Goal: Task Accomplishment & Management: Complete application form

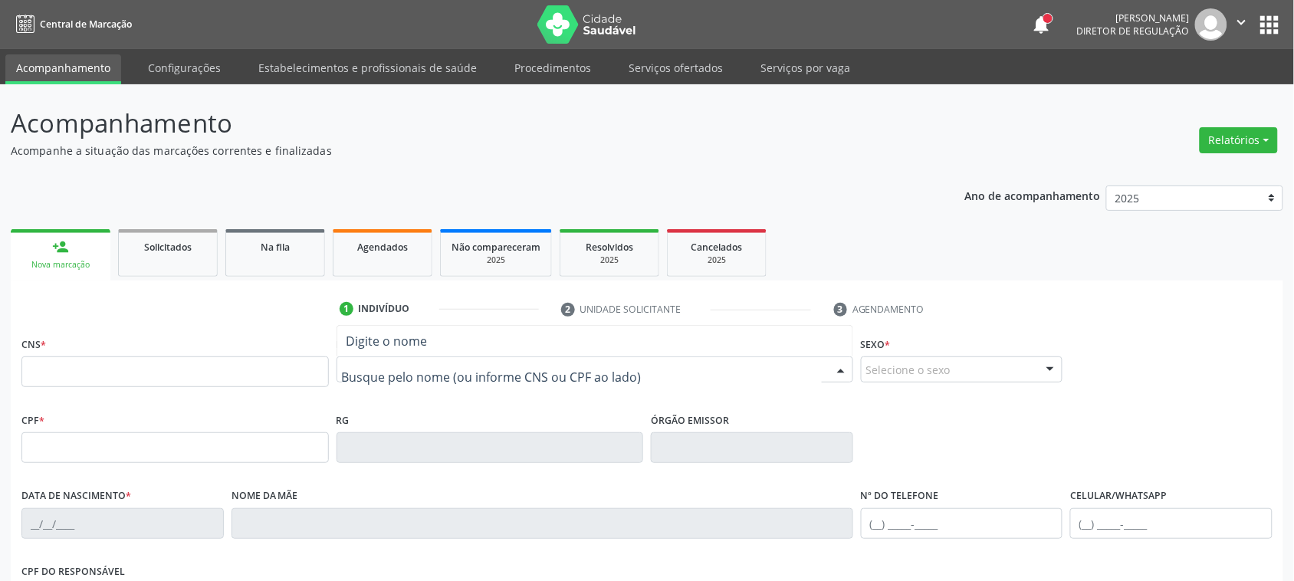
click at [794, 227] on ul "person_add Nova marcação Solicitados Na fila Agendados Não compareceram 2025 Re…" at bounding box center [647, 252] width 1273 height 55
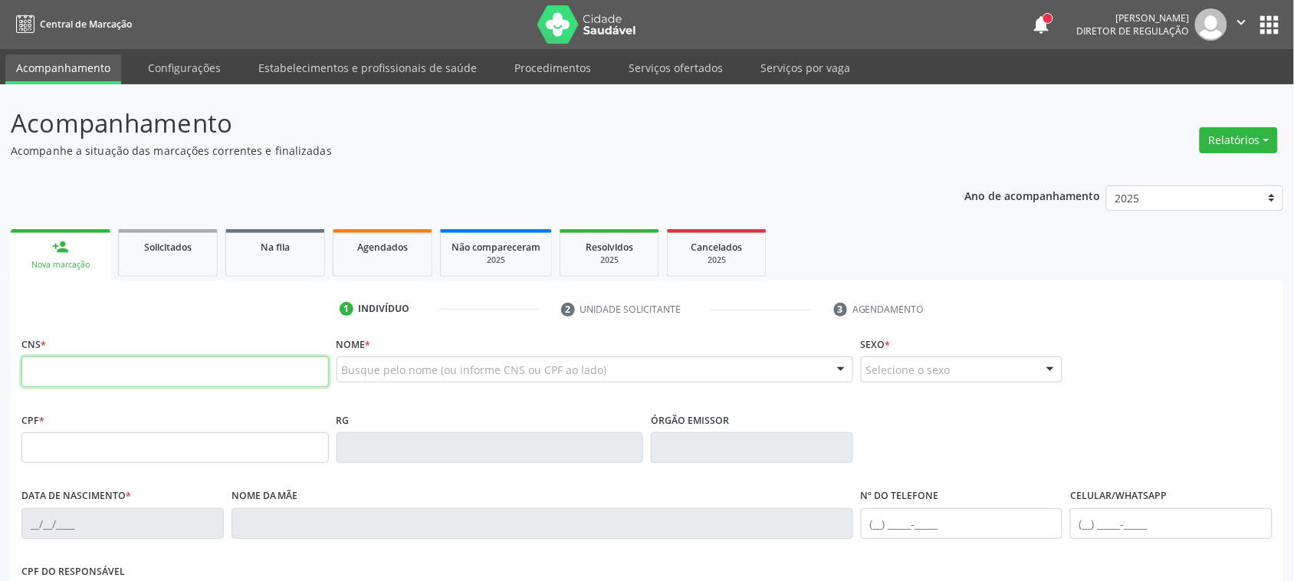
click at [265, 361] on input "text" at bounding box center [174, 372] width 307 height 31
click at [447, 354] on div "Nome * Busque pelo nome (ou informe CNS ou CPF ao lado) Nenhum resultado encont…" at bounding box center [595, 363] width 517 height 60
click at [143, 368] on input "text" at bounding box center [174, 372] width 307 height 31
drag, startPoint x: 625, startPoint y: 51, endPoint x: 631, endPoint y: 58, distance: 9.2
click at [625, 51] on ul "Acompanhamento Configurações Estabelecimentos e profissionais de saúde Procedim…" at bounding box center [647, 66] width 1294 height 35
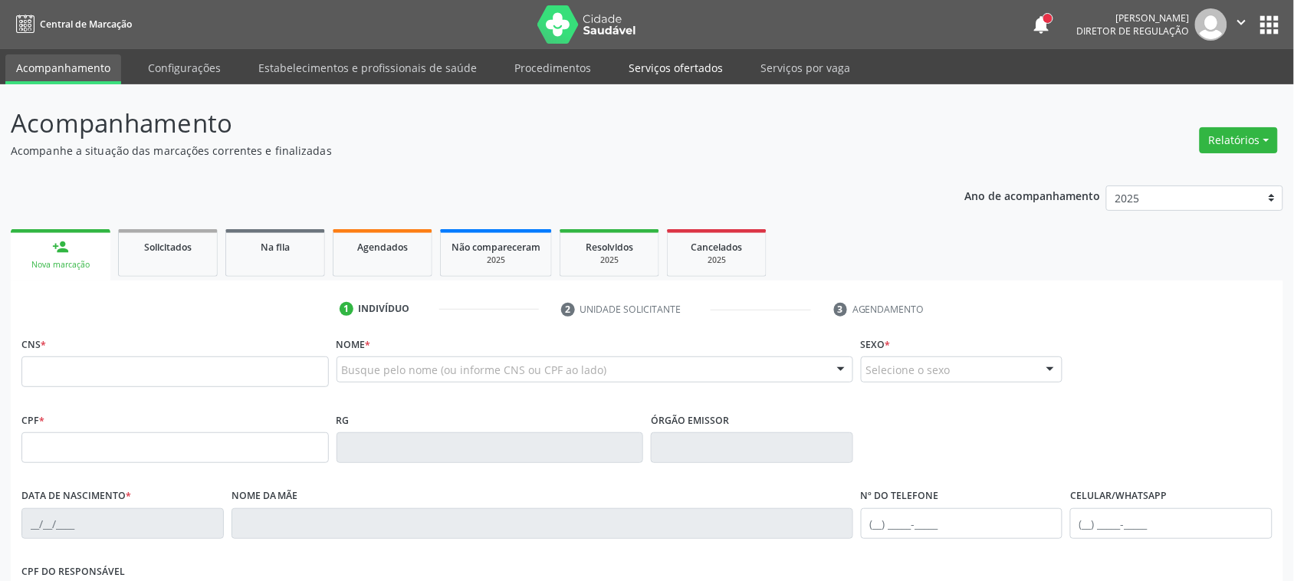
click at [634, 63] on link "Serviços ofertados" at bounding box center [676, 67] width 116 height 27
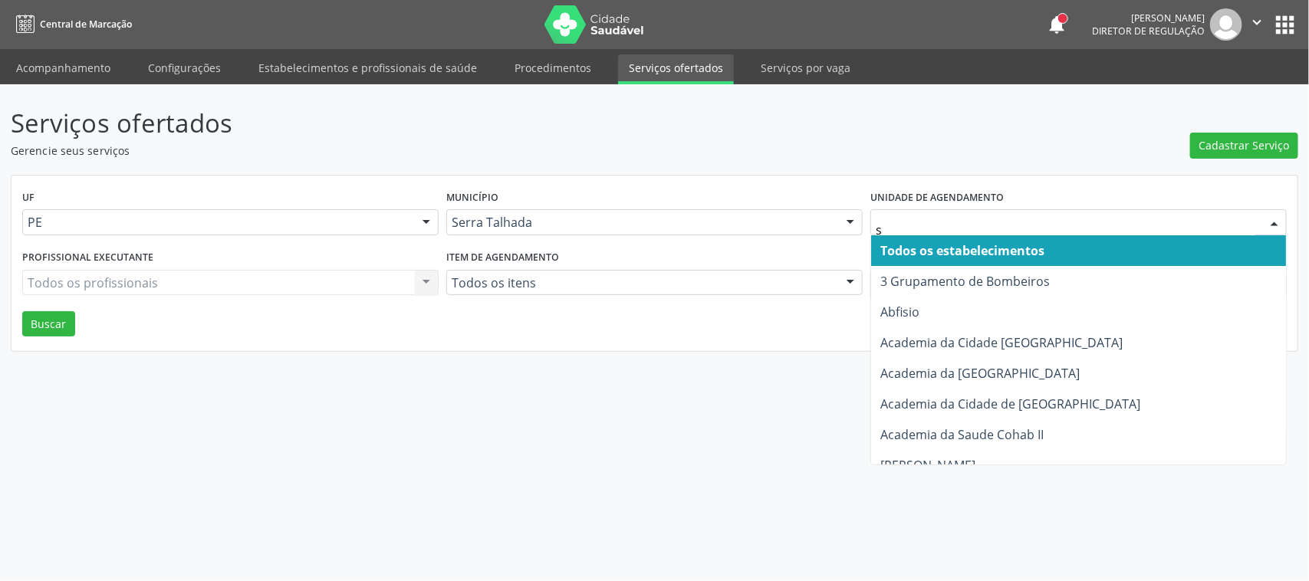
type input "s b"
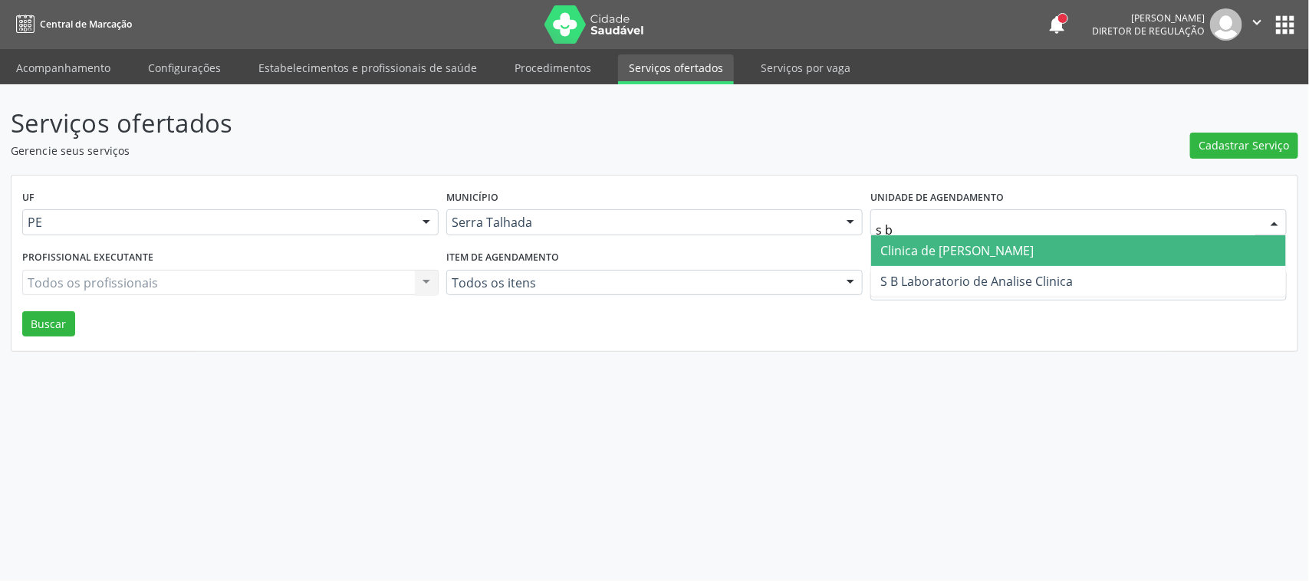
click at [1003, 253] on span "Clinica de Olhos Belfort" at bounding box center [956, 250] width 153 height 17
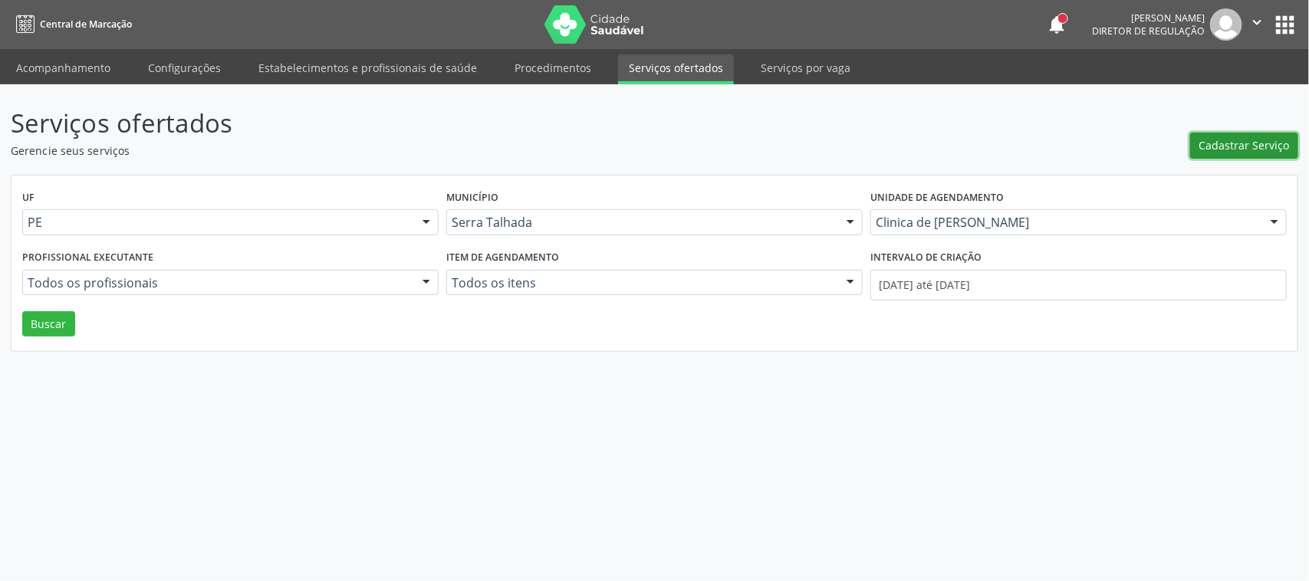
click at [1243, 140] on span "Cadastrar Serviço" at bounding box center [1244, 145] width 90 height 16
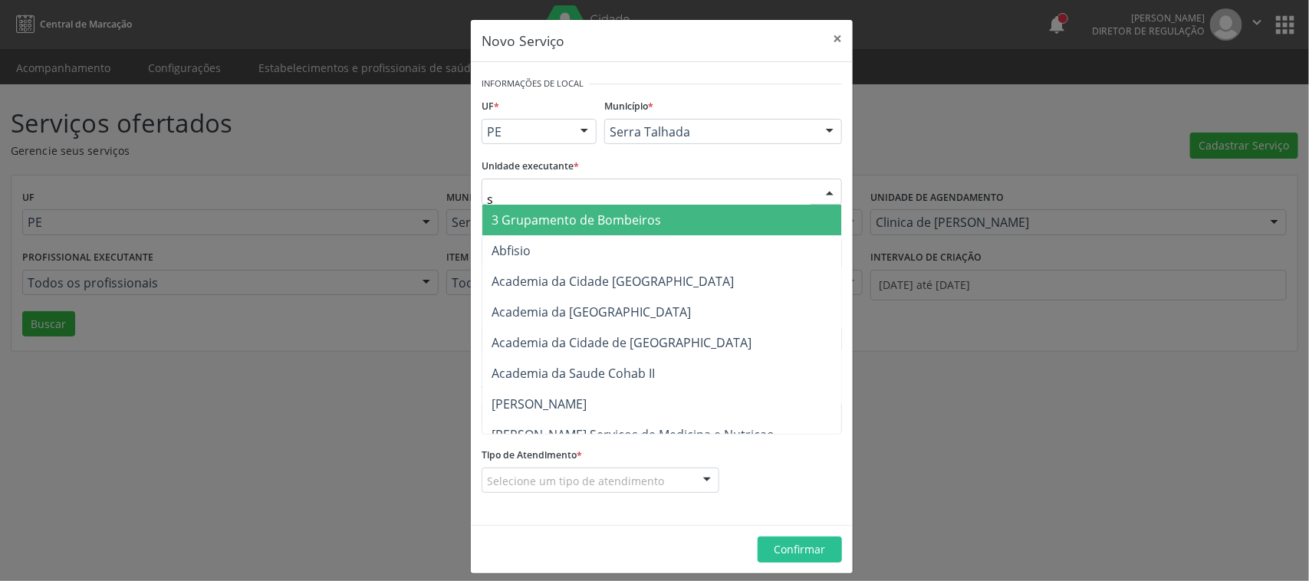
type input "s b"
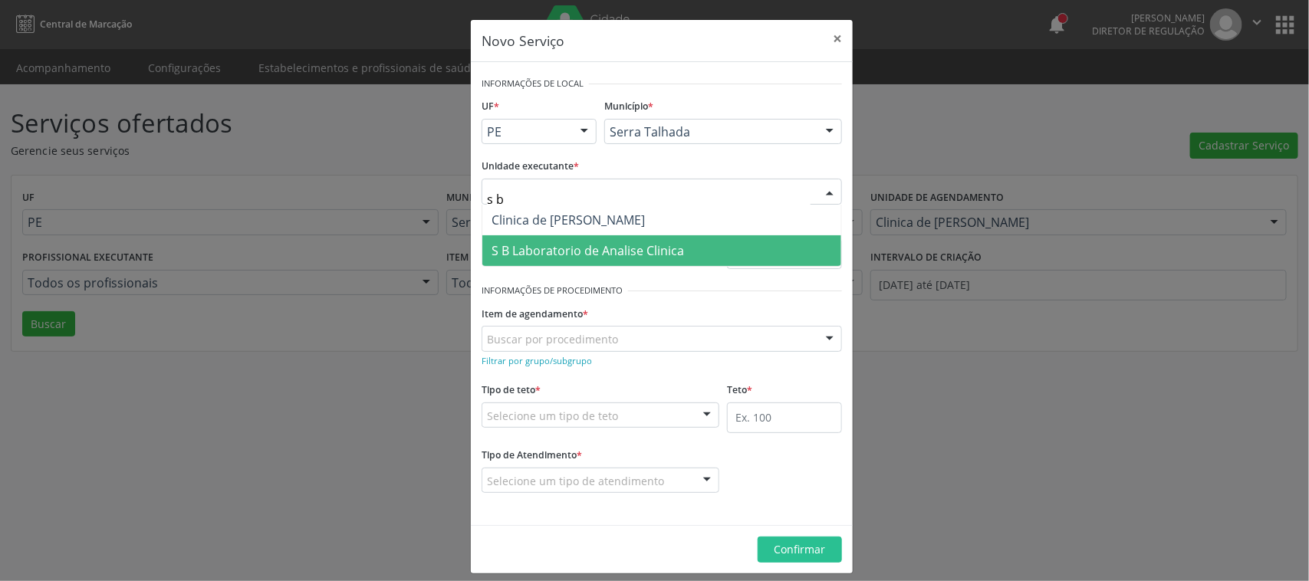
click at [530, 238] on span "S B Laboratorio de Analise Clinica" at bounding box center [661, 250] width 359 height 31
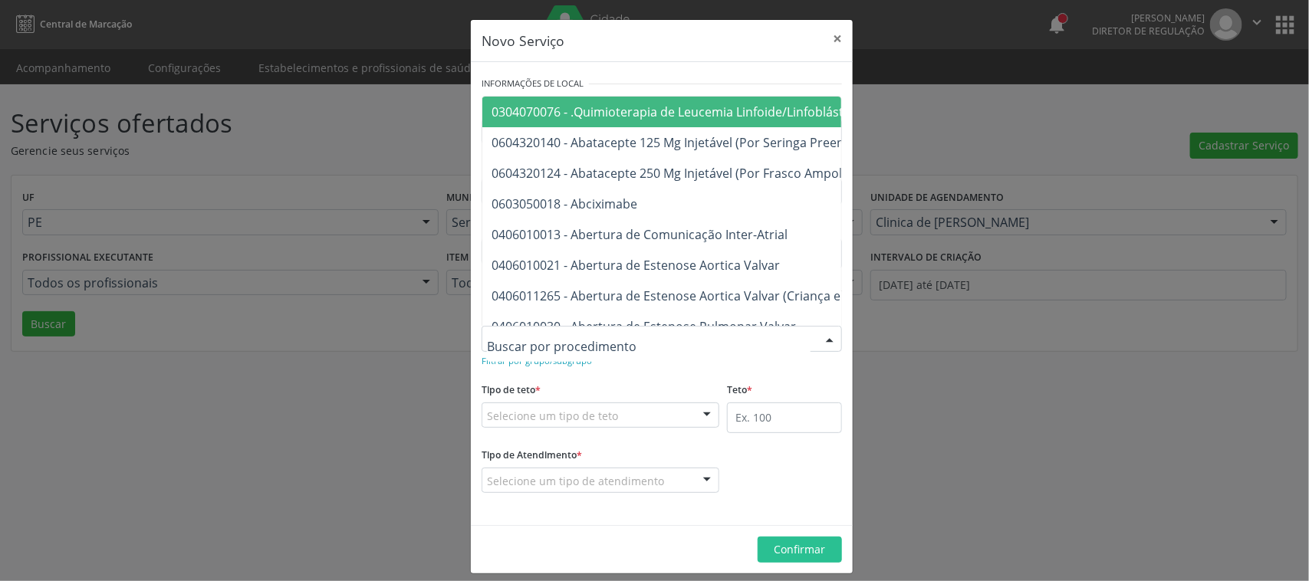
click at [569, 383] on div "Tipo de teto * Selecione um tipo de teto Teto financeiro Teto físico Nenhum res…" at bounding box center [601, 403] width 238 height 49
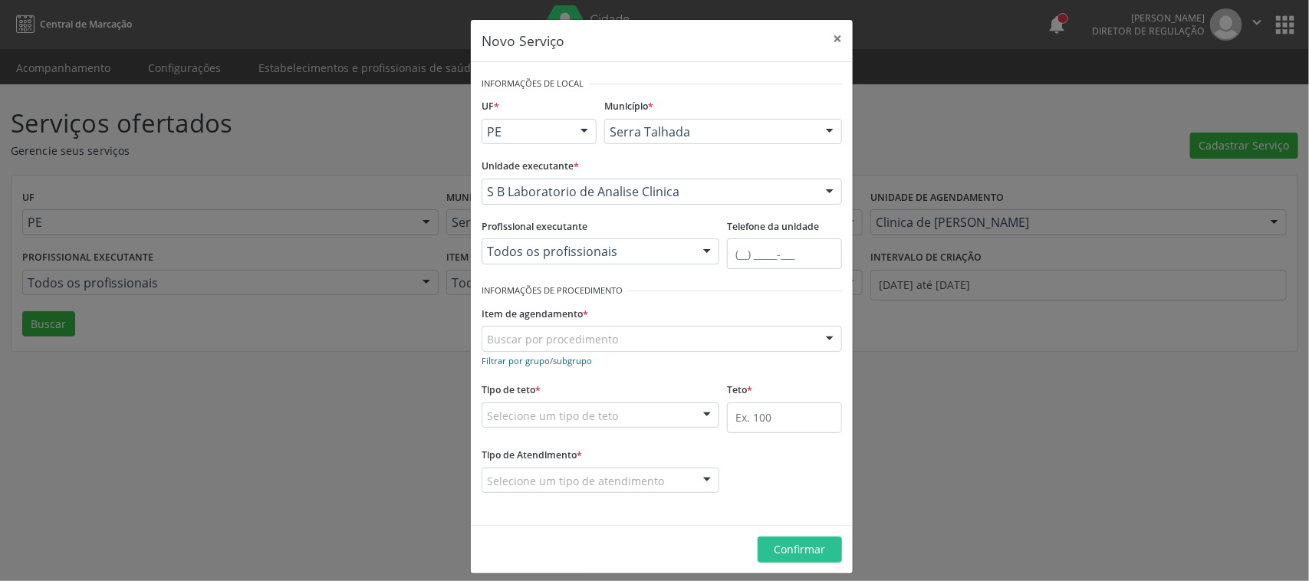
click at [551, 362] on small "Filtrar por grupo/subgrupo" at bounding box center [537, 361] width 110 height 12
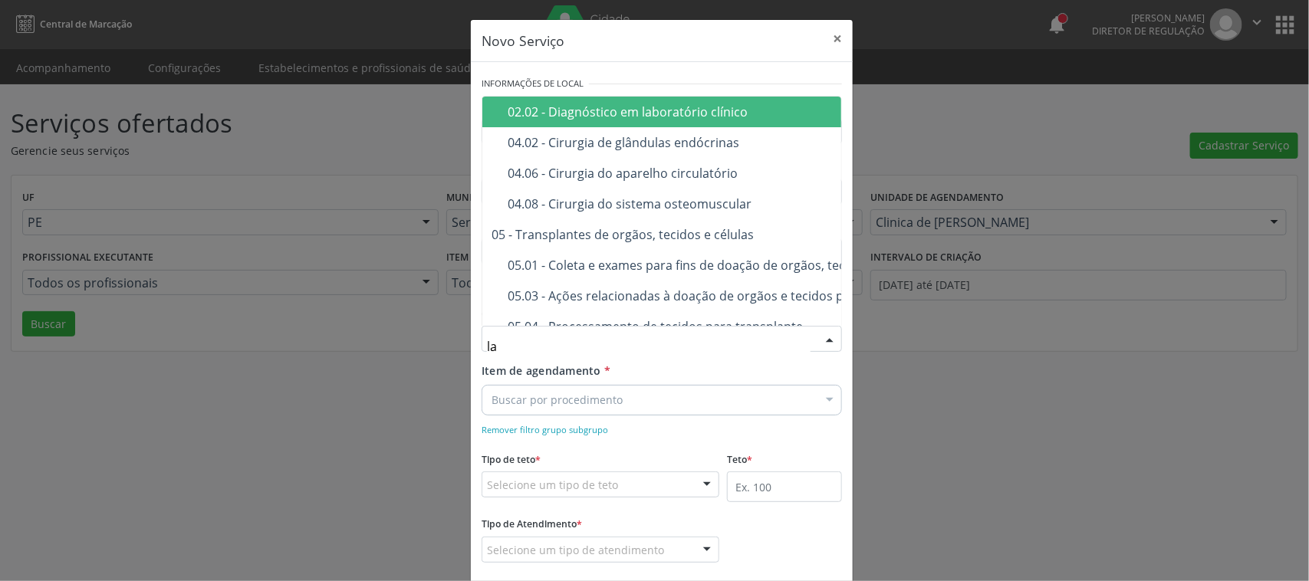
type input "lab"
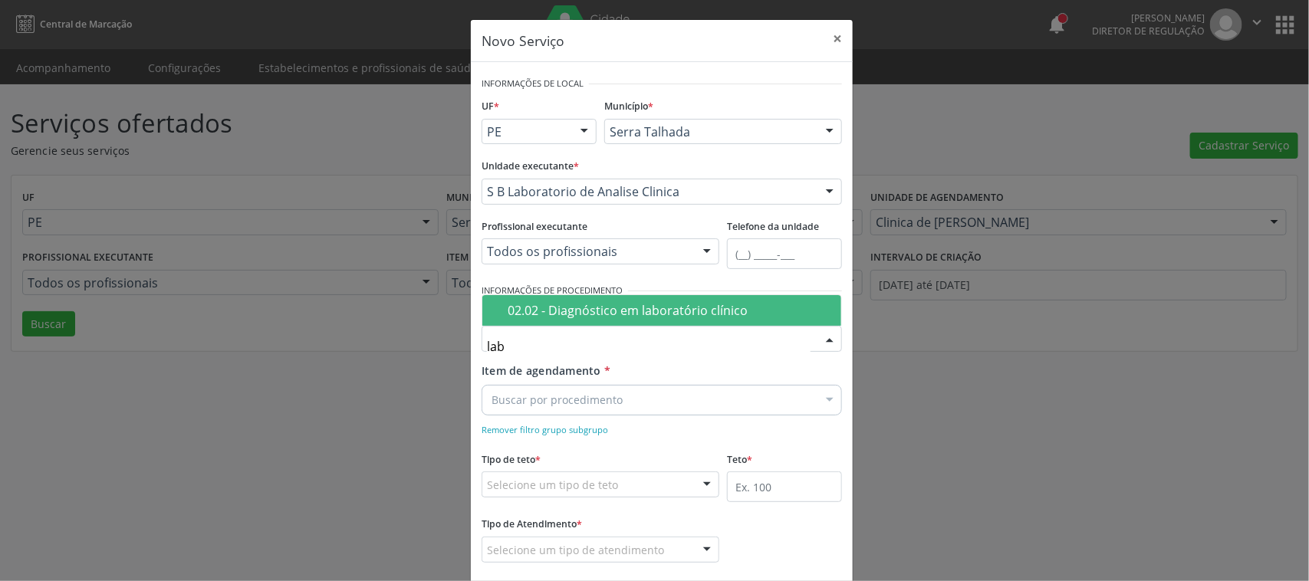
click at [541, 304] on div "02.02 - Diagnóstico em laboratório clínico" at bounding box center [670, 310] width 324 height 12
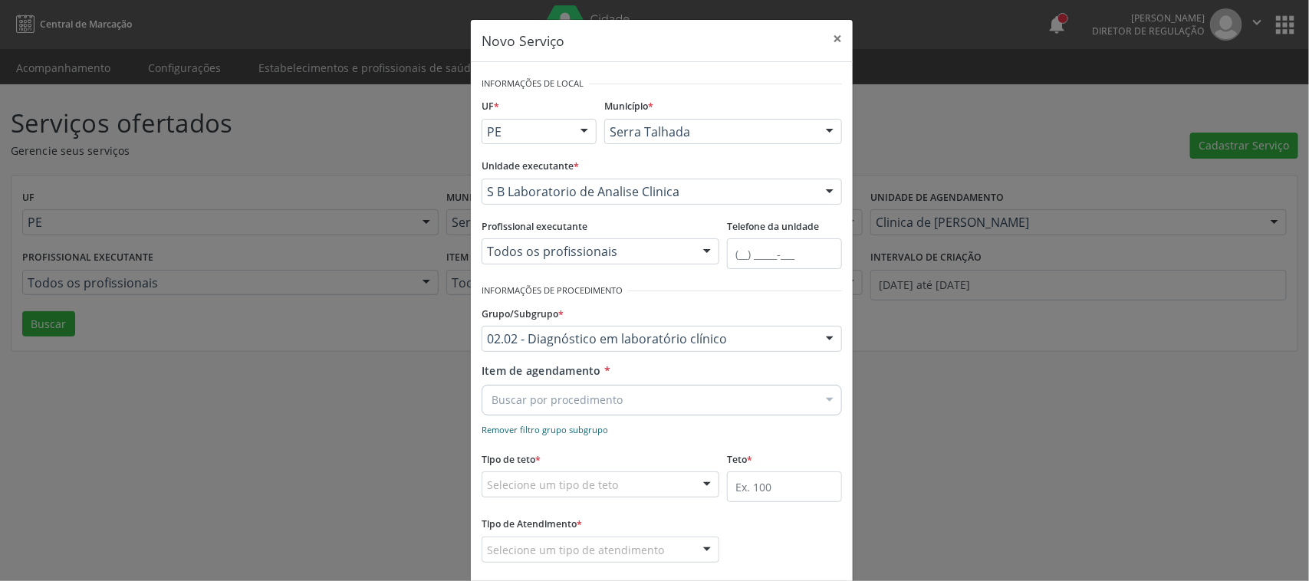
click at [534, 432] on small "Remover filtro grupo subgrupo" at bounding box center [545, 430] width 127 height 12
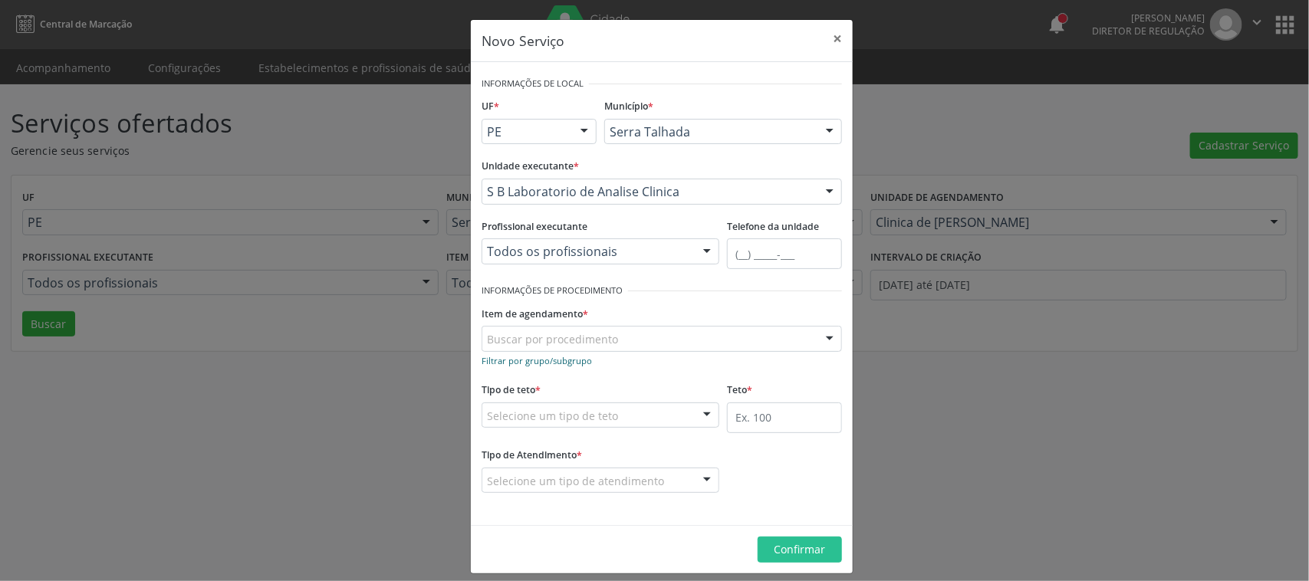
click at [546, 362] on small "Filtrar por grupo/subgrupo" at bounding box center [537, 361] width 110 height 12
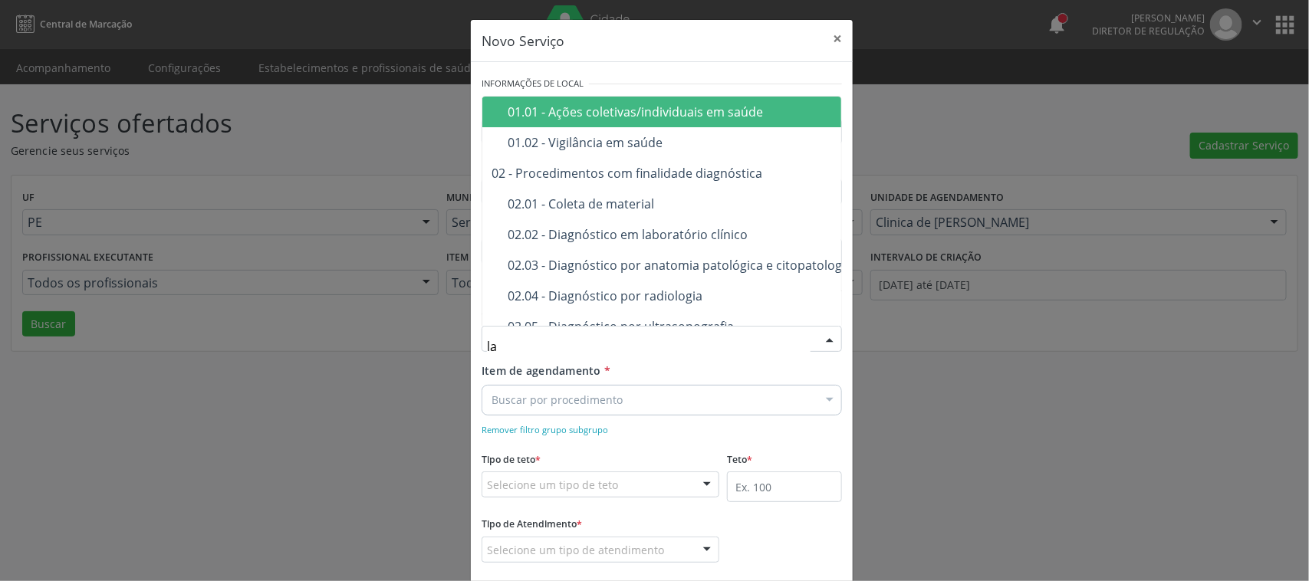
type input "lab"
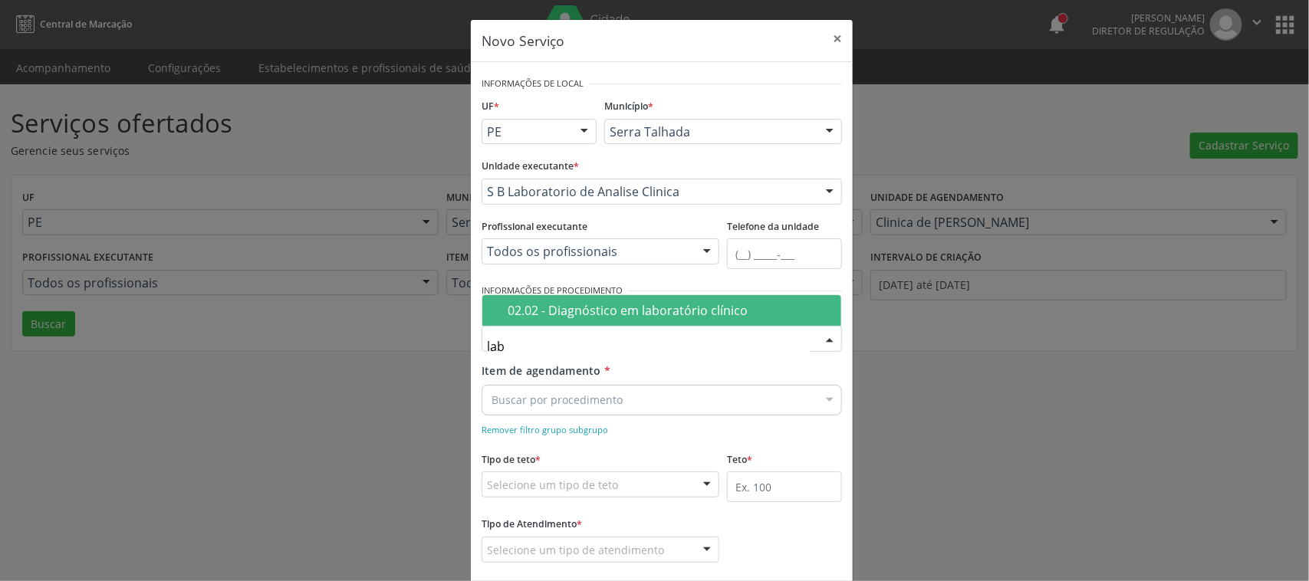
click at [575, 307] on div "02.02 - Diagnóstico em laboratório clínico" at bounding box center [670, 310] width 324 height 12
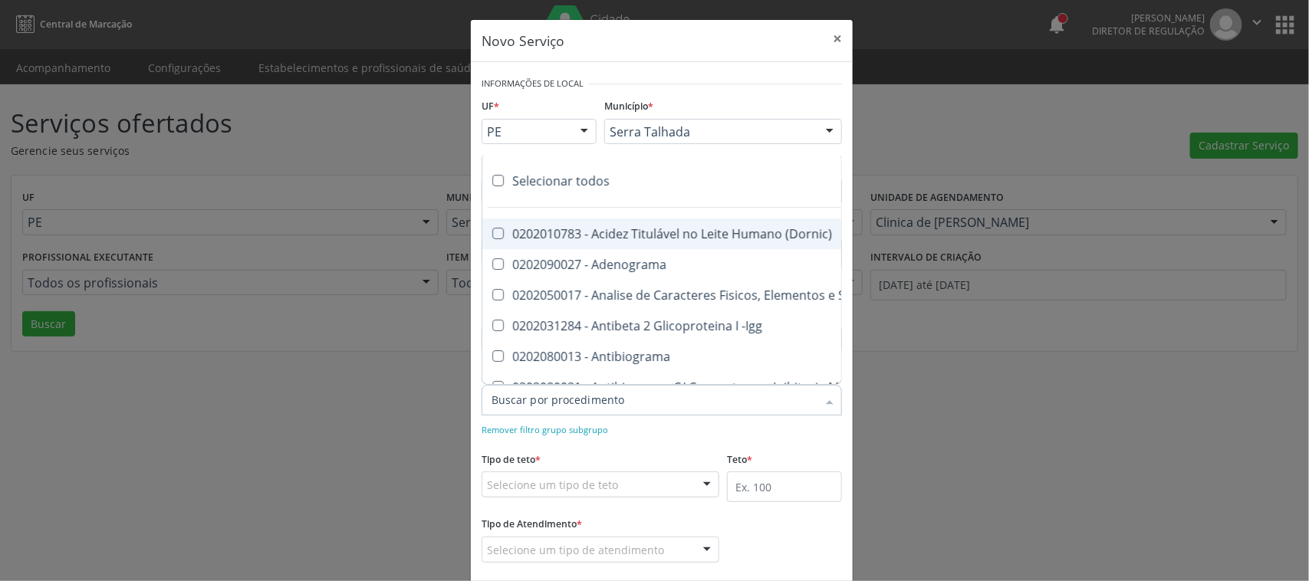
click at [553, 185] on div "Selecionar todos" at bounding box center [1078, 181] width 1192 height 31
checkbox input "true"
checkbox \(Dornic\) "true"
checkbox Adenograma "true"
checkbox Urina "true"
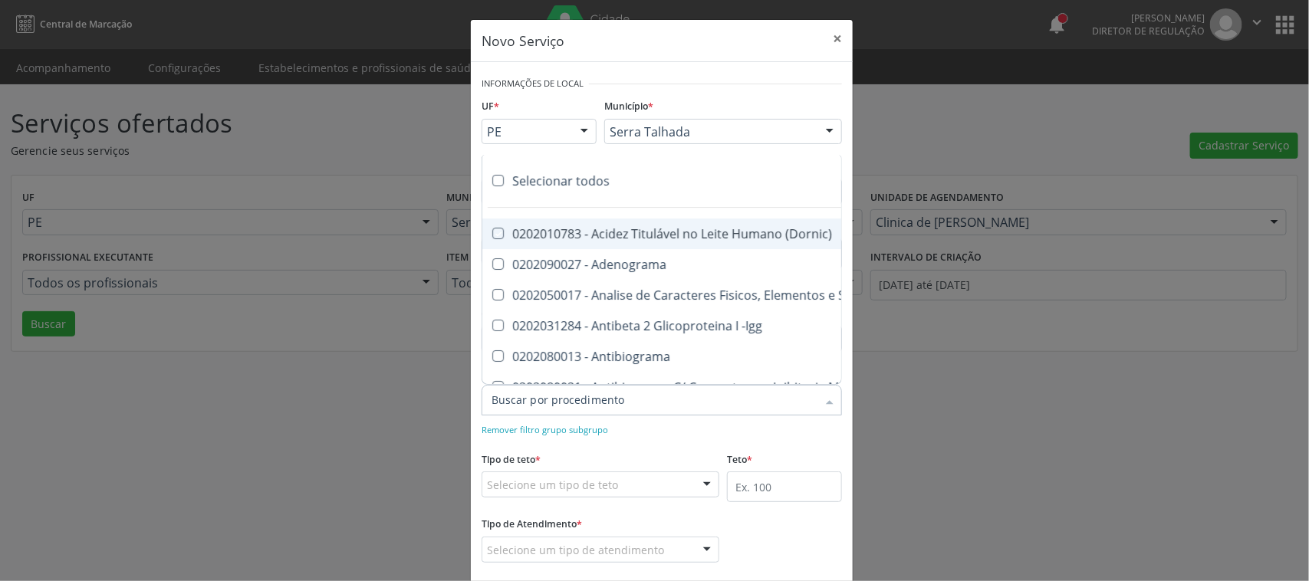
checkbox -Igg "true"
checkbox Antibiograma "true"
checkbox Minima "true"
checkbox Blot "true"
checkbox Mlpa "true"
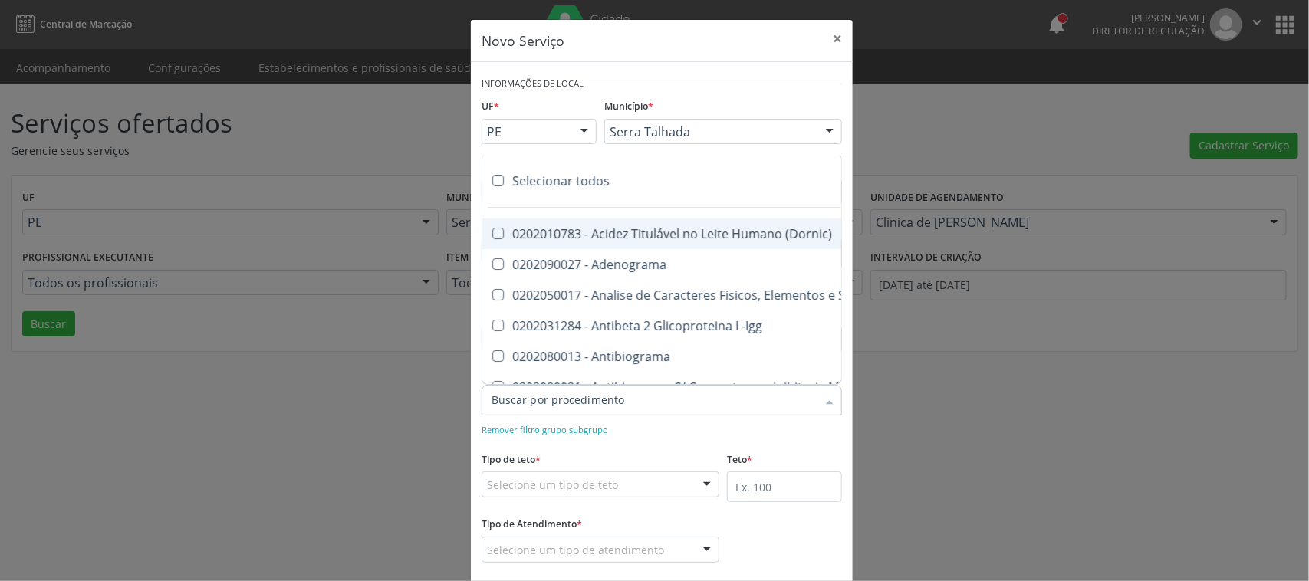
checkbox \(Hanseníase\) "true"
checkbox \(Controle\) "true"
checkbox \(Diagnóstica\) "true"
checkbox \(Gram\) "true"
checkbox Clamidia "true"
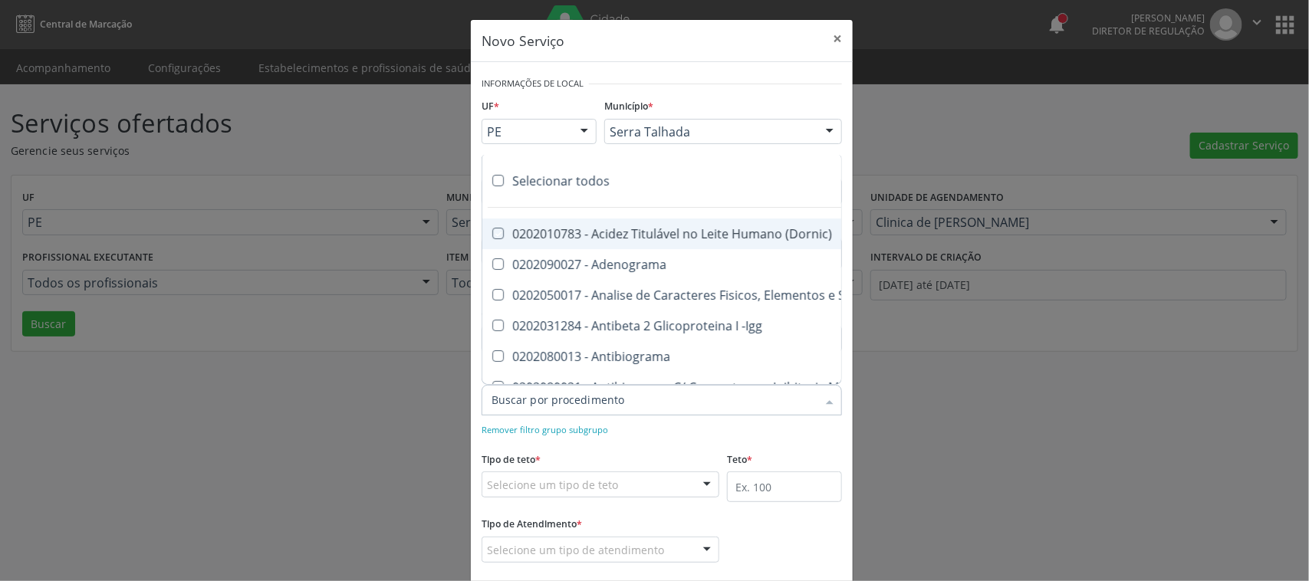
checkbox Herpesvirus "true"
checkbox Hematologica "true"
checkbox Osmolar "true"
checkbox Creatinina "true"
checkbox Fosfato "true"
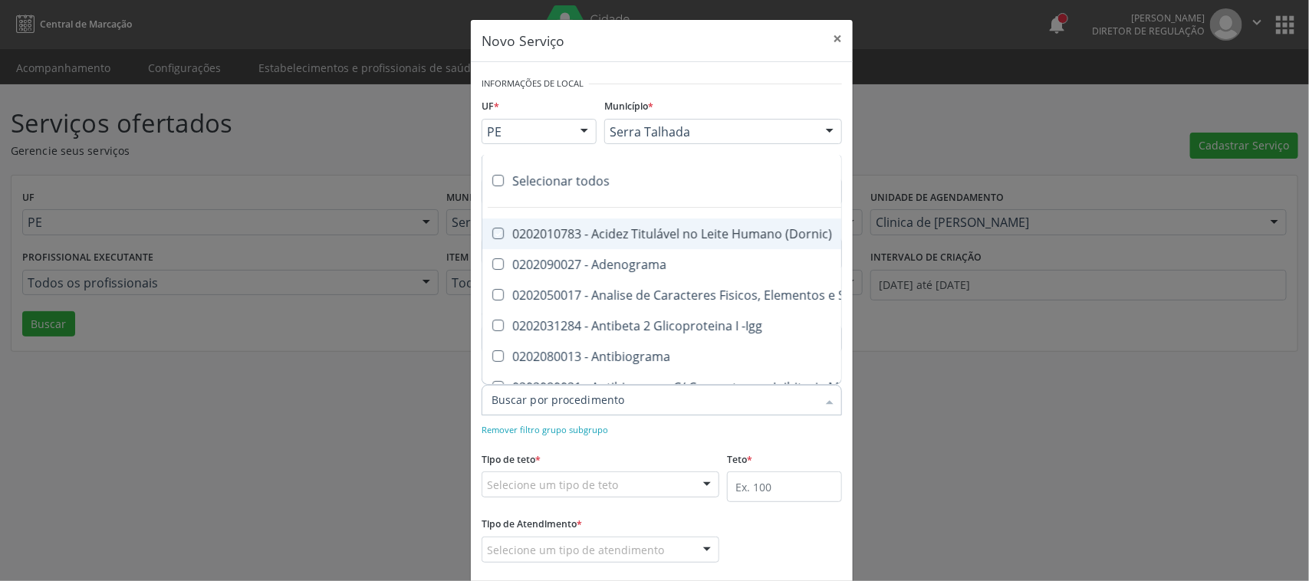
checkbox Ureia "true"
checkbox Liquor "true"
checkbox Líquor "true"
checkbox Addis "true"
checkbox B "true"
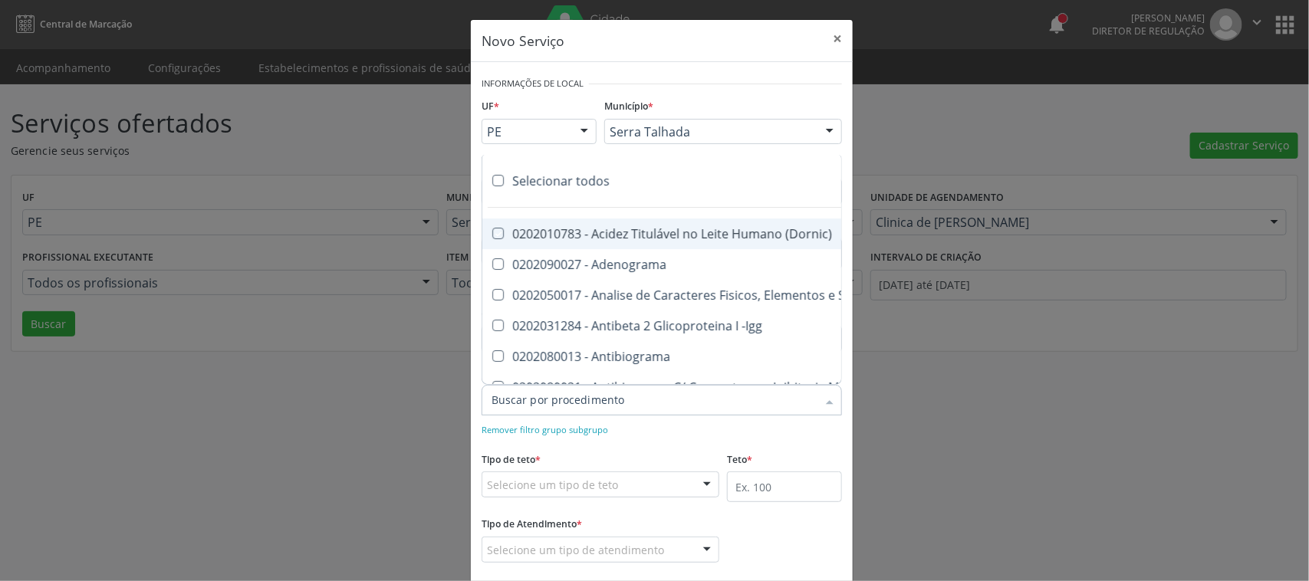
checkbox Cd4\/Cd8 "true"
checkbox Totais "true"
checkbox Plaquetas "true"
checkbox Reticulocitos "true"
checkbox Herpesvirus "true"
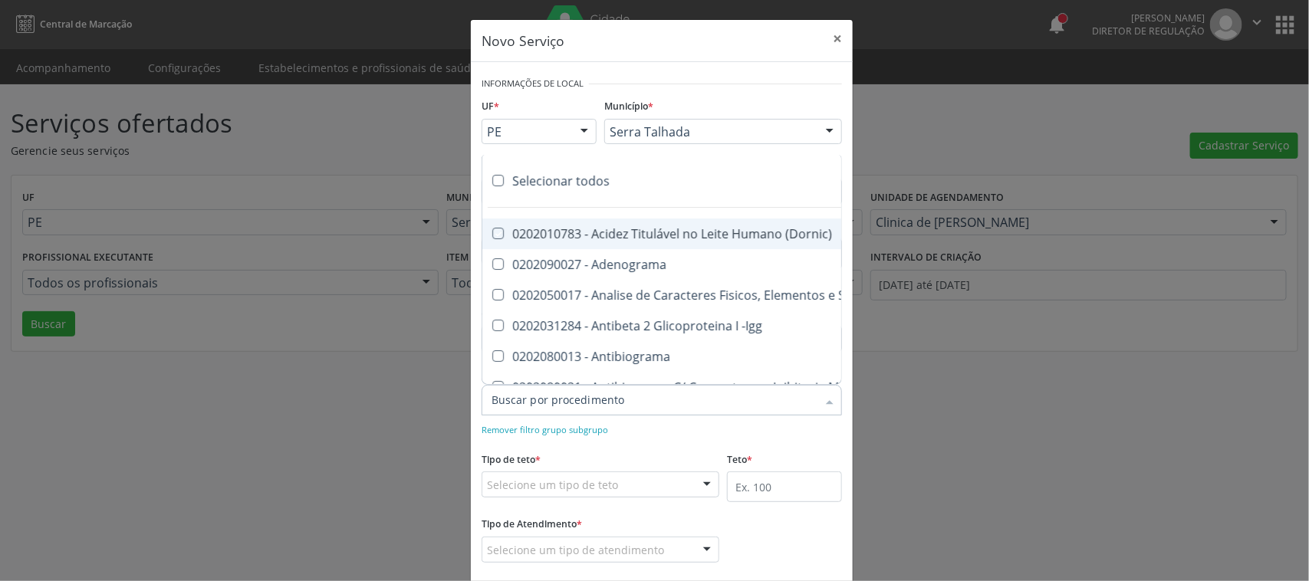
checkbox Anaerobicas "true"
checkbox Fungos "true"
checkbox Micobactérias "true"
checkbox Identificação "true"
checkbox \(Pos-Pasteurização\) "true"
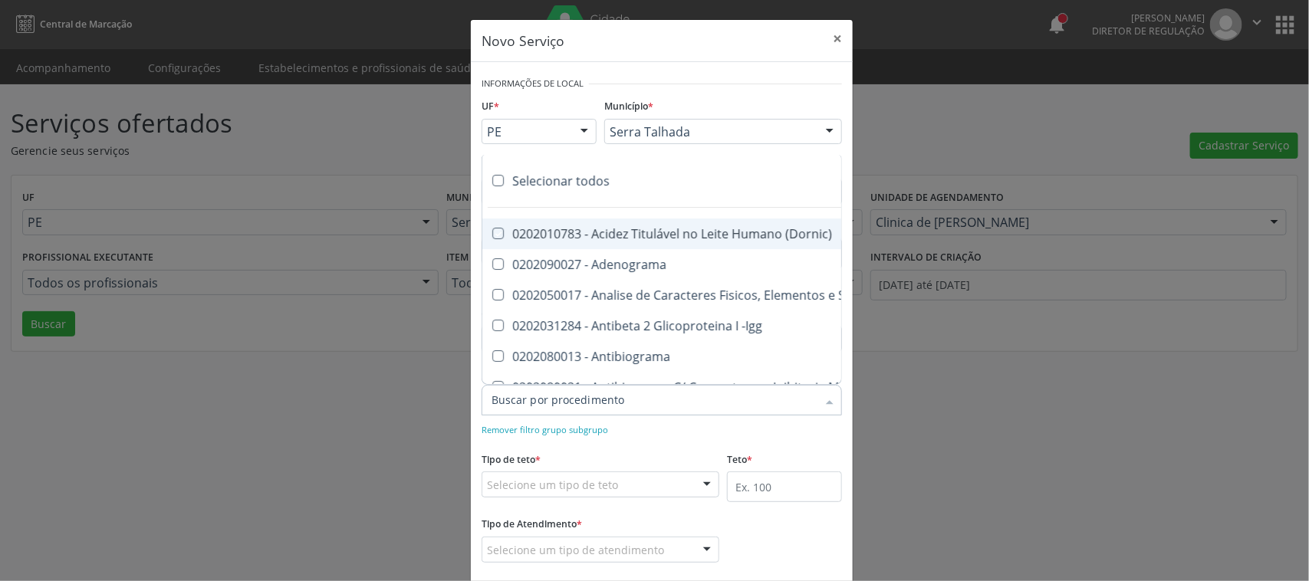
checkbox Biotinidase "true"
checkbox \(Confirmatorio\) "true"
checkbox Congênita "true"
checkbox \(Confirmatorio\) "true"
checkbox Molecular "true"
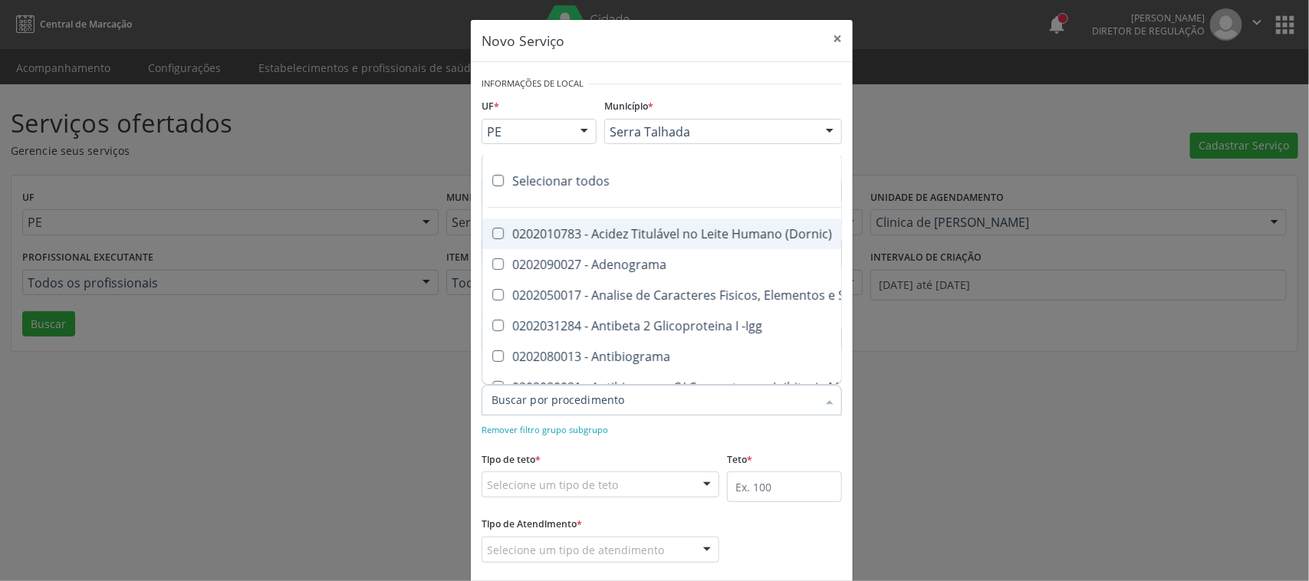
checkbox Parceria\) "true"
checkbox Gestante "true"
checkbox \(Qualitativo\) "true"
checkbox Tardio\) "true"
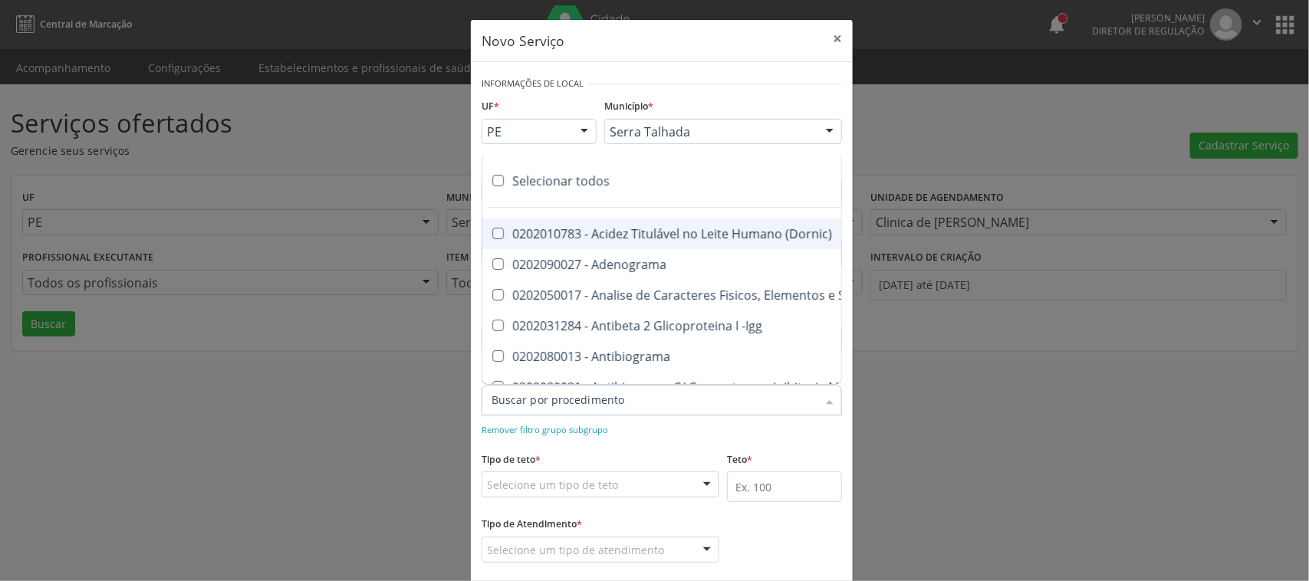
checkbox \(Qualitativo\) "true"
checkbox Abo "true"
checkbox Antiplaquetarios "true"
checkbox Ferro "true"
checkbox Bandas\) "true"
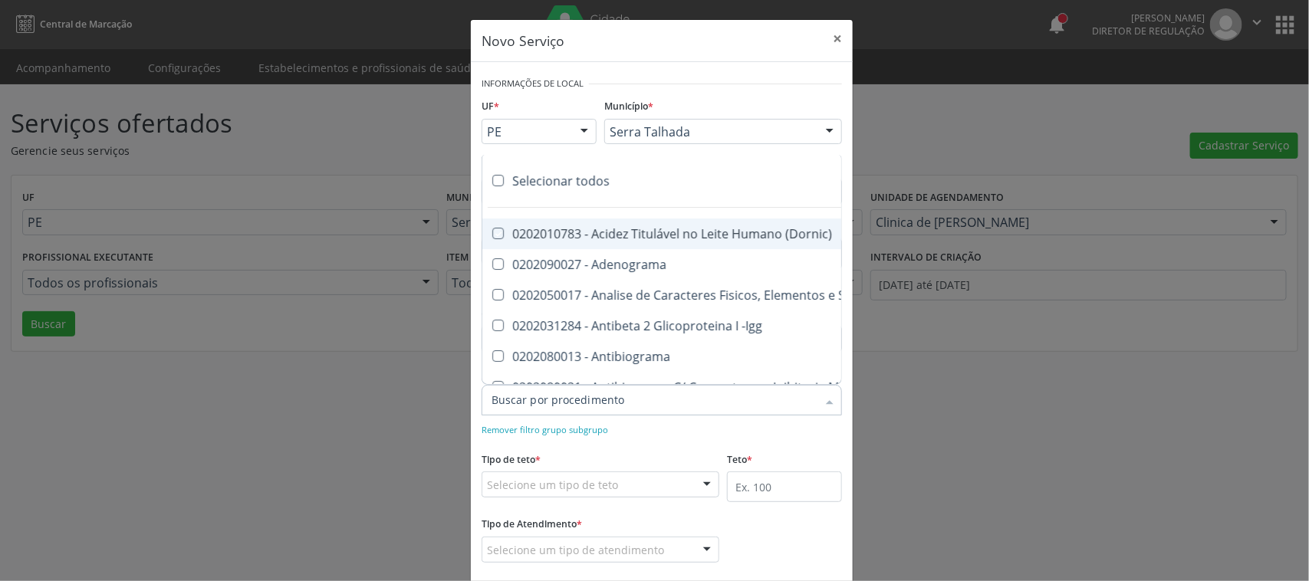
checkbox Bandas\) "true"
checkbox Aminoacidos "true"
checkbox Dosagens\) "true"
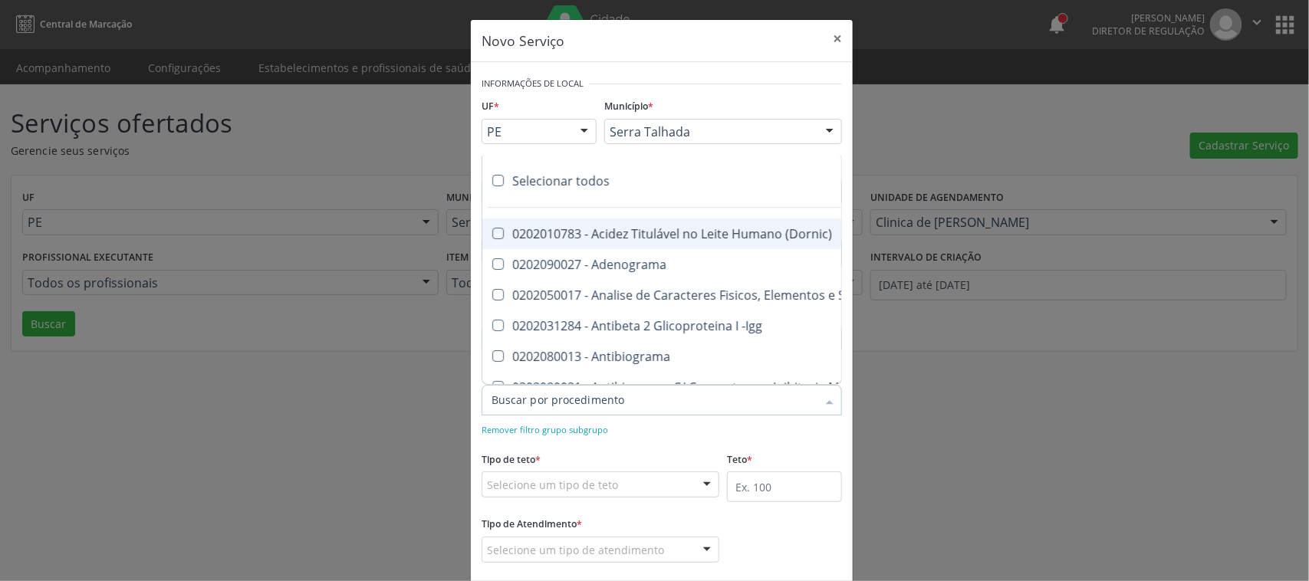
checkbox Osmolalidade "true"
checkbox Reativa "true"
checkbox \(Ch50\) "true"
checkbox Ordenhado "true"
checkbox Dosagens\) "true"
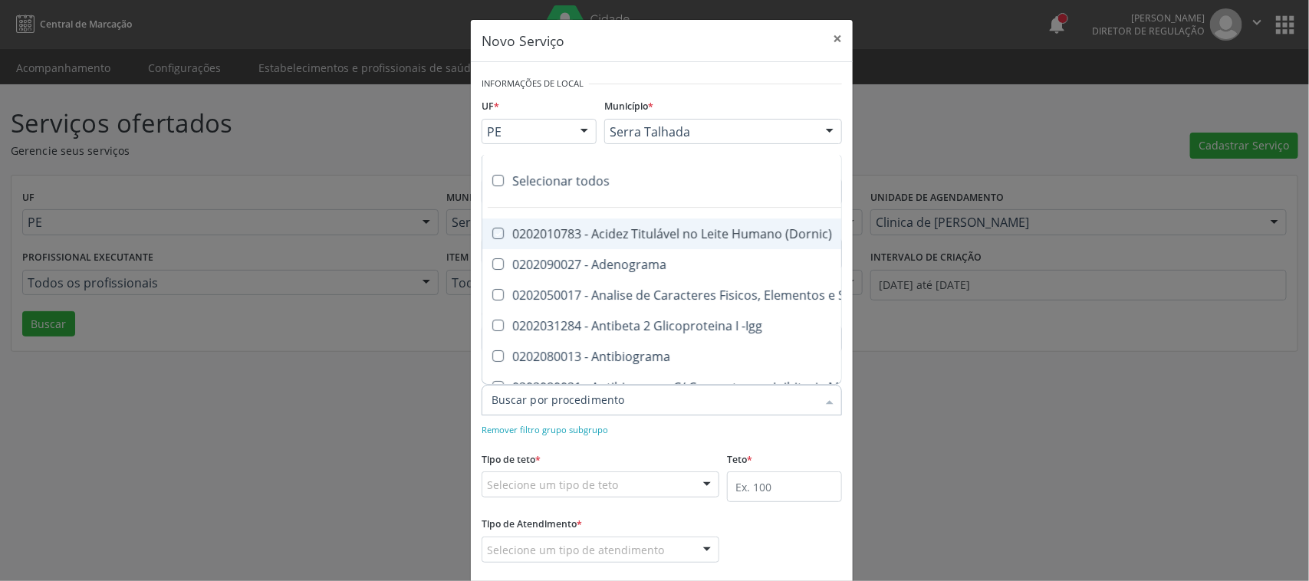
checkbox Dosagens\) "true"
checkbox Globular "true"
checkbox \(Cada\) "true"
checkbox Reumatoide "true"
checkbox Amniótico "true"
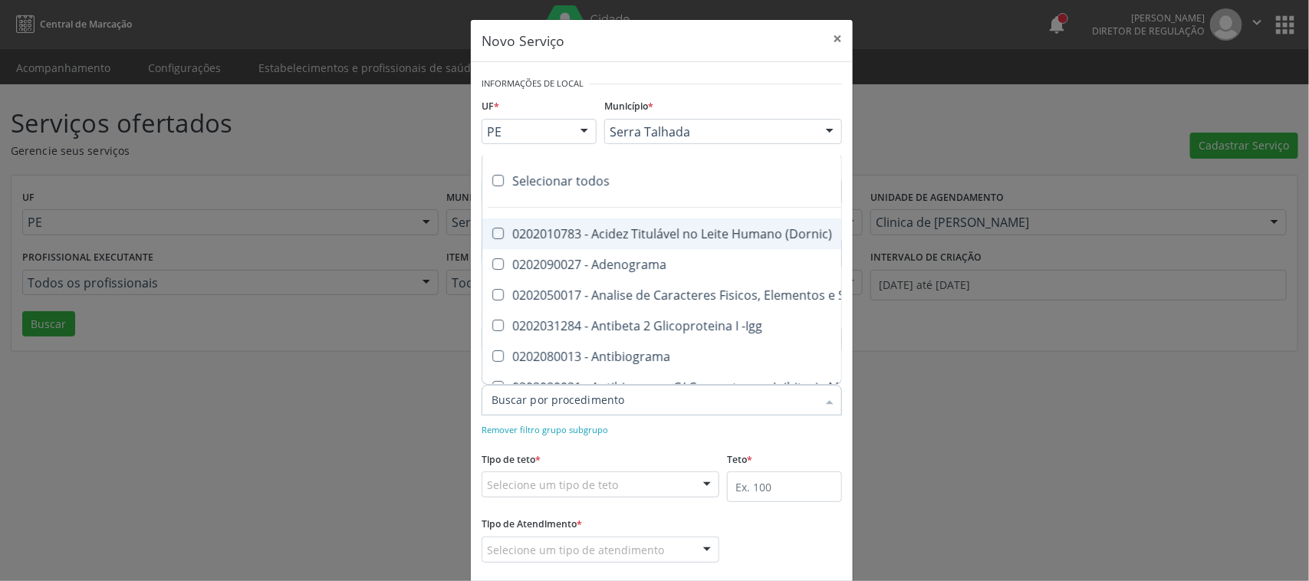
checkbox Osmolaridade "true"
checkbox T3 "true"
checkbox Sulfo-Hemoglobina "true"
checkbox Reverso "true"
checkbox Coagulação "true"
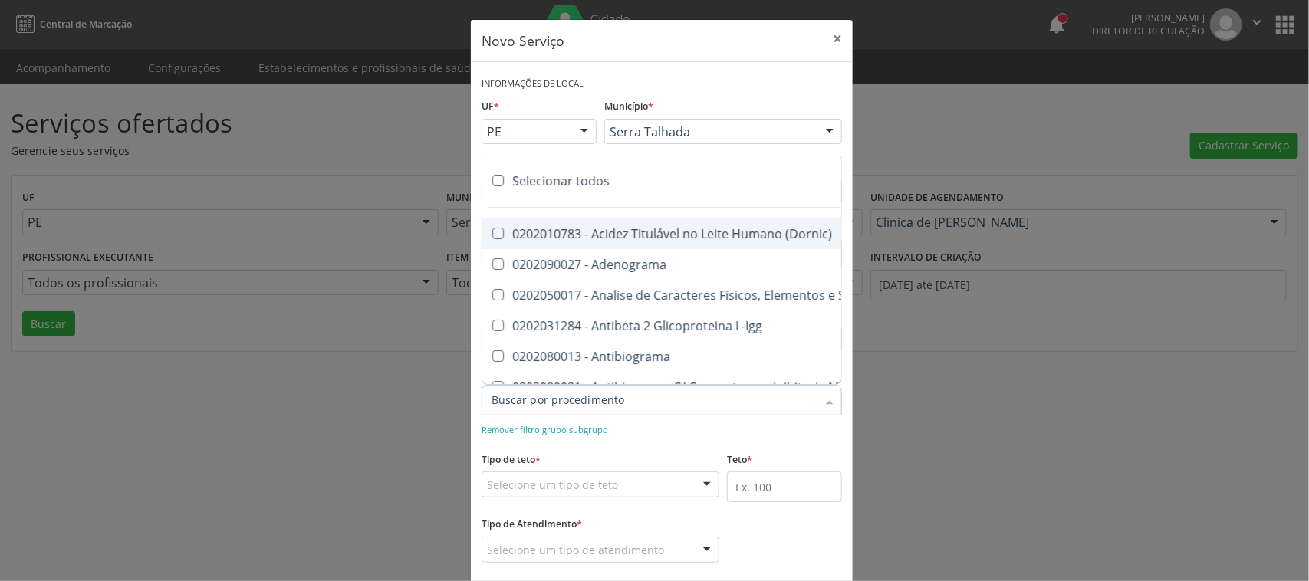
checkbox Euglobulina "true"
checkbox -Duke "true"
checkbox Ivy "true"
checkbox Hemácias "true"
checkbox Trombina "true"
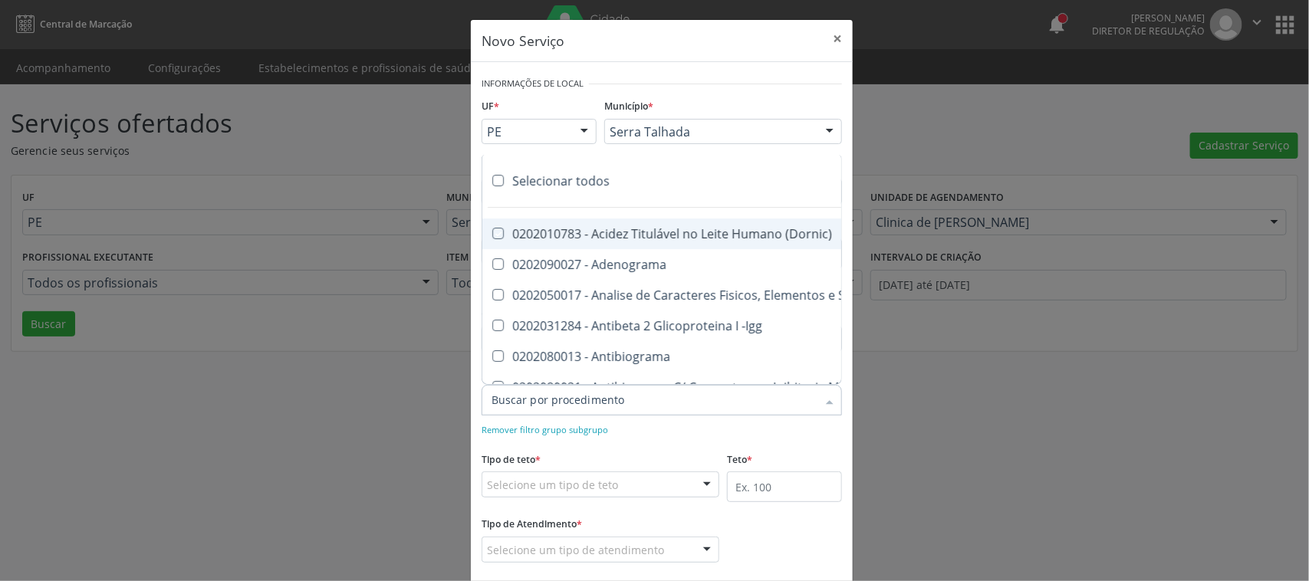
checkbox Ativada\) "true"
checkbox \(Tap\) "true"
checkbox \(Vhs\) "true"
checkbox Livre "true"
checkbox Molecular "true"
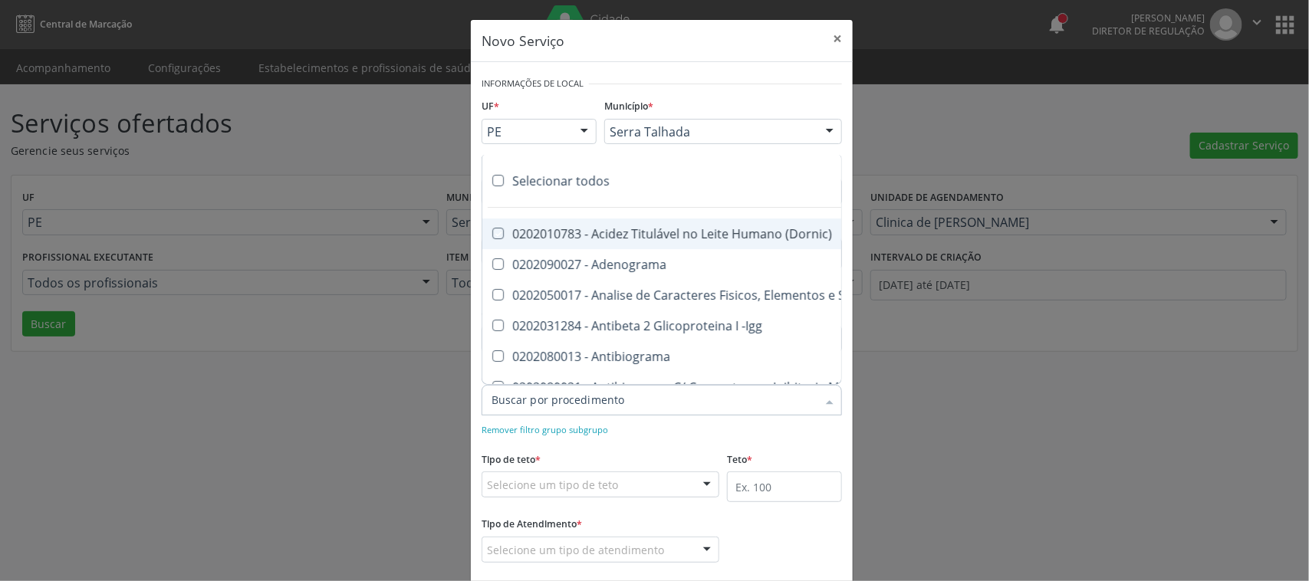
checkbox Noturna "true"
checkbox Organicos "true"
checkbox Soro "true"
checkbox Aminoácidos "true"
checkbox Acilcarnitinas "true"
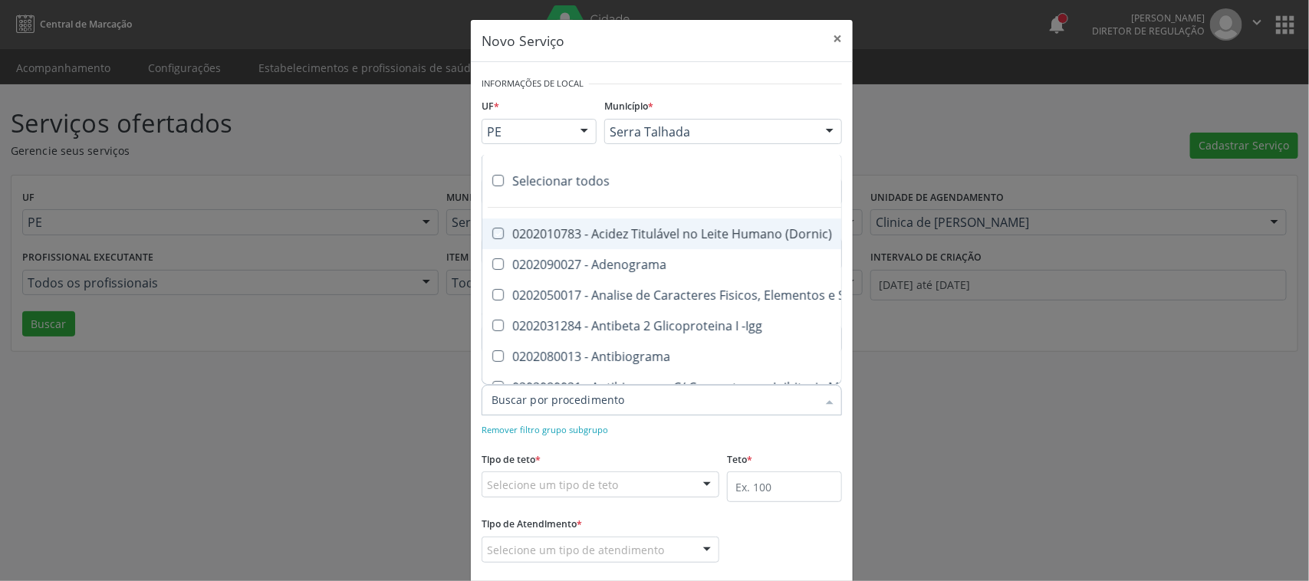
checkbox Orgânicos "true"
checkbox Pezinho\) "true"
checkbox Complemento "true"
checkbox Pezinho\) "true"
checkbox 17-Alfa-Hidroxiprogesterona "true"
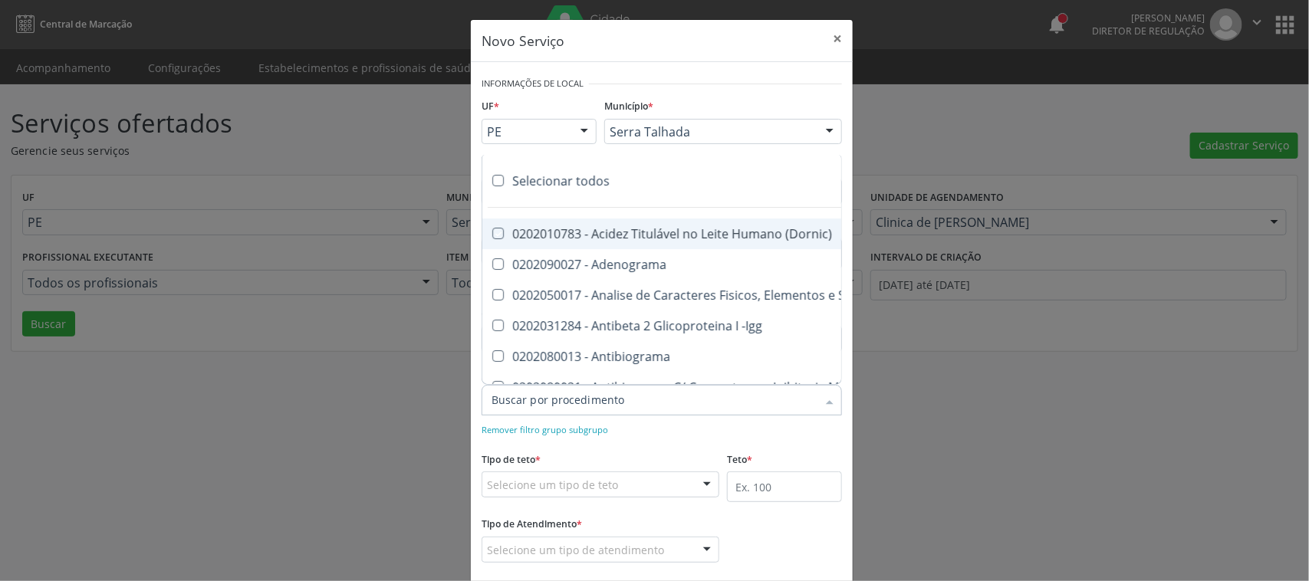
checkbox Totais "true"
checkbox 17-Hidroxicorticosteroides "true"
checkbox D "true"
checkbox 5-Nucleotidase "true"
checkbox Acetona "true"
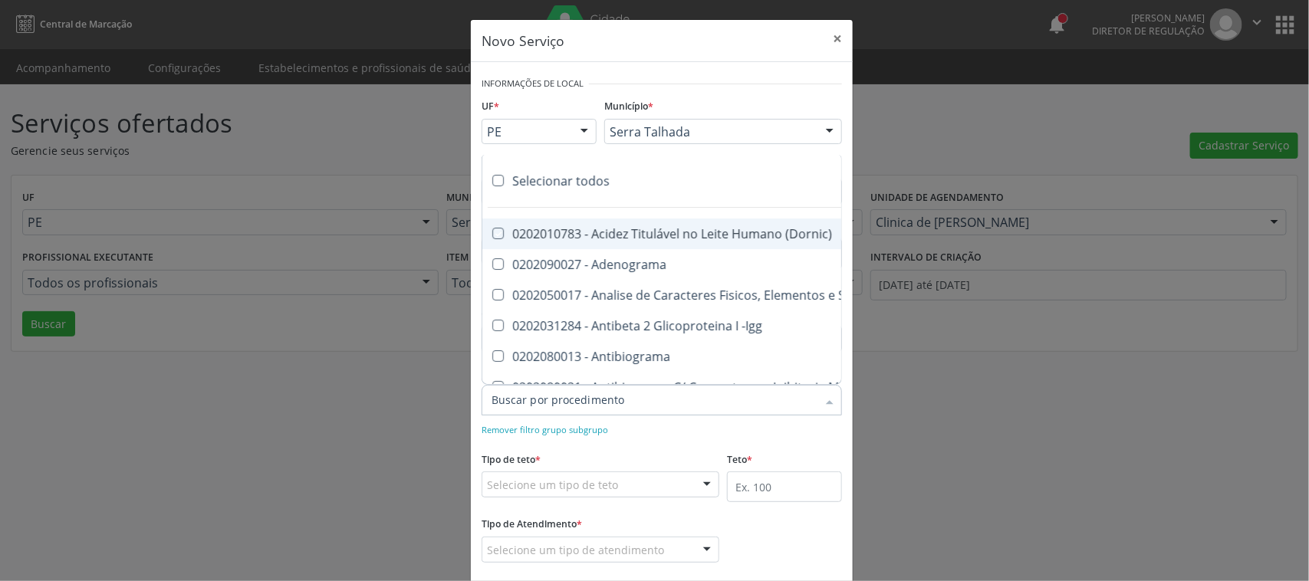
checkbox \(Serotonina\) "true"
checkbox Ascorbico "true"
checkbox Delta-Aminolevulinico "true"
checkbox Hipurico "true"
checkbox Mandelico "true"
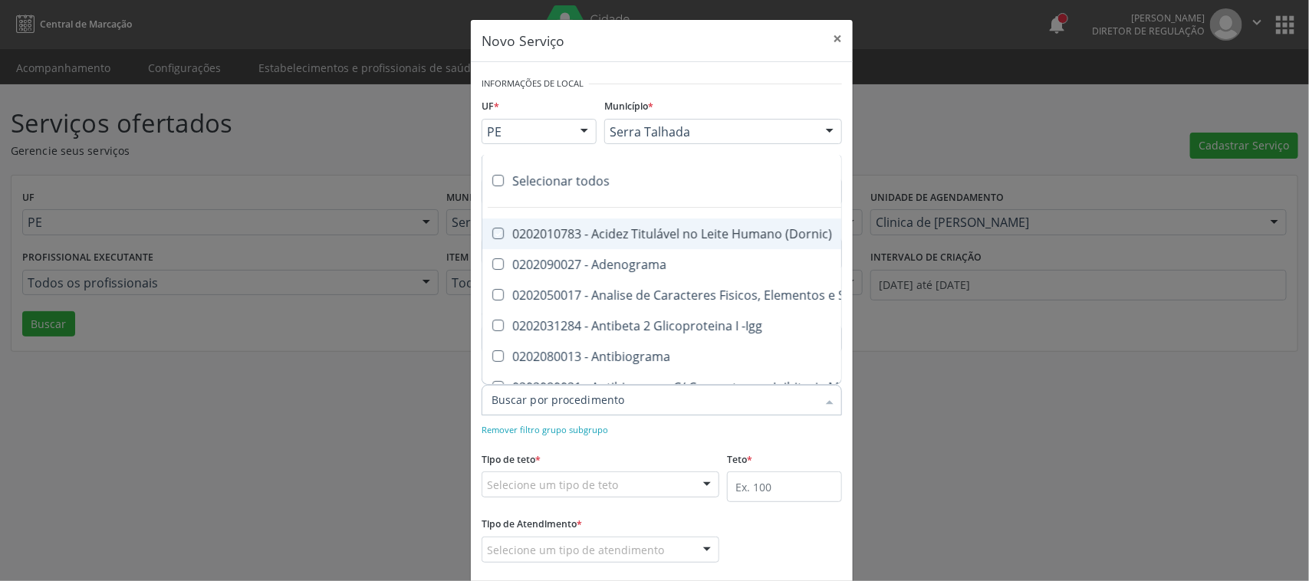
checkbox Metil-Hipurico "true"
checkbox Urico "true"
checkbox Valproico "true"
checkbox Vanilmandelico "true"
checkbox \(Ada\) "true"
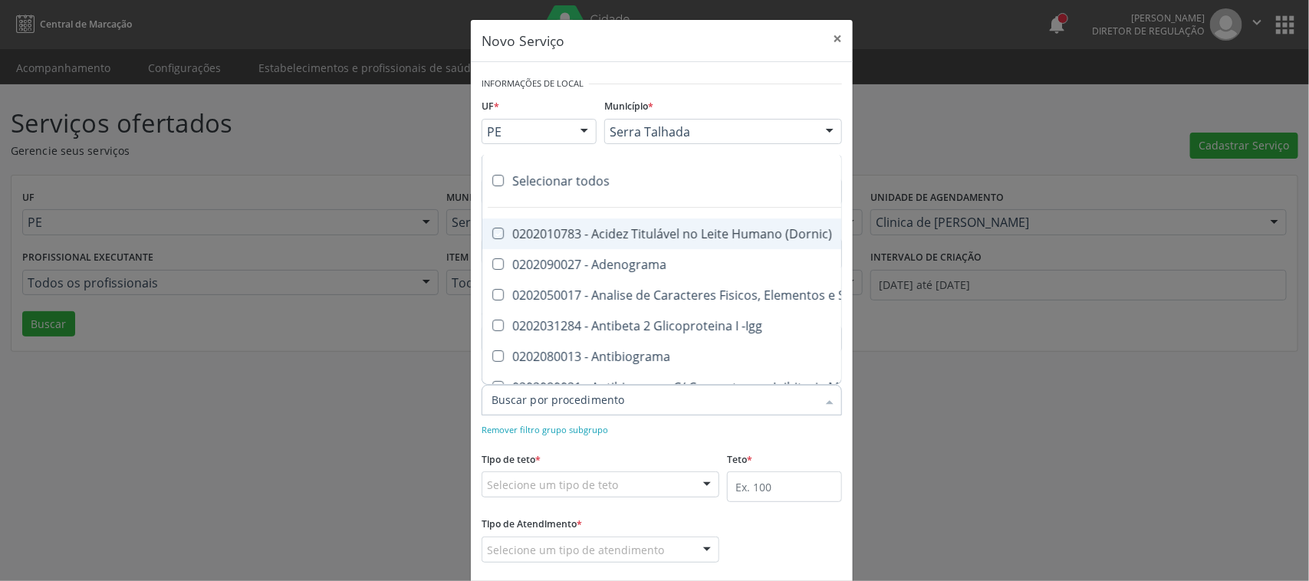
checkbox \(Acth\) "true"
checkbox Ala-Desidratase "true"
checkbox Etilico "true"
checkbox Aldolase "true"
checkbox Aldosterona "true"
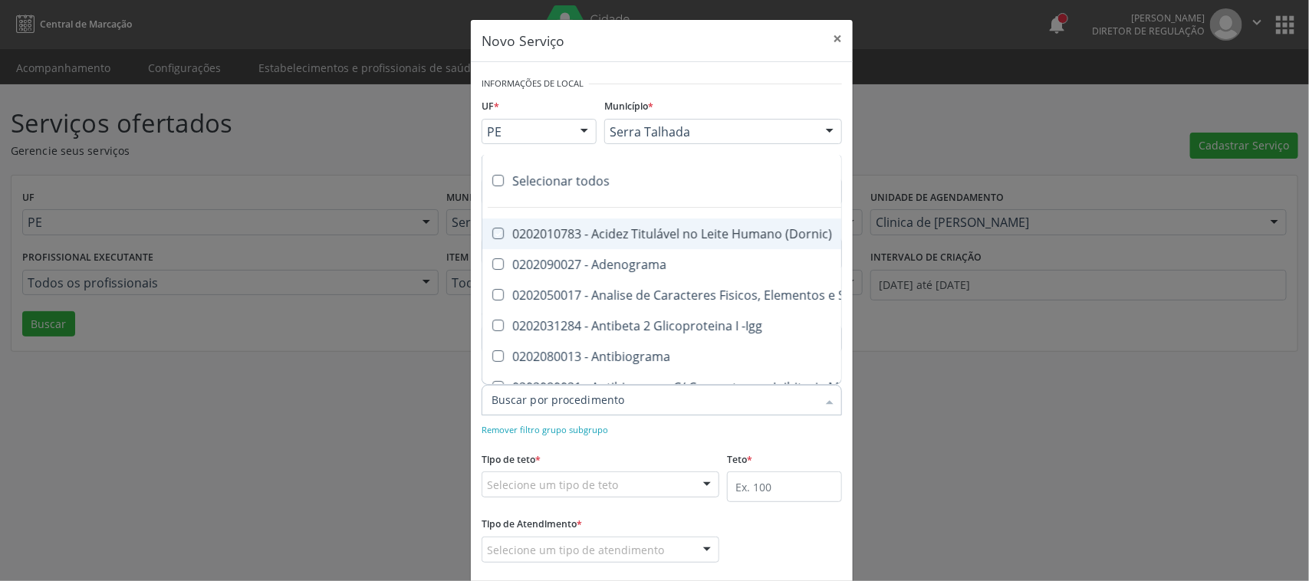
checkbox Alfa-1-Antitripsina "true"
checkbox Acida "true"
checkbox Alfa-2-Macroglobulina "true"
checkbox Alfa-Fetoproteina "true"
checkbox Aluminio "true"
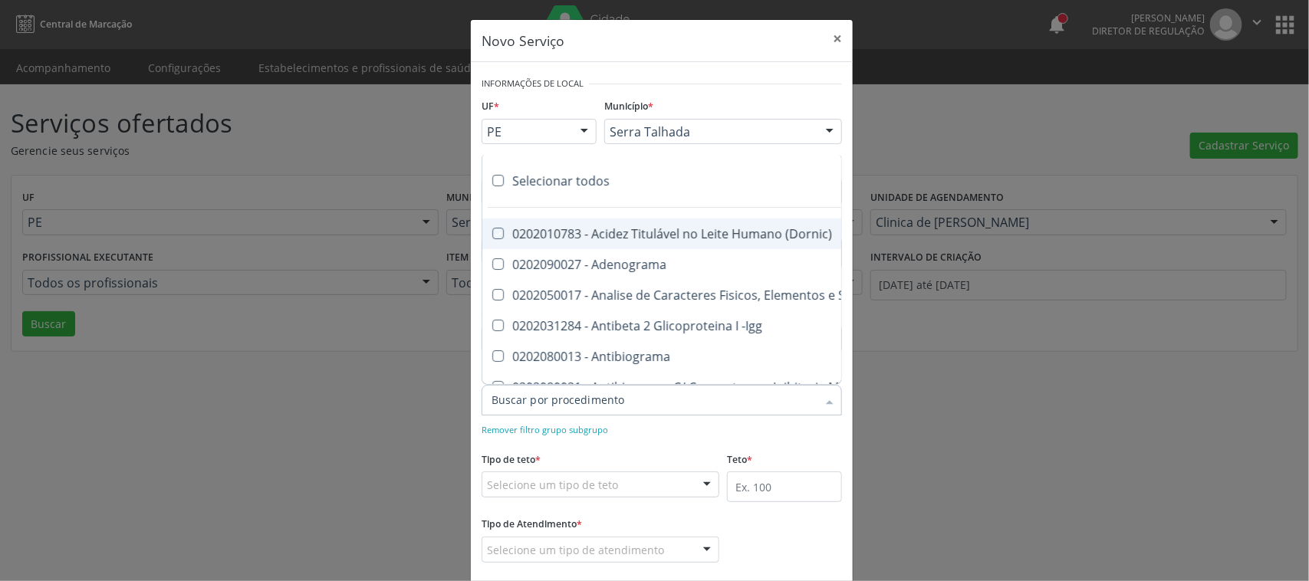
checkbox Amilase "true"
checkbox Aminoglicosideos "true"
checkbox Amonia "true"
checkbox Ciclico "true"
checkbox Androstenediona "true"
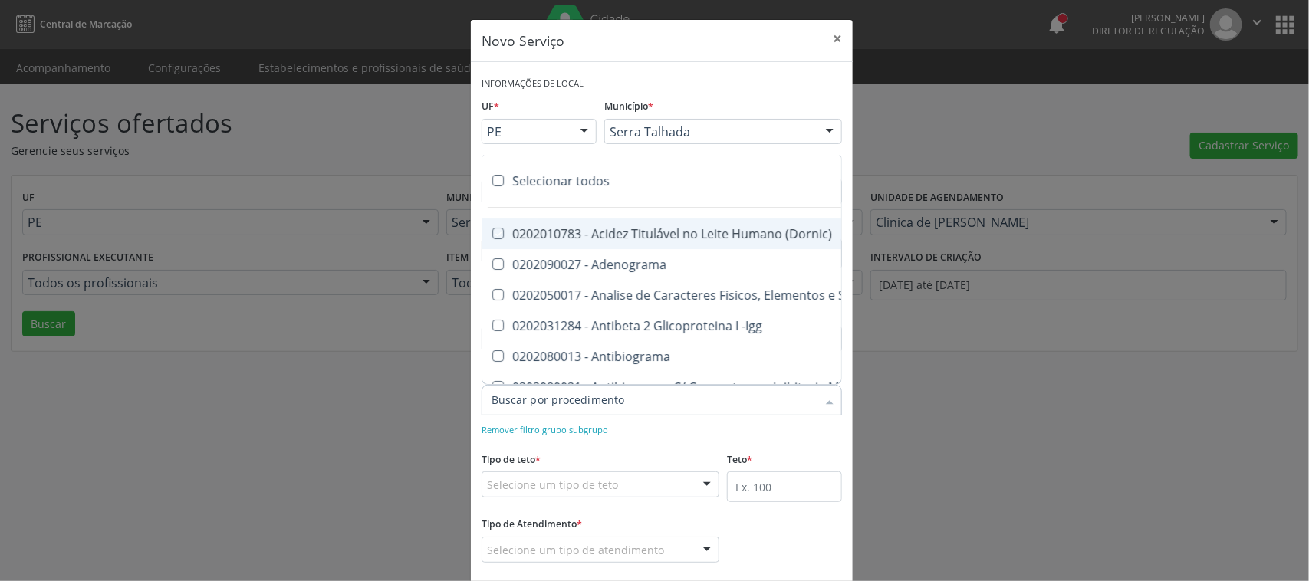
checkbox Anfetaminas "true"
checkbox Igm "true"
checkbox Circulante "true"
checkbox Anti-Achr "true"
checkbox Igg "true"
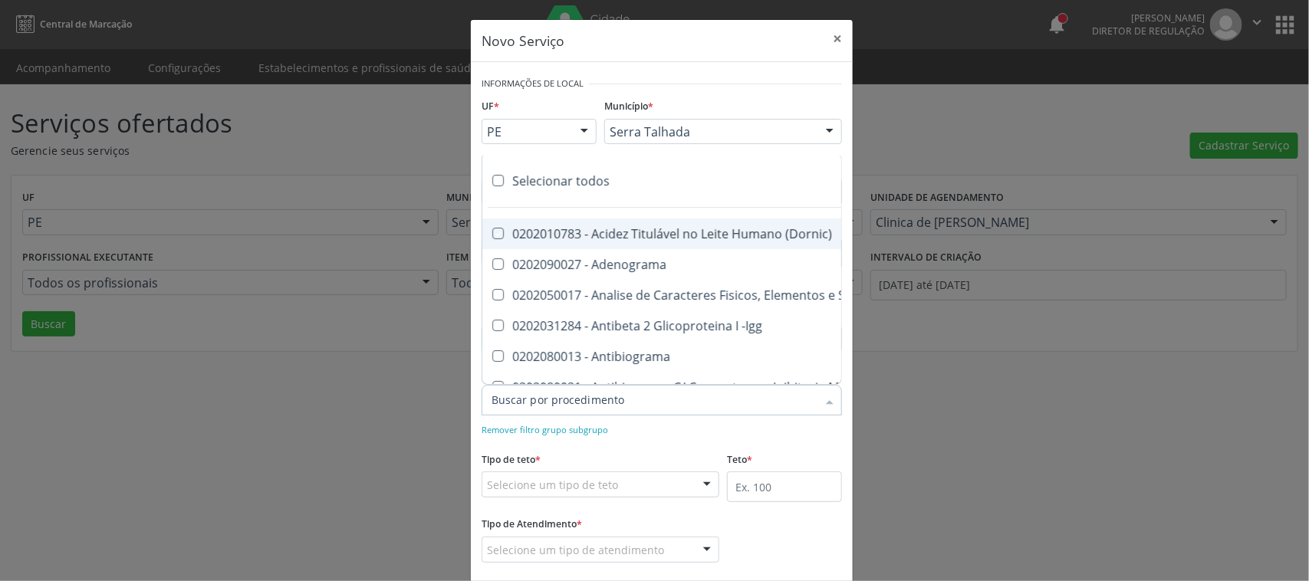
checkbox Iga "true"
checkbox Triciclicos "true"
checkbox \(Psa\) "true"
checkbox III "true"
checkbox Barbituratos "true"
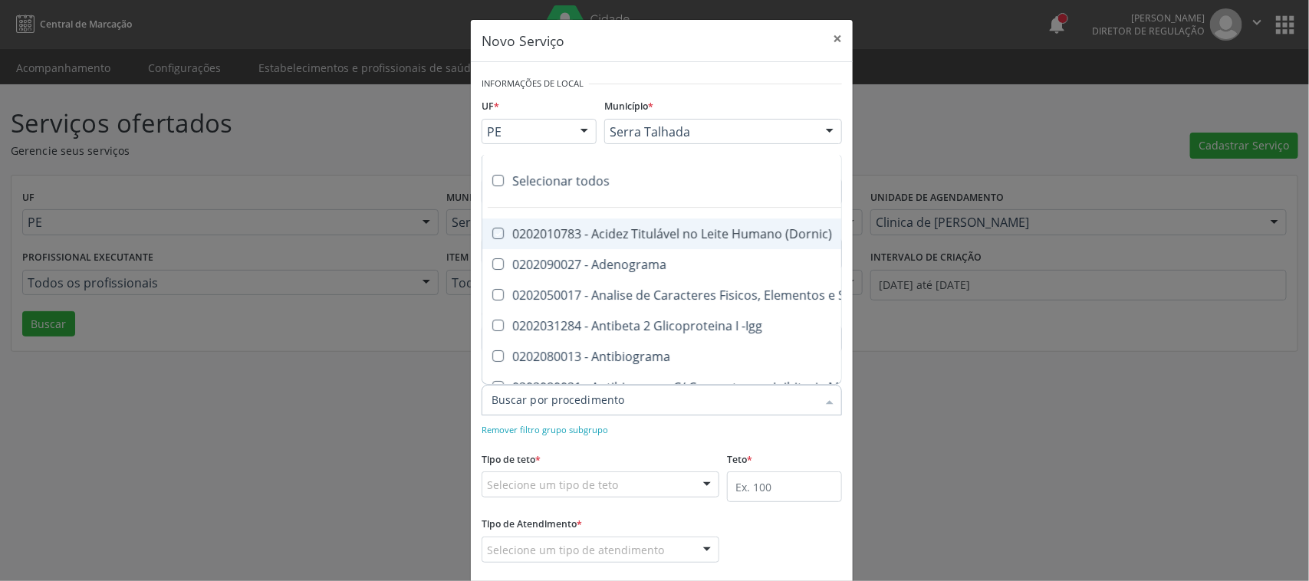
checkbox Benzodiazepinicos "true"
checkbox Beta-2-Microglobulina "true"
checkbox Fracoes "true"
checkbox Cadmio "true"
checkbox Calcio "true"
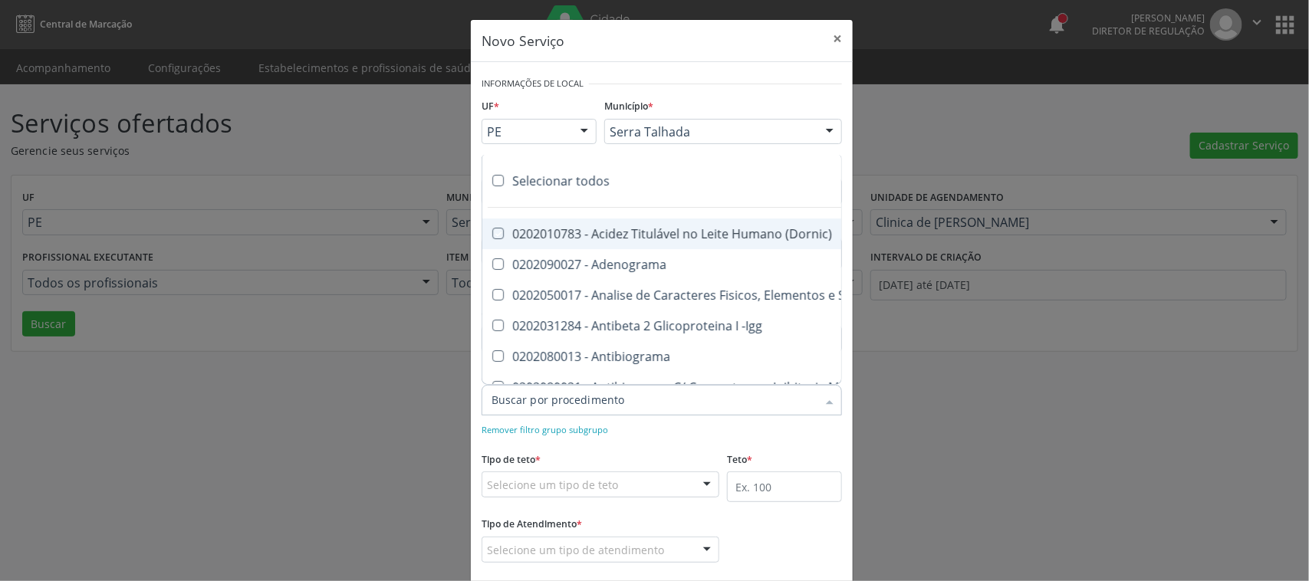
checkbox Ionizavel "true"
checkbox Calcitonina "true"
checkbox Carbamazepina "true"
checkbox Carboxi-Hemoglobina "true"
checkbox Caroteno "true"
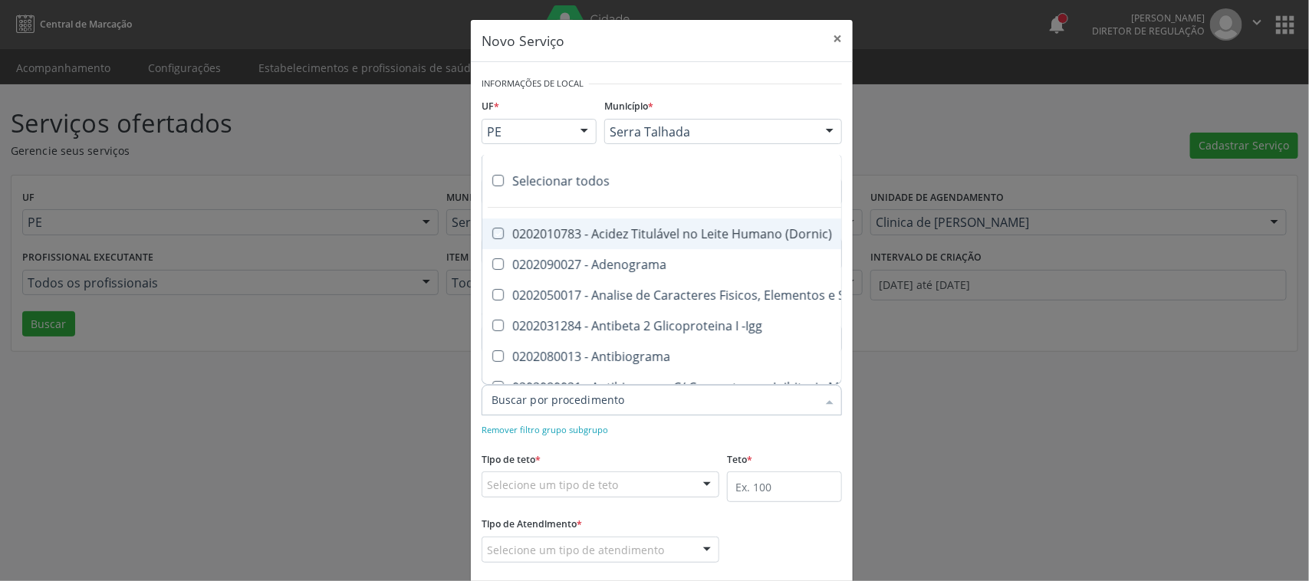
checkbox Catecolaminas "true"
checkbox Ceruloplasmina "true"
checkbox Chumbo "true"
checkbox Ciclosporina "true"
checkbox Citrato "true"
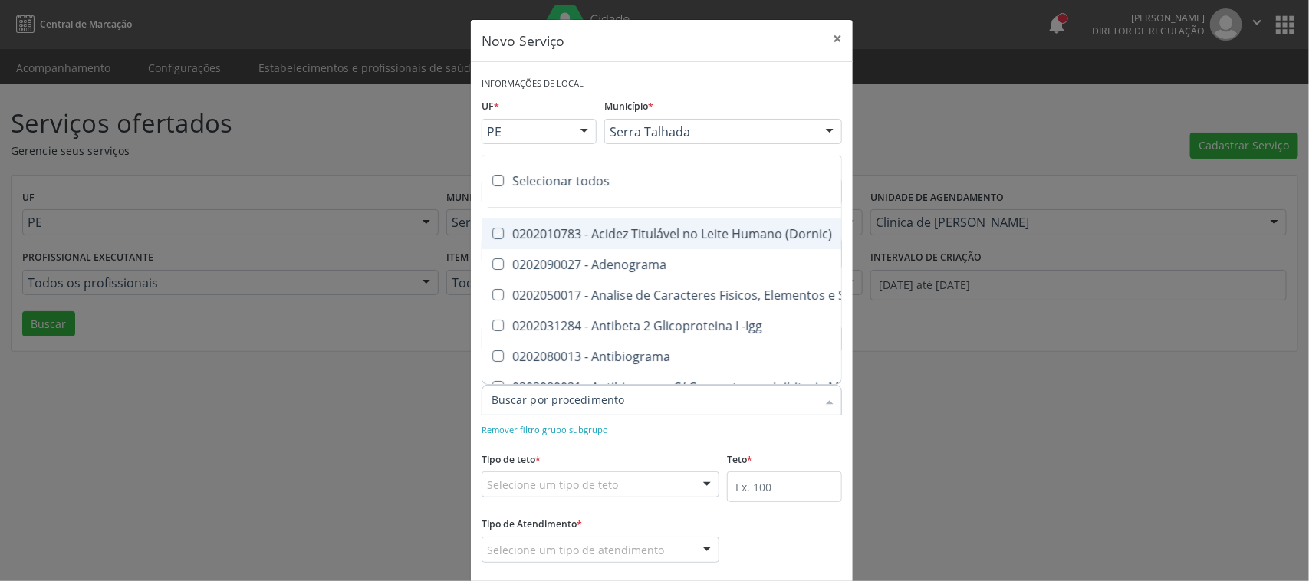
checkbox Cloreto "true"
checkbox Suor "true"
checkbox Cobre "true"
checkbox Hdl "true"
checkbox Ldl "true"
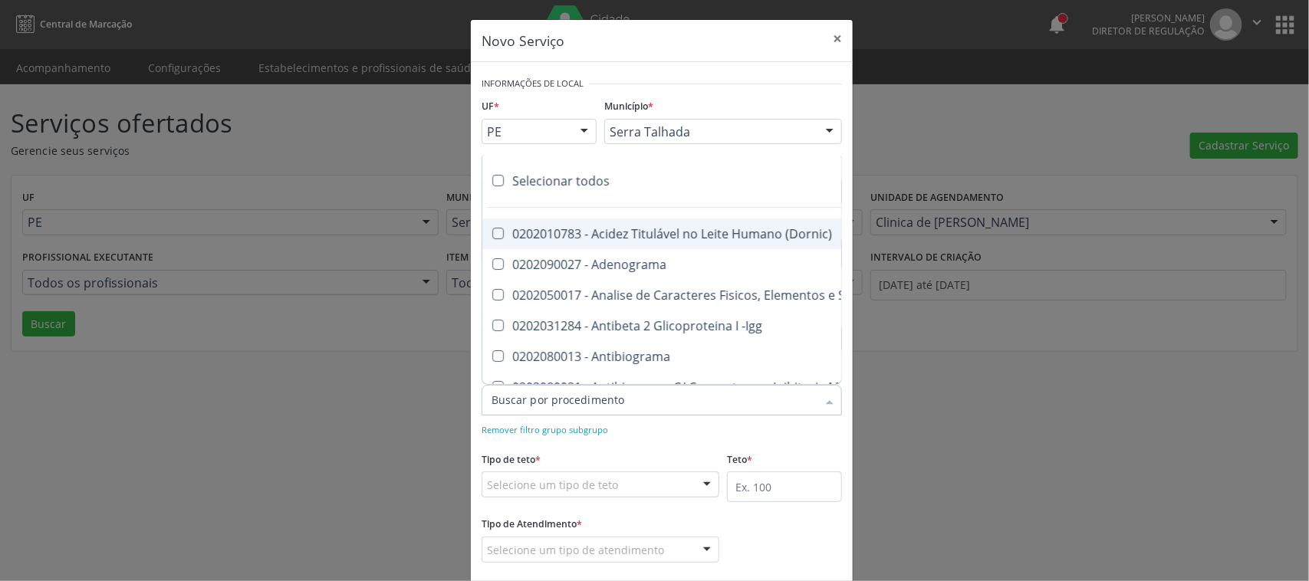
checkbox Total "true"
checkbox Colinesterase "true"
checkbox C3 "true"
checkbox C4 "true"
checkbox Cortisol "true"
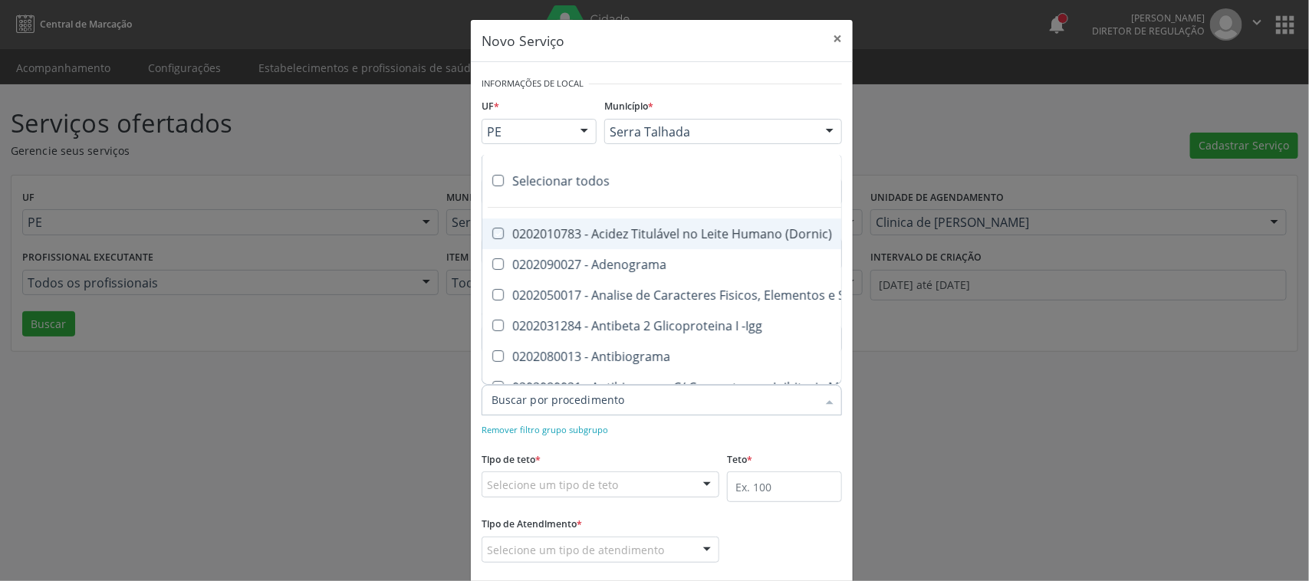
checkbox Creatinina "true"
checkbox Amniótico "true"
checkbox \(Cpk\) "true"
checkbox Mb "true"
checkbox Crioaglutinina "true"
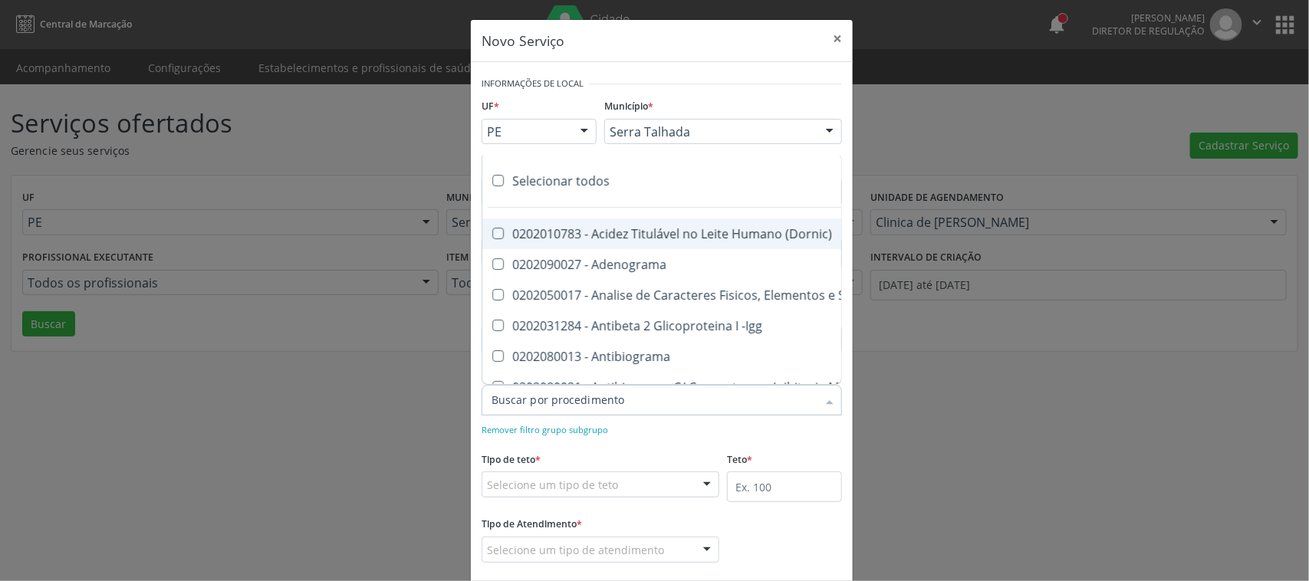
checkbox \(Dhea\) "true"
checkbox Alfa-Hidroxibutirica "true"
checkbox Glutamica "true"
checkbox Latica "true"
checkbox Fracionadas\) "true"
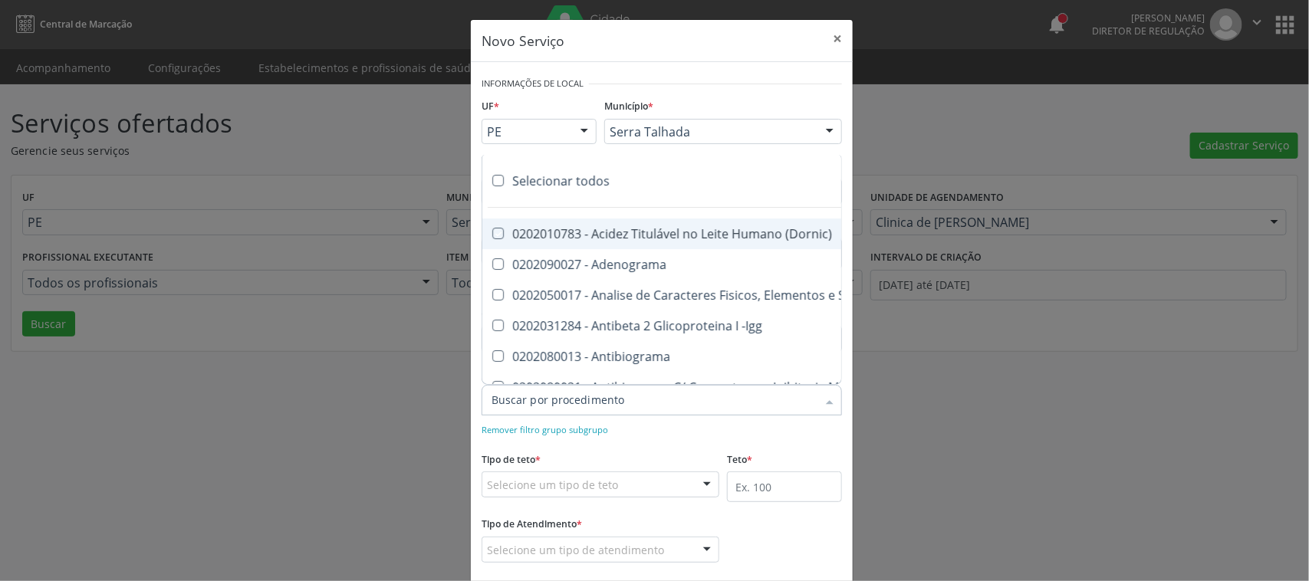
checkbox Digitoxina\) "true"
checkbox \(Dht\) "true"
checkbox Fecal "true"
checkbox Estradiol "true"
checkbox Estriol "true"
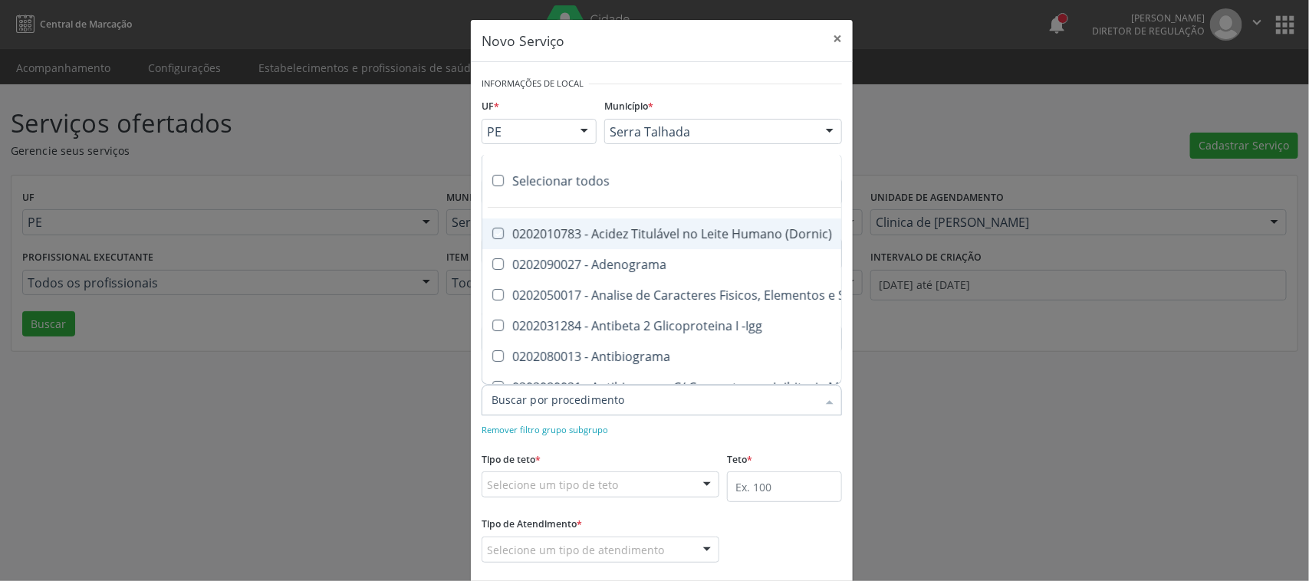
checkbox Estrona "true"
checkbox Etossuximida "true"
checkbox II "true"
checkbox Ix "true"
checkbox V "true"
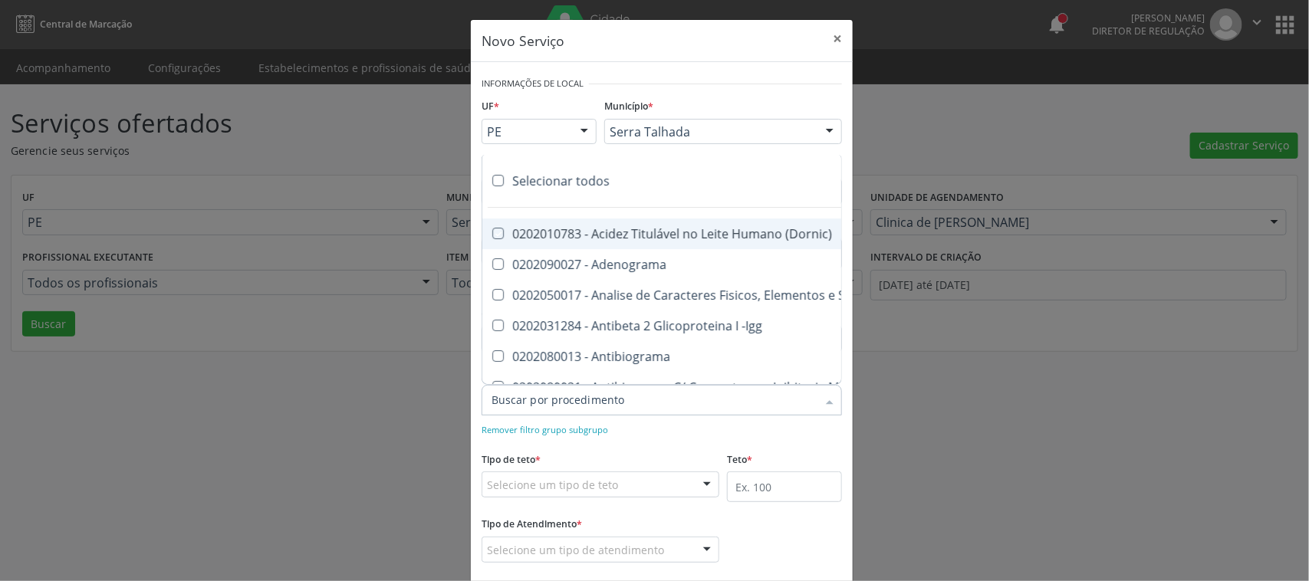
checkbox Vii "true"
checkbox Viii "true"
checkbox \(Inibidor\) "true"
checkbox \(Antigeno\) "true"
checkbox X "true"
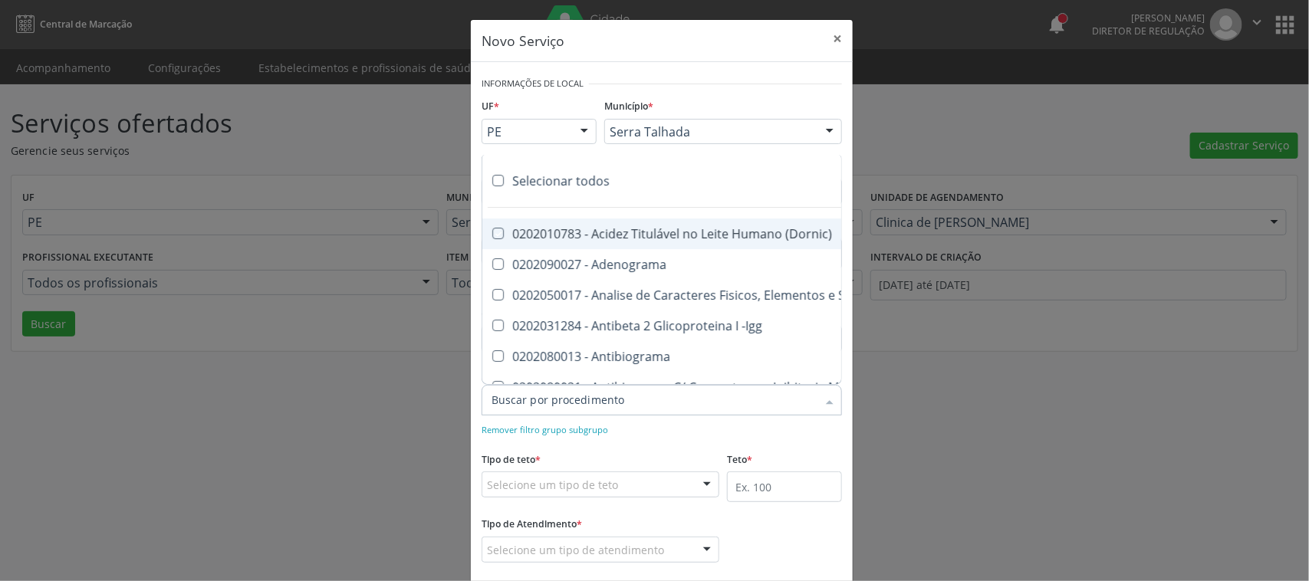
checkbox Xi "true"
checkbox Xii "true"
checkbox Xiii "true"
checkbox Tardio\) "true"
checkbox Pezinho\) "true"
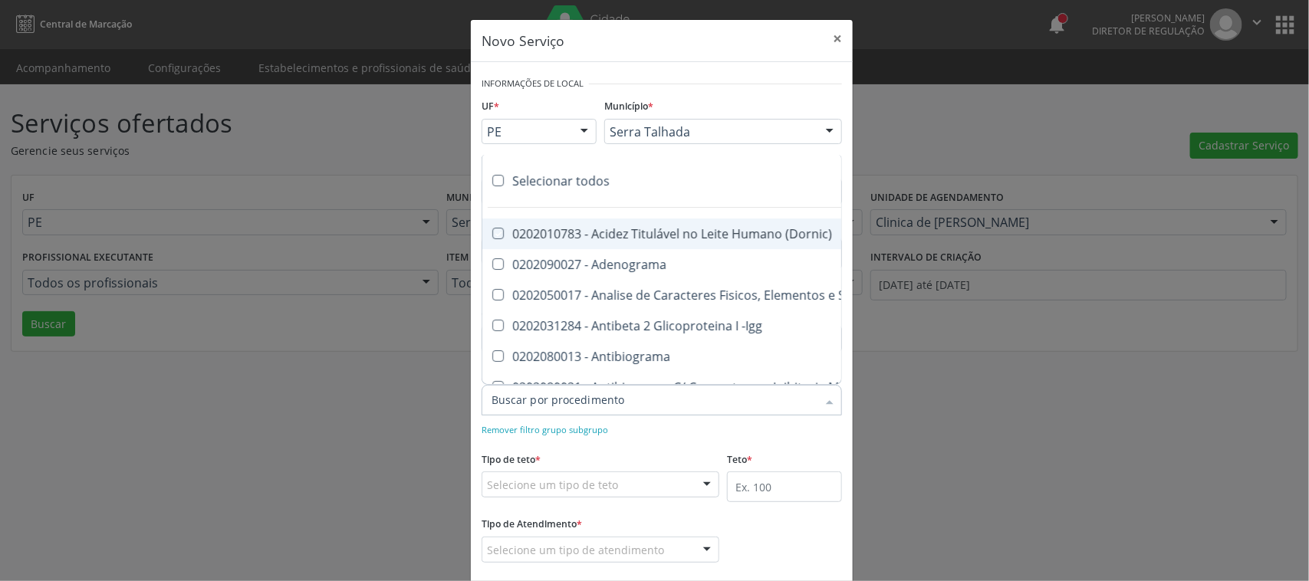
checkbox T4 "true"
checkbox Fenitoina "true"
checkbox Fenol "true"
checkbox Ferritina "true"
checkbox Serico "true"
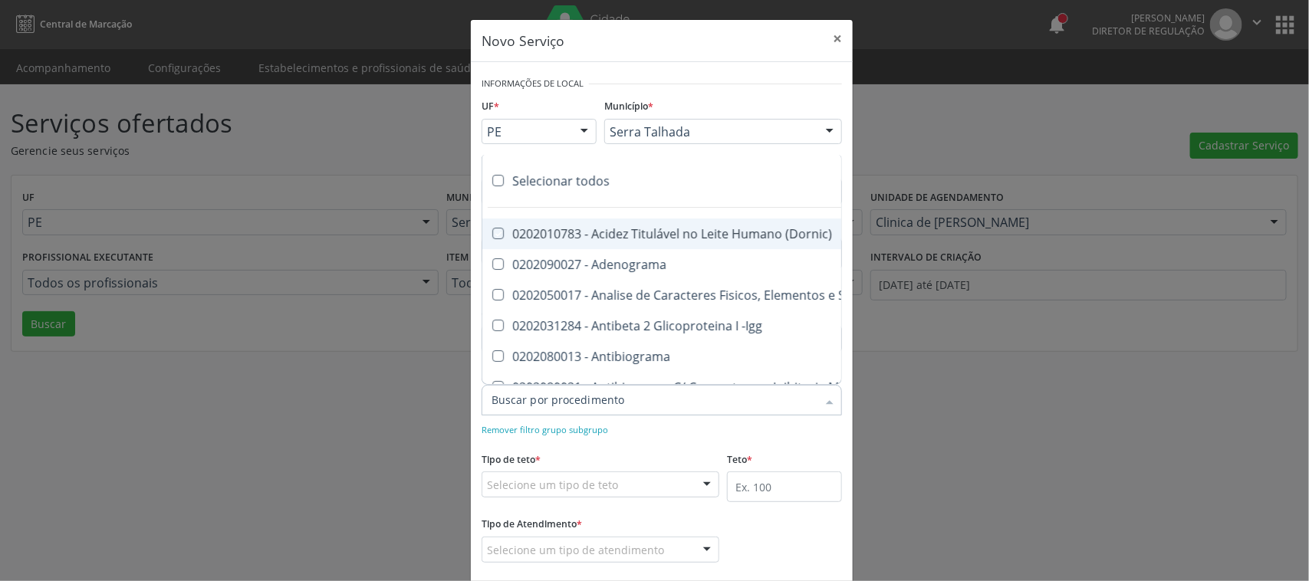
checkbox Fibrinogenio "true"
checkbox Folato "true"
checkbox Formaldeido "true"
checkbox Total "true"
checkbox Alcalina "true"
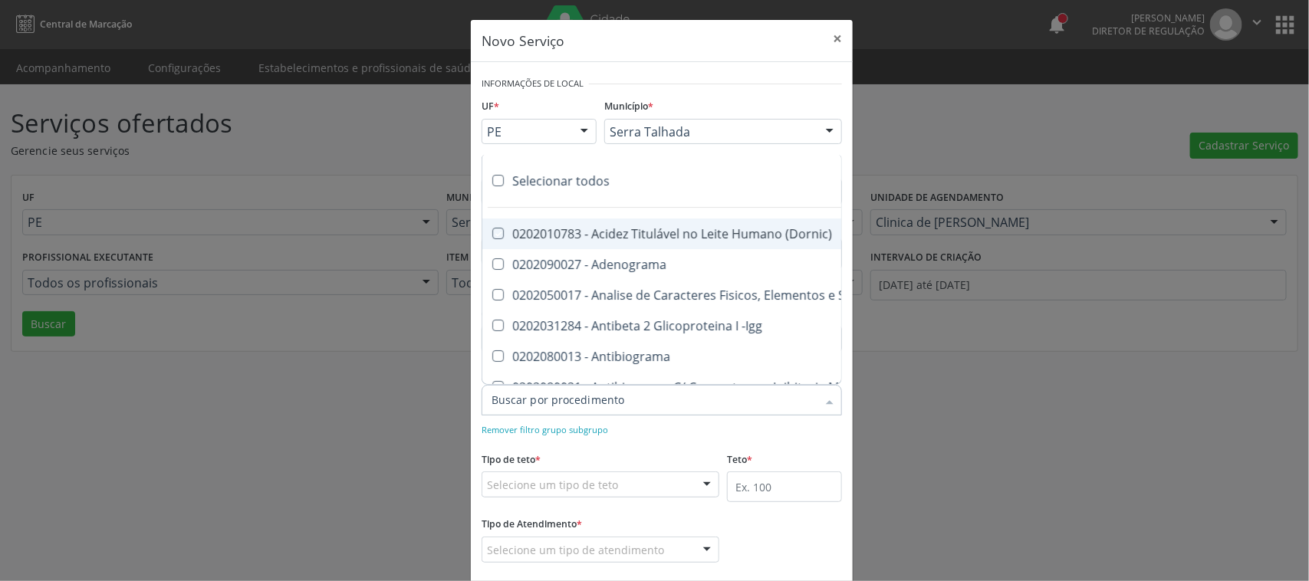
checkbox Esperma "true"
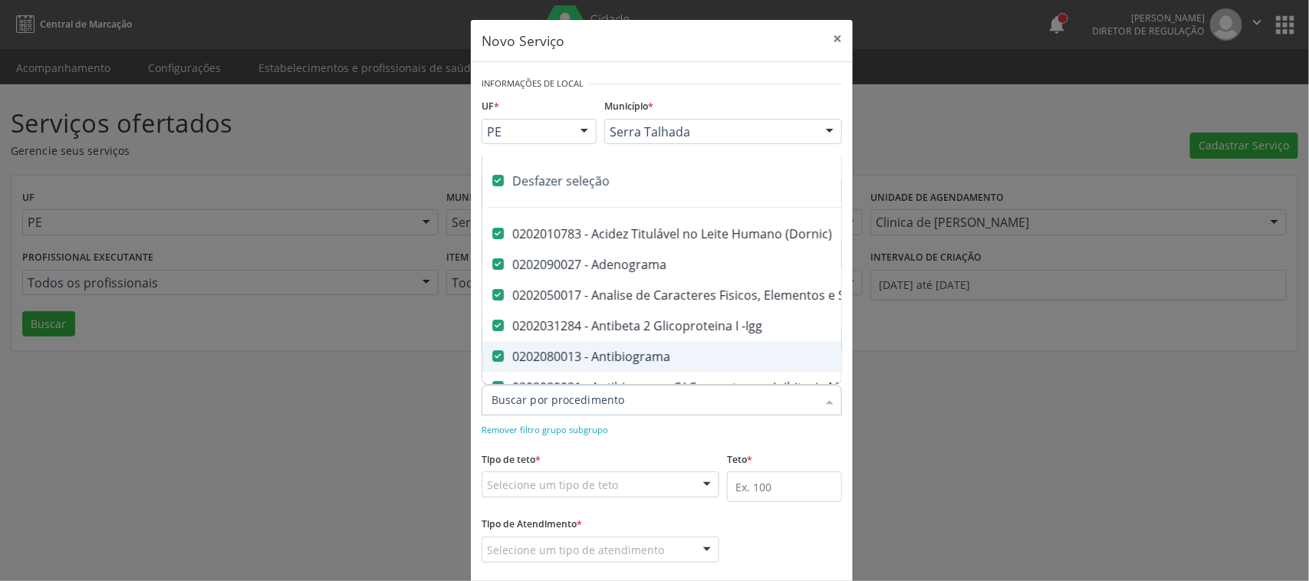
click at [642, 438] on form "Informações de Local UF * PE PE Nenhum resultado encontrado para: " " Não há ne…" at bounding box center [662, 328] width 360 height 511
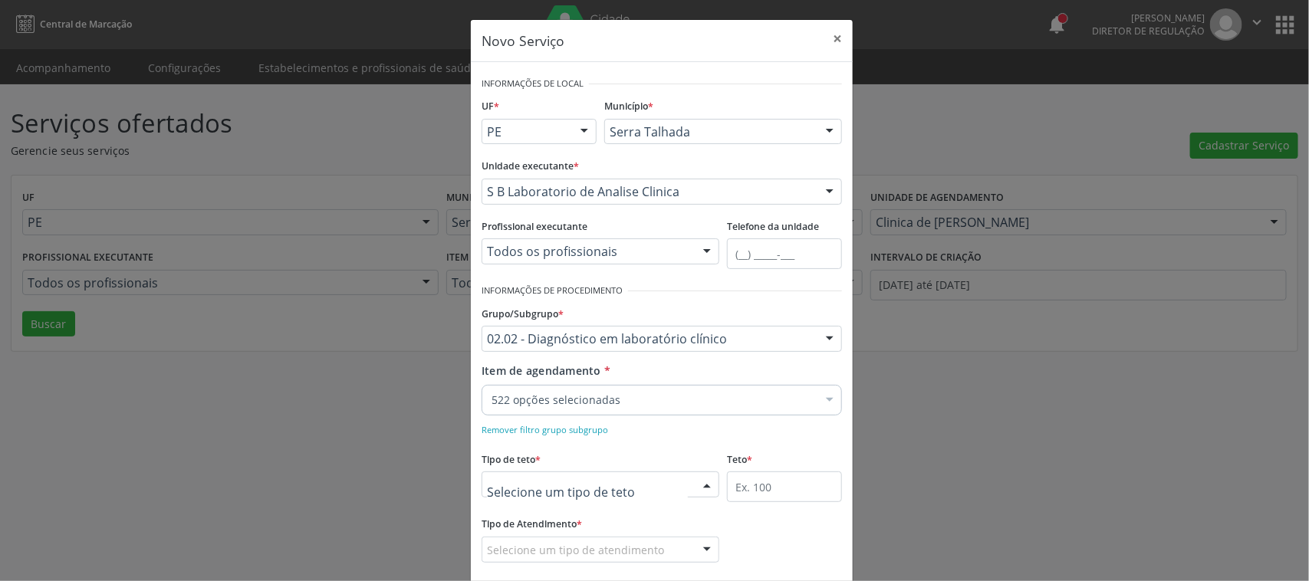
click at [613, 485] on div at bounding box center [601, 485] width 238 height 26
click at [574, 533] on span "Teto físico" at bounding box center [600, 543] width 236 height 31
click at [729, 485] on input "text" at bounding box center [784, 487] width 115 height 31
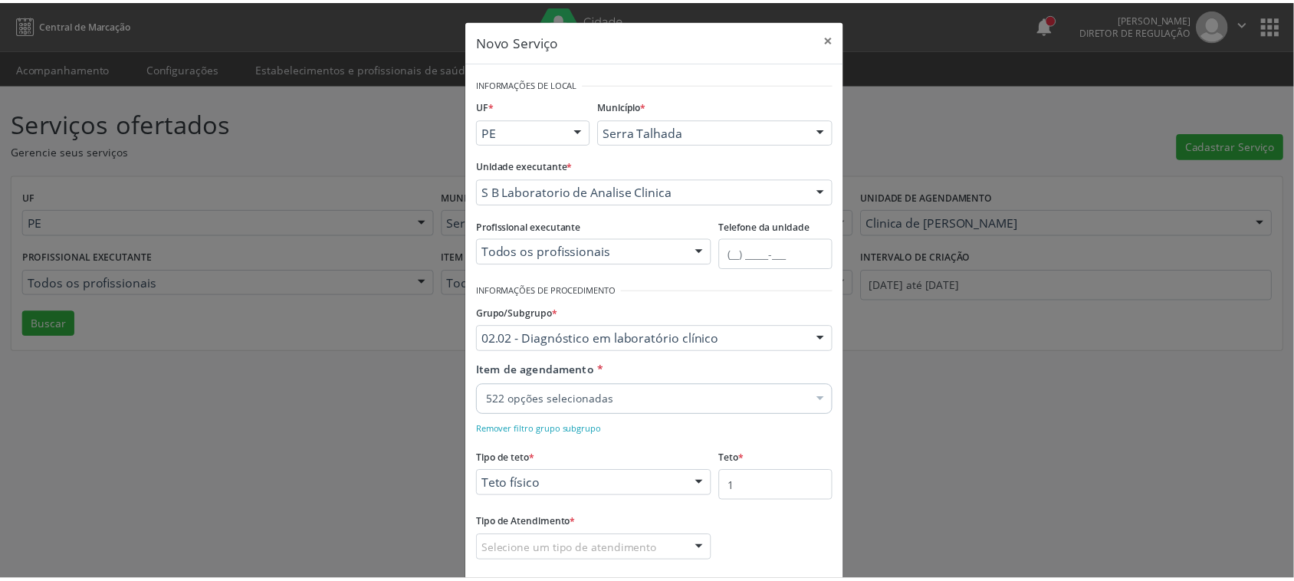
scroll to position [81, 0]
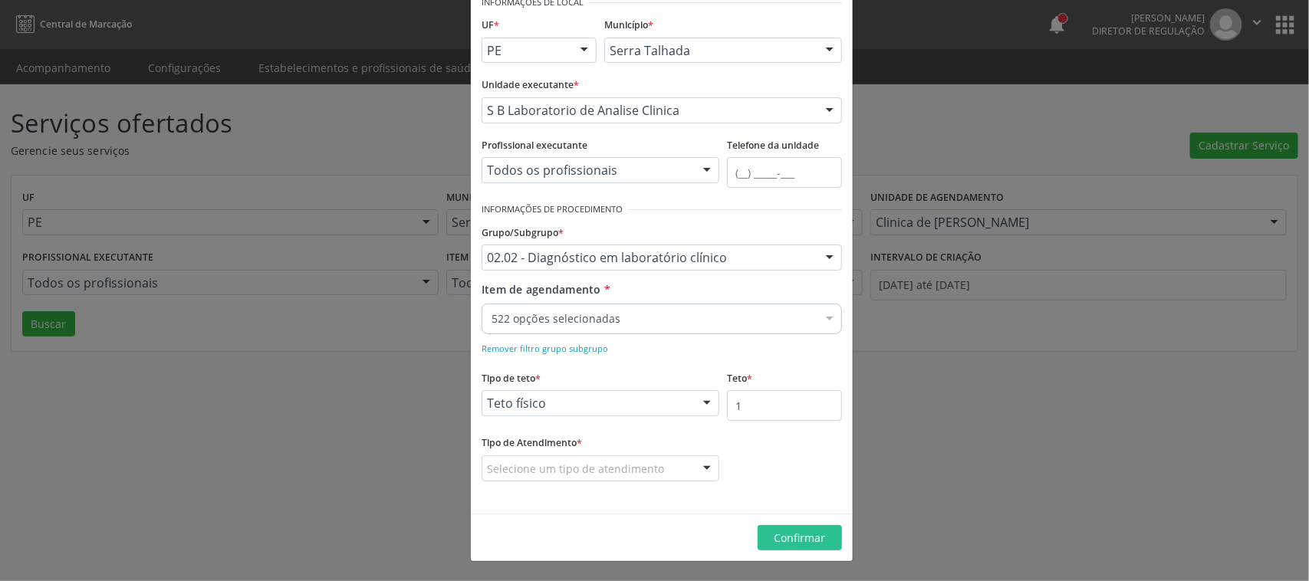
click at [569, 453] on label "Tipo de Atendimento *" at bounding box center [532, 444] width 100 height 24
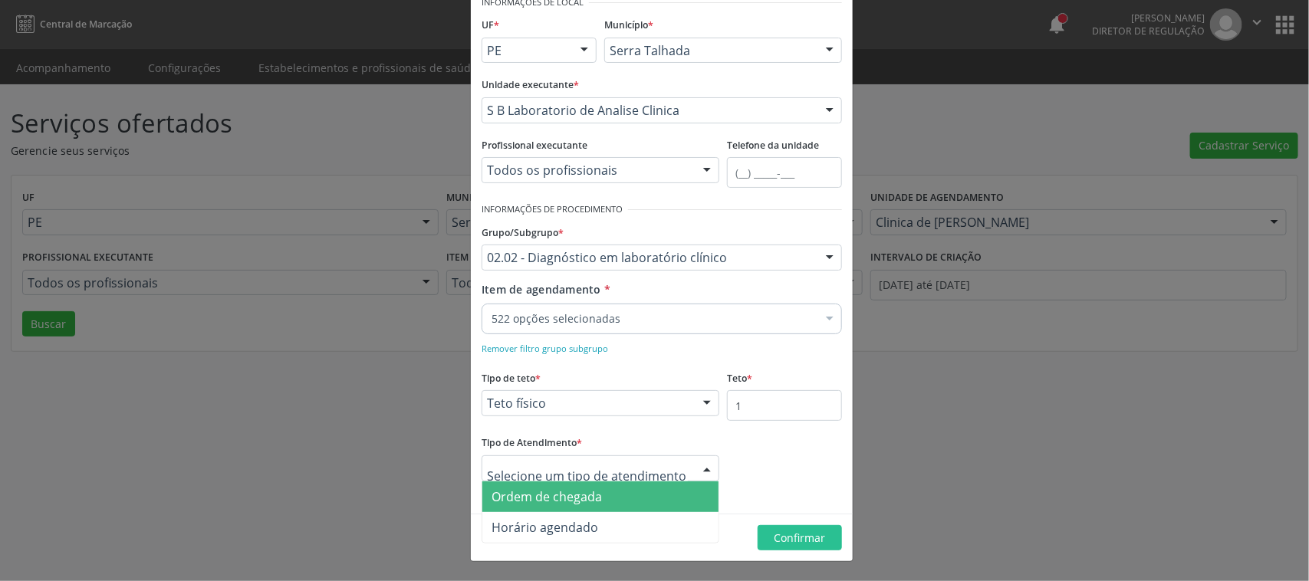
click at [560, 493] on span "Ordem de chegada" at bounding box center [547, 496] width 110 height 17
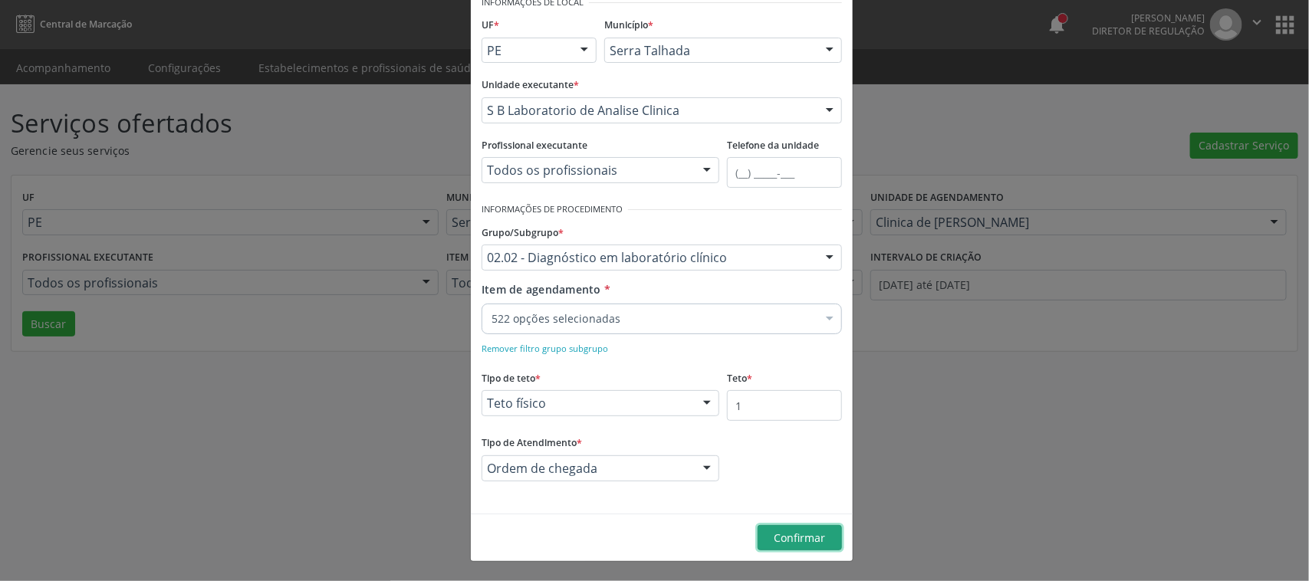
click at [821, 534] on button "Confirmar" at bounding box center [800, 538] width 84 height 26
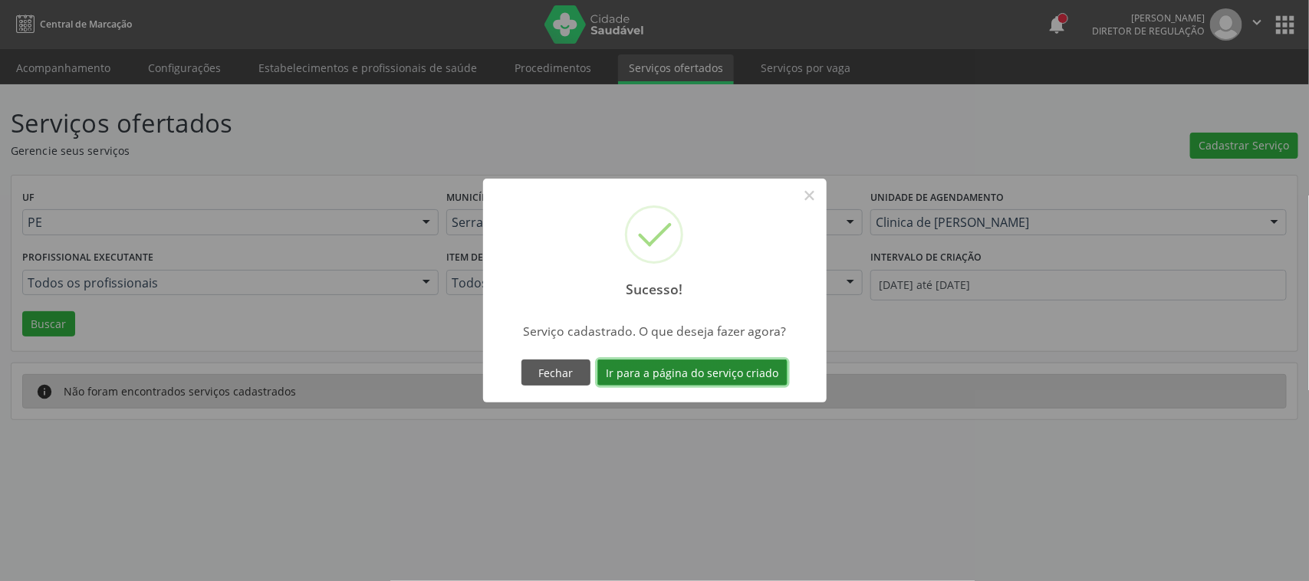
click at [696, 360] on button "Ir para a página do serviço criado" at bounding box center [692, 373] width 190 height 26
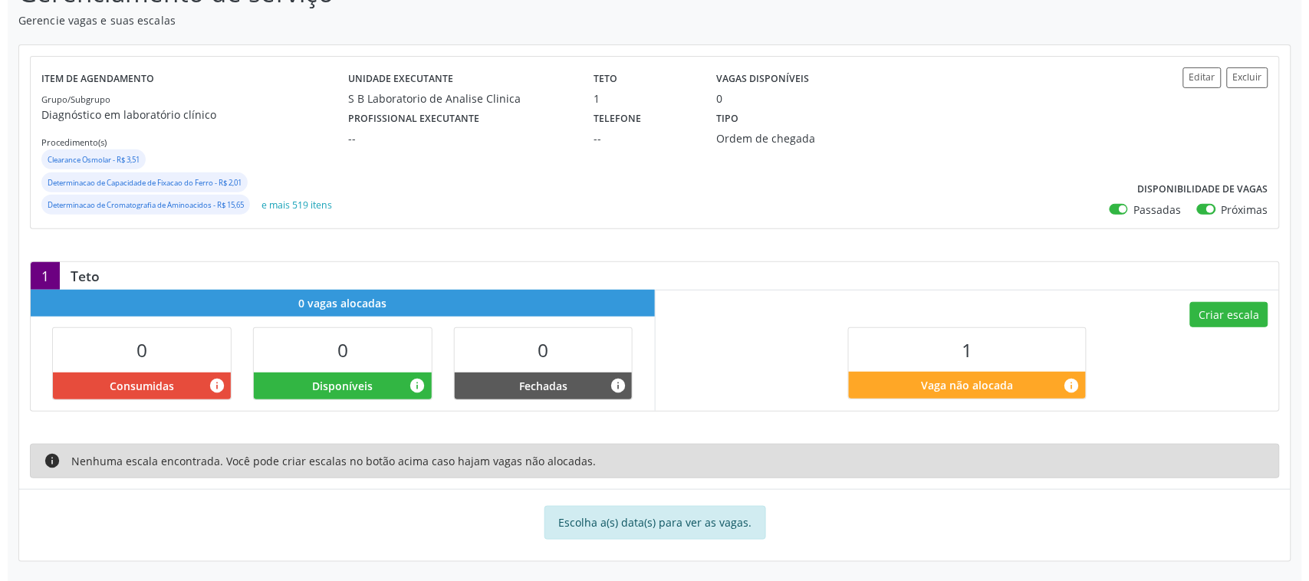
scroll to position [134, 0]
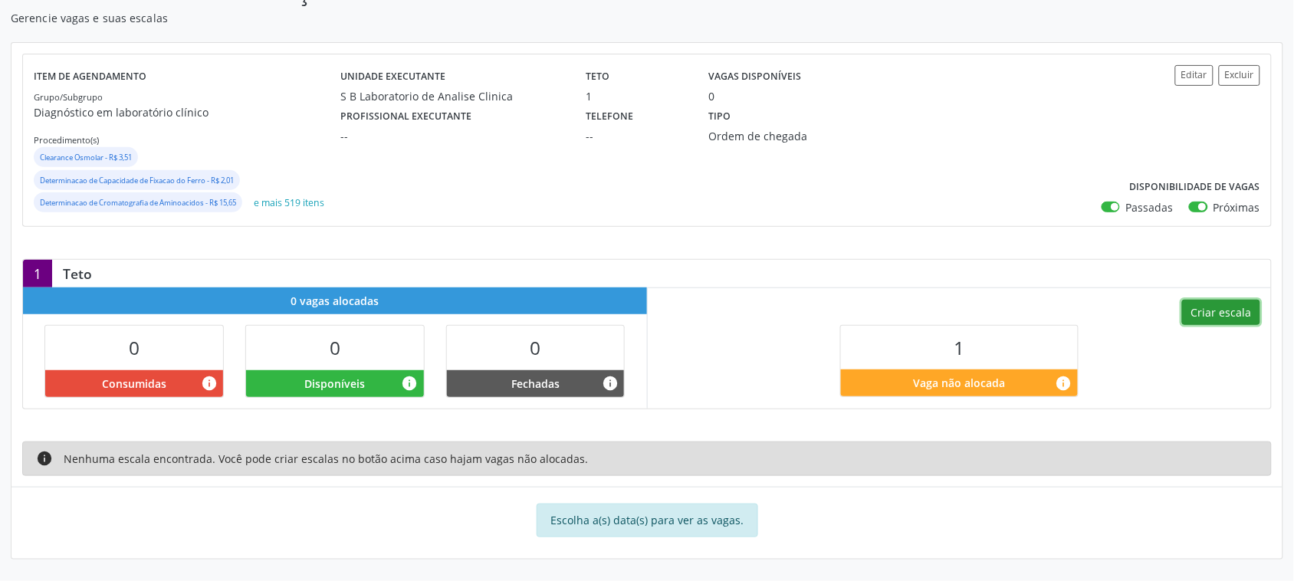
click at [1248, 313] on button "Criar escala" at bounding box center [1221, 313] width 78 height 26
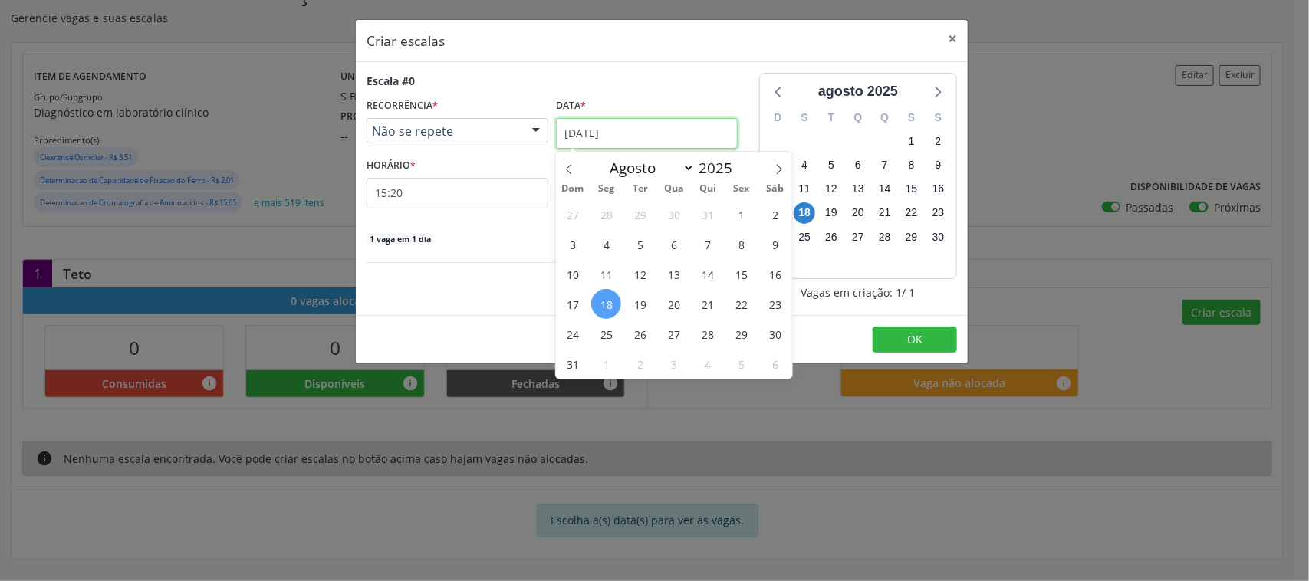
click at [580, 143] on input "18/08/2025" at bounding box center [647, 133] width 182 height 31
click at [638, 292] on span "19" at bounding box center [640, 304] width 30 height 30
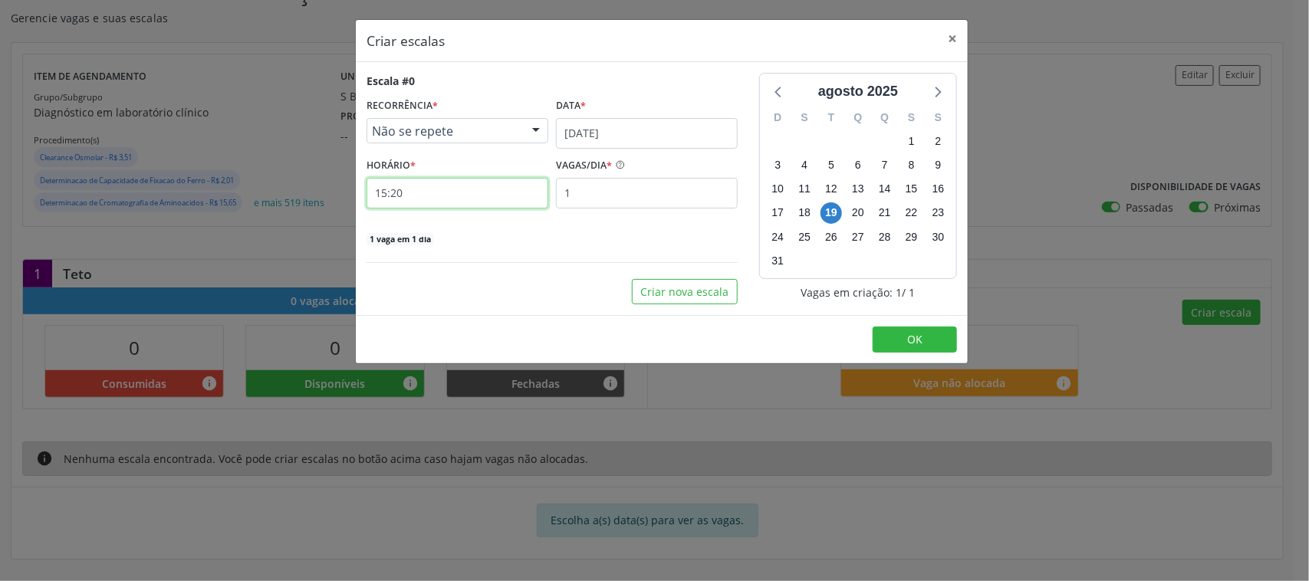
click at [426, 192] on input "15:20" at bounding box center [458, 193] width 182 height 31
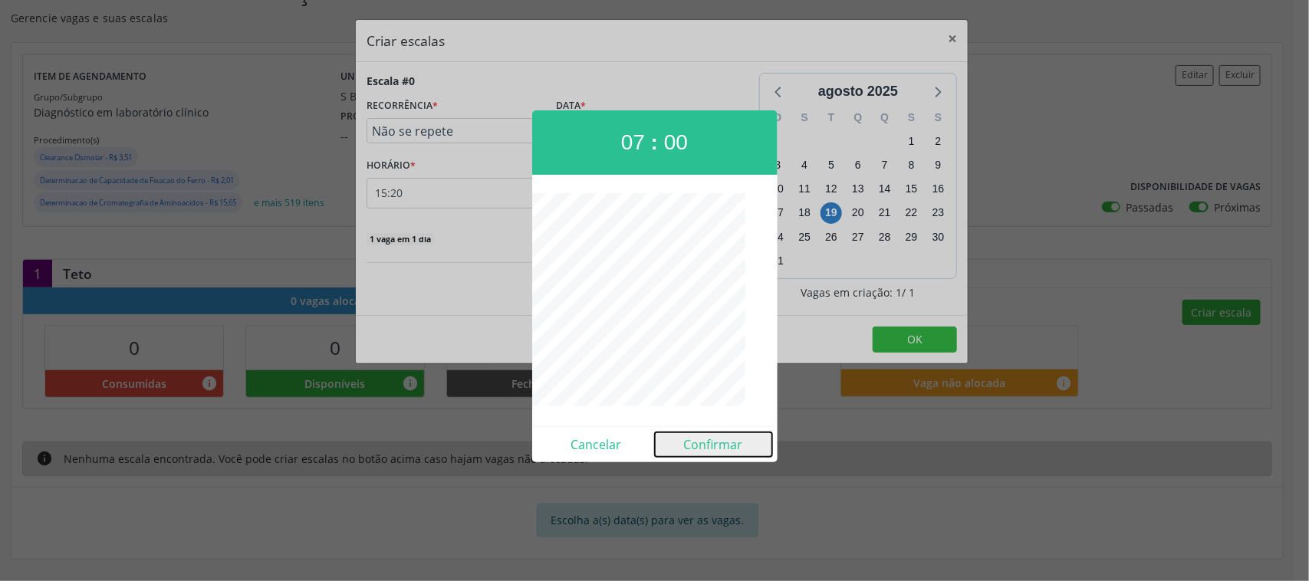
click at [719, 441] on button "Confirmar" at bounding box center [713, 444] width 117 height 25
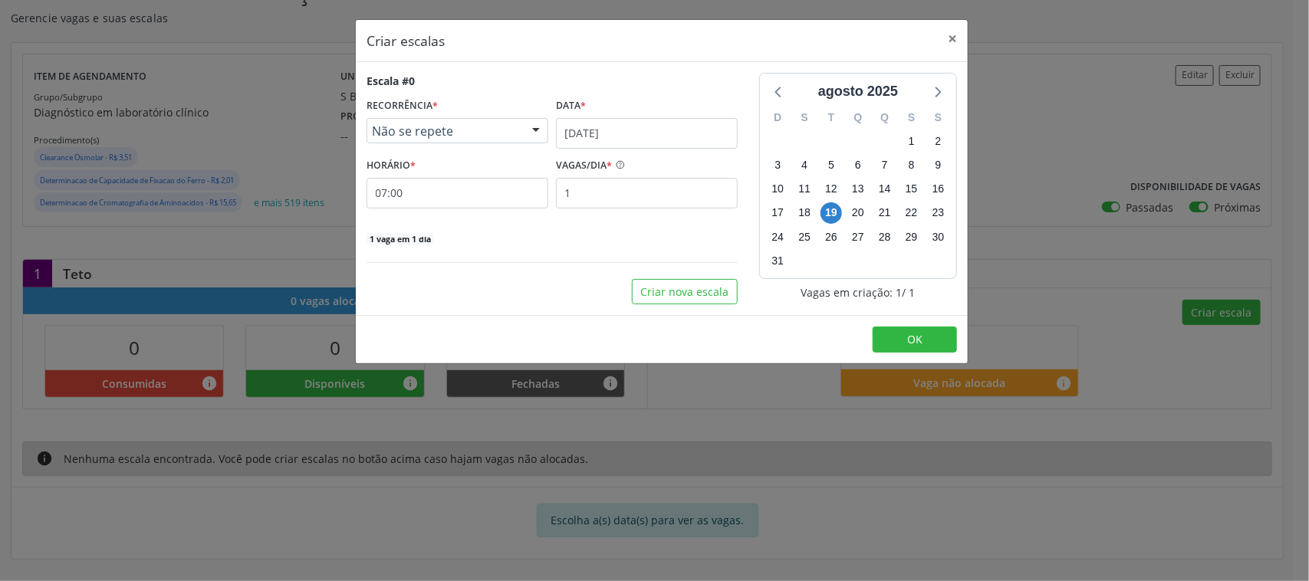
click at [924, 321] on footer "OK" at bounding box center [662, 339] width 612 height 48
click at [926, 336] on button "OK" at bounding box center [915, 340] width 84 height 26
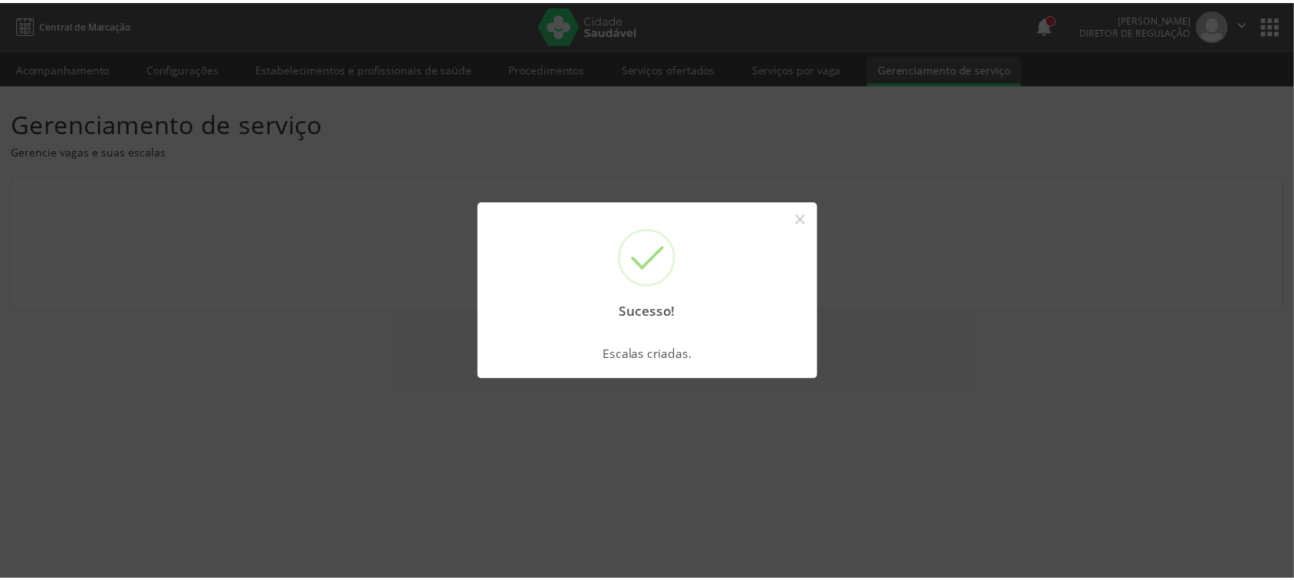
scroll to position [0, 0]
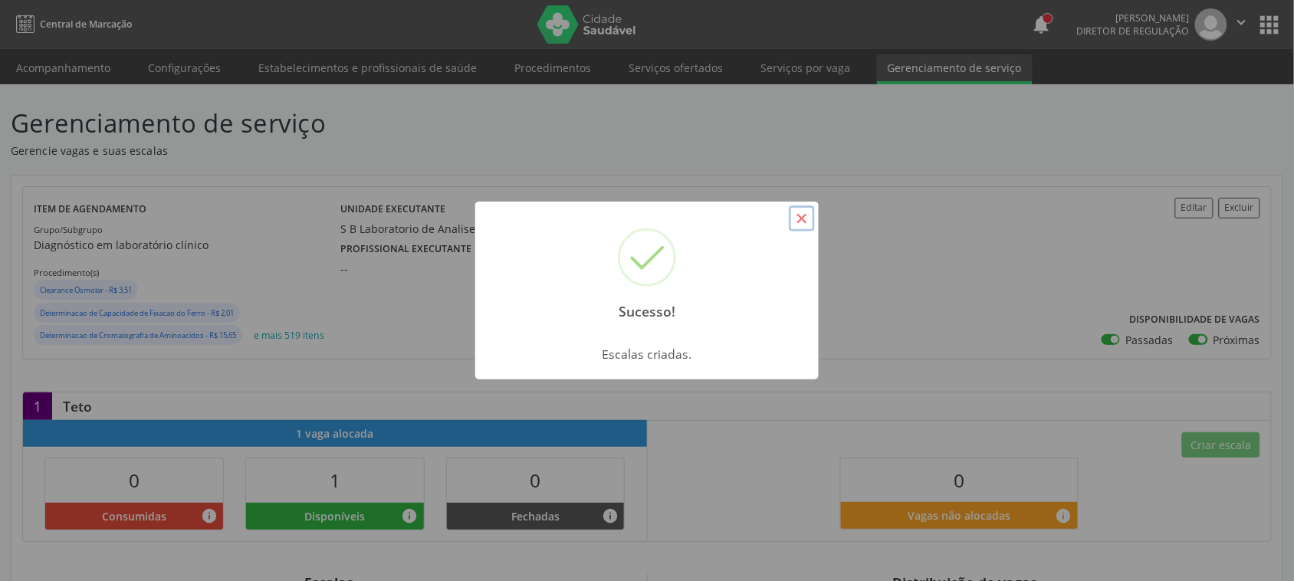
click at [811, 226] on button "×" at bounding box center [802, 219] width 26 height 26
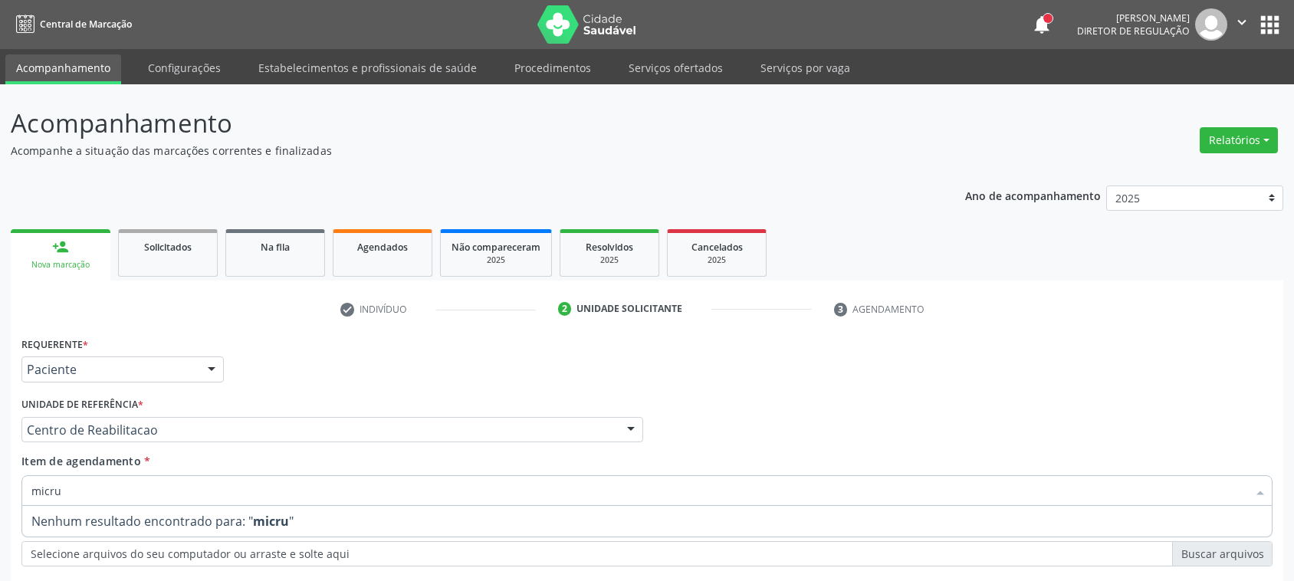
scroll to position [178, 0]
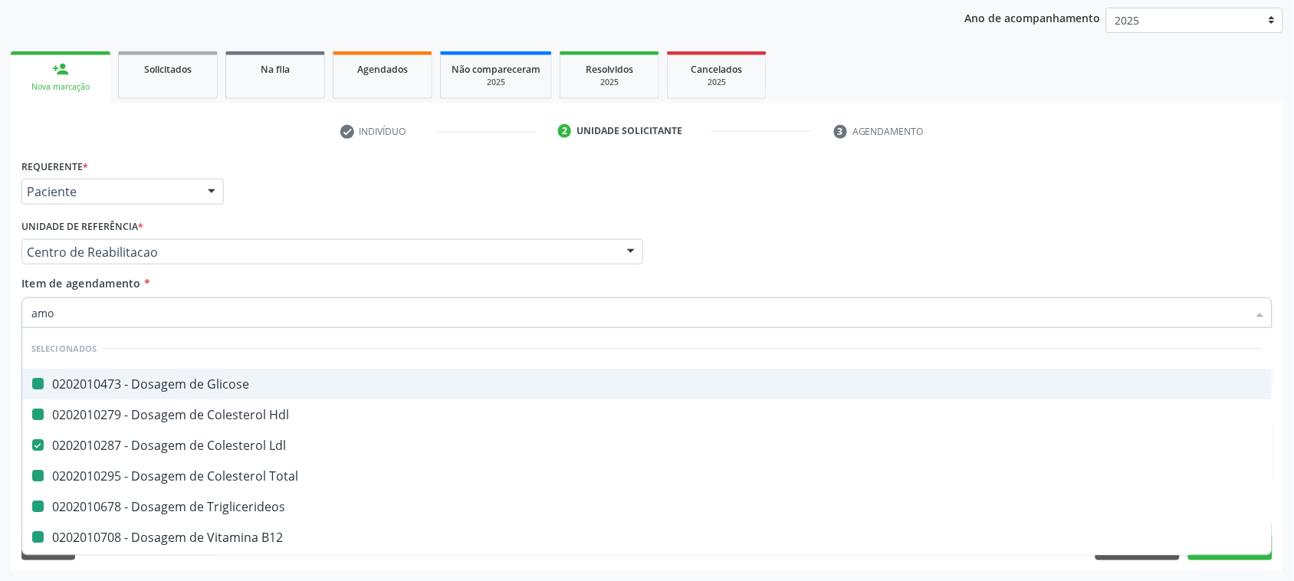
type input "amos"
checkbox Glicose "false"
checkbox Hdl "false"
checkbox Total "false"
checkbox Triglicerideos "false"
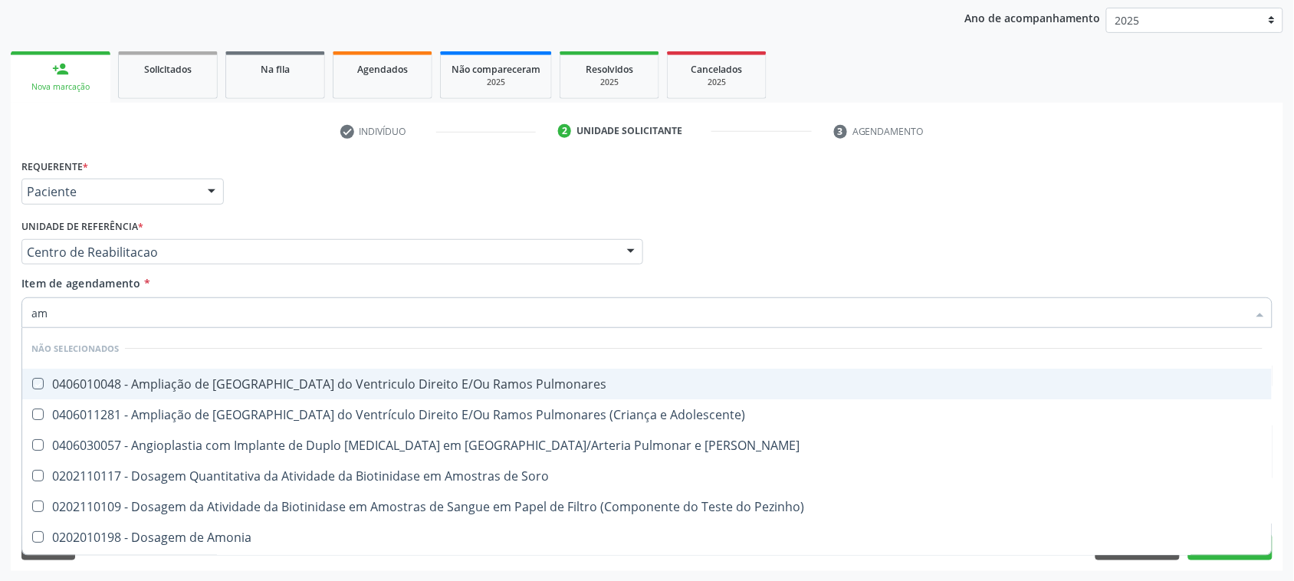
type input "a"
checkbox Pulmonares "true"
checkbox Adolescente\) "true"
checkbox Soro "true"
checkbox Pezinho\) "true"
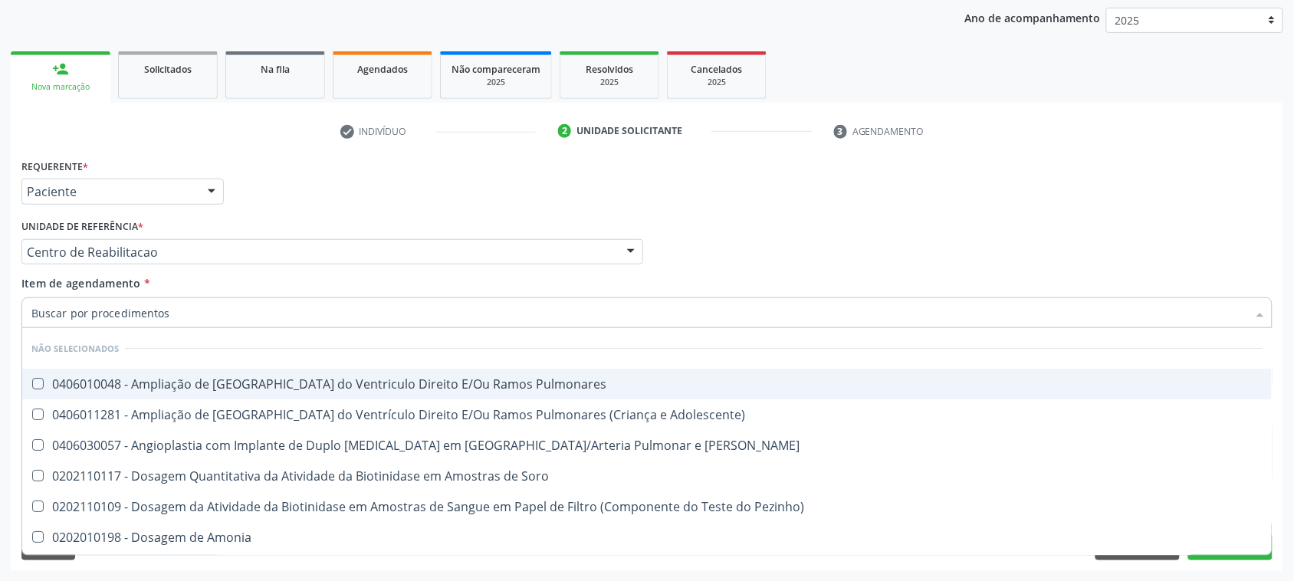
checkbox Amonia "true"
checkbox Comprimido\) "true"
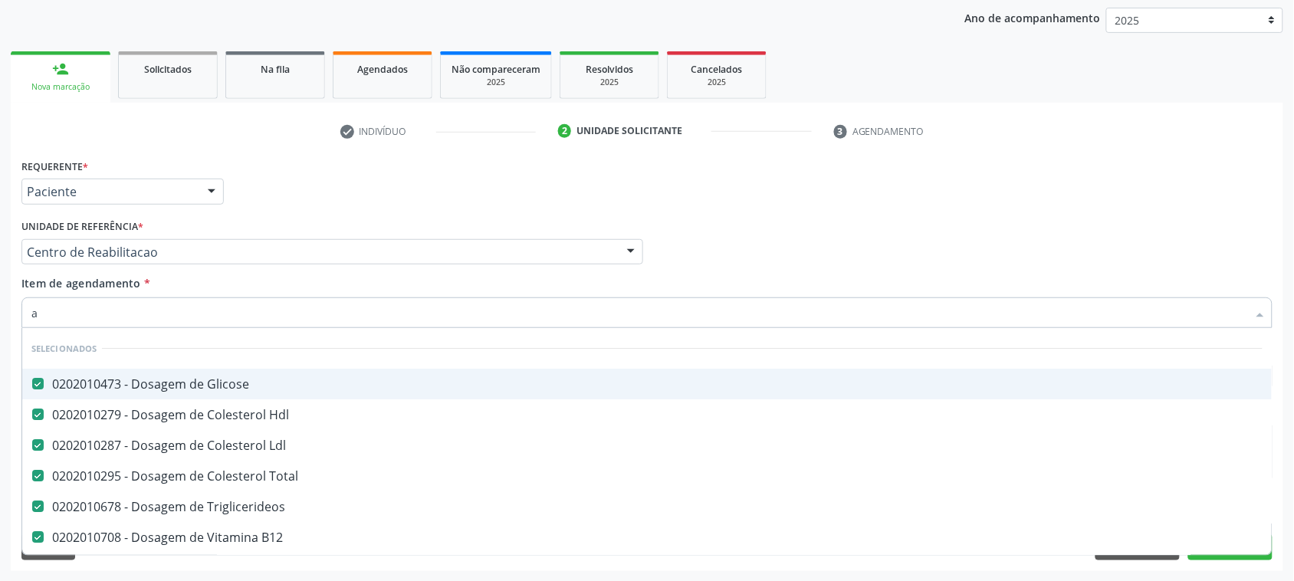
type input "al"
checkbox Total "false"
checkbox Triglicerideos "false"
checkbox B12 "false"
checkbox D "false"
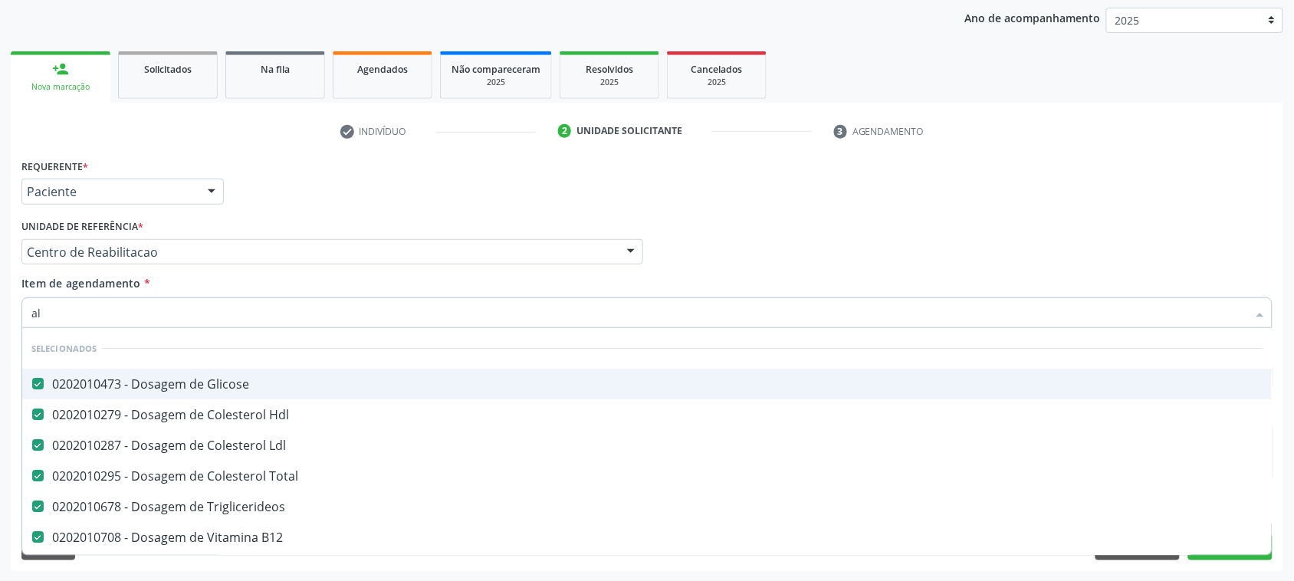
checkbox Ldl "false"
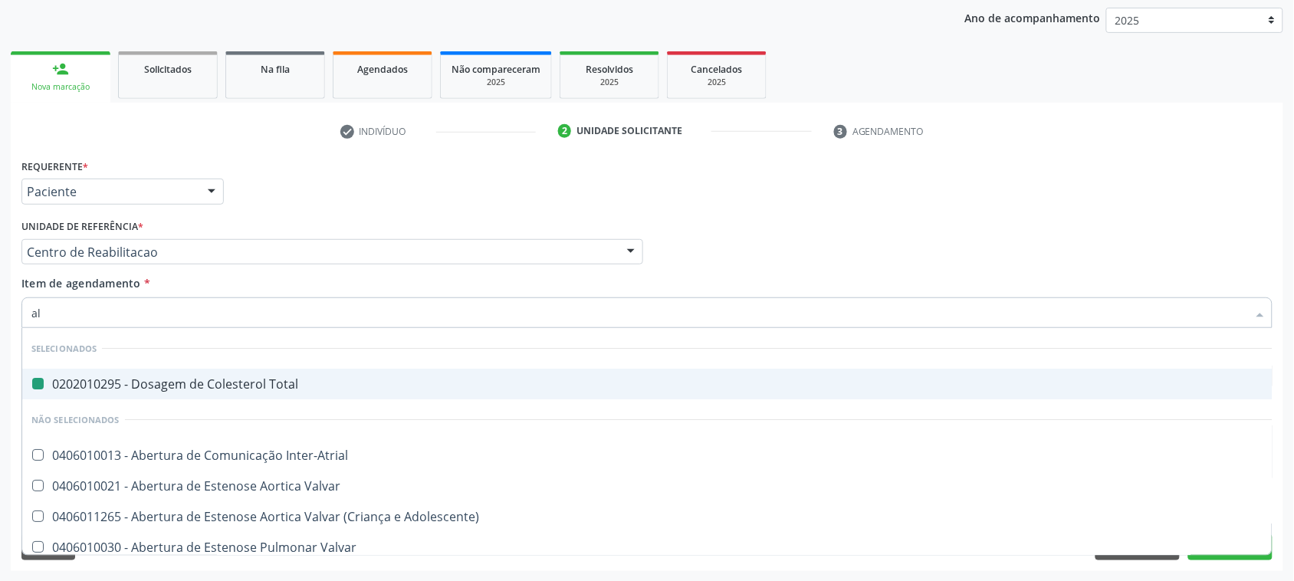
type input "alb"
checkbox Total "false"
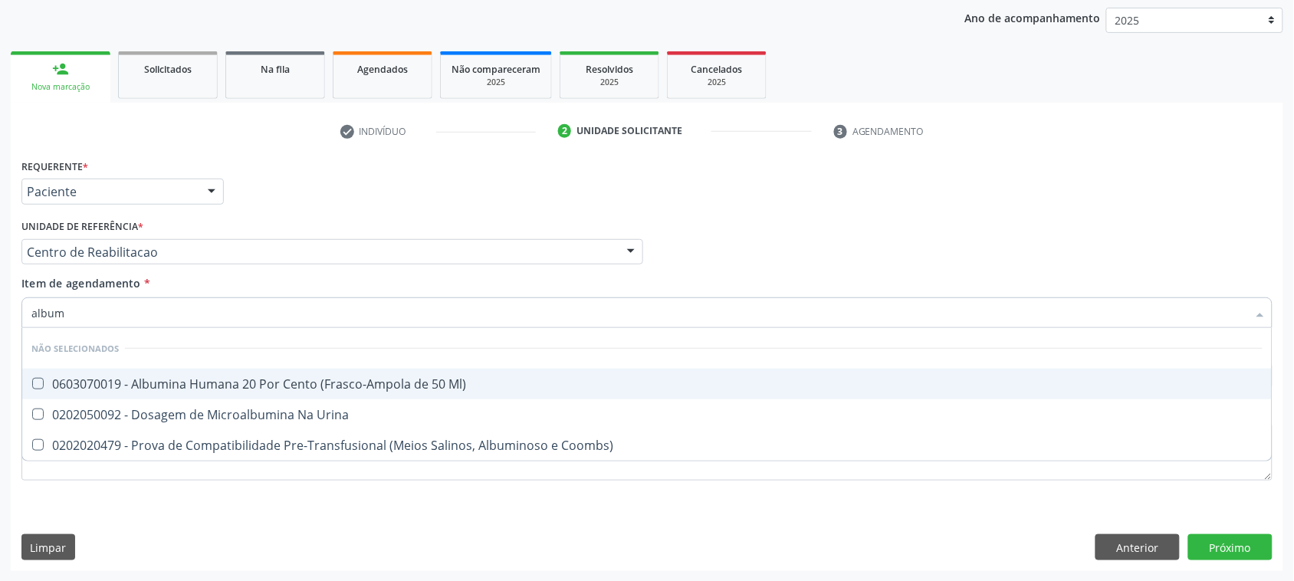
type input "albumi"
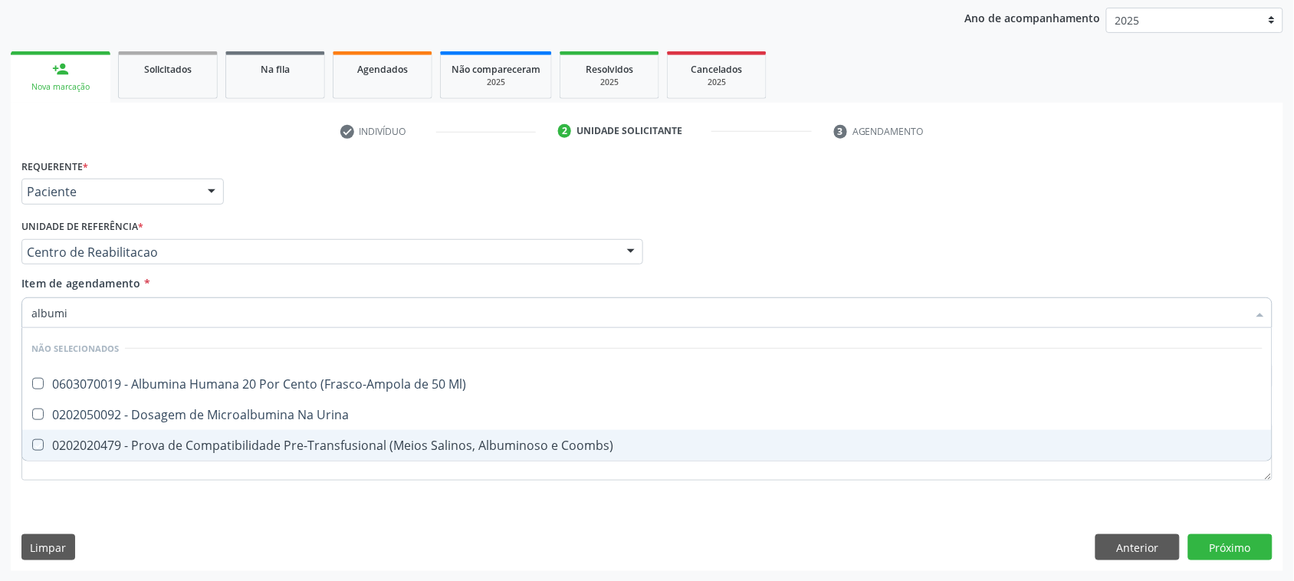
click at [217, 533] on div "Requerente * Paciente Médico(a) Enfermeiro(a) Paciente Nenhum resultado encontr…" at bounding box center [647, 363] width 1273 height 416
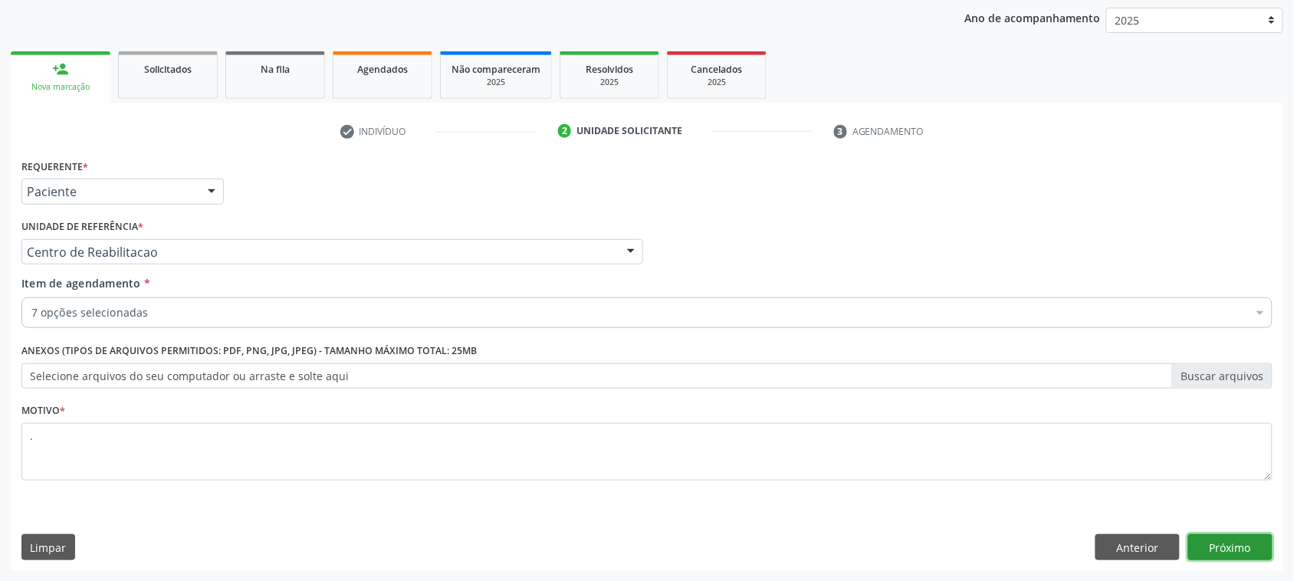
click at [1233, 542] on button "Próximo" at bounding box center [1231, 547] width 84 height 26
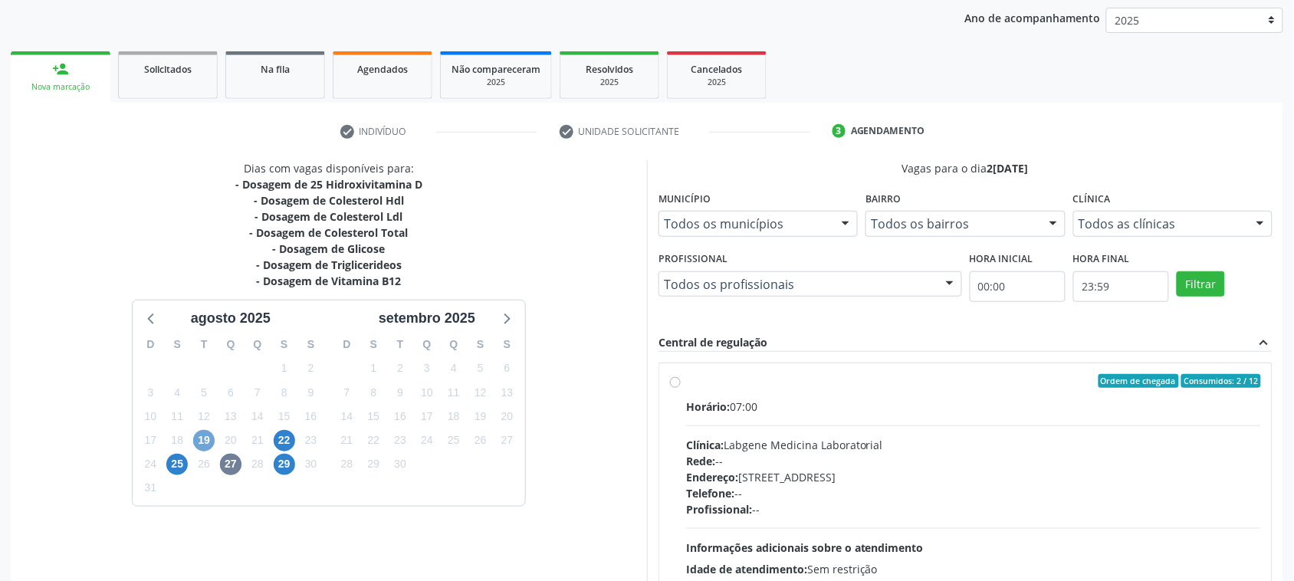
click at [207, 442] on span "19" at bounding box center [203, 440] width 21 height 21
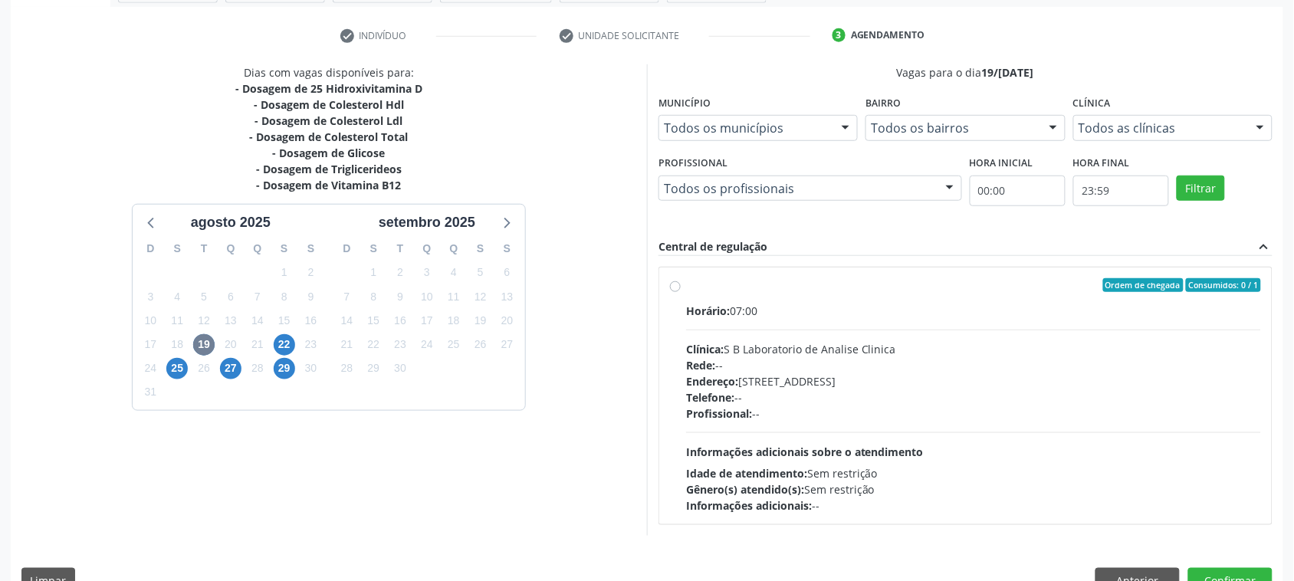
click at [741, 301] on label "Ordem de chegada Consumidos: 0 / 1 Horário: 07:00 Clínica: S B Laboratorio de A…" at bounding box center [973, 395] width 575 height 235
click at [681, 292] on input "Ordem de chegada Consumidos: 0 / 1 Horário: 07:00 Clínica: S B Laboratorio de A…" at bounding box center [675, 285] width 11 height 14
radio input "true"
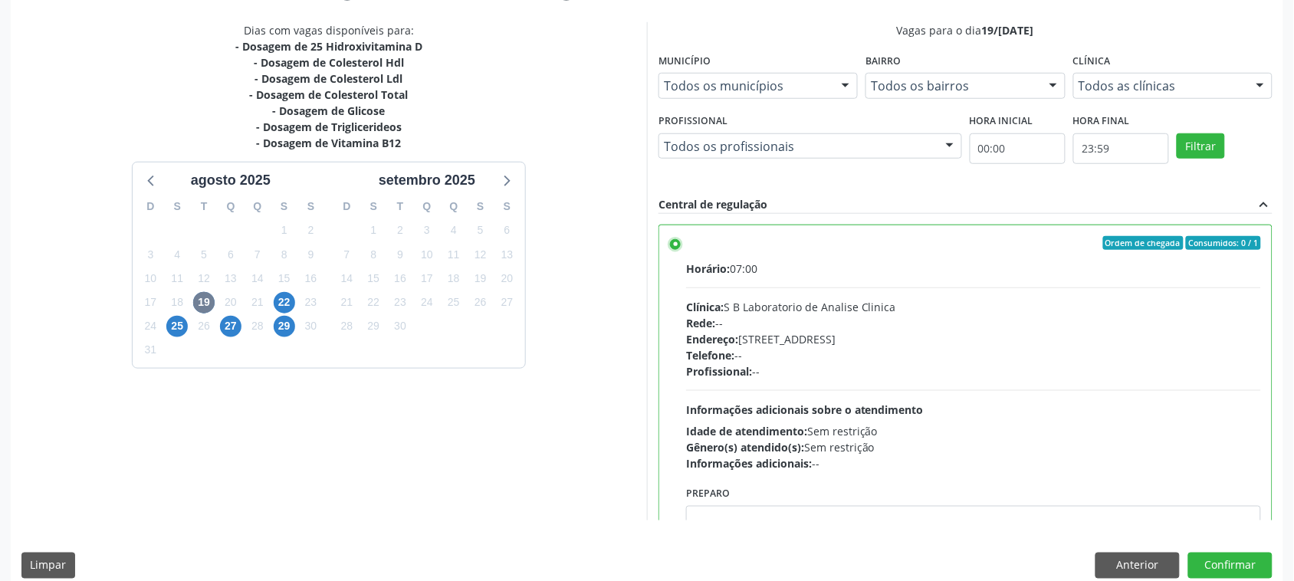
scroll to position [334, 0]
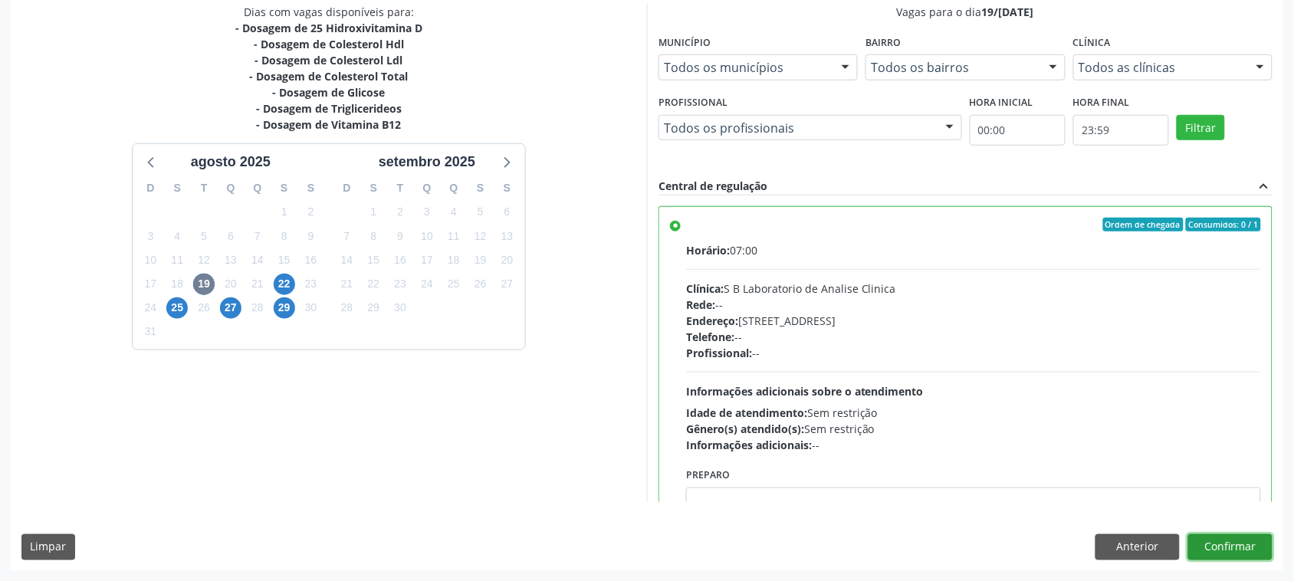
click at [1224, 550] on button "Confirmar" at bounding box center [1231, 547] width 84 height 26
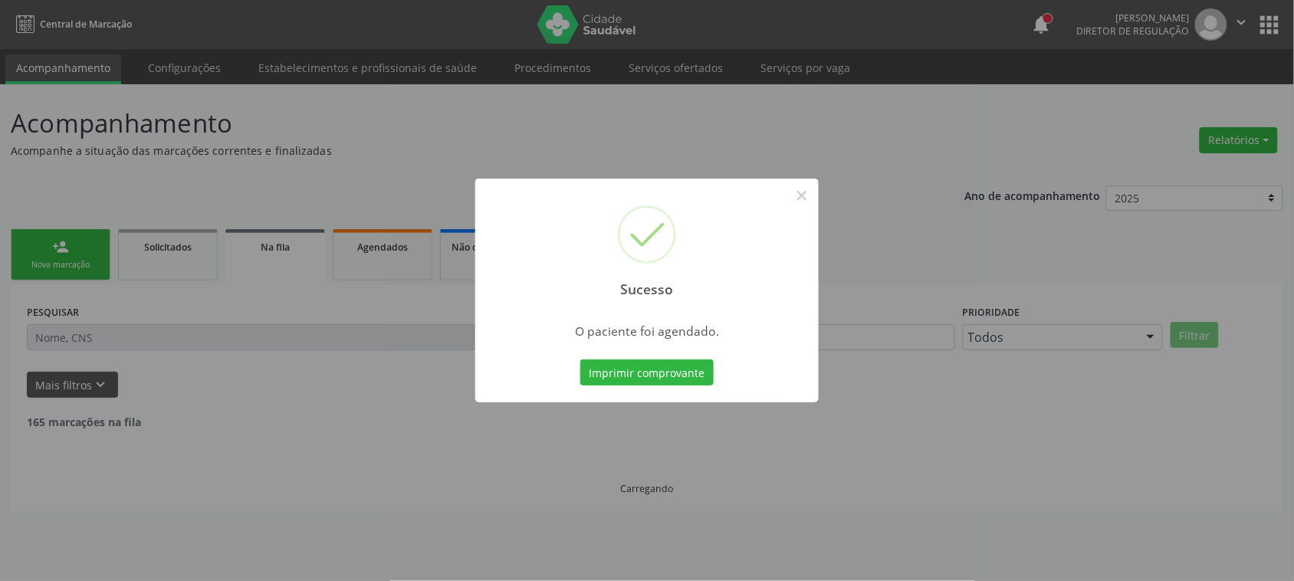
scroll to position [0, 0]
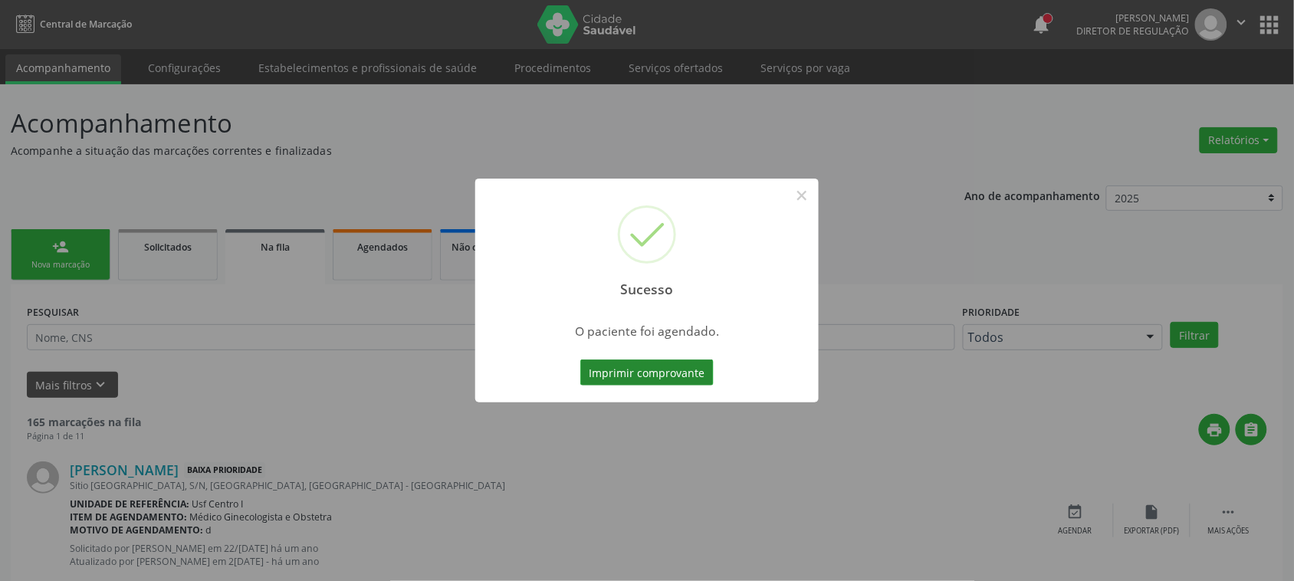
click at [606, 378] on button "Imprimir comprovante" at bounding box center [646, 373] width 133 height 26
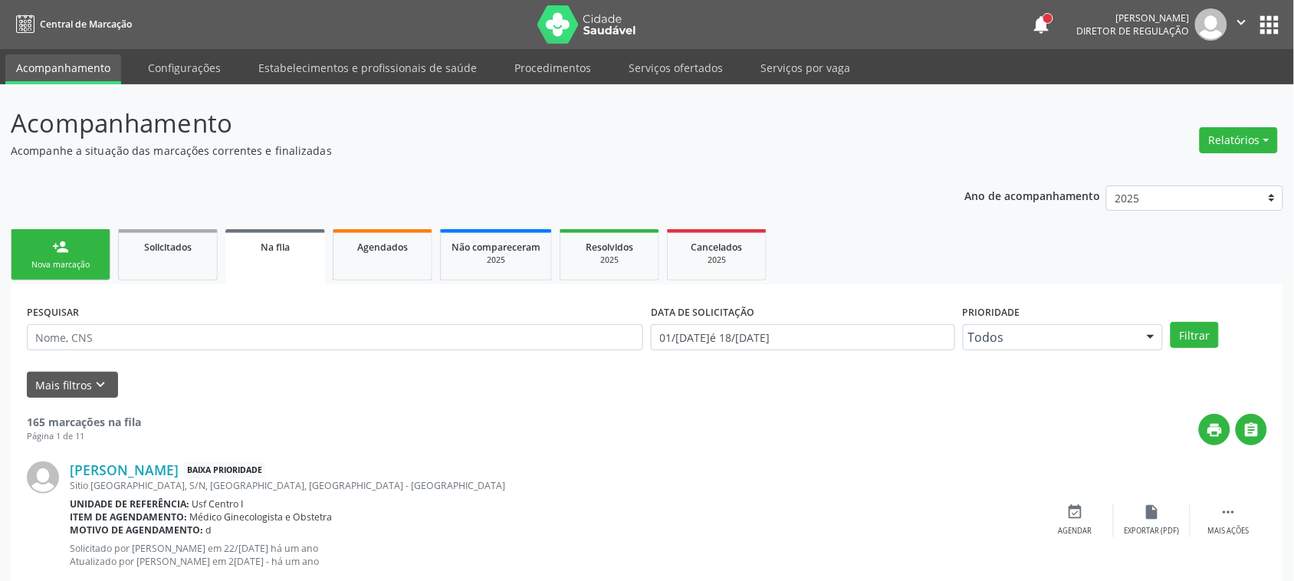
click at [97, 269] on div "Nova marcação" at bounding box center [60, 265] width 77 height 12
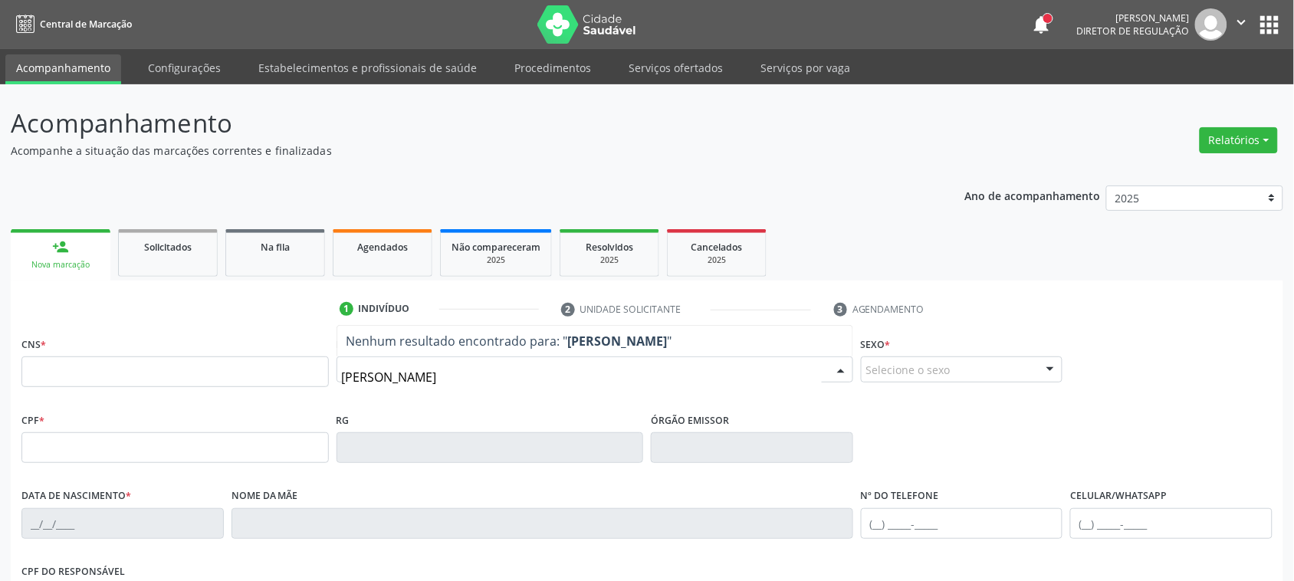
type input "maria fernanda da silva f"
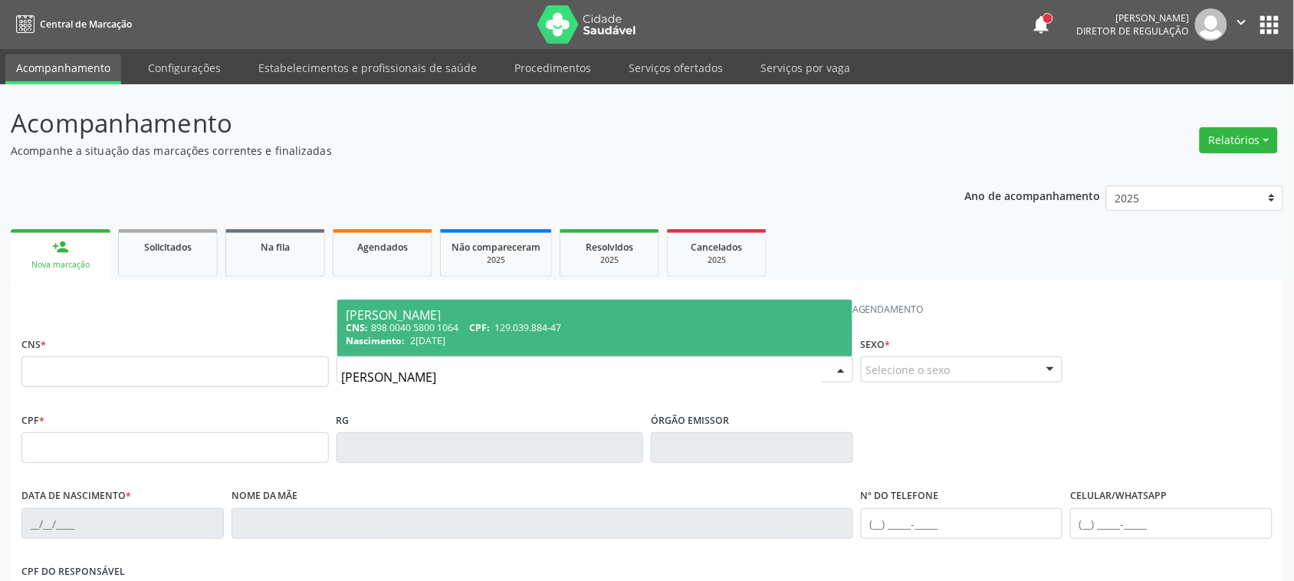
click at [566, 328] on div "CNS: 898 0040 5800 1064 CPF: 129.039.884-47" at bounding box center [595, 327] width 497 height 13
type input "898 0040 5800 1064"
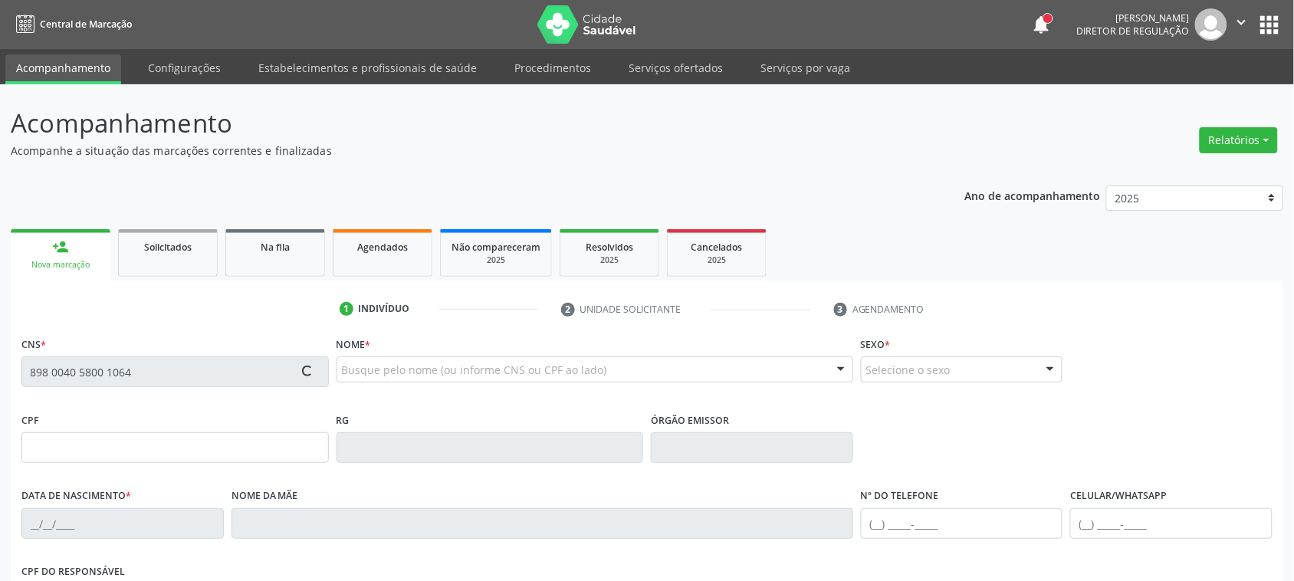
type input "129.039.884-47"
type input "24/08/2002"
type input "Josefa dos Santos Silva Ferreira"
type input "(87) 98160-1589"
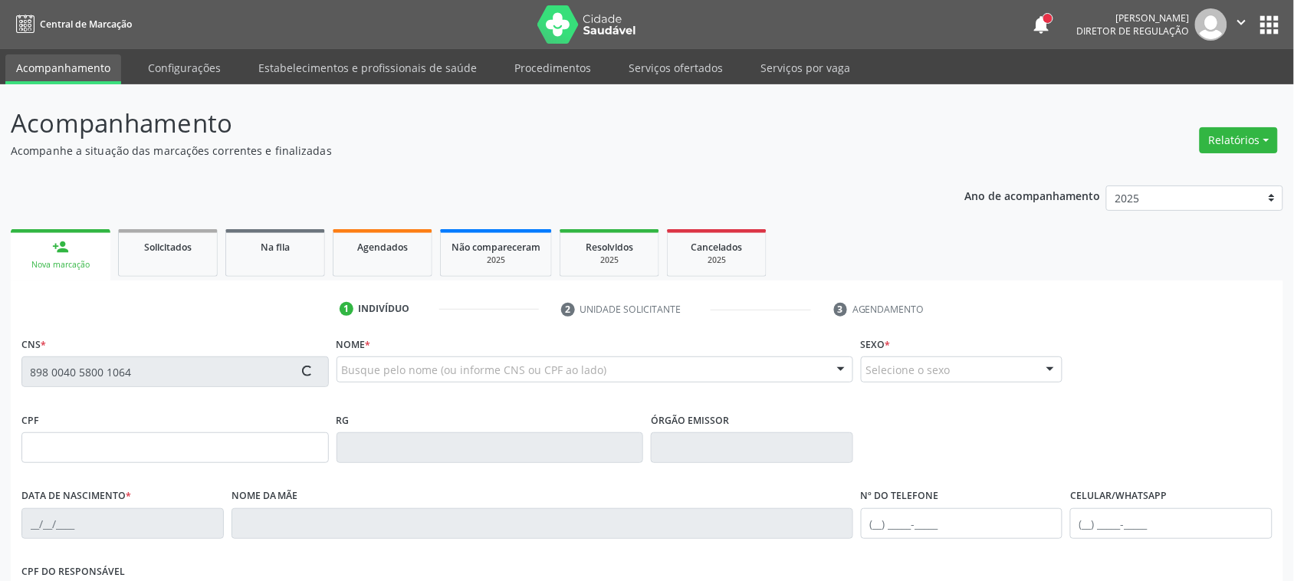
type input "S/N"
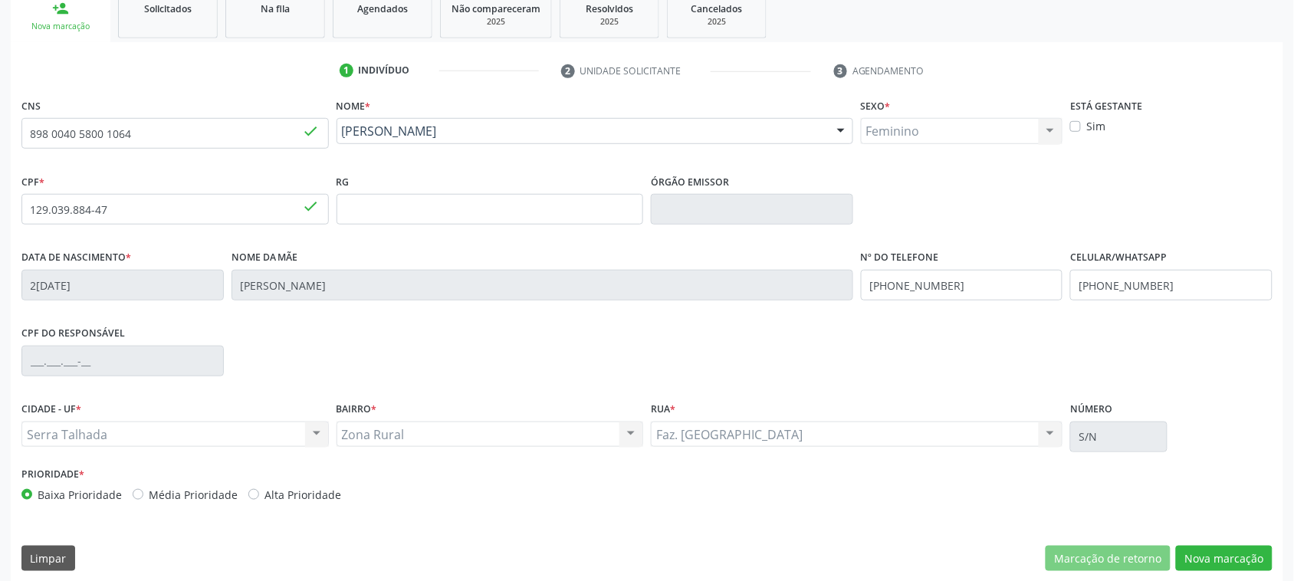
scroll to position [250, 0]
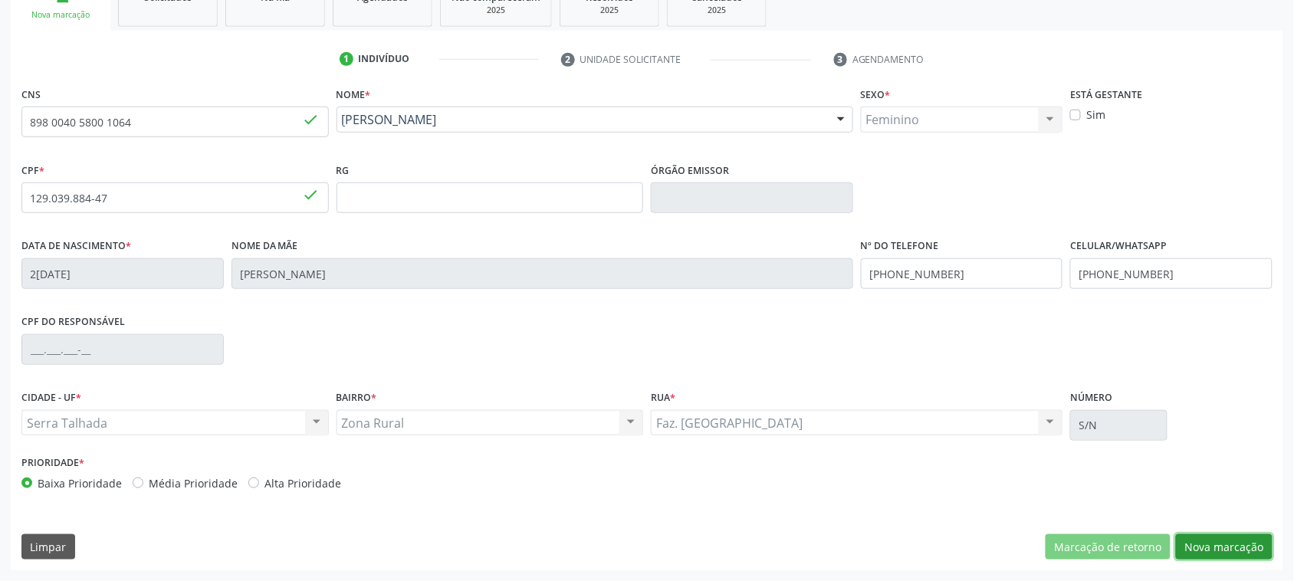
click at [1255, 541] on button "Nova marcação" at bounding box center [1224, 547] width 97 height 26
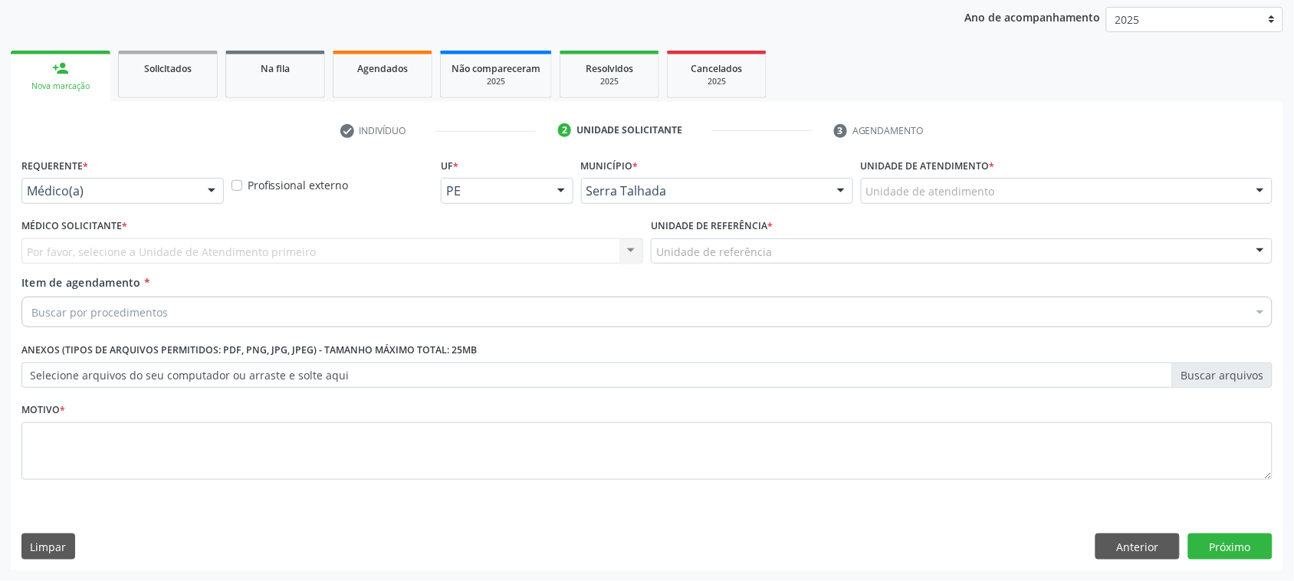
scroll to position [178, 0]
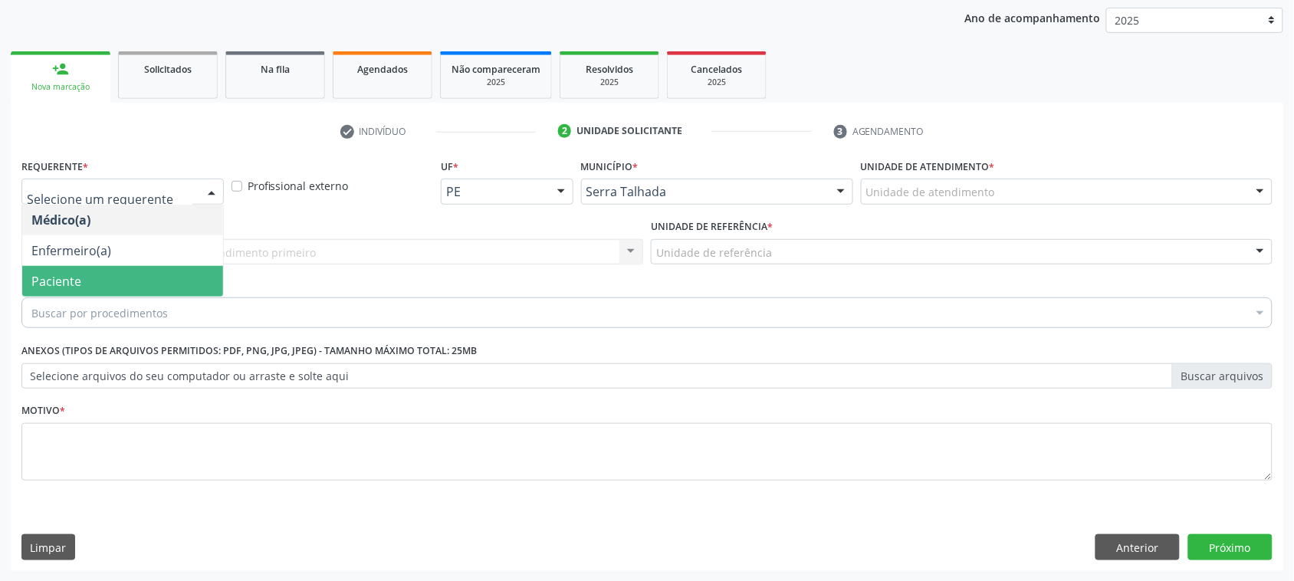
click at [113, 281] on span "Paciente" at bounding box center [122, 281] width 201 height 31
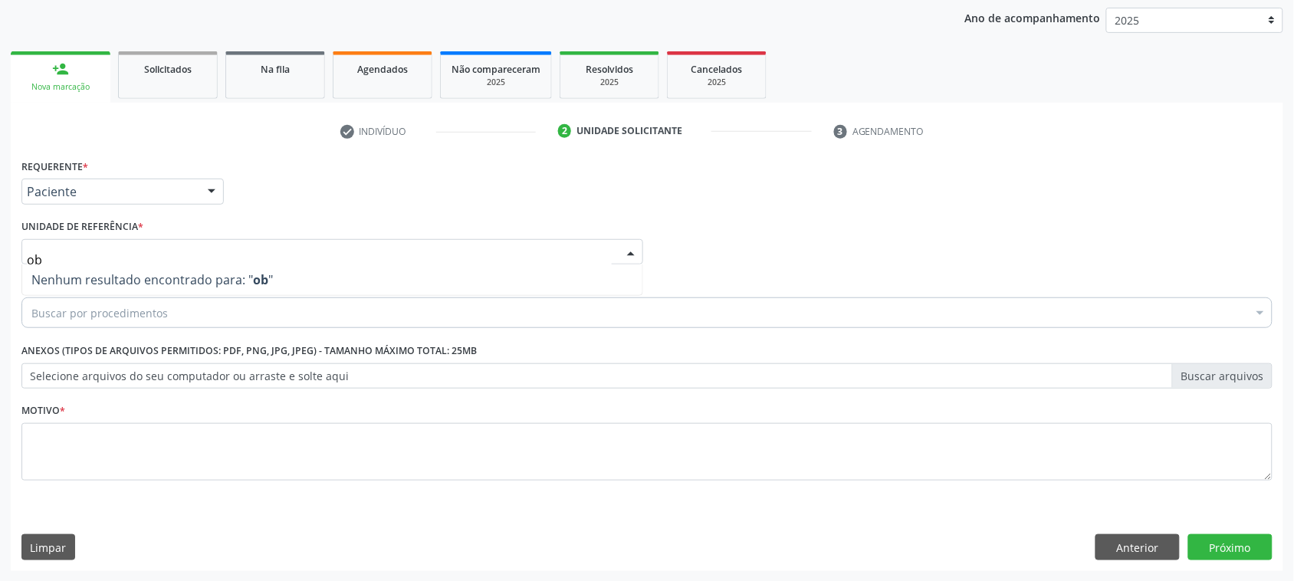
type input "o"
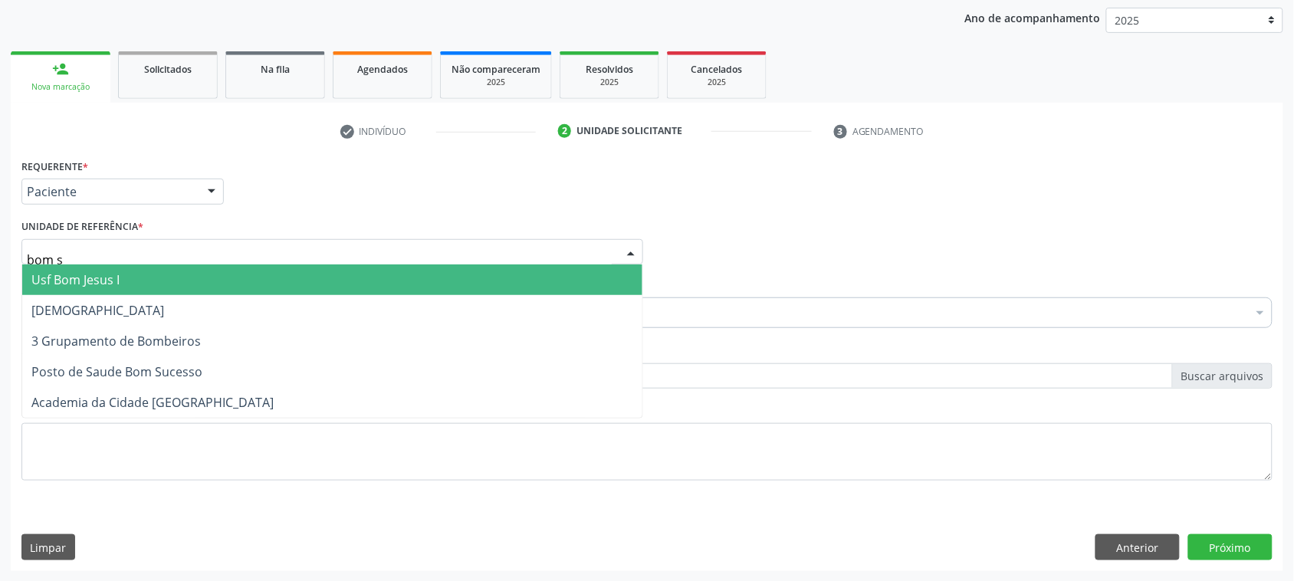
type input "bom su"
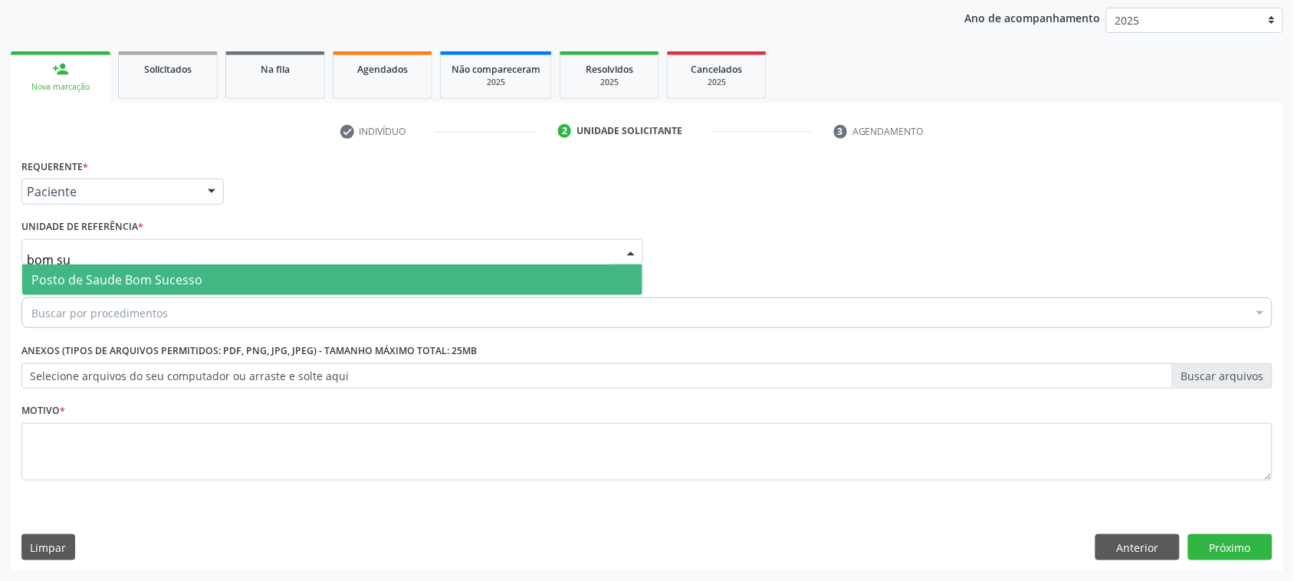
click at [207, 280] on span "Posto de Saude Bom Sucesso" at bounding box center [332, 280] width 620 height 31
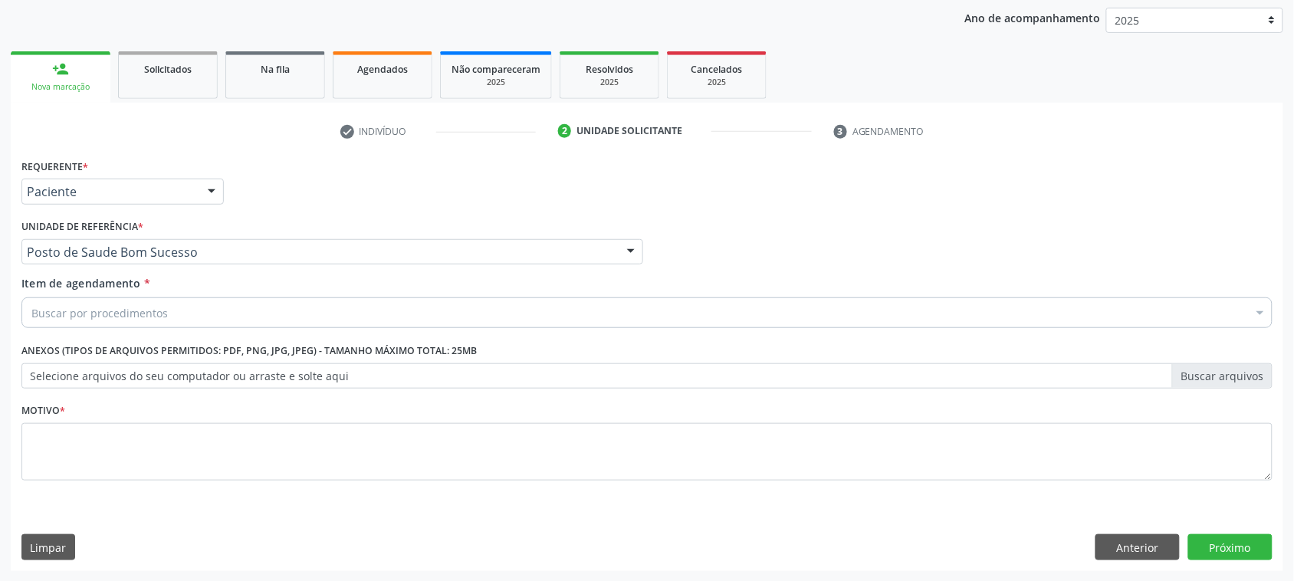
click at [192, 304] on div "Buscar por procedimentos" at bounding box center [646, 313] width 1251 height 31
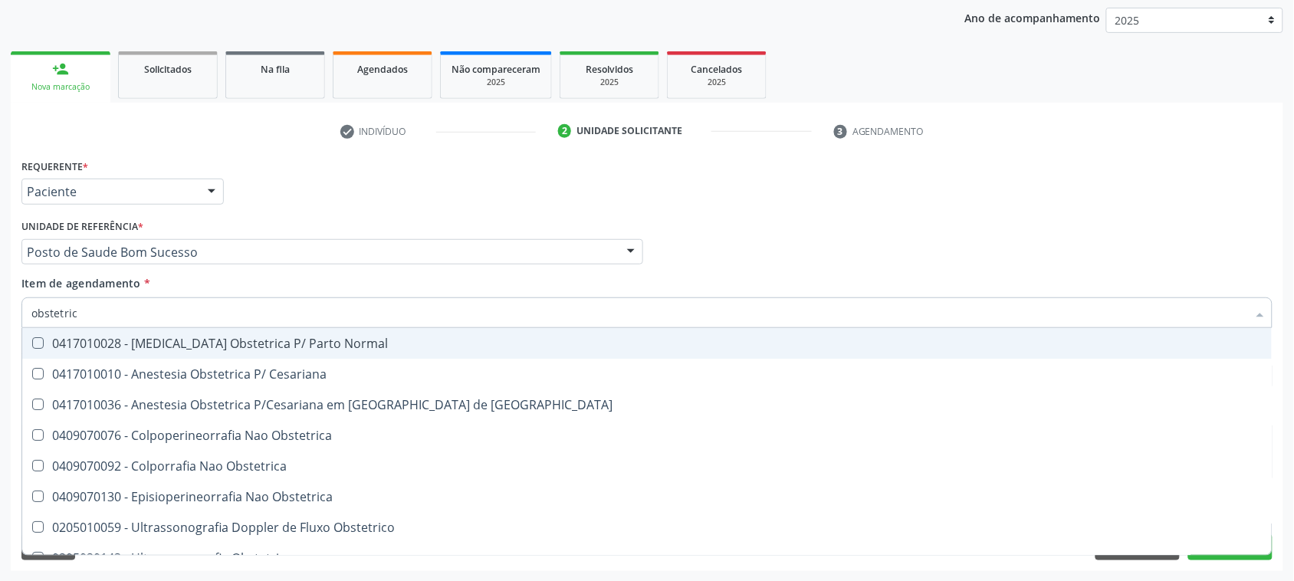
type input "obstetrica"
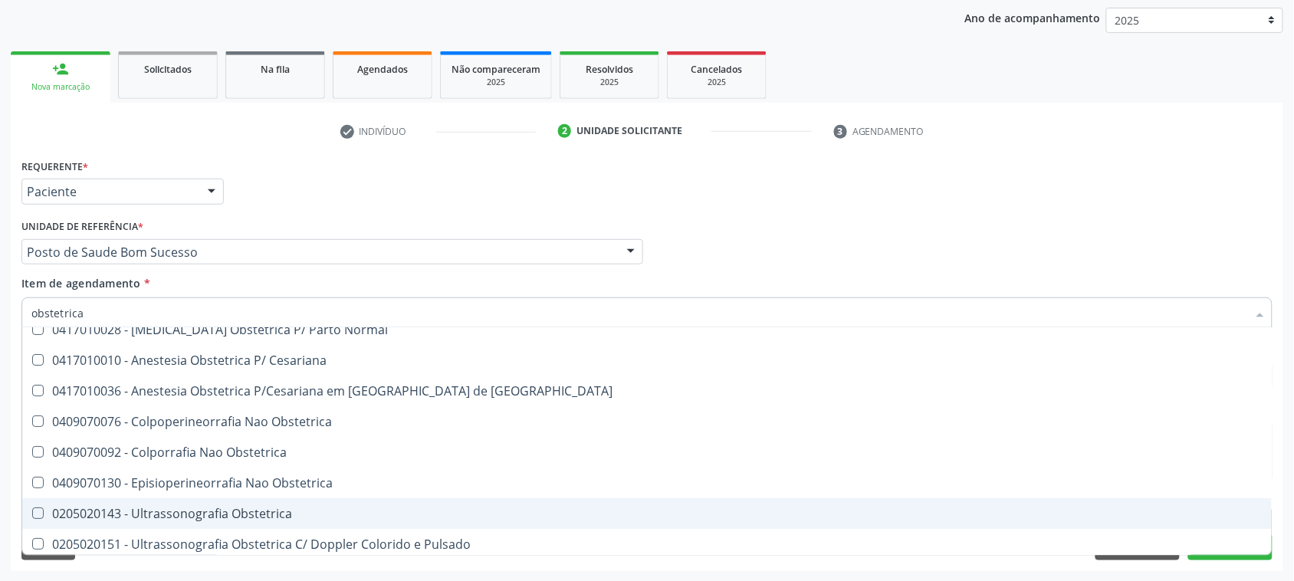
scroll to position [18, 0]
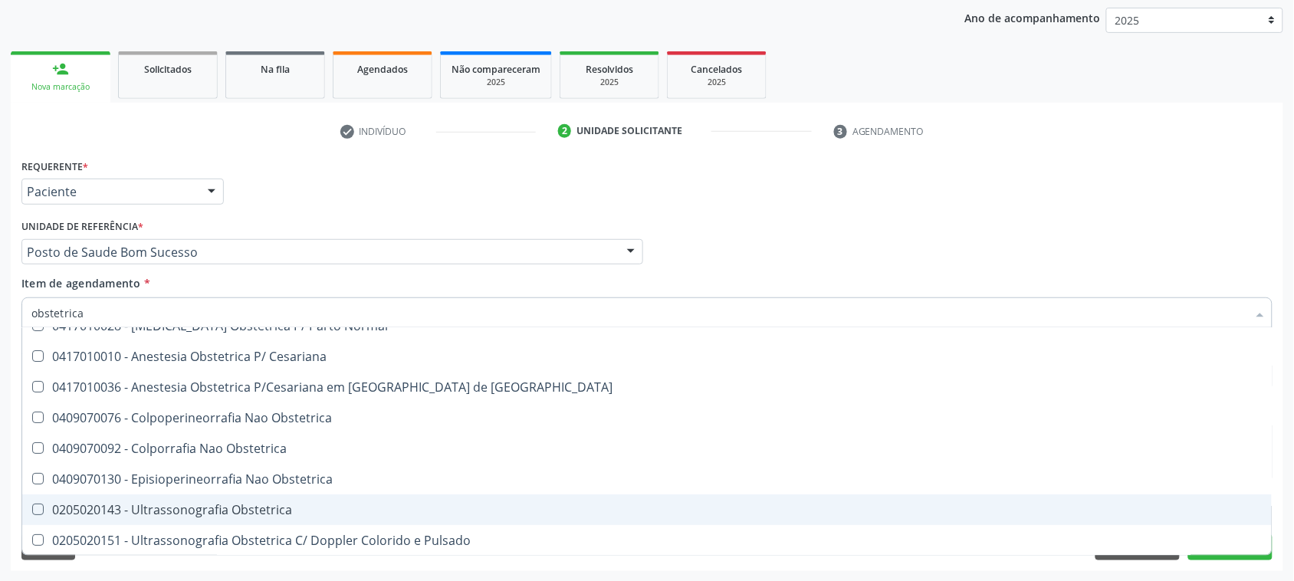
click at [242, 504] on div "0205020143 - Ultrassonografia Obstetrica" at bounding box center [647, 510] width 1232 height 12
checkbox Obstetrica "true"
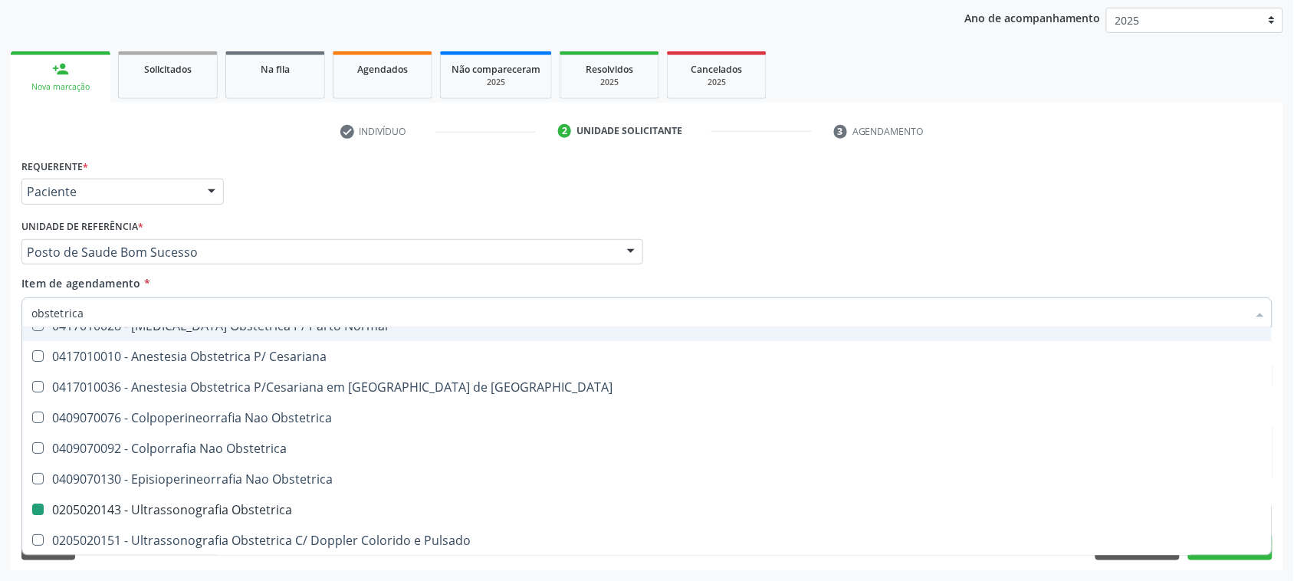
click at [392, 215] on div "Unidade de referência * Posto de Saude Bom Sucesso Usf do Mutirao Usf Cohab Usf…" at bounding box center [332, 239] width 622 height 49
checkbox Cesariana "true"
checkbox Obstetrica "false"
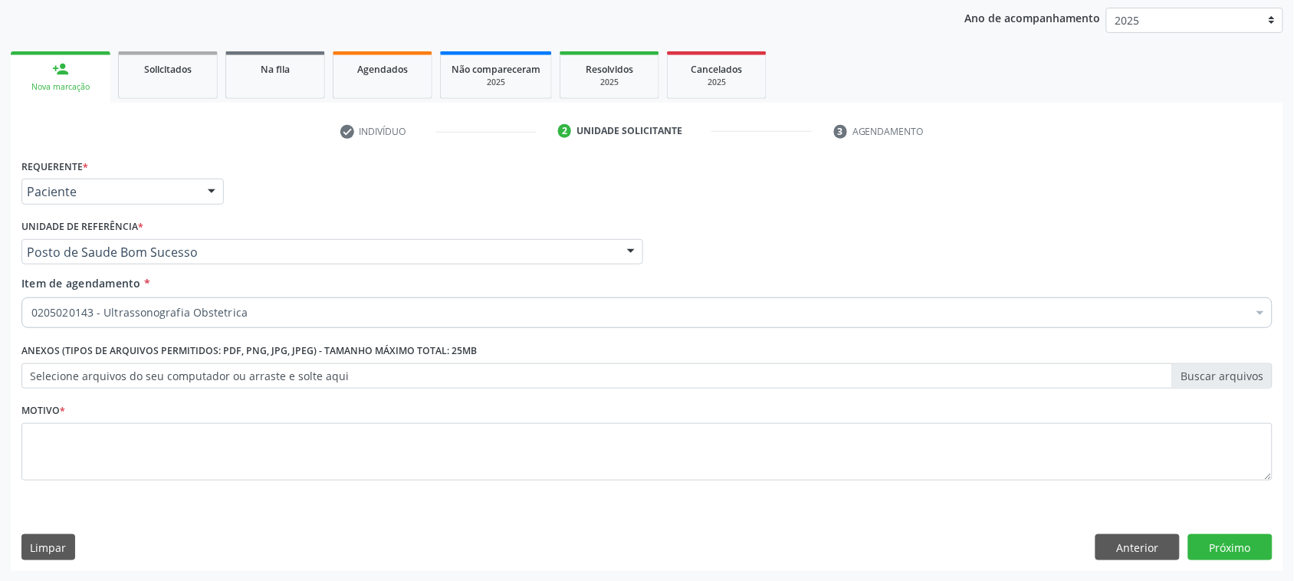
scroll to position [0, 0]
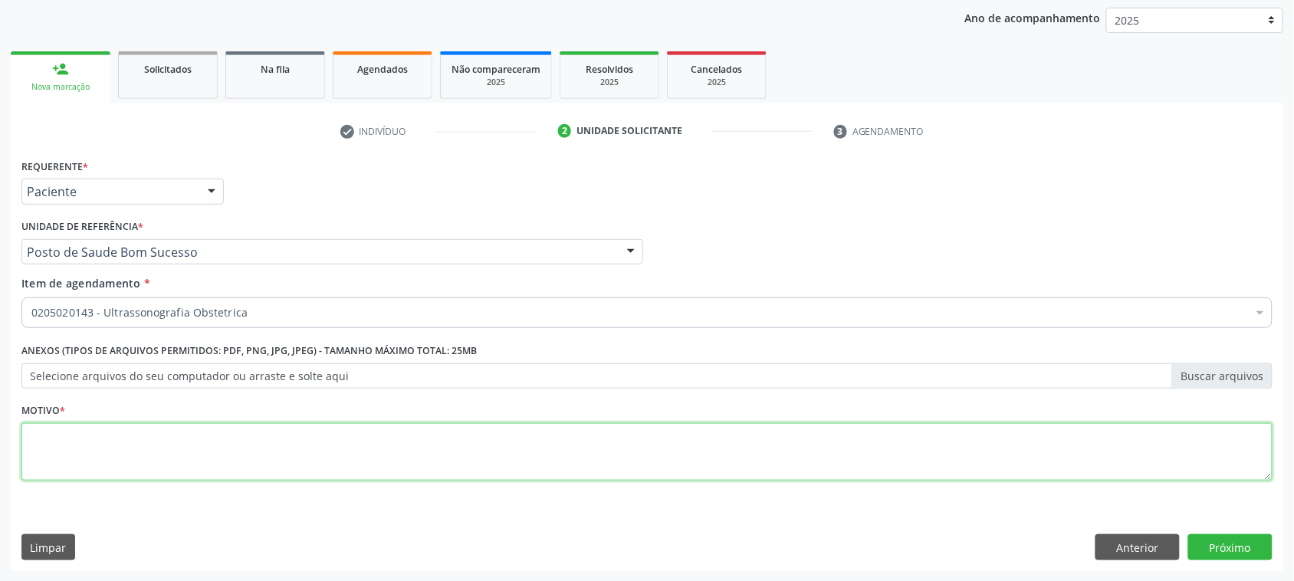
click at [125, 450] on textarea at bounding box center [646, 452] width 1251 height 58
type textarea "a"
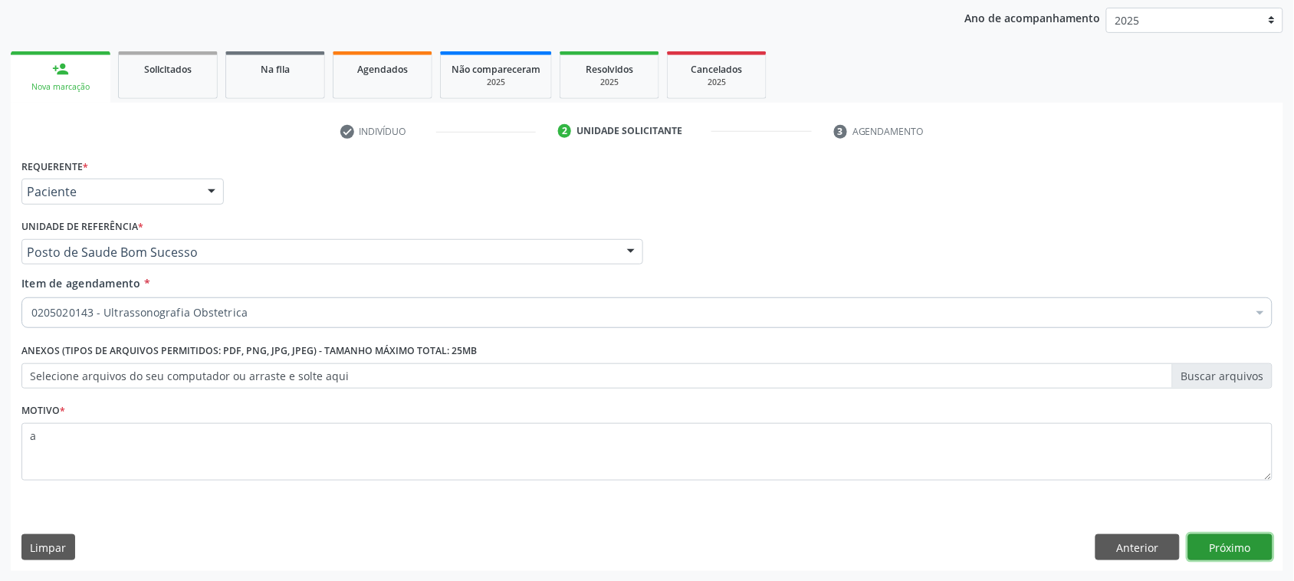
click at [1217, 539] on button "Próximo" at bounding box center [1231, 547] width 84 height 26
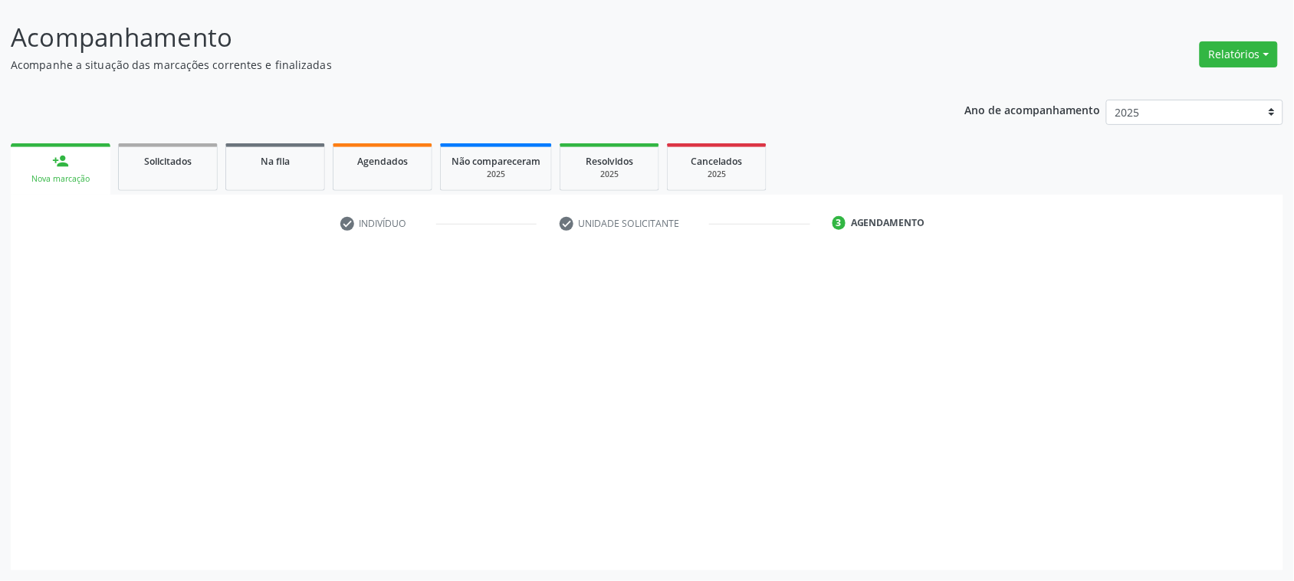
scroll to position [86, 0]
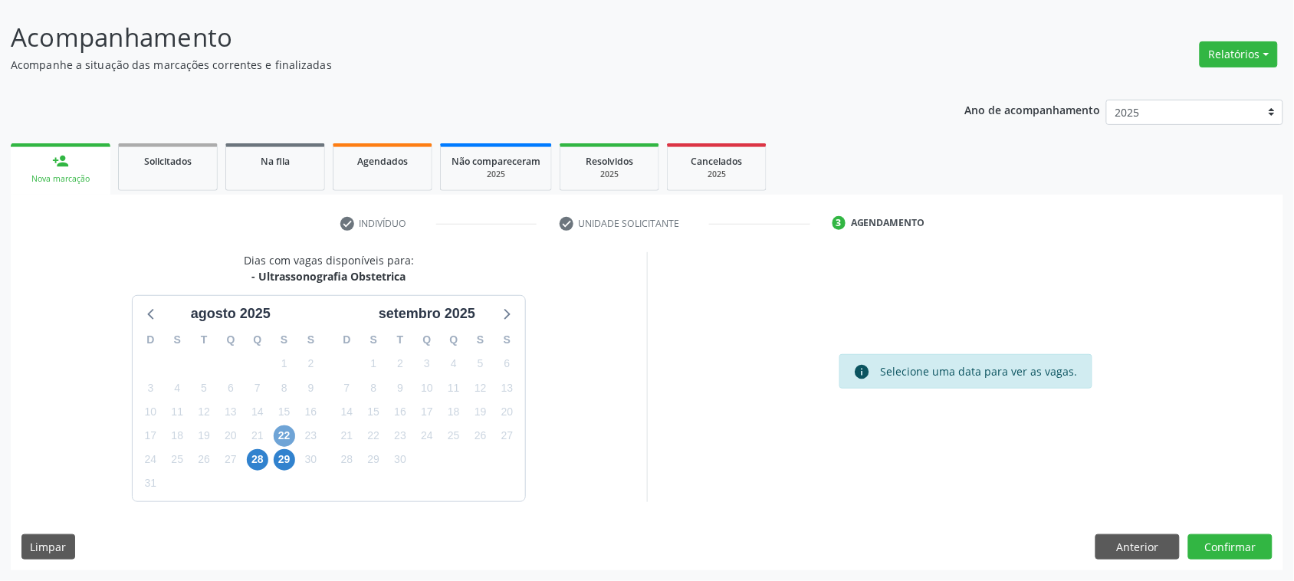
click at [281, 436] on span "22" at bounding box center [284, 436] width 21 height 21
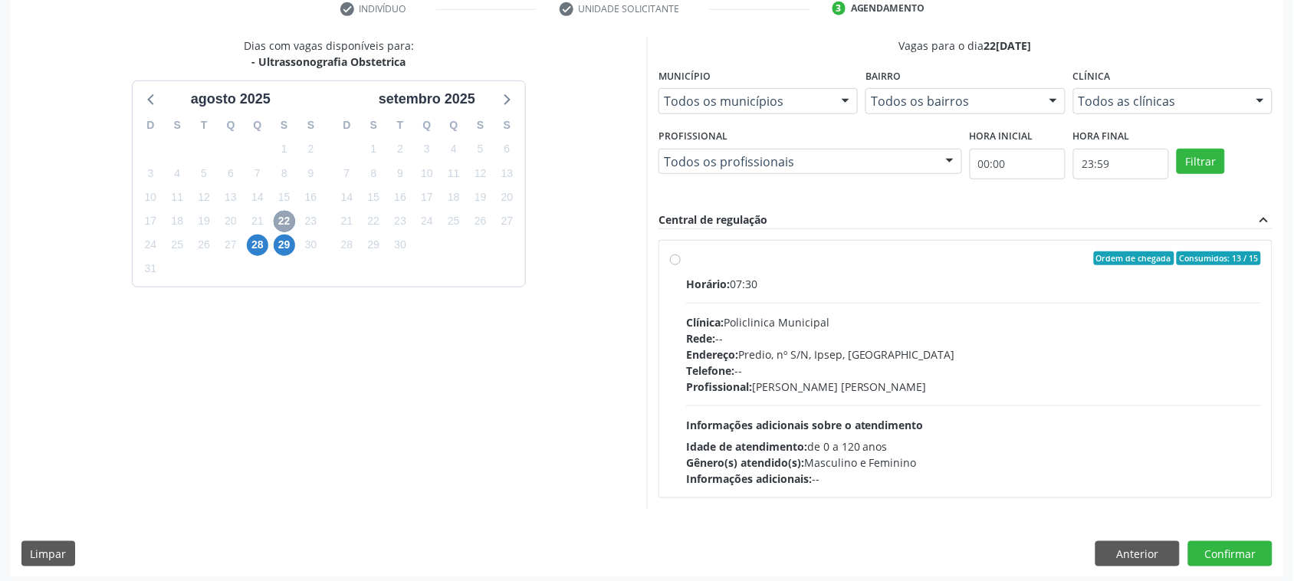
scroll to position [307, 0]
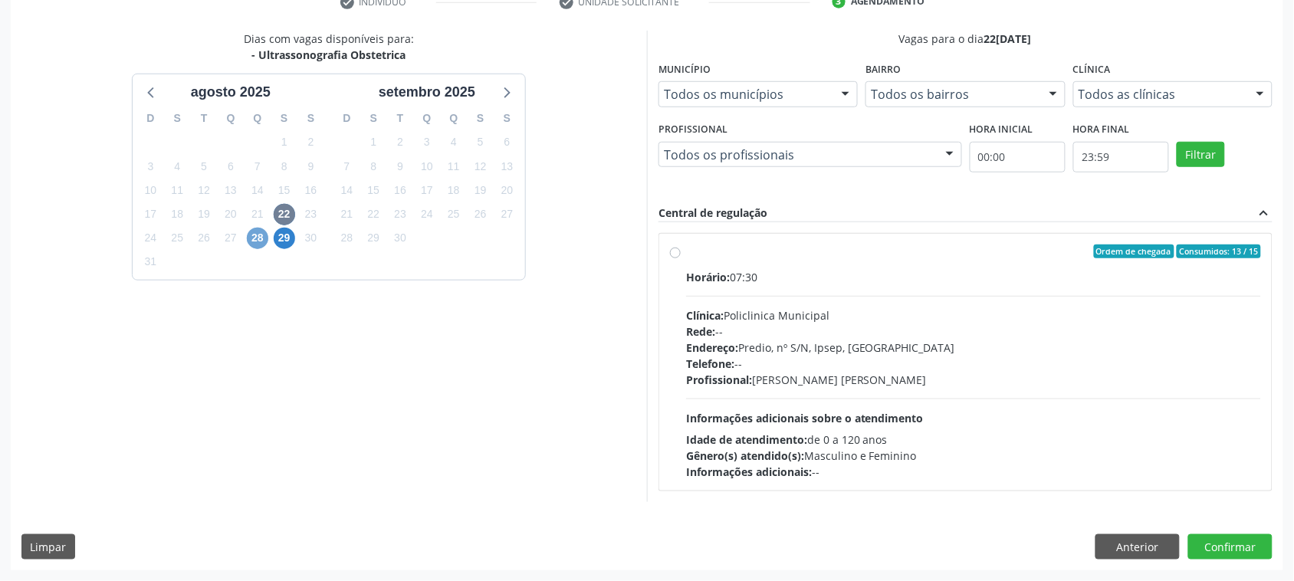
click at [262, 238] on span "28" at bounding box center [257, 238] width 21 height 21
click at [763, 308] on div "Clínica: Hospital Sao Francisco" at bounding box center [973, 315] width 575 height 16
click at [681, 258] on input "Ordem de chegada Consumidos: 15 / 26 Horário: 07:00 Clínica: Hospital Sao Franc…" at bounding box center [675, 252] width 11 height 14
radio input "true"
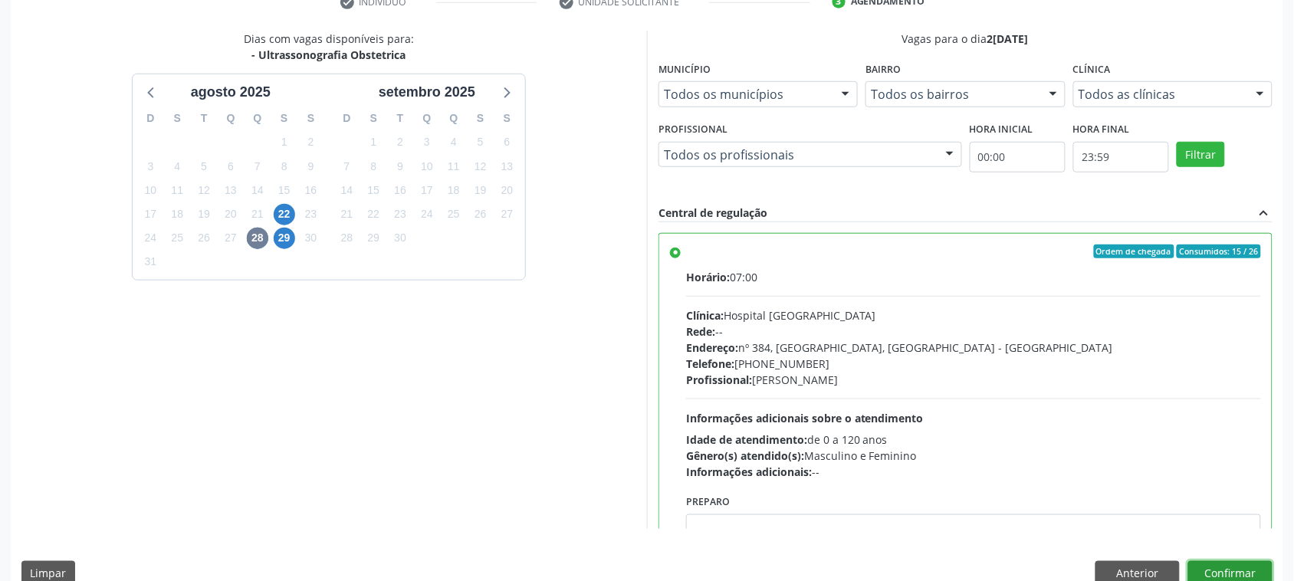
click at [1250, 574] on button "Confirmar" at bounding box center [1231, 574] width 84 height 26
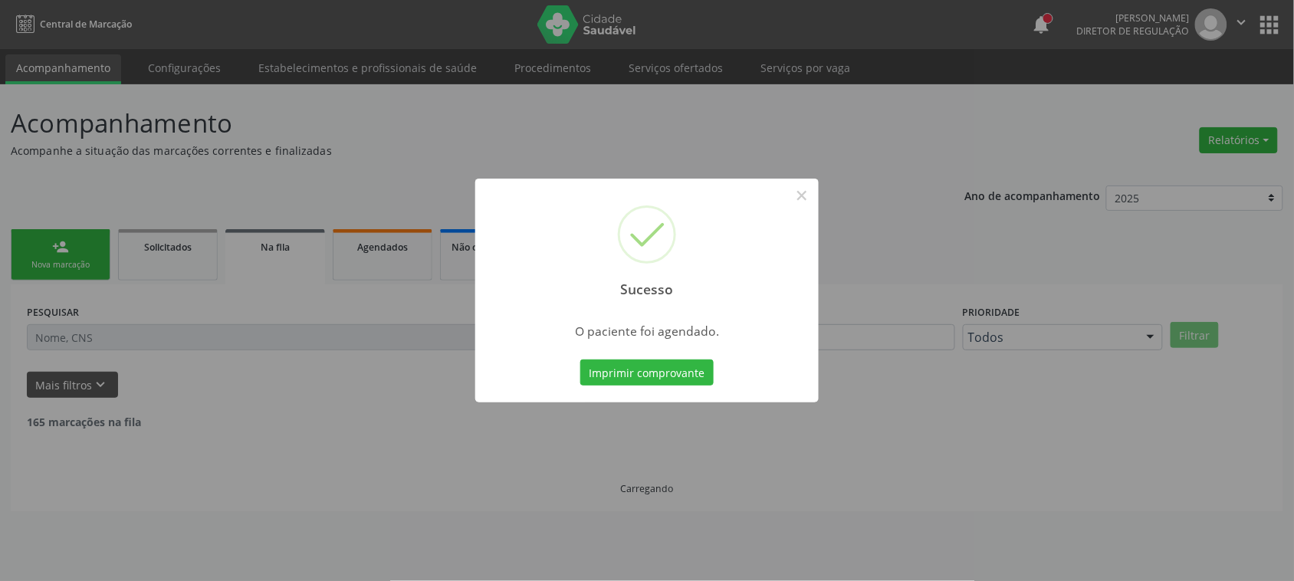
scroll to position [0, 0]
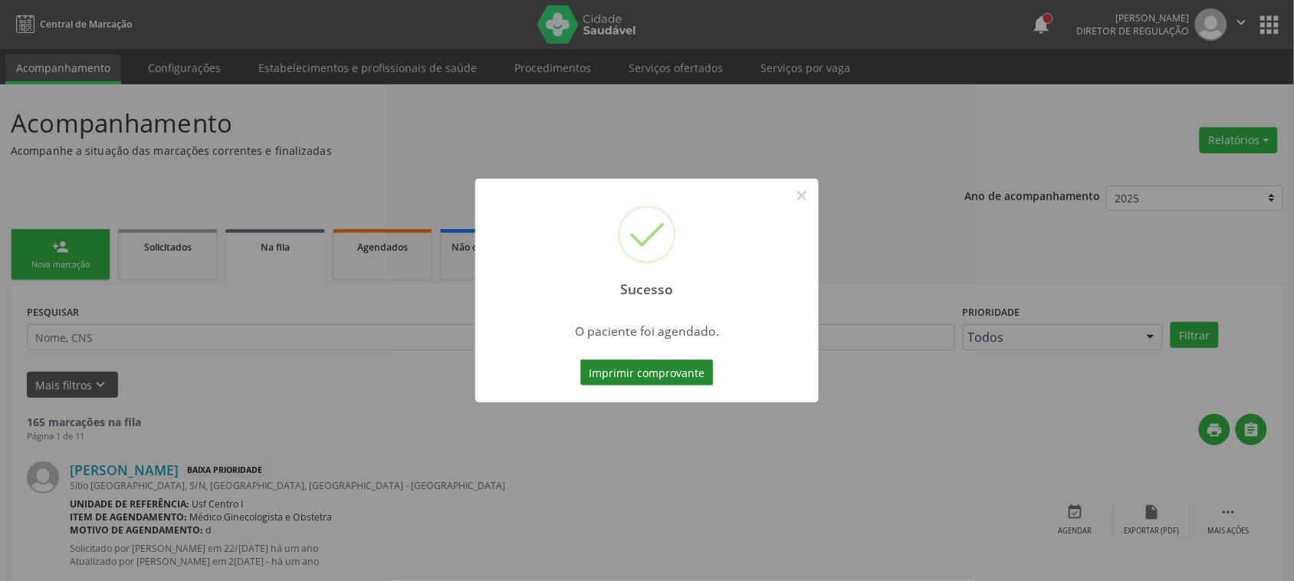
click at [612, 373] on button "Imprimir comprovante" at bounding box center [646, 373] width 133 height 26
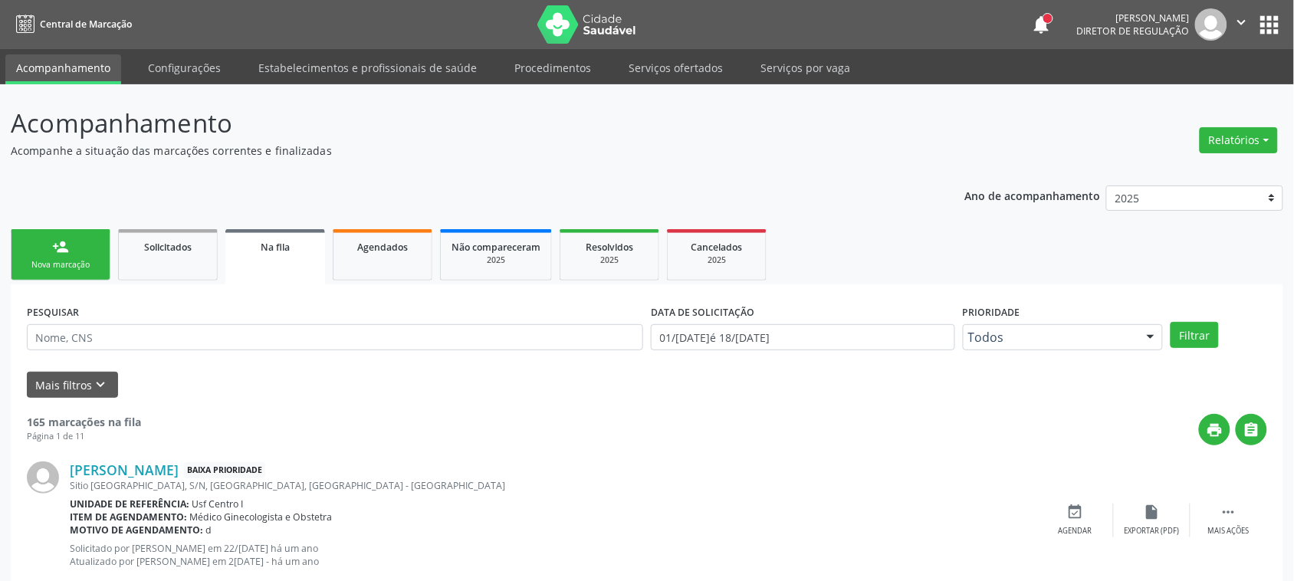
click at [67, 251] on div "person_add" at bounding box center [60, 246] width 17 height 17
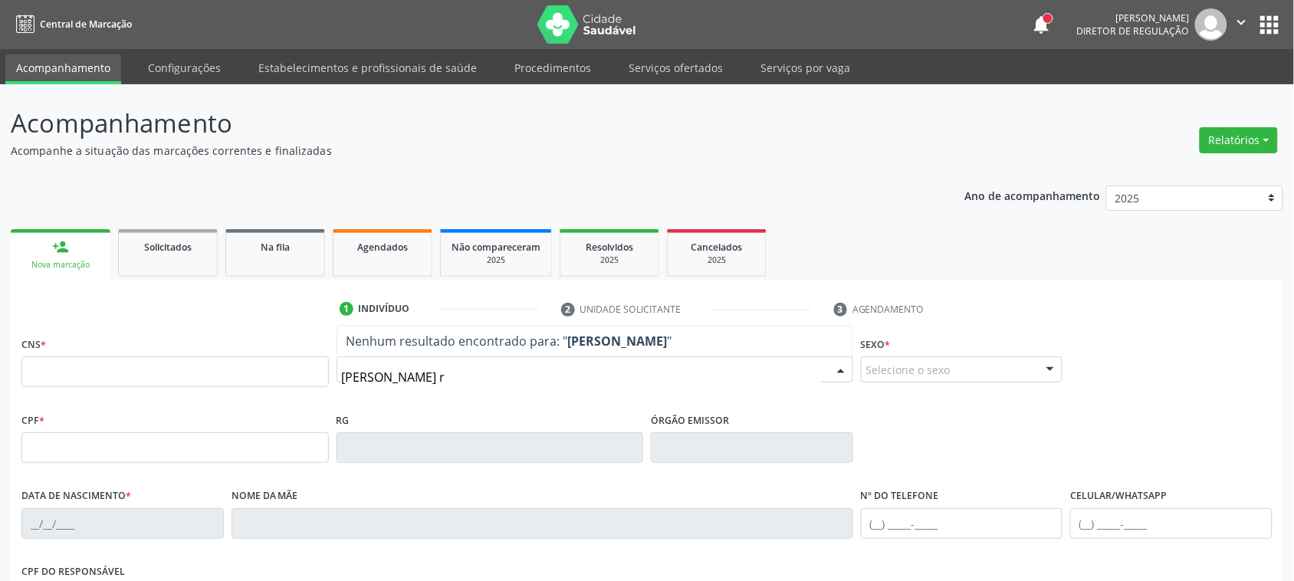
type input "ana eveleine ro"
type input "ana eveline ro"
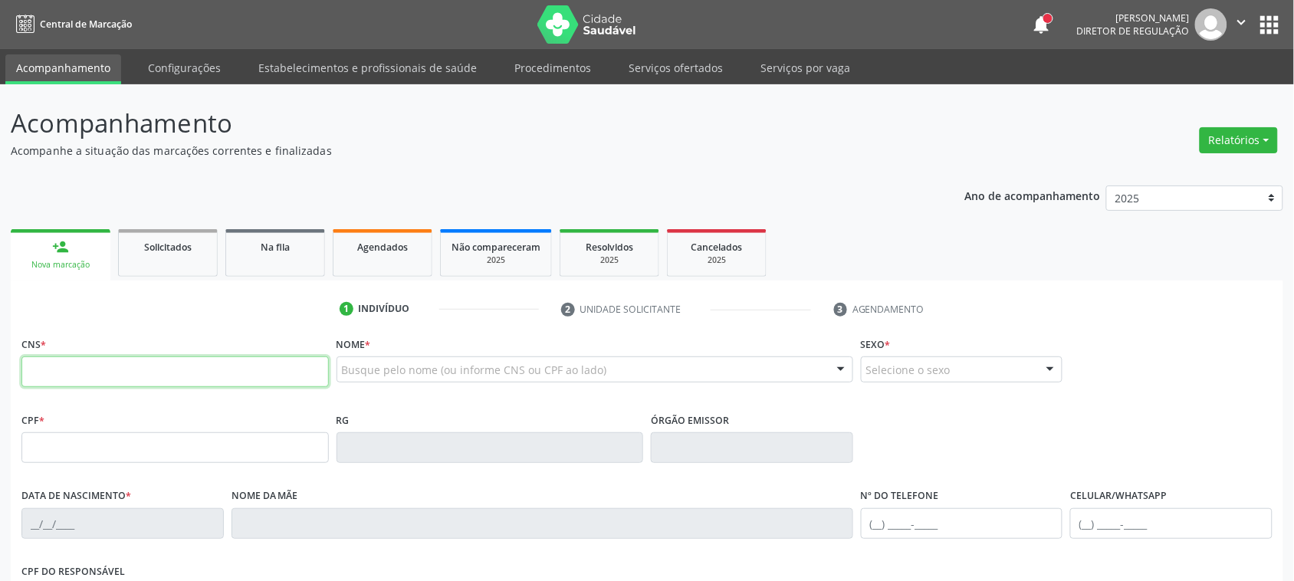
click at [107, 357] on input "text" at bounding box center [174, 372] width 307 height 31
paste input "706 4036 3694 3189"
type input "706 4036 3694 3189"
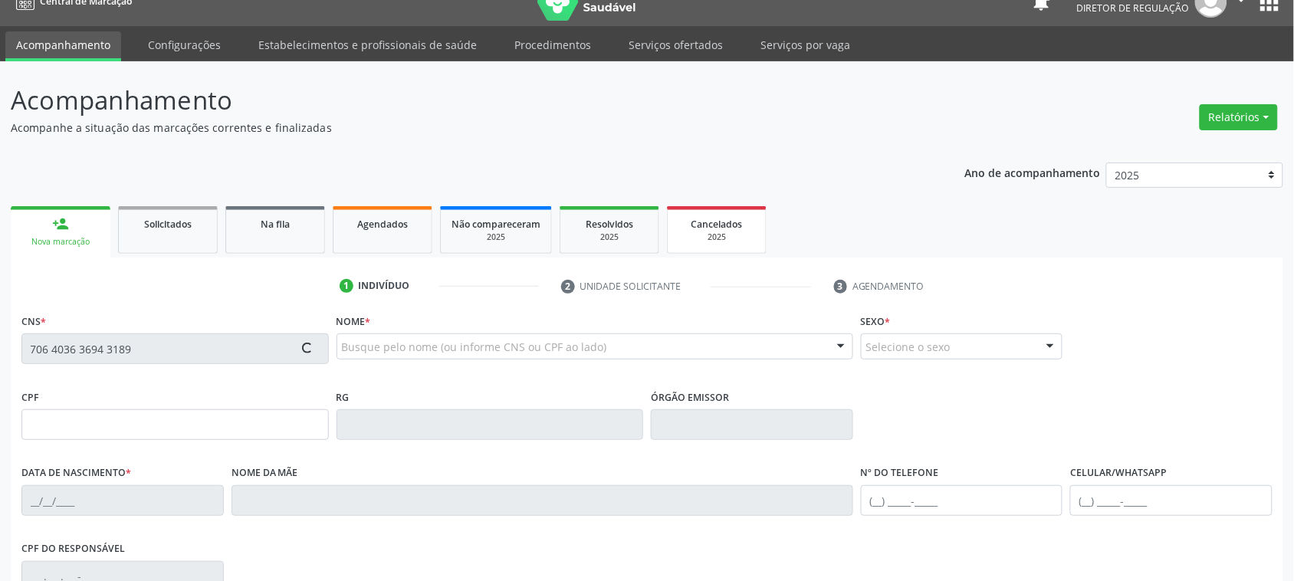
scroll to position [192, 0]
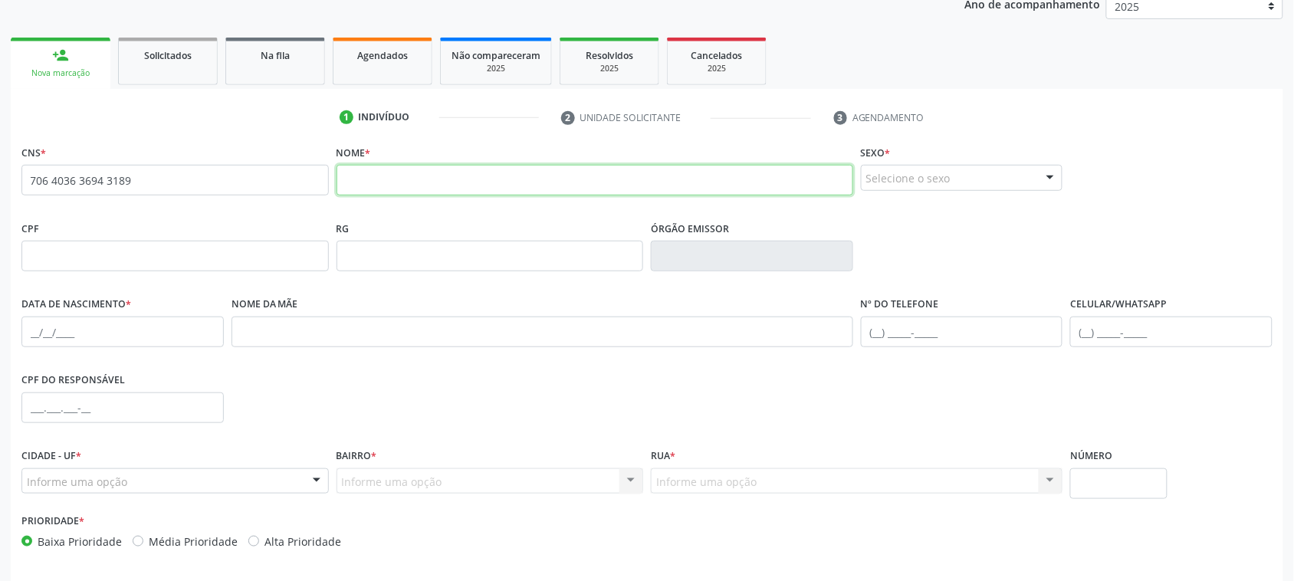
click at [365, 188] on input "text" at bounding box center [595, 180] width 517 height 31
paste input "MARLUCE FERREIRA DOS SANTOS"
type input "MARLUCE FERREIRA DOS SANTOS"
click at [945, 167] on div "Selecione o sexo" at bounding box center [962, 178] width 202 height 26
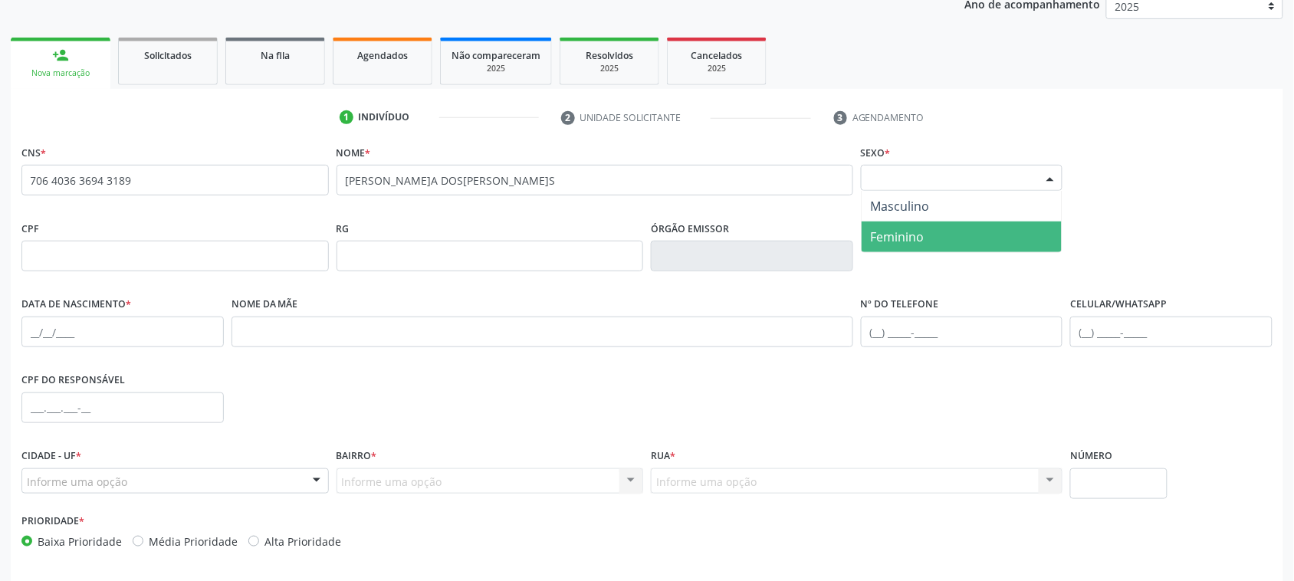
click at [918, 225] on span "Feminino" at bounding box center [962, 237] width 201 height 31
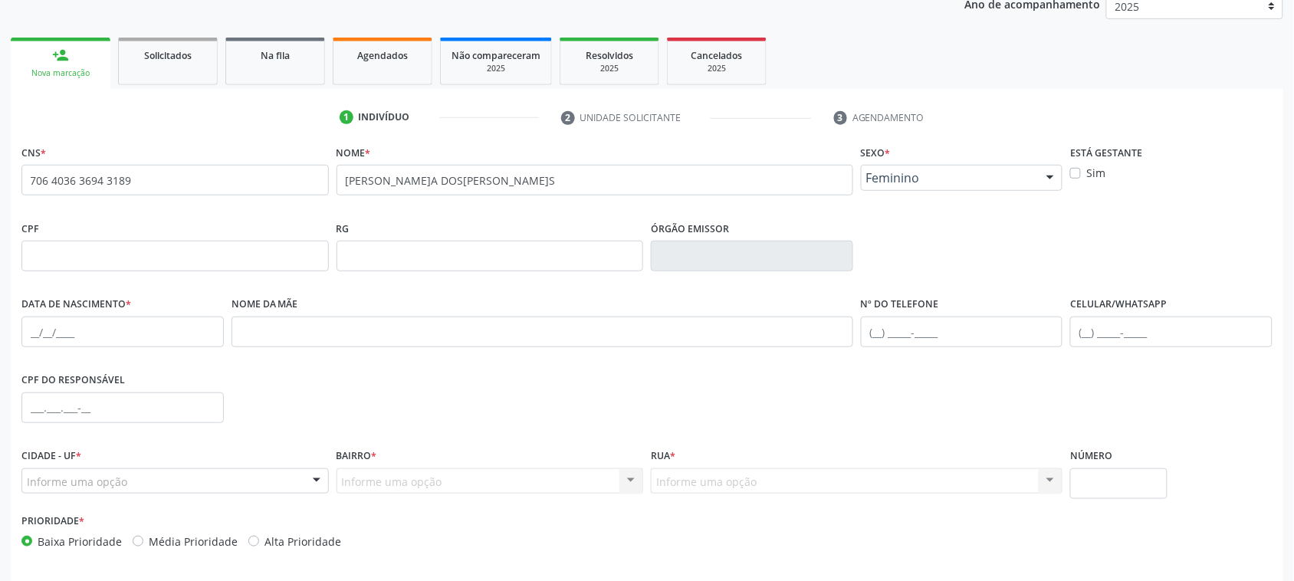
click at [917, 173] on span "Feminino" at bounding box center [950, 177] width 166 height 15
click at [884, 243] on span "Feminino" at bounding box center [900, 237] width 58 height 17
click at [132, 338] on input "text" at bounding box center [122, 332] width 202 height 31
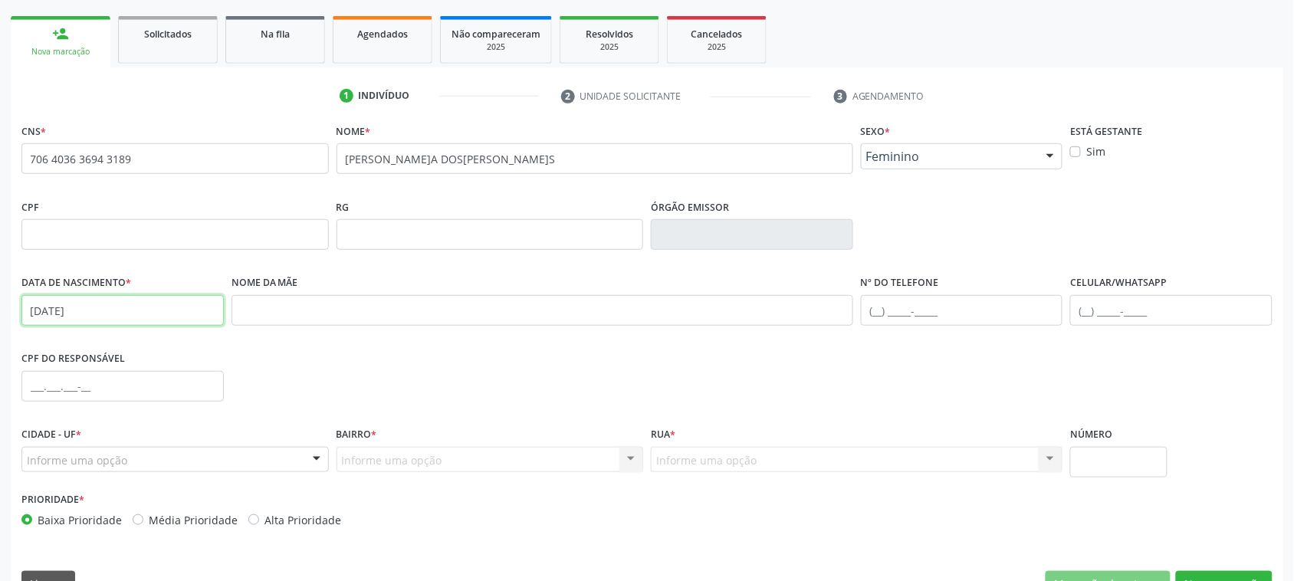
scroll to position [250, 0]
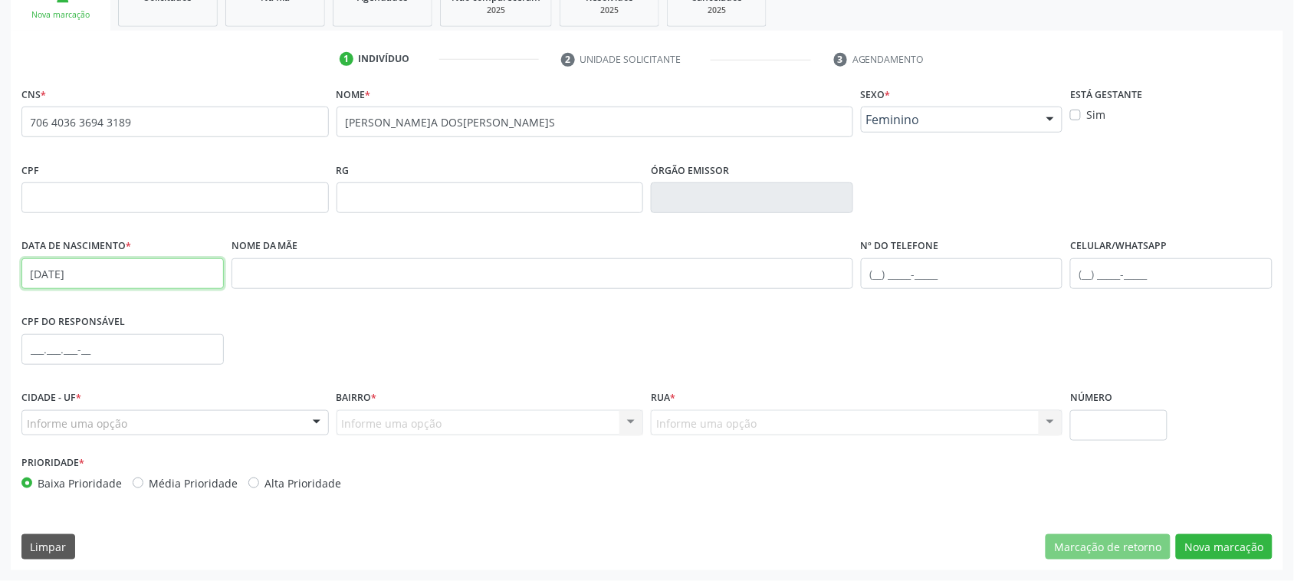
type input "19/02/1977"
click at [186, 439] on div "Cidade - UF * Informe uma opção Serra Talhada - PE Nenhum resultado encontrado …" at bounding box center [175, 418] width 315 height 65
click at [182, 435] on div at bounding box center [174, 423] width 307 height 26
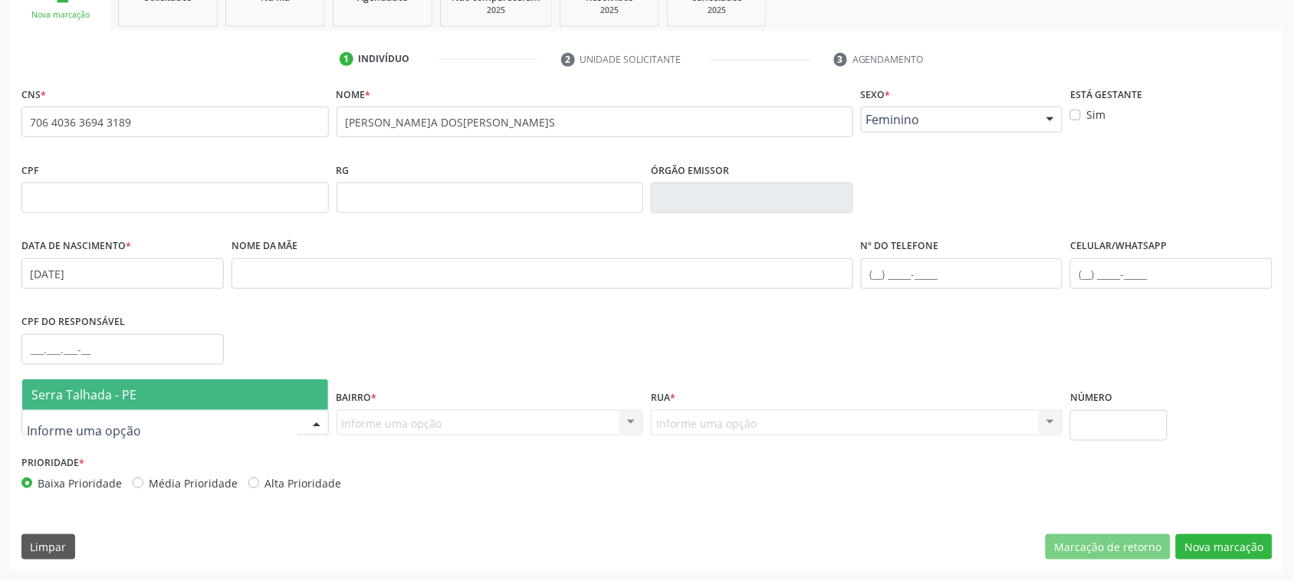
click at [166, 391] on span "Serra Talhada - PE" at bounding box center [175, 395] width 306 height 31
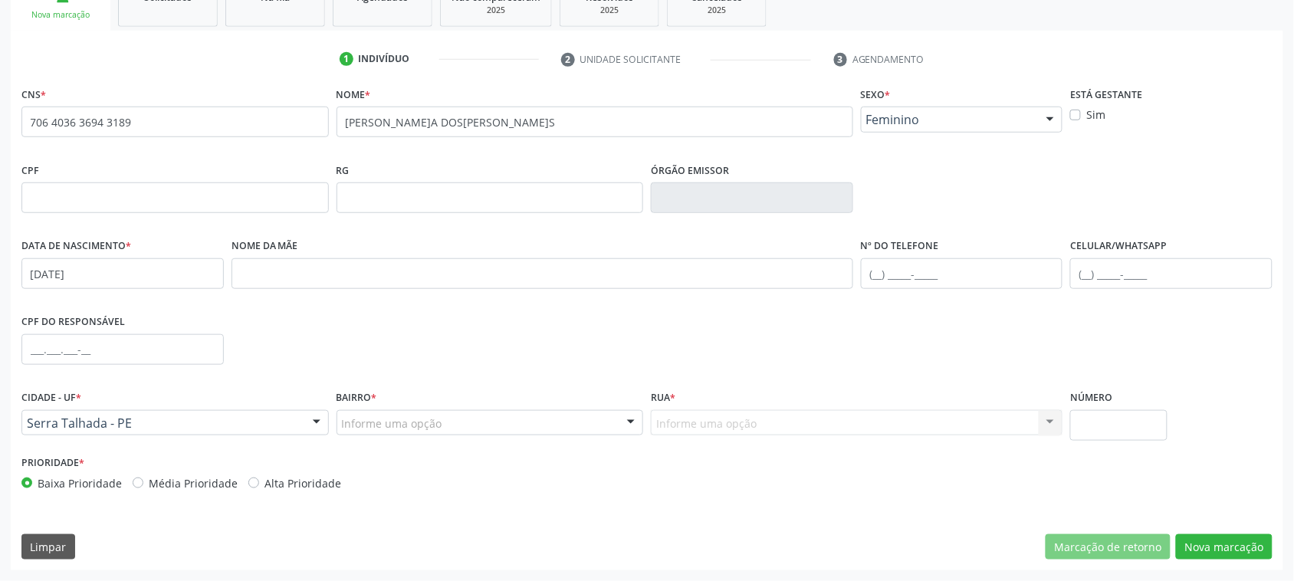
click at [442, 424] on div "Informe uma opção" at bounding box center [490, 423] width 307 height 26
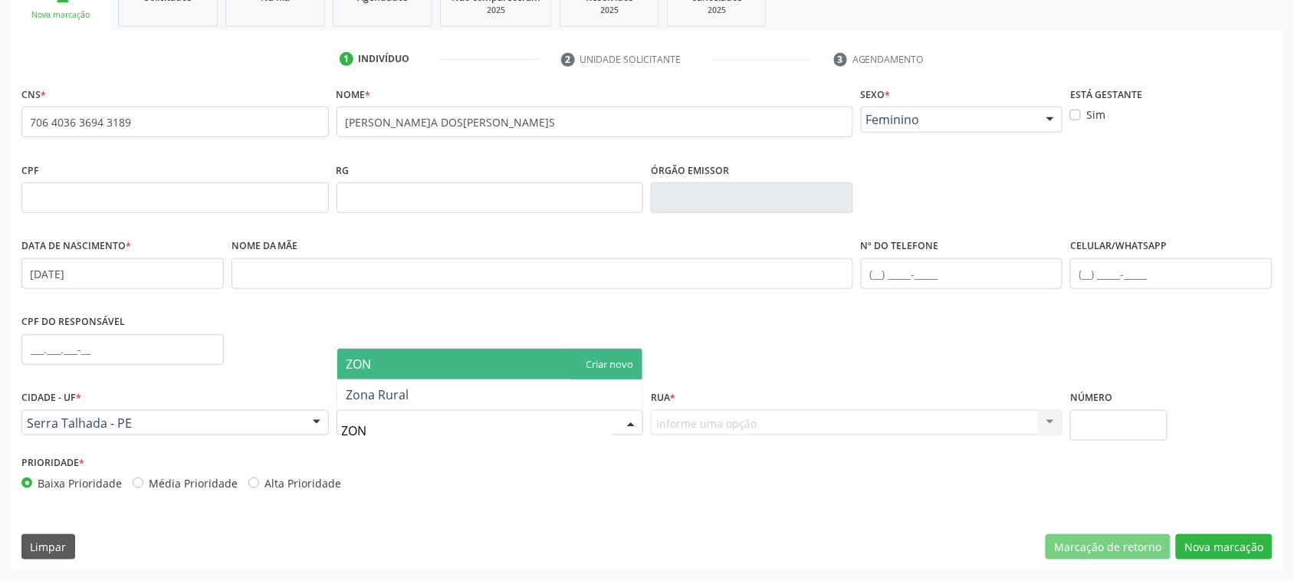
type input "ZONA"
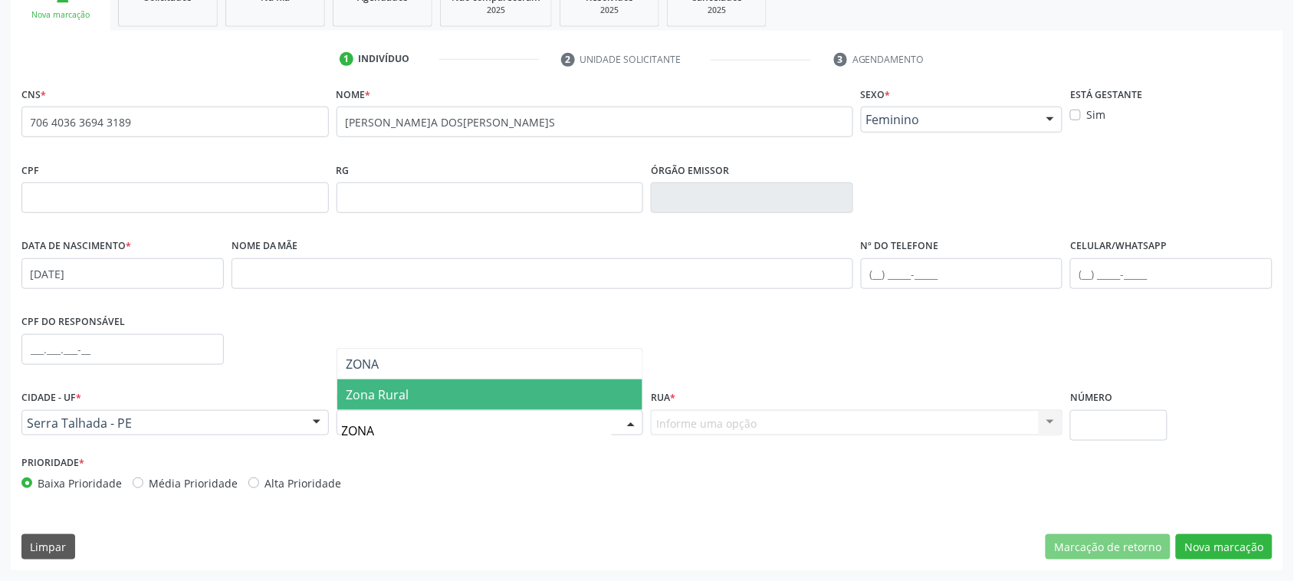
click at [468, 400] on span "Zona Rural" at bounding box center [490, 395] width 306 height 31
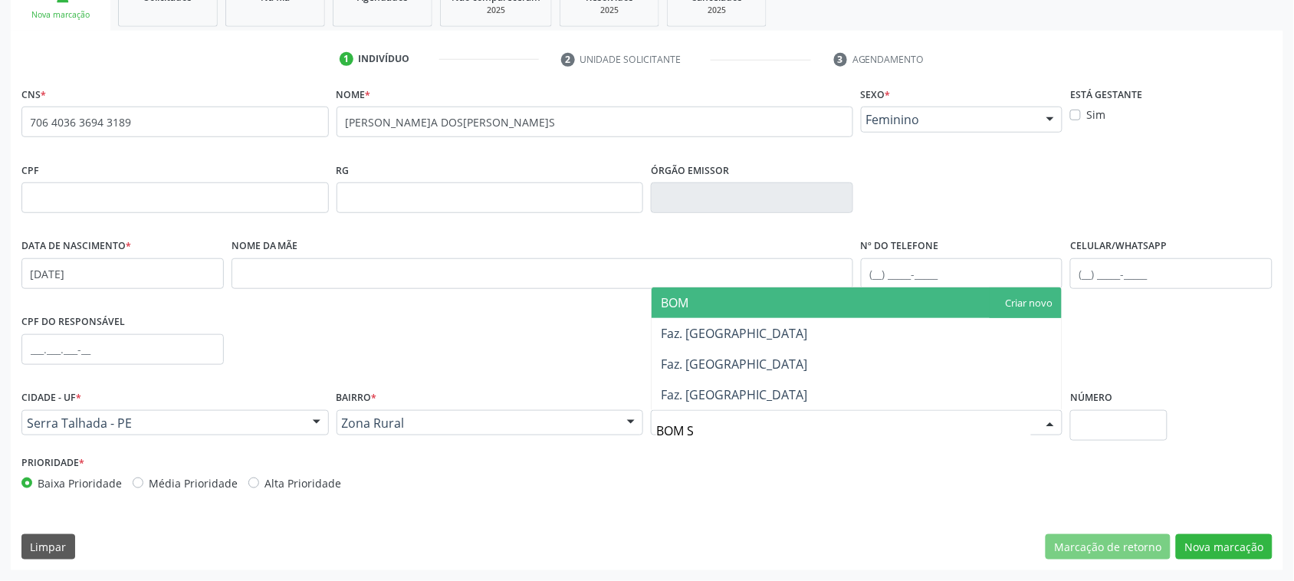
type input "BOM SU"
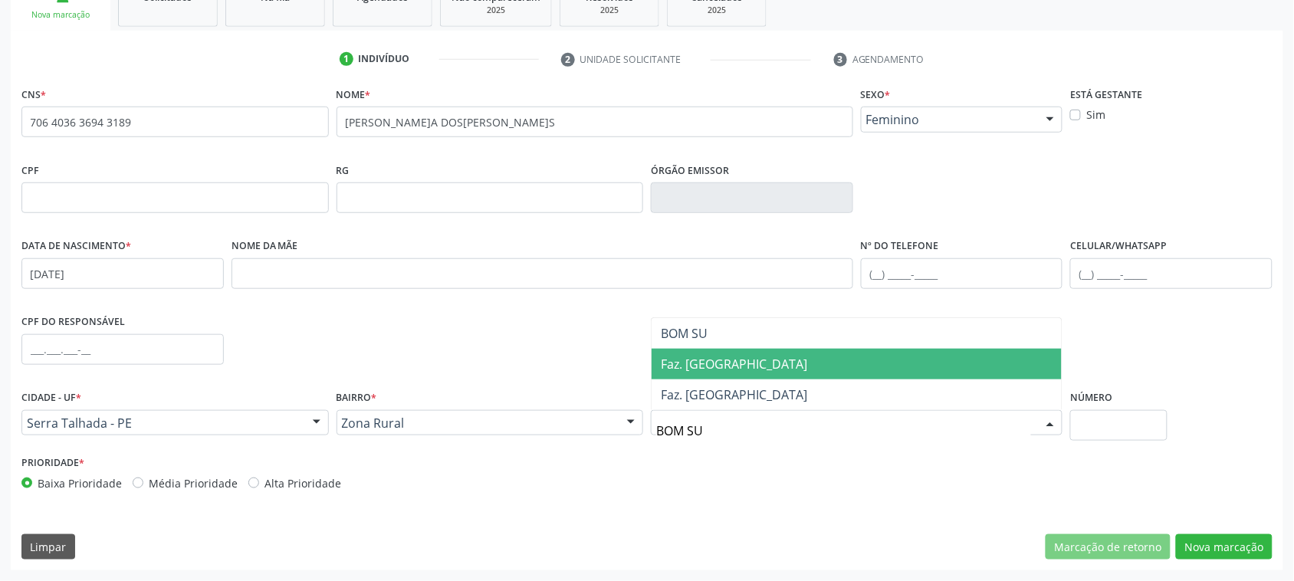
click at [711, 369] on span "Faz. Bom Sucesso" at bounding box center [734, 364] width 146 height 17
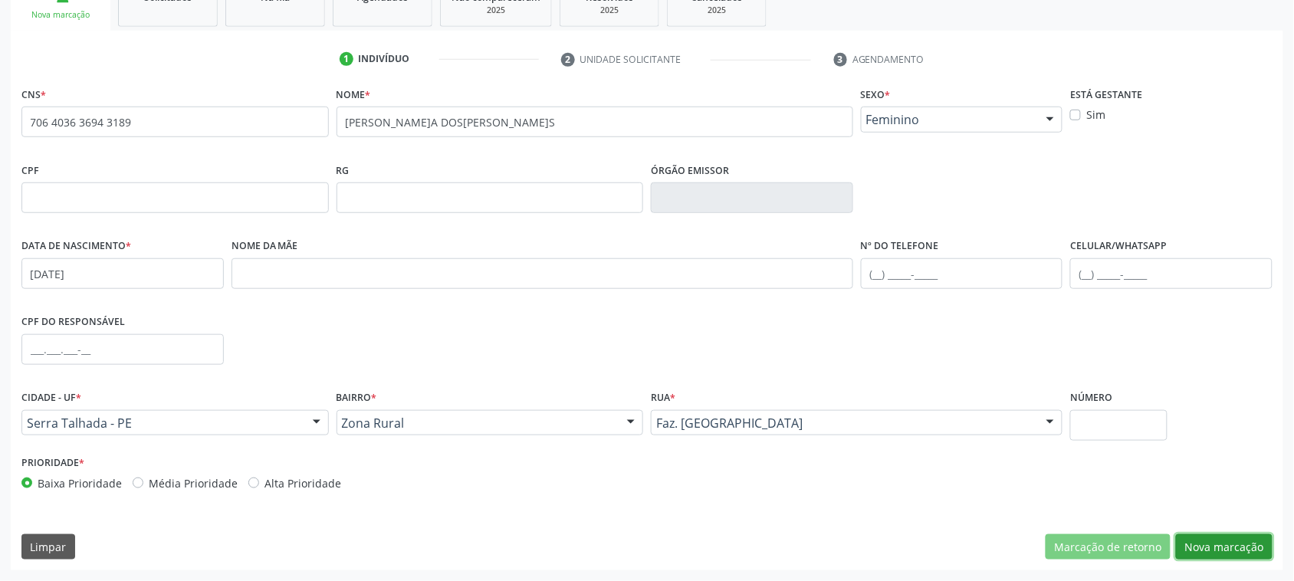
click at [1215, 541] on button "Nova marcação" at bounding box center [1224, 547] width 97 height 26
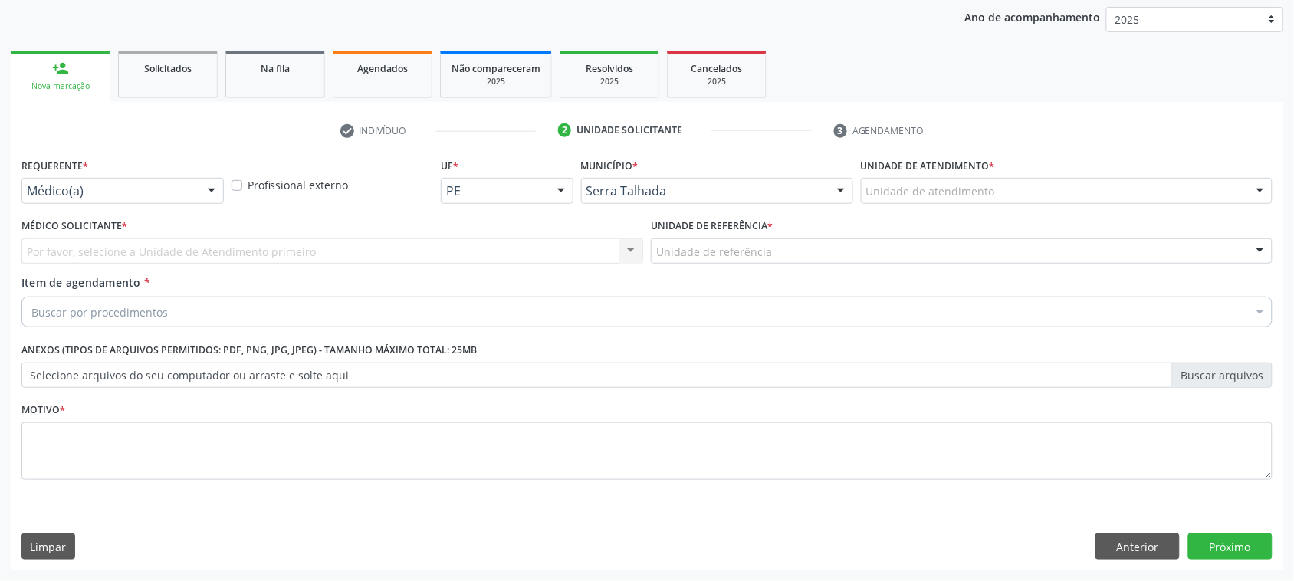
scroll to position [178, 0]
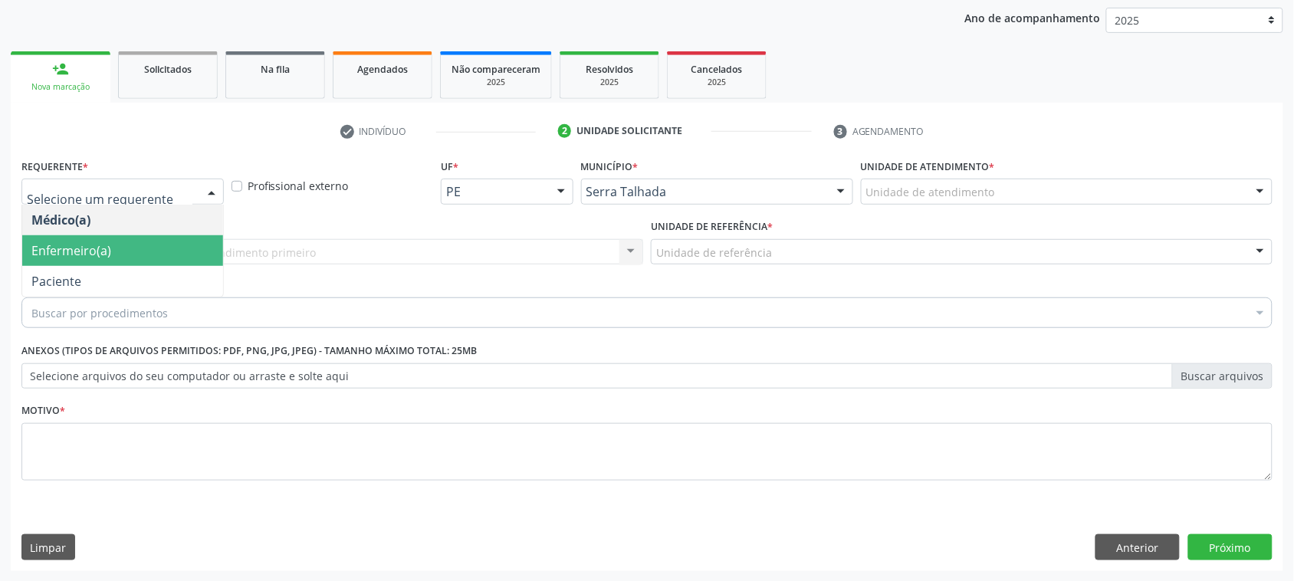
click at [85, 263] on span "Enfermeiro(a)" at bounding box center [122, 250] width 201 height 31
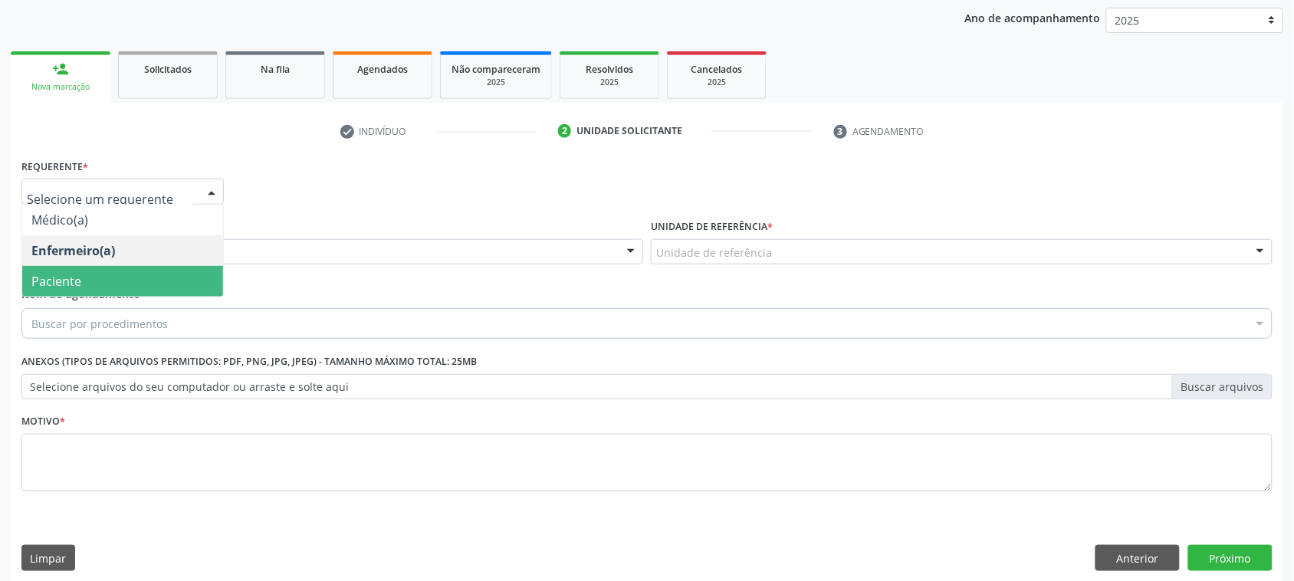
click at [107, 274] on span "Paciente" at bounding box center [122, 281] width 201 height 31
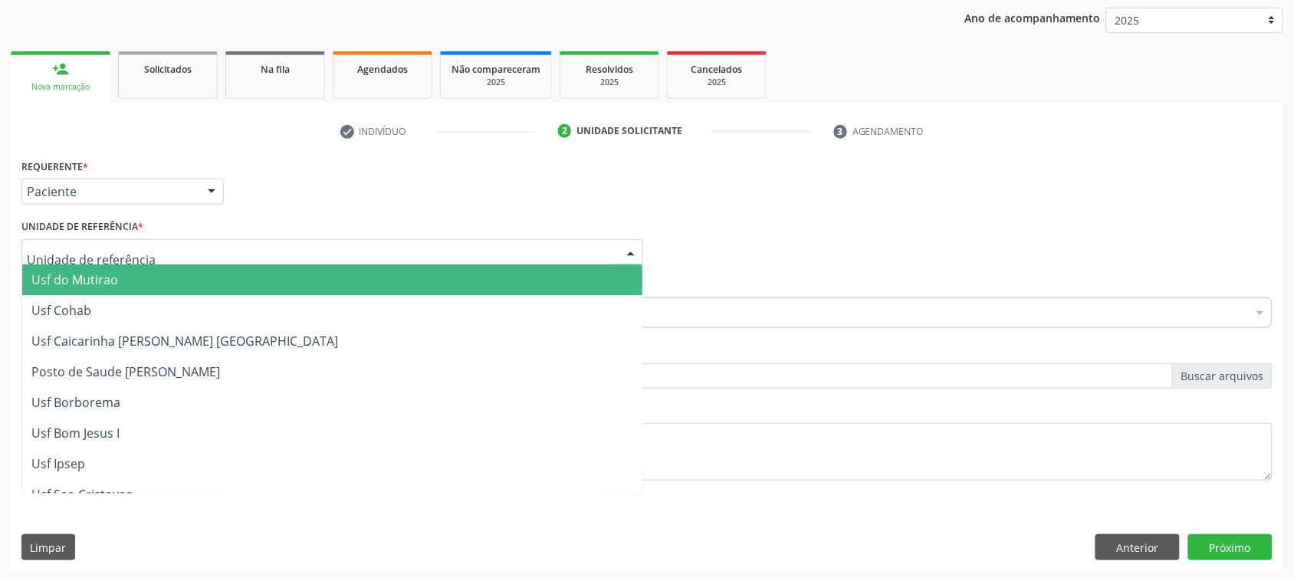
click at [107, 240] on div at bounding box center [332, 252] width 622 height 26
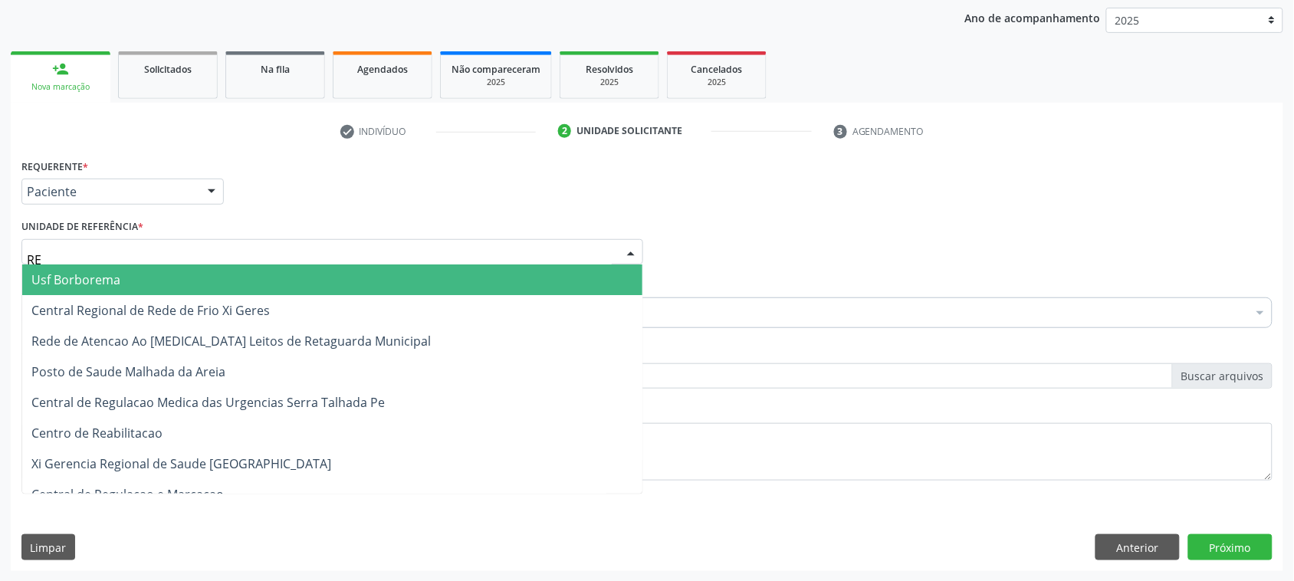
type input "REA"
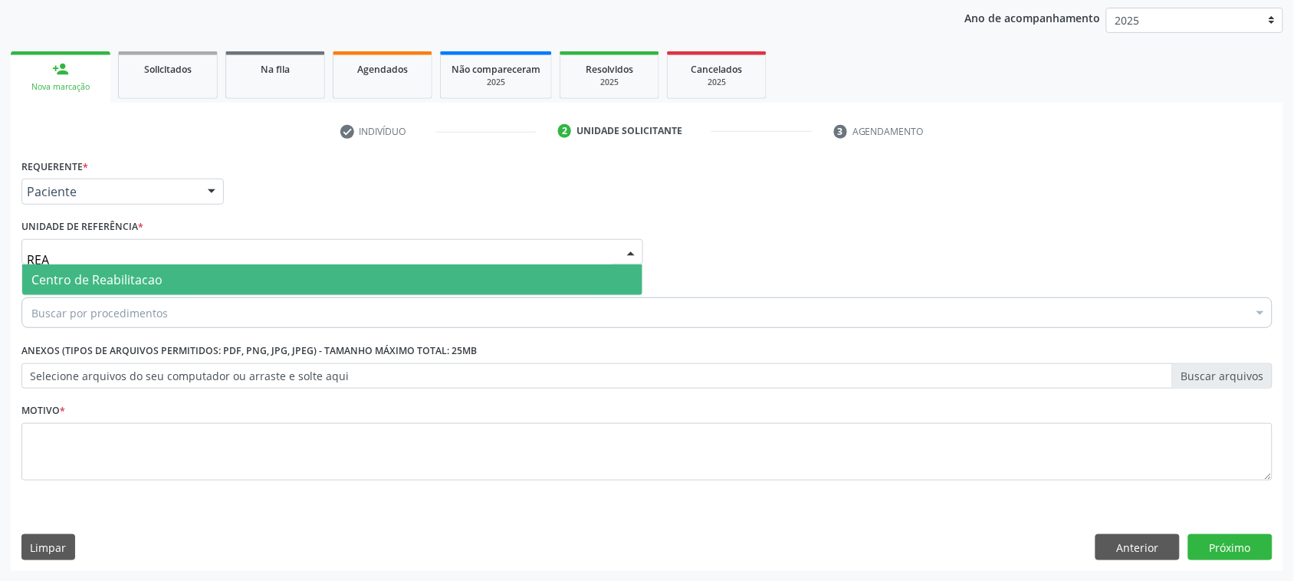
click at [123, 290] on span "Centro de Reabilitacao" at bounding box center [332, 280] width 620 height 31
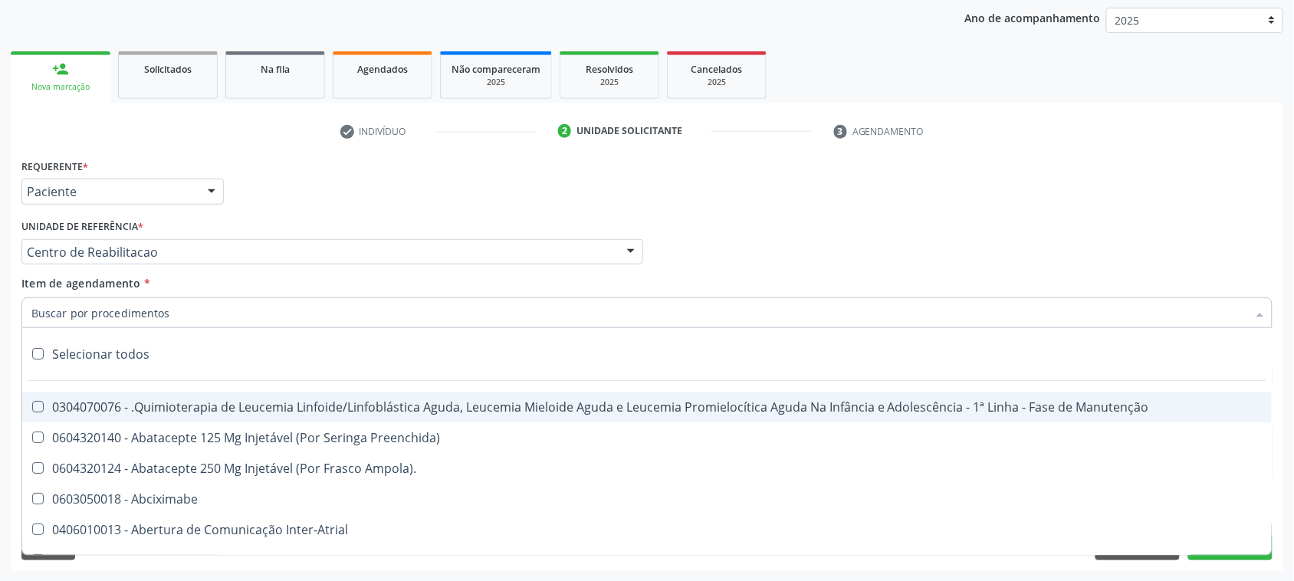
click at [198, 275] on div "Item de agendamento * Selecionar todos 0304070076 - .Quimioterapia de Leucemia …" at bounding box center [646, 299] width 1251 height 48
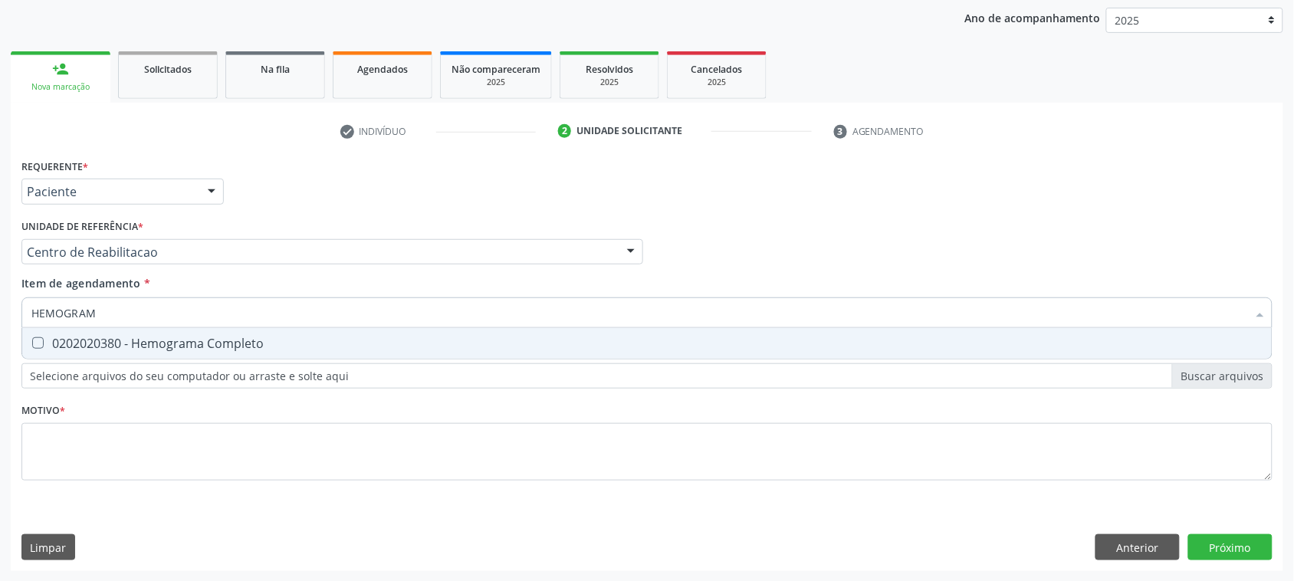
type input "HEMOGRAMA"
click at [169, 342] on div "0202020380 - Hemograma Completo" at bounding box center [647, 343] width 1232 height 12
checkbox Completo "true"
click at [150, 311] on input "HEMOGRAMA" at bounding box center [639, 313] width 1216 height 31
drag, startPoint x: 150, startPoint y: 311, endPoint x: 144, endPoint y: 281, distance: 29.8
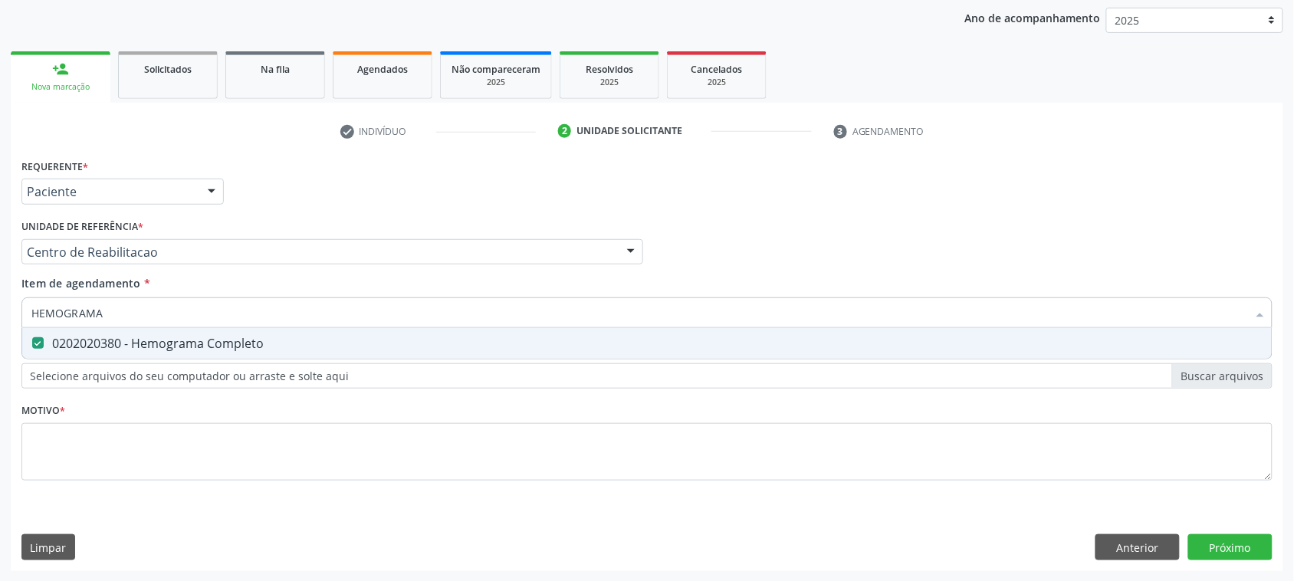
click at [144, 281] on span "Item de agendamento * HEMOGRAMA Desfazer seleção 0202020380 - Hemograma Complet…" at bounding box center [646, 300] width 1251 height 48
type input "C"
checkbox Completo "false"
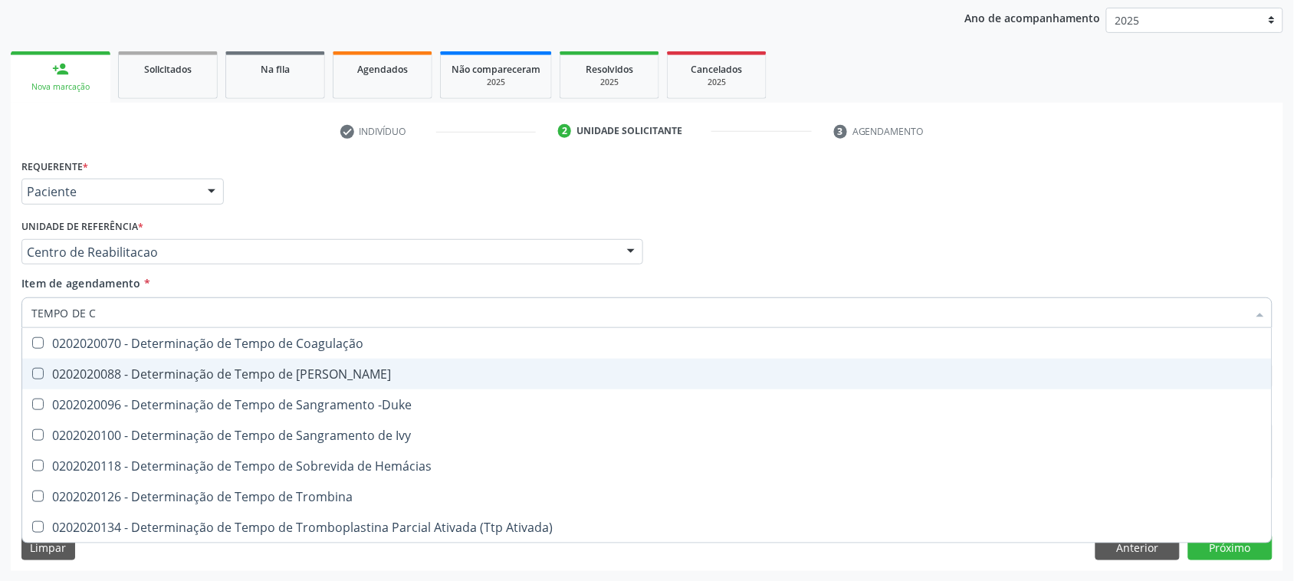
type input "TEMPO DE CO"
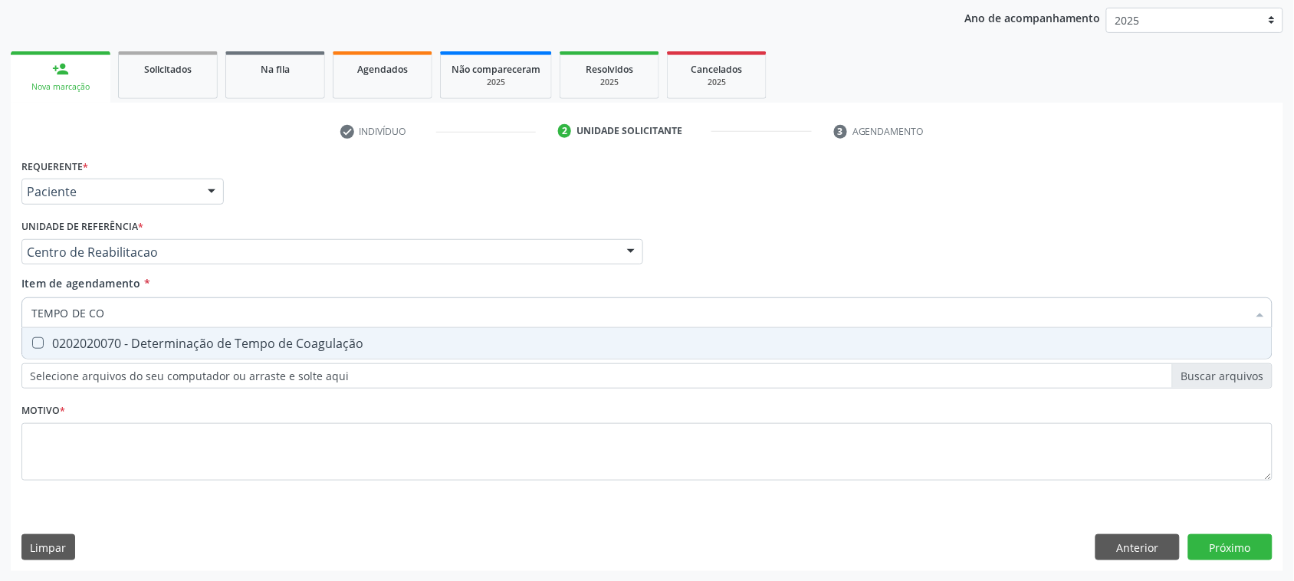
click at [169, 339] on div "0202020070 - Determinação de Tempo de Coagulação" at bounding box center [647, 343] width 1232 height 12
checkbox Coagulação "true"
click at [169, 304] on input "TEMPO DE CO" at bounding box center [639, 313] width 1216 height 31
type input "TEMPO DE S"
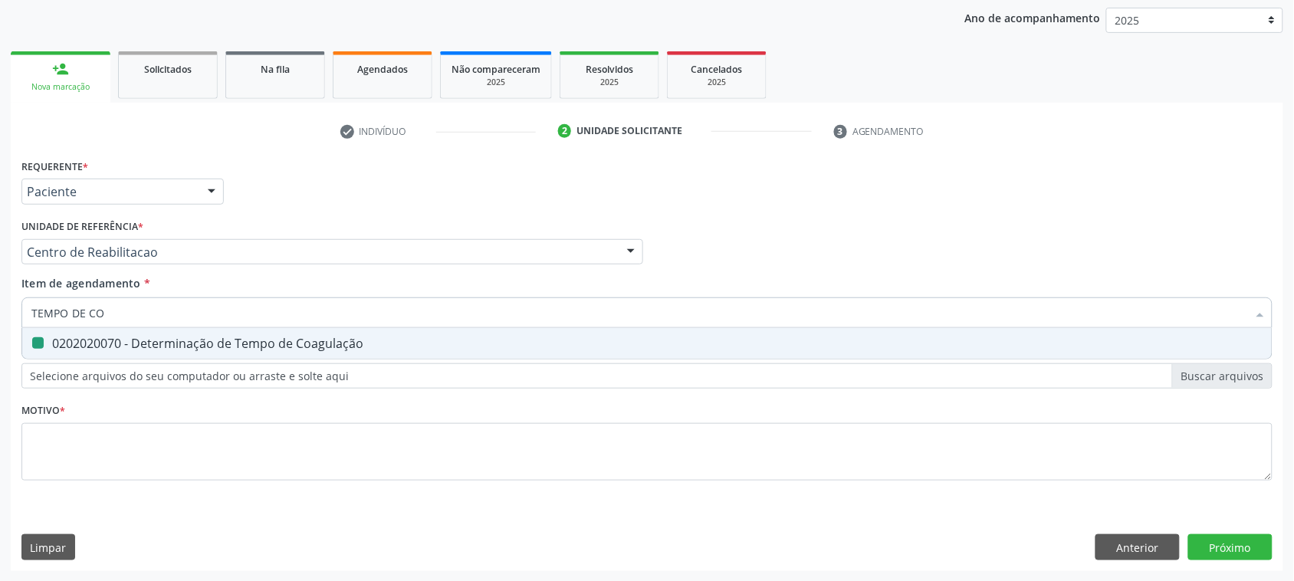
checkbox Coagulação "false"
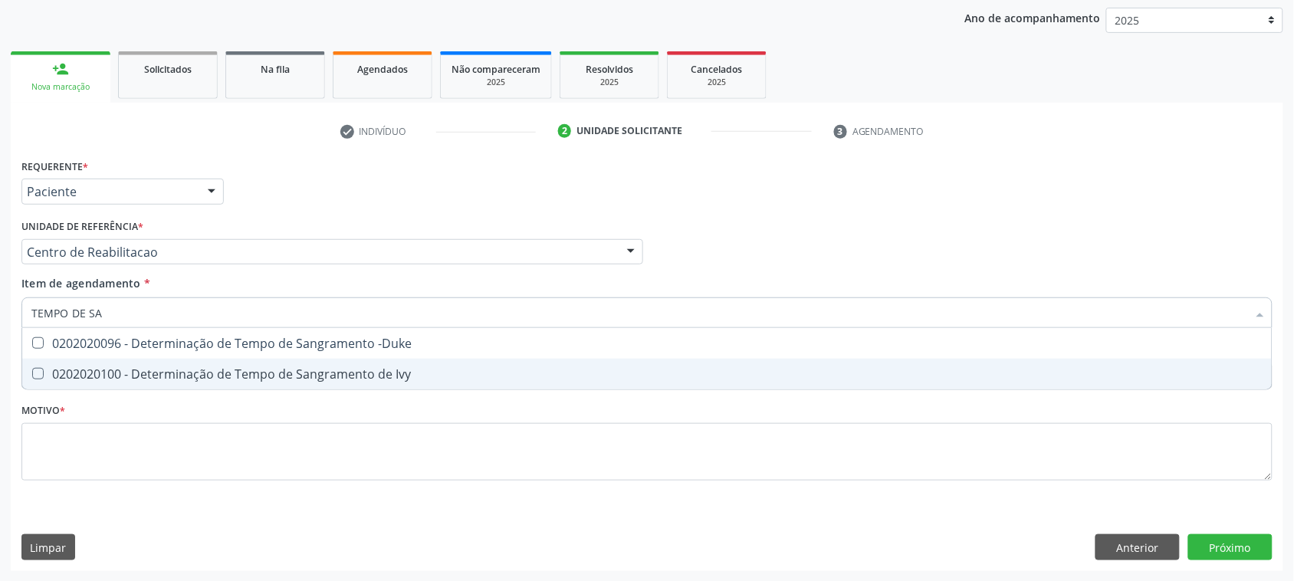
type input "TEMPO DE SAN"
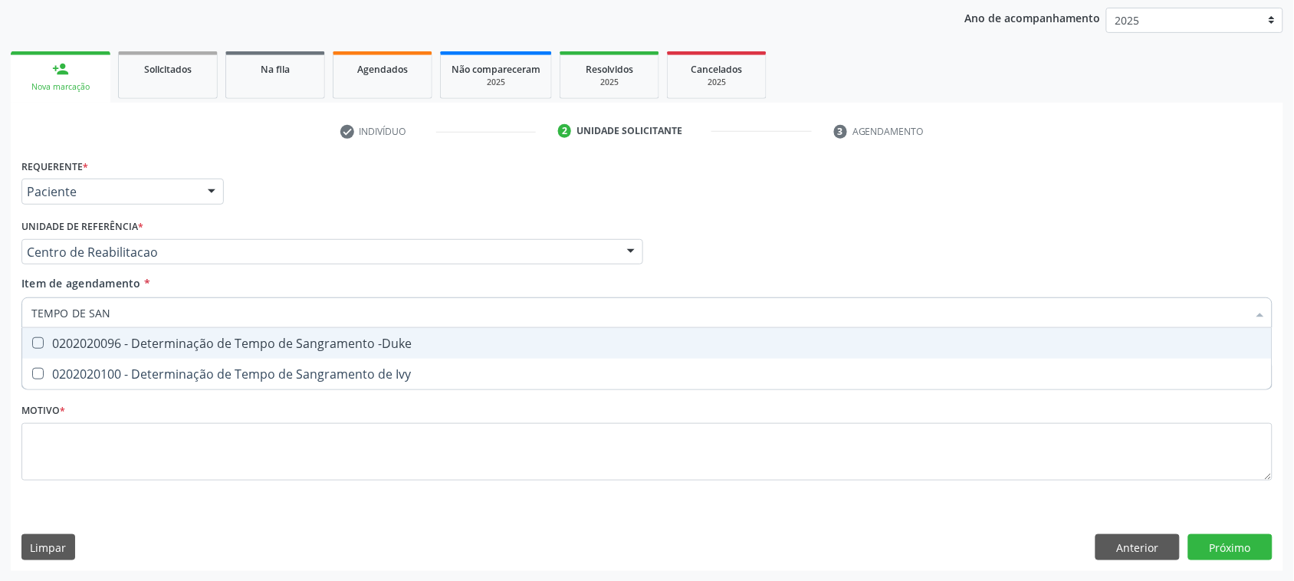
click at [163, 342] on div "0202020096 - Determinação de Tempo de Sangramento -Duke" at bounding box center [647, 343] width 1232 height 12
checkbox -Duke "true"
click at [143, 308] on input "TEMPO DE SAN" at bounding box center [639, 313] width 1216 height 31
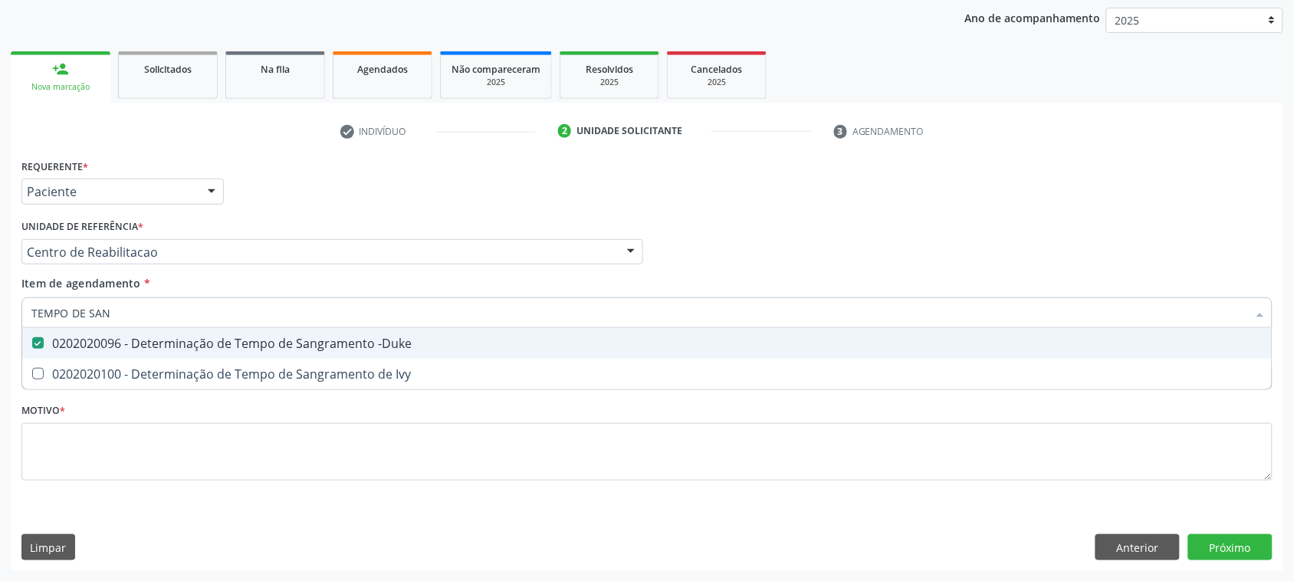
click at [143, 308] on input "TEMPO DE SAN" at bounding box center [639, 313] width 1216 height 31
type input "T"
checkbox -Duke "false"
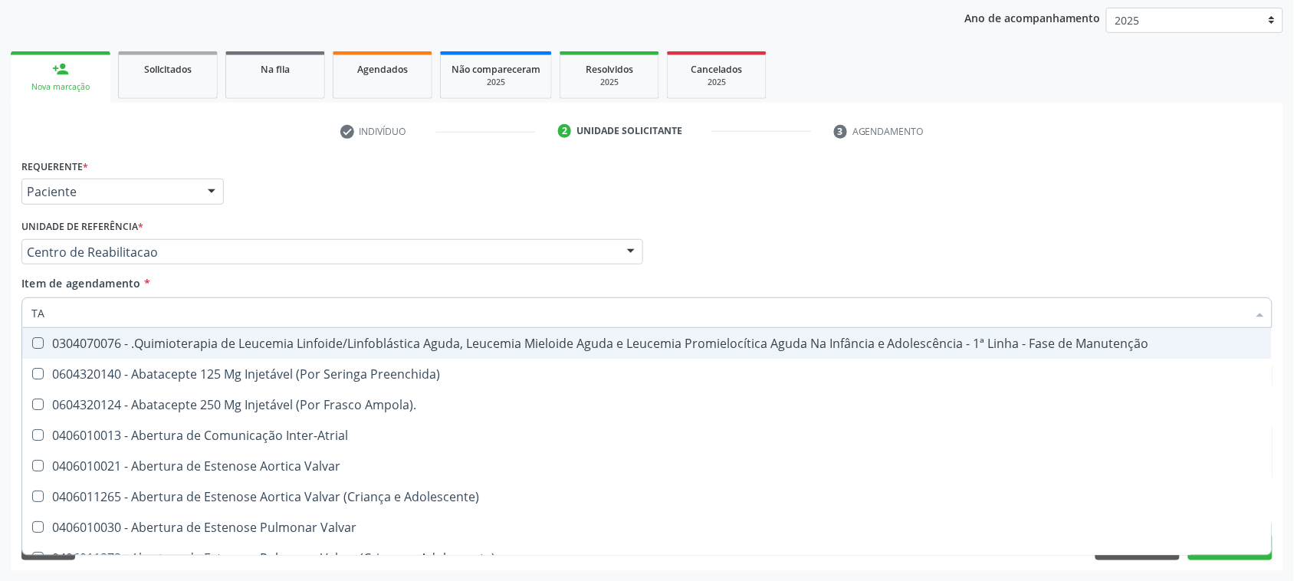
type input "TAP"
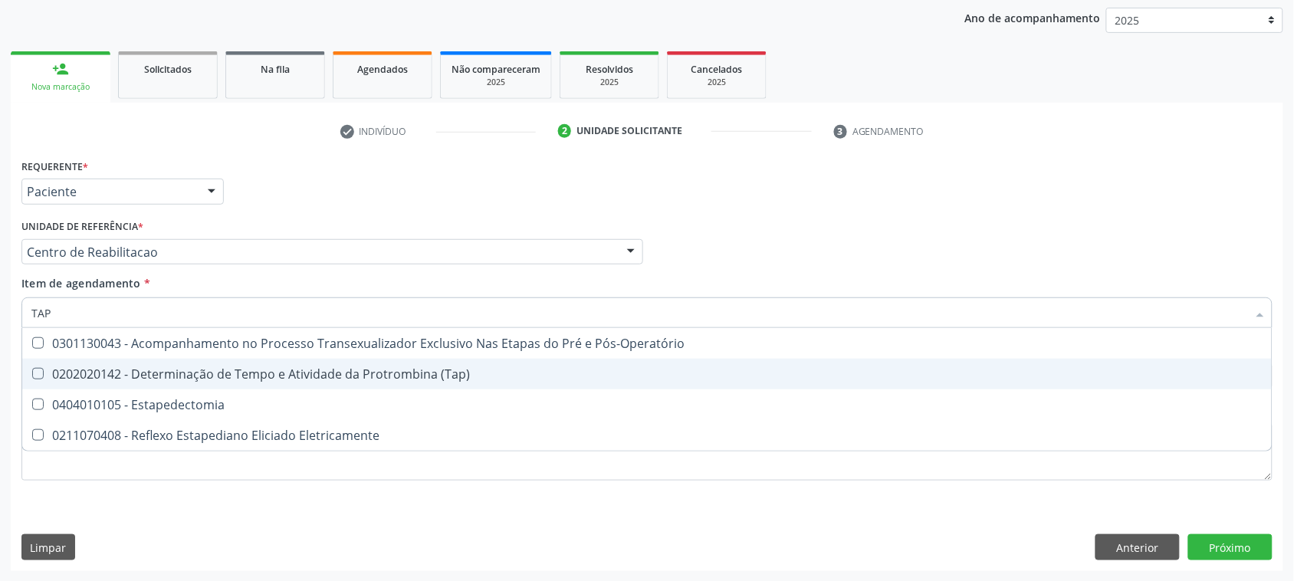
click at [255, 380] on div "0202020142 - Determinação de Tempo e Atividade da Protrombina (Tap)" at bounding box center [647, 374] width 1232 height 12
checkbox \(Tap\) "true"
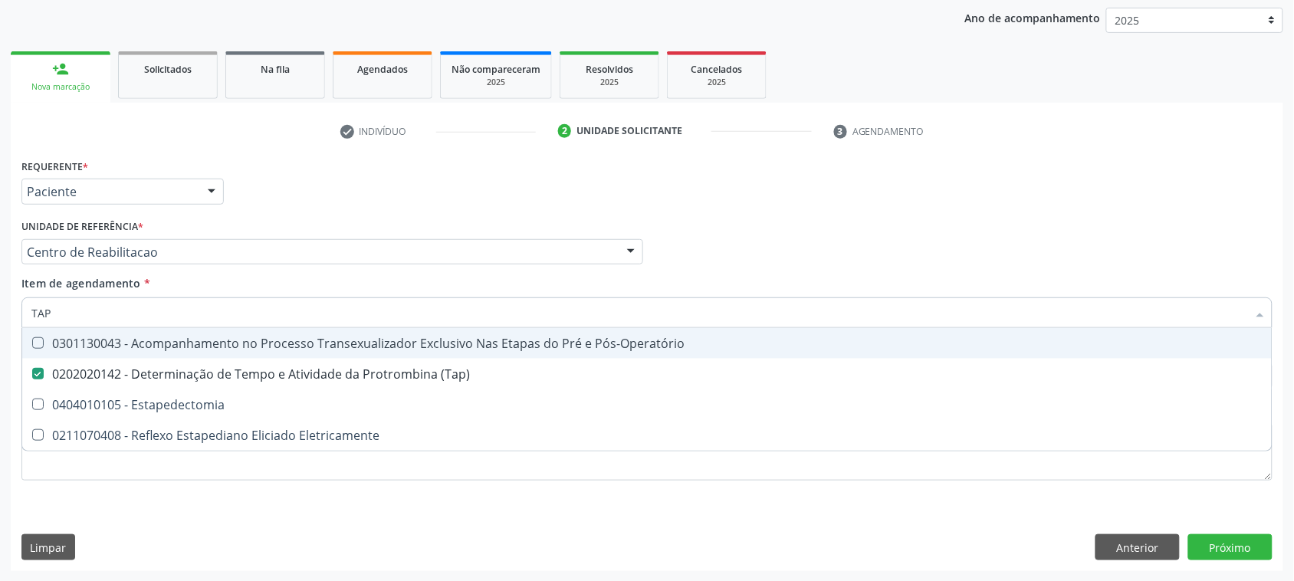
click at [133, 309] on input "TAP" at bounding box center [639, 313] width 1216 height 31
drag, startPoint x: 133, startPoint y: 309, endPoint x: 144, endPoint y: 305, distance: 12.1
click at [142, 307] on input "TAP" at bounding box center [639, 313] width 1216 height 31
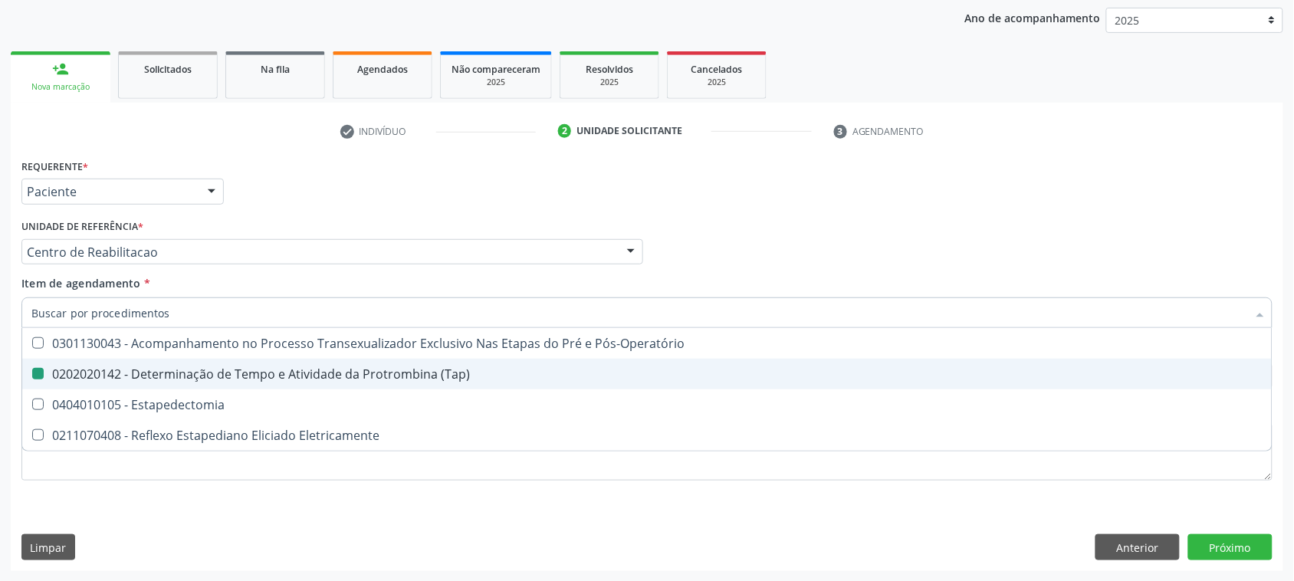
checkbox \(Tap\) "false"
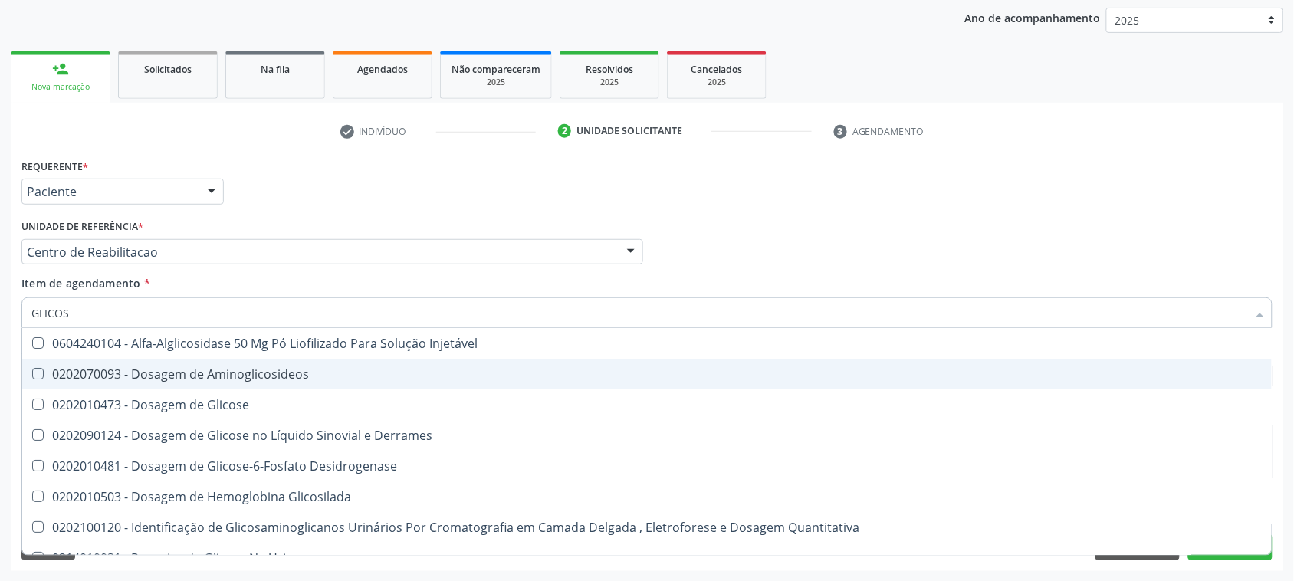
type input "GLICOSE"
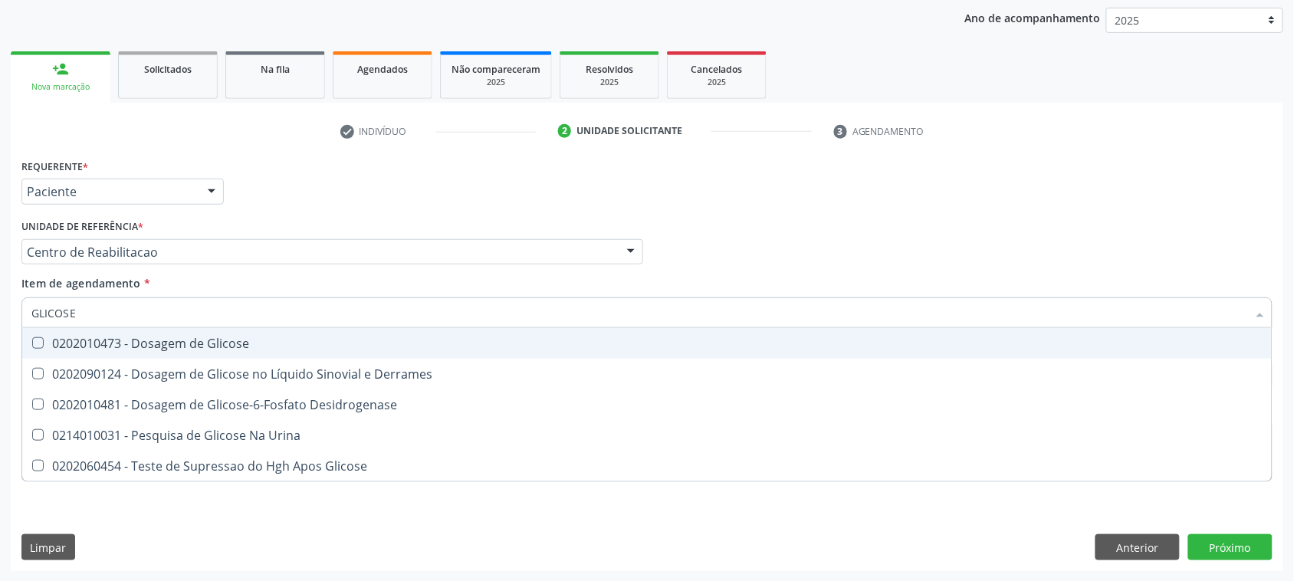
click at [343, 342] on div "0202010473 - Dosagem de Glicose" at bounding box center [647, 343] width 1232 height 12
checkbox Glicose "true"
click at [272, 308] on input "GLICOSE" at bounding box center [639, 313] width 1216 height 31
type input "U"
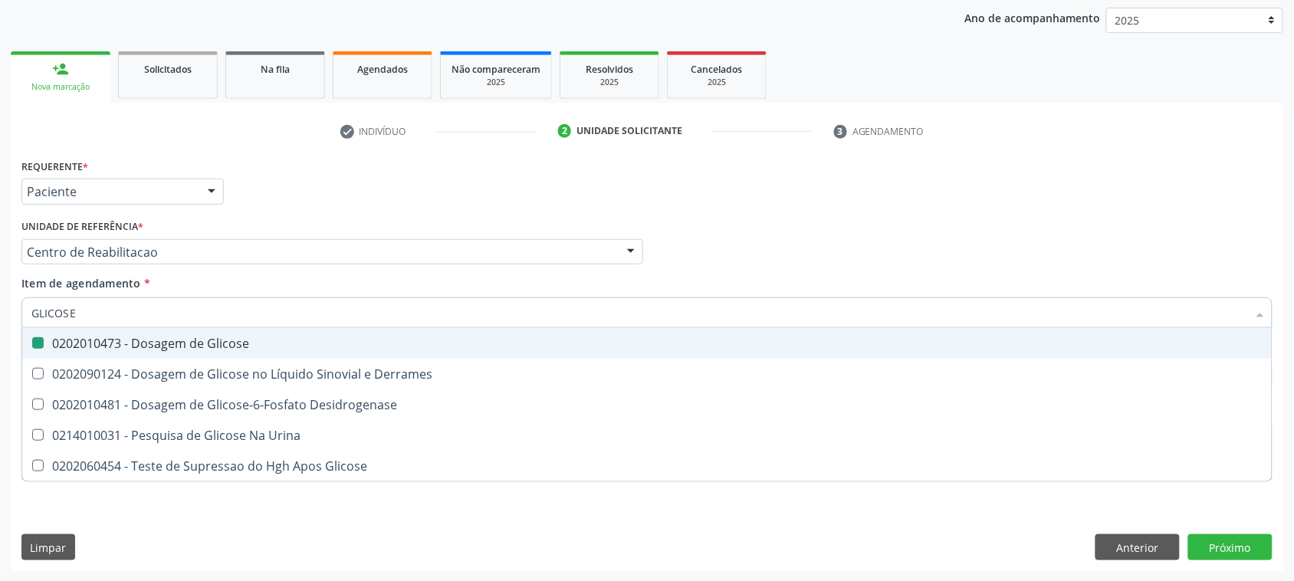
checkbox Glicose "false"
type input "UREIA"
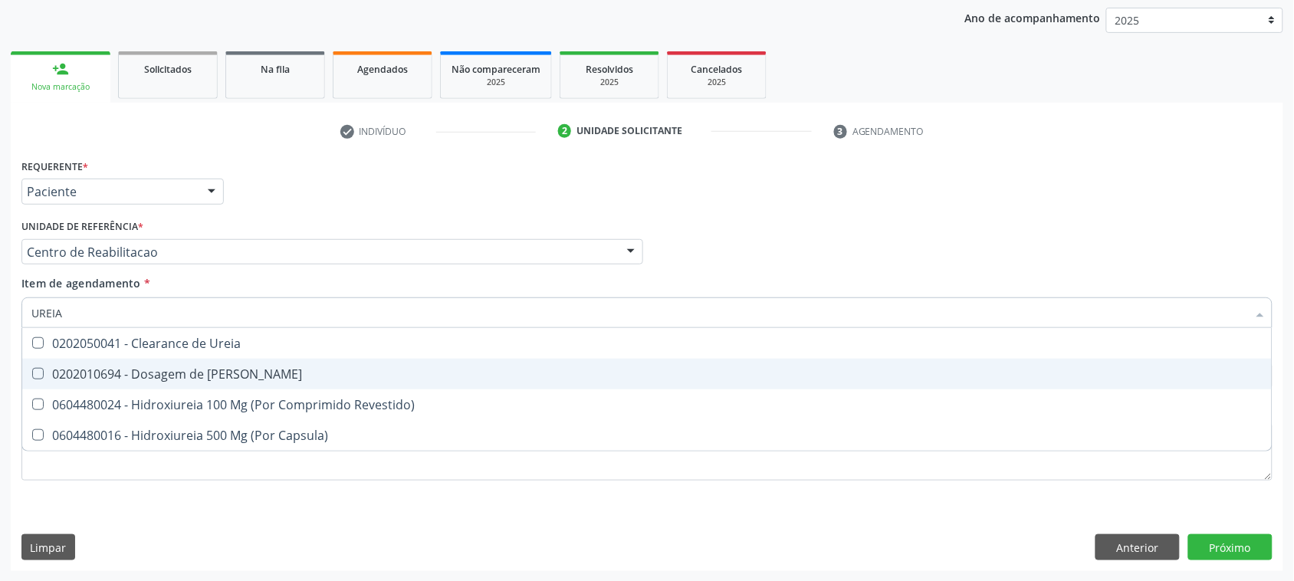
click at [198, 368] on div "0202010694 - Dosagem de Ureia" at bounding box center [647, 374] width 1232 height 12
checkbox Ureia "true"
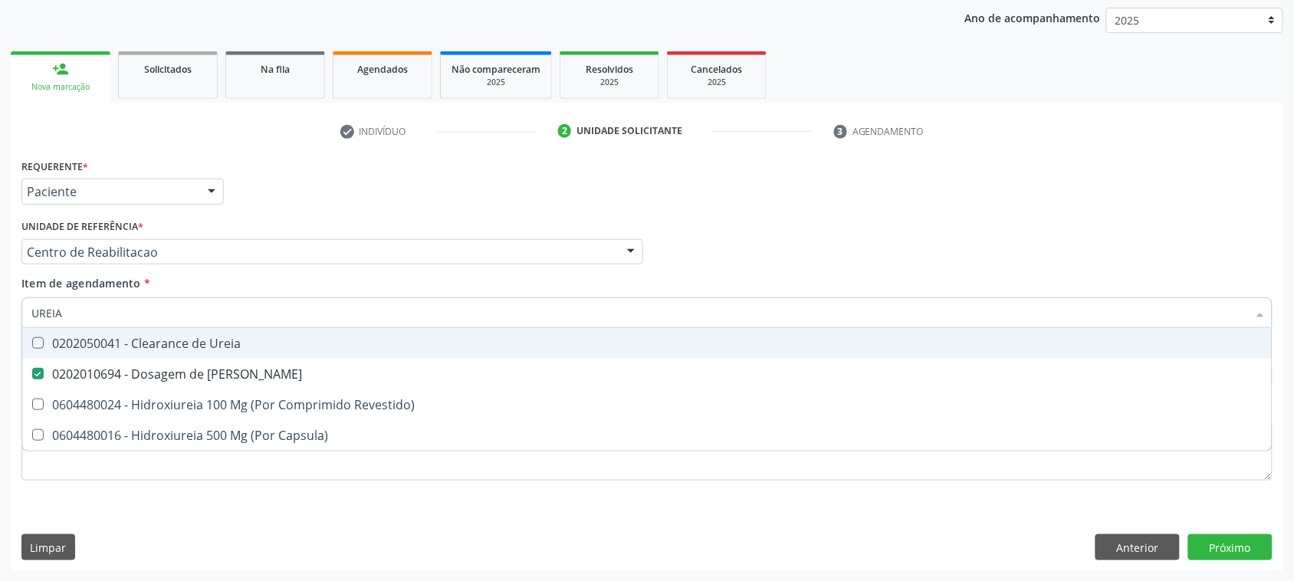
click at [125, 313] on input "UREIA" at bounding box center [639, 313] width 1216 height 31
click at [123, 311] on input "UREIA" at bounding box center [639, 313] width 1216 height 31
type input "CR"
checkbox Ureia "false"
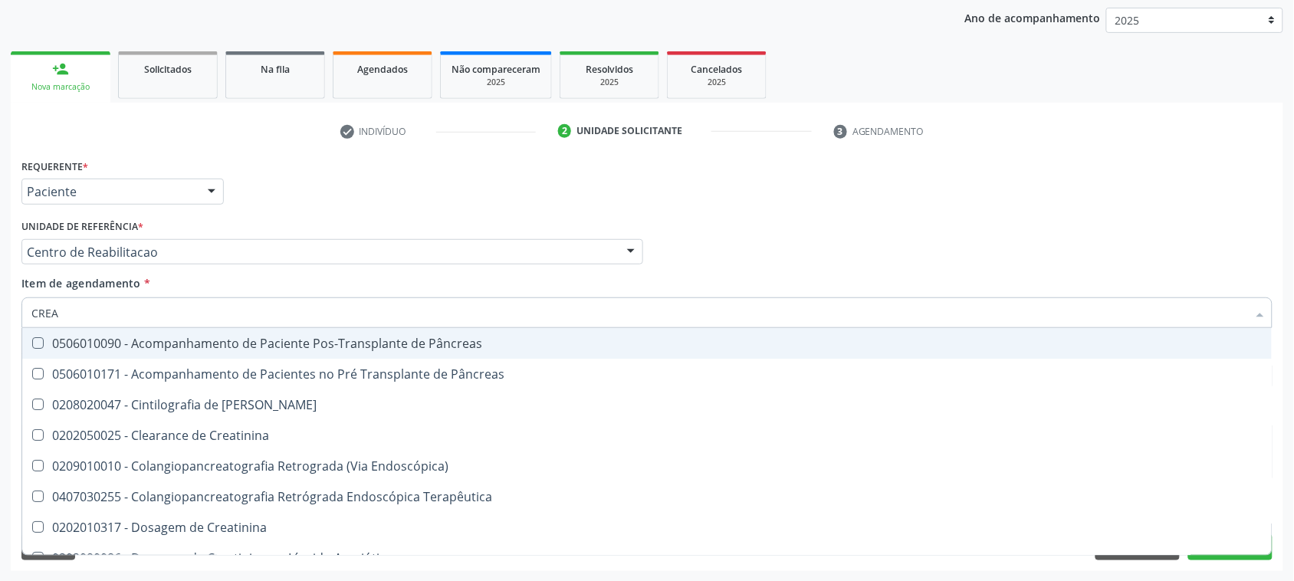
type input "CREAT"
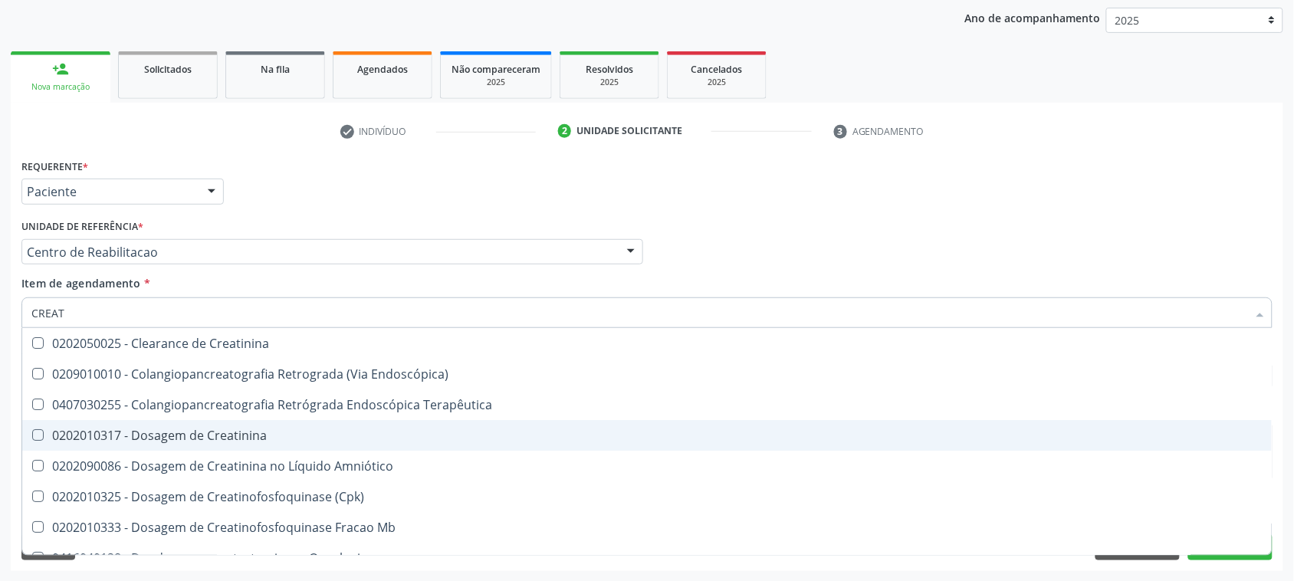
click at [255, 432] on div "0202010317 - Dosagem de Creatinina" at bounding box center [647, 435] width 1232 height 12
checkbox Creatinina "true"
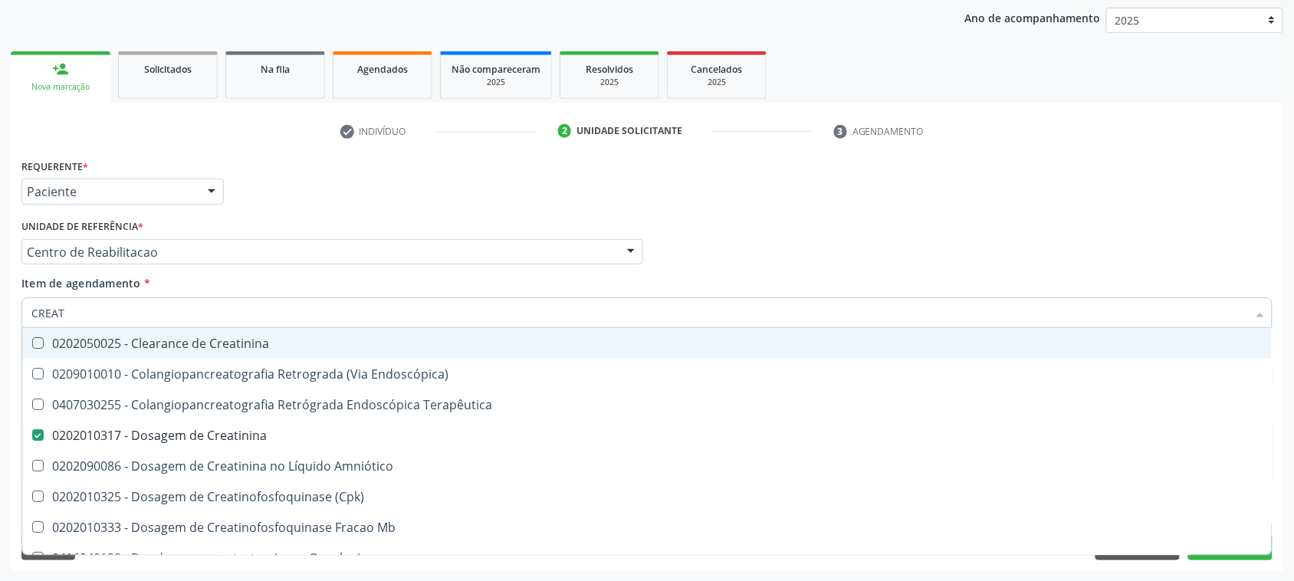
click at [97, 316] on input "CREAT" at bounding box center [639, 313] width 1216 height 31
click at [508, 215] on div "Unidade de referência * Centro de Reabilitacao Usf do Mutirao Usf Cohab Usf Cai…" at bounding box center [332, 239] width 622 height 49
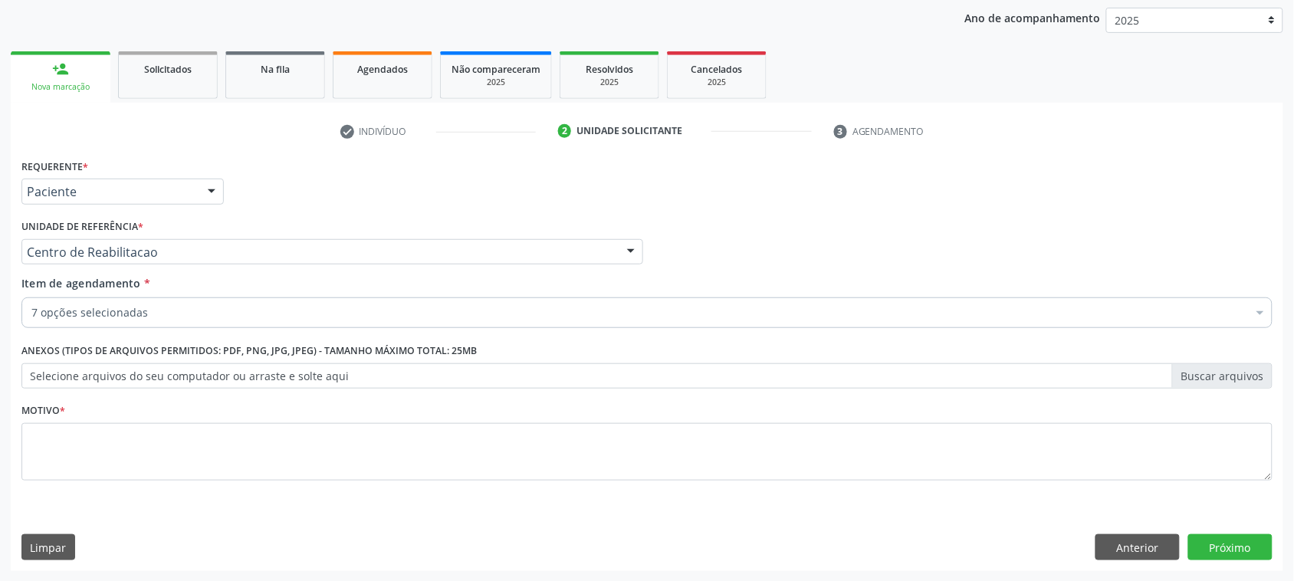
click at [135, 304] on div "7 opções selecionadas" at bounding box center [646, 313] width 1251 height 31
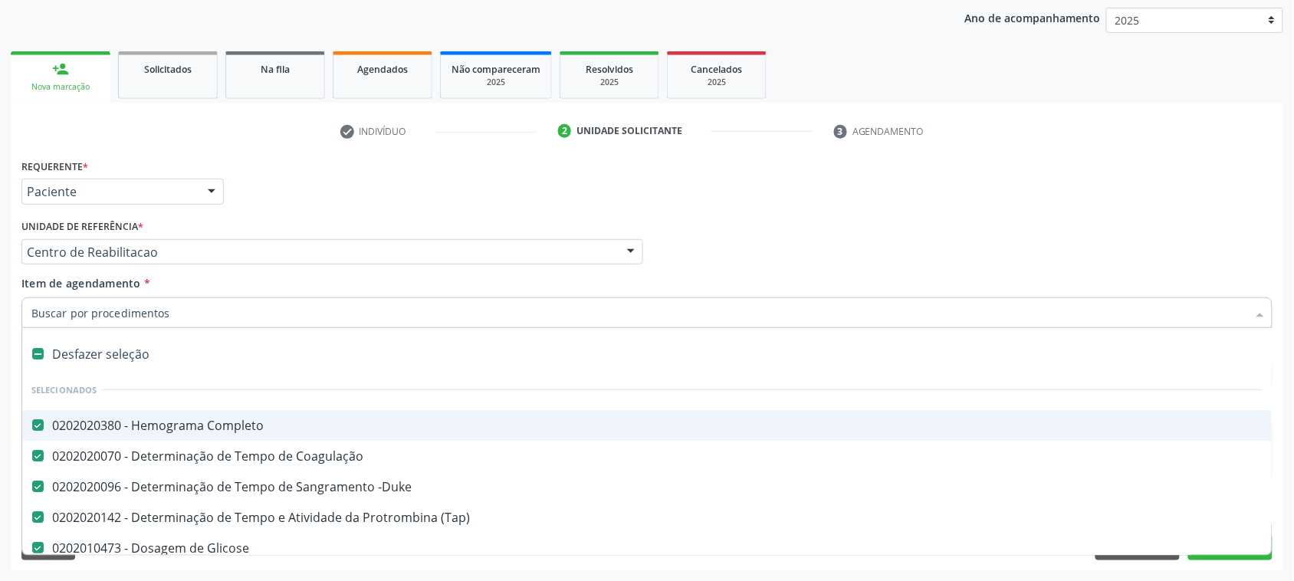
click at [360, 201] on div "Requerente * Paciente Médico(a) Enfermeiro(a) Paciente Nenhum resultado encontr…" at bounding box center [647, 185] width 1259 height 60
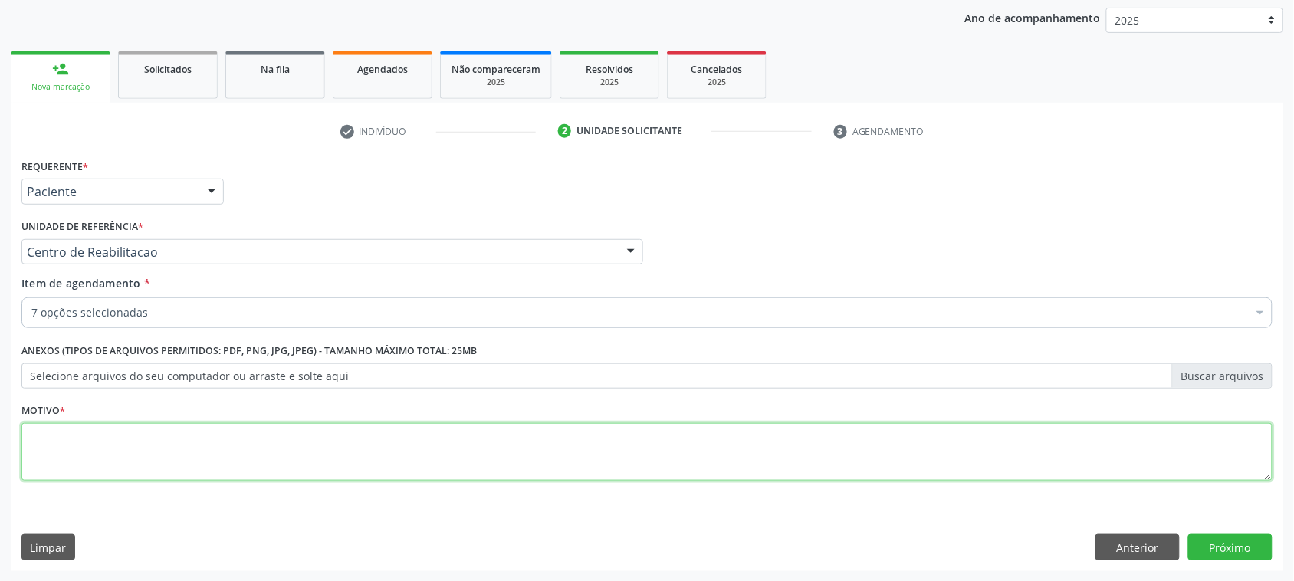
click at [155, 443] on textarea at bounding box center [646, 452] width 1251 height 58
type textarea "."
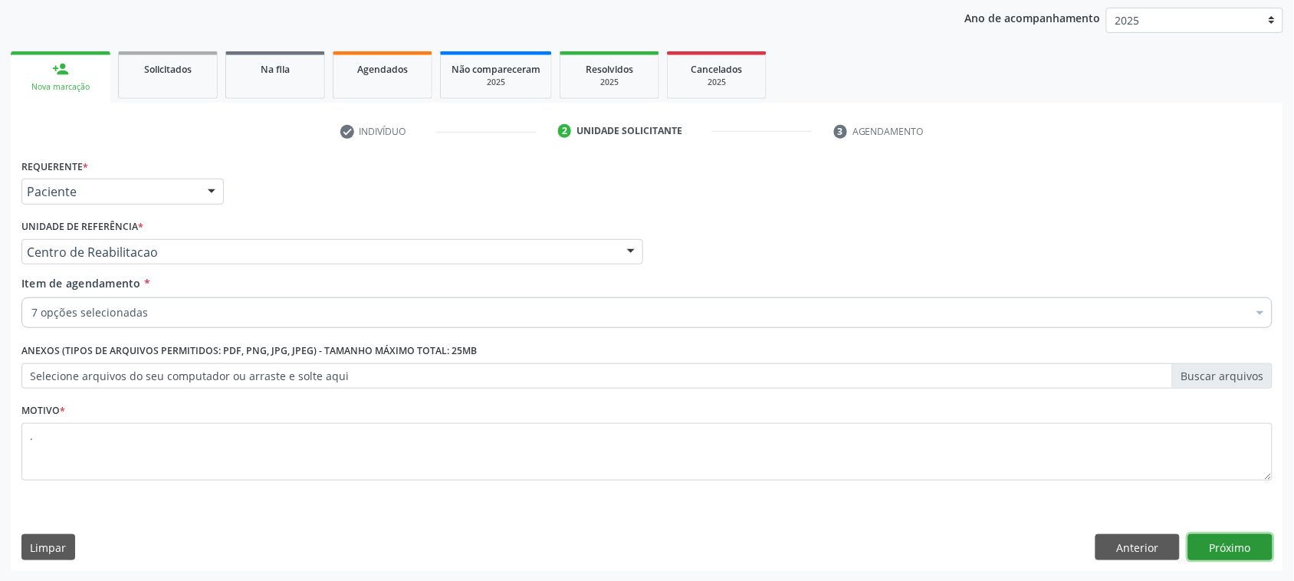
click at [1259, 539] on button "Próximo" at bounding box center [1231, 547] width 84 height 26
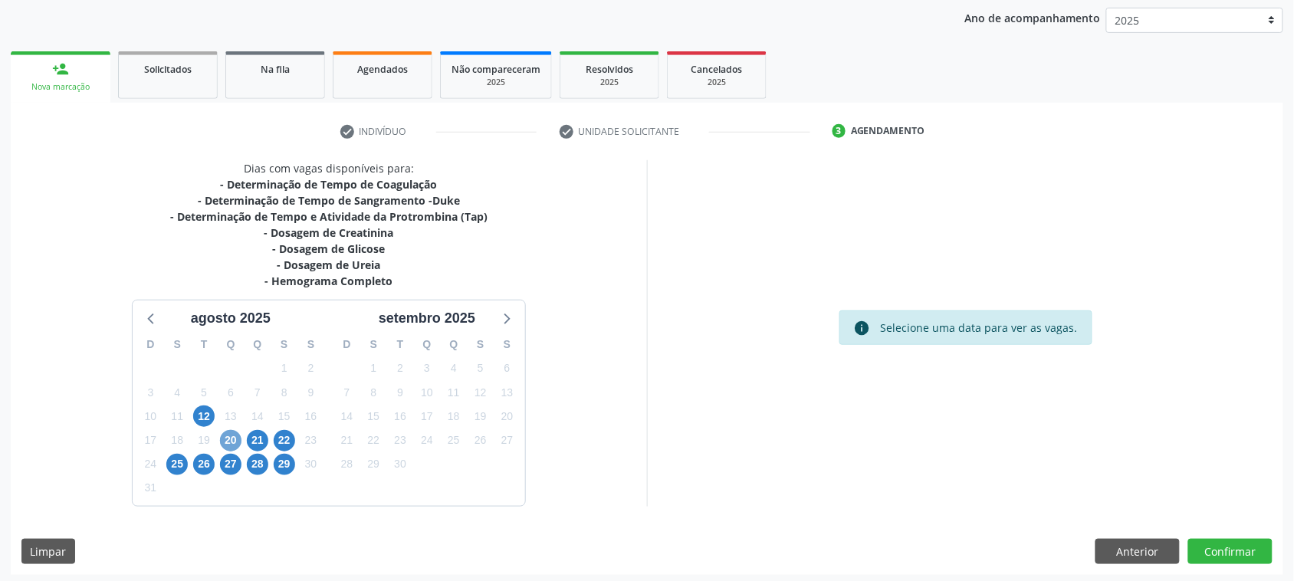
click at [227, 442] on span "20" at bounding box center [230, 440] width 21 height 21
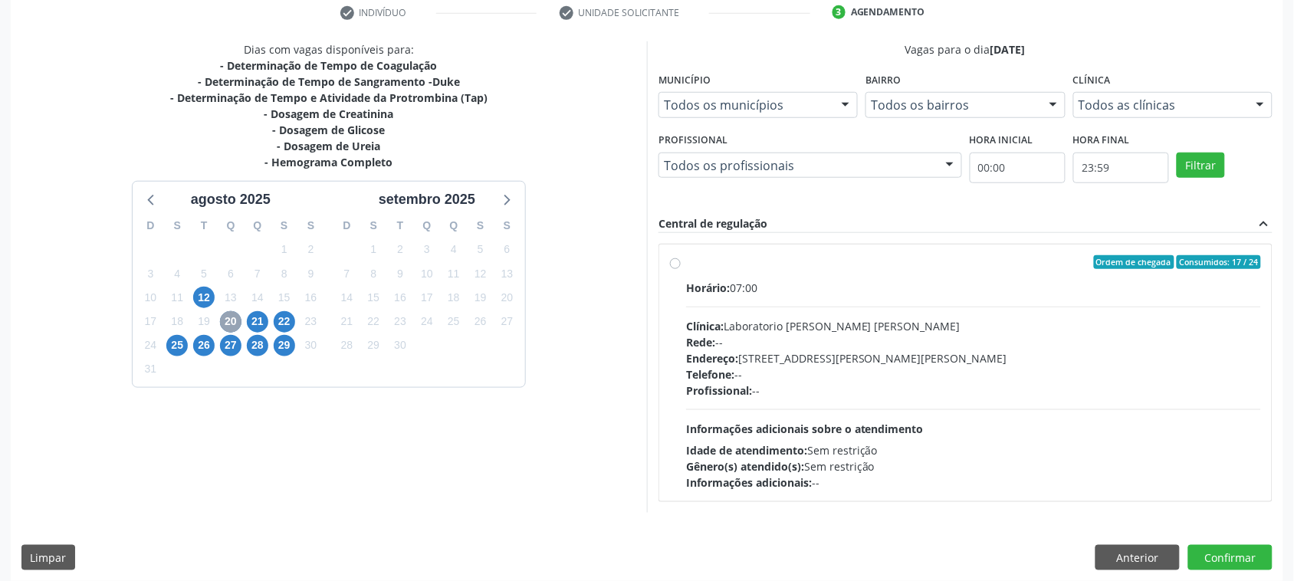
scroll to position [307, 0]
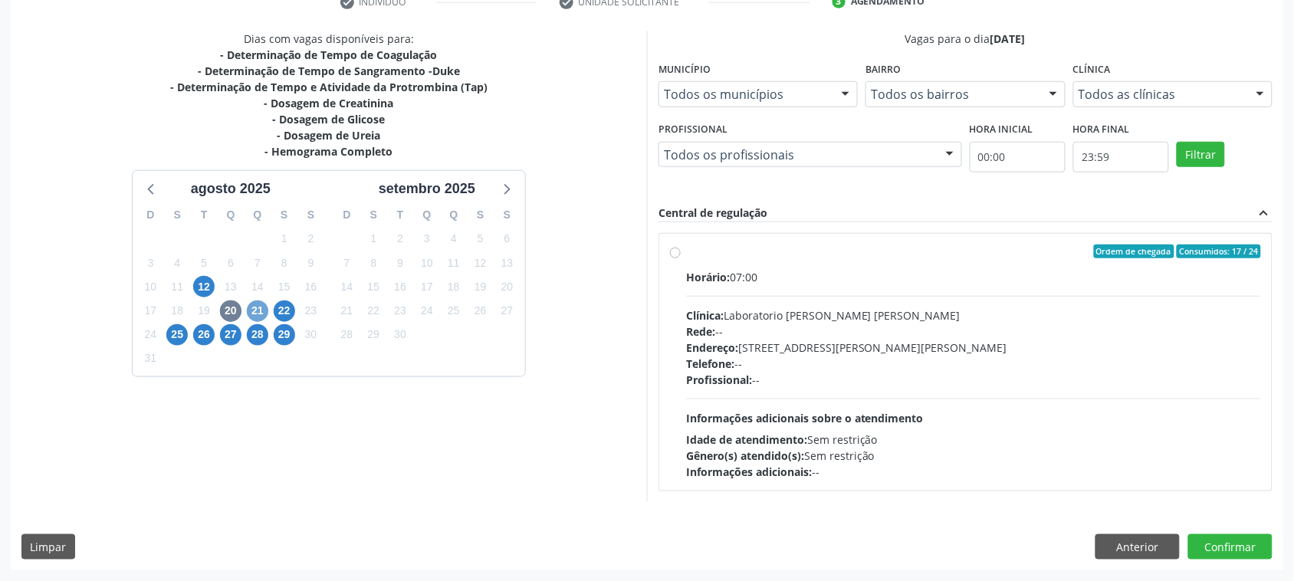
click at [254, 309] on span "21" at bounding box center [257, 311] width 21 height 21
click at [281, 301] on span "22" at bounding box center [284, 311] width 21 height 21
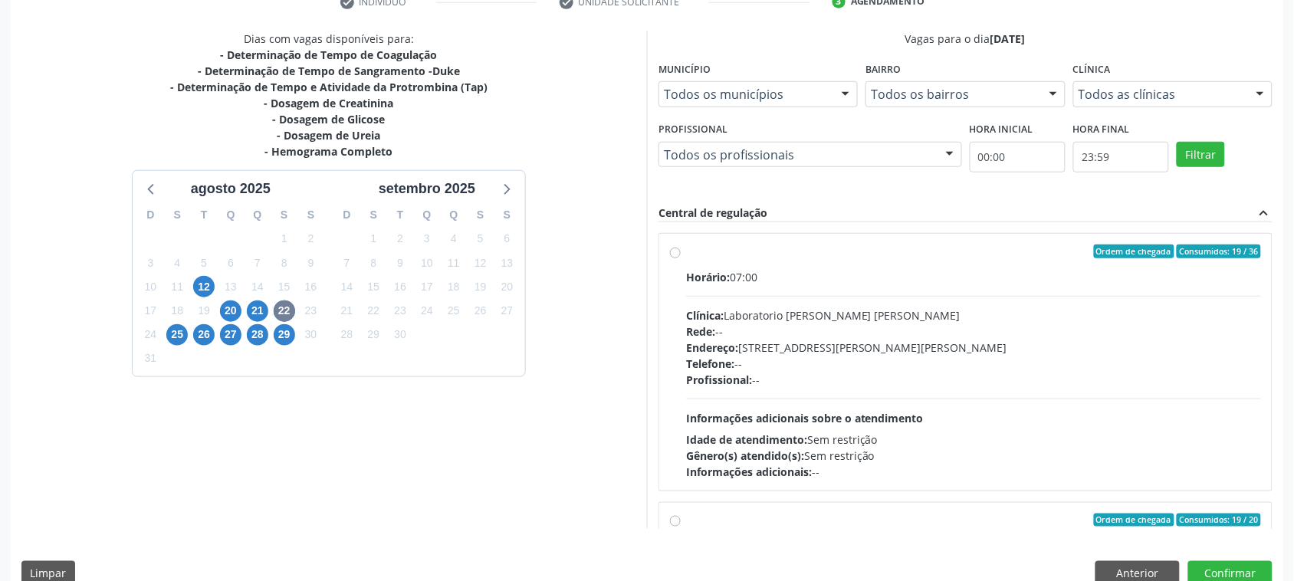
click at [729, 296] on hr at bounding box center [973, 296] width 575 height 1
click at [681, 258] on input "Ordem de chegada Consumidos: 19 / 36 Horário: 07:00 Clínica: Laboratorio Jose P…" at bounding box center [675, 252] width 11 height 14
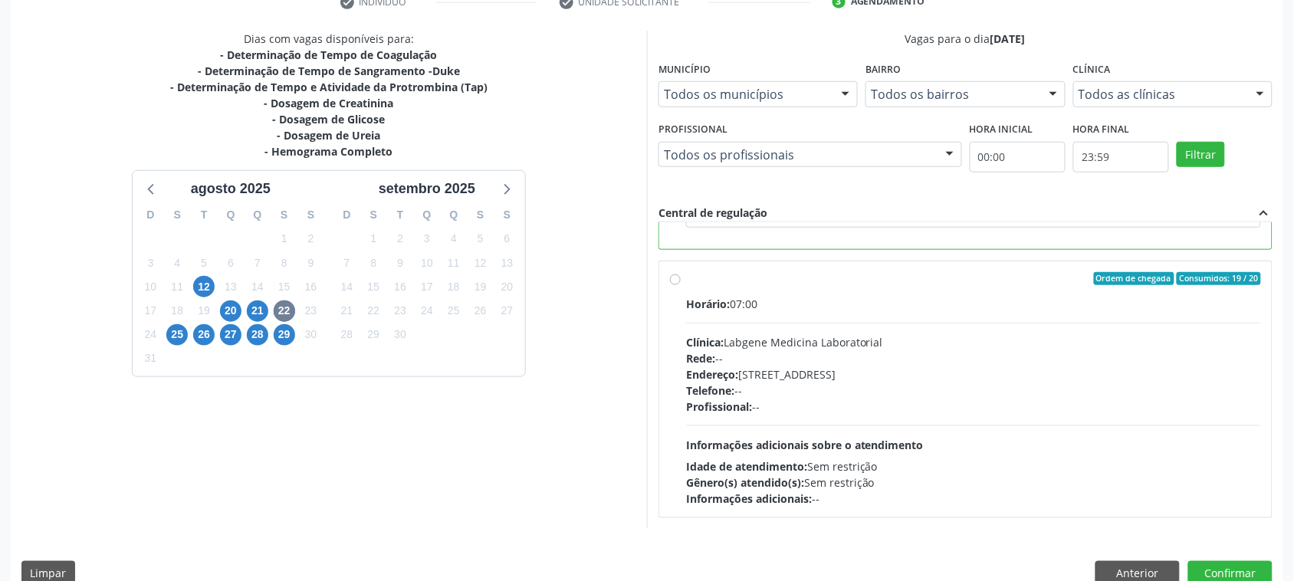
click at [802, 389] on div "Telefone: --" at bounding box center [973, 391] width 575 height 16
click at [681, 286] on input "Ordem de chegada Consumidos: 19 / 20 Horário: 07:00 Clínica: Labgene Medicina L…" at bounding box center [675, 279] width 11 height 14
radio input "false"
radio input "true"
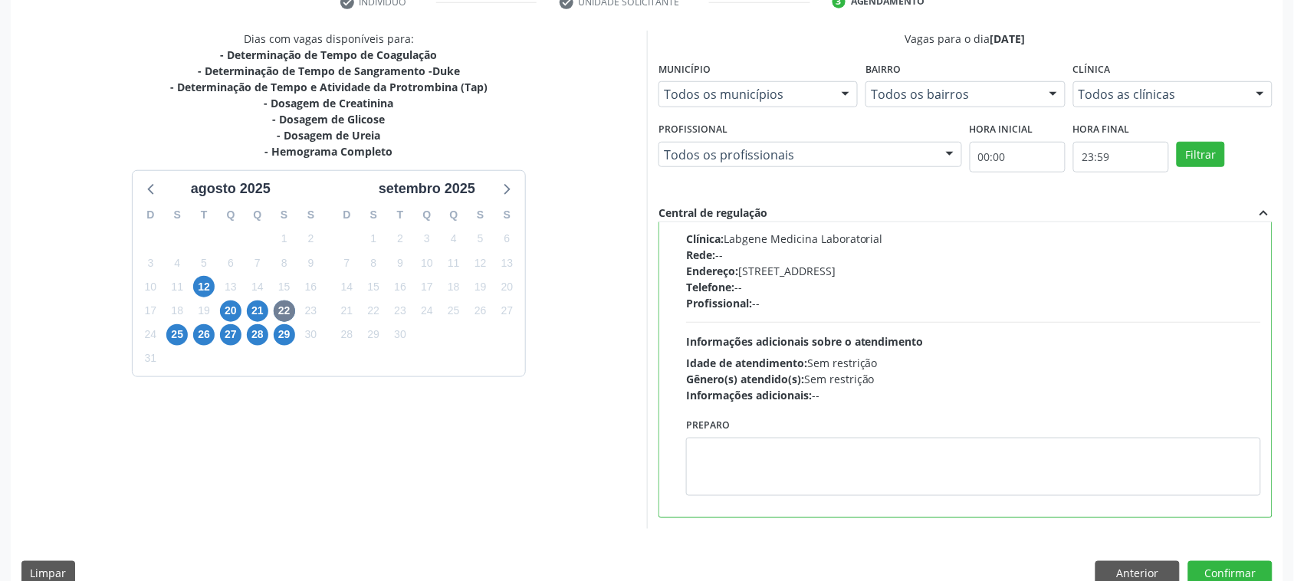
scroll to position [144, 0]
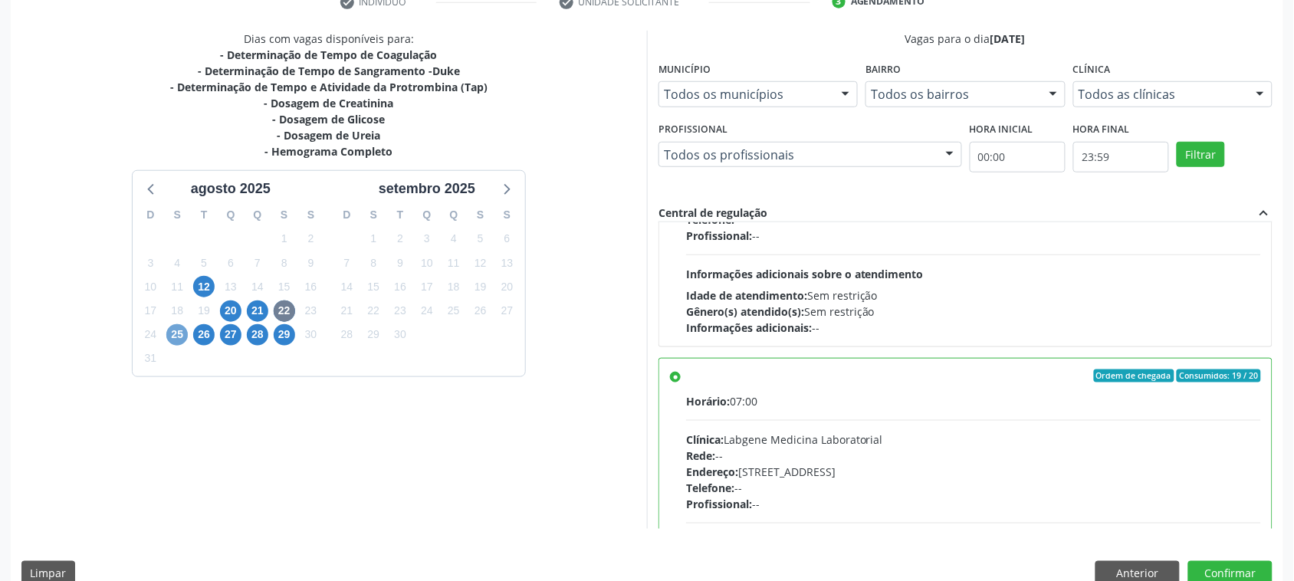
click at [182, 336] on span "25" at bounding box center [176, 334] width 21 height 21
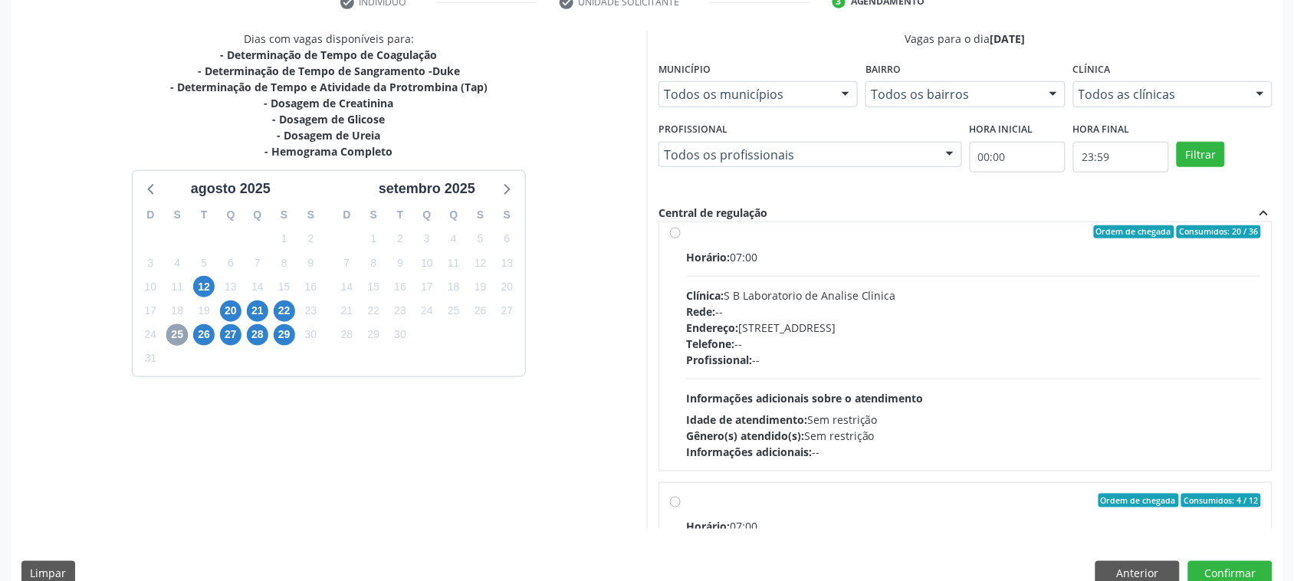
scroll to position [288, 0]
click at [750, 292] on div "Clínica: S B Laboratorio de Analise Clinica" at bounding box center [973, 296] width 575 height 16
click at [681, 240] on input "Ordem de chegada Consumidos: 20 / 36 Horário: 07:00 Clínica: S B Laboratorio de…" at bounding box center [675, 233] width 11 height 14
radio input "true"
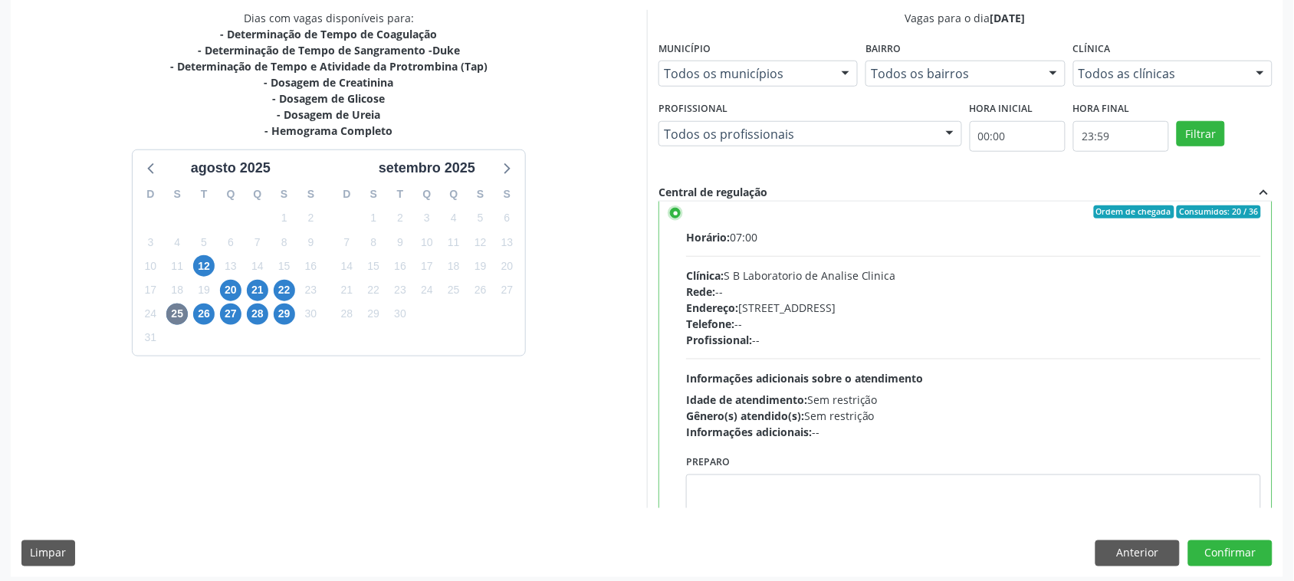
scroll to position [334, 0]
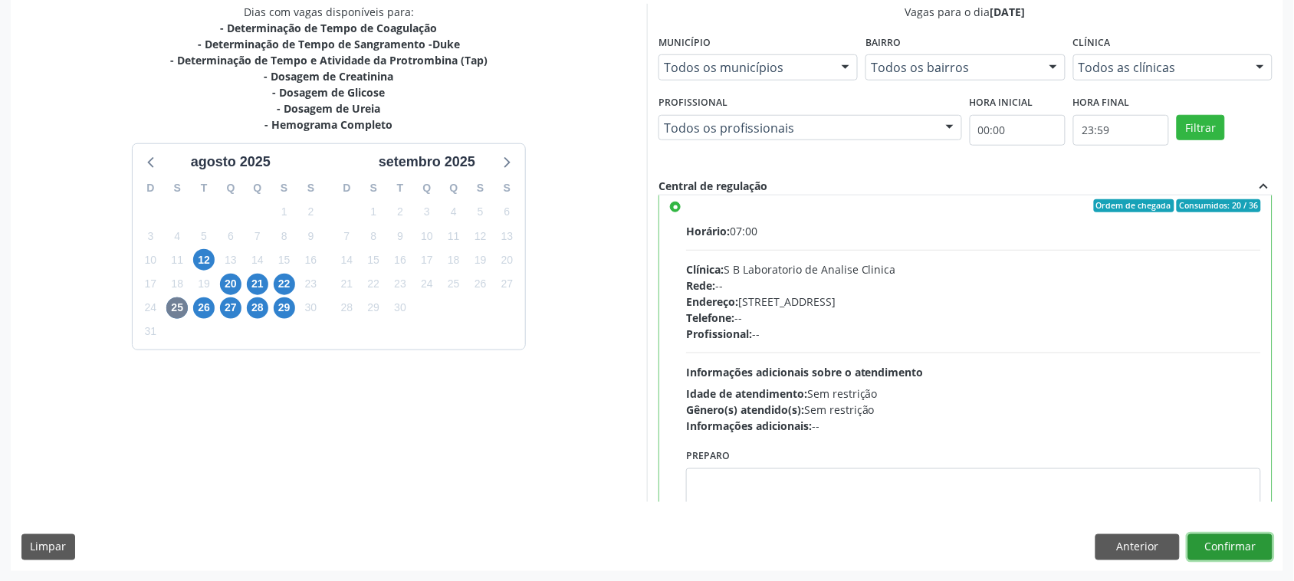
click at [1237, 548] on button "Confirmar" at bounding box center [1231, 547] width 84 height 26
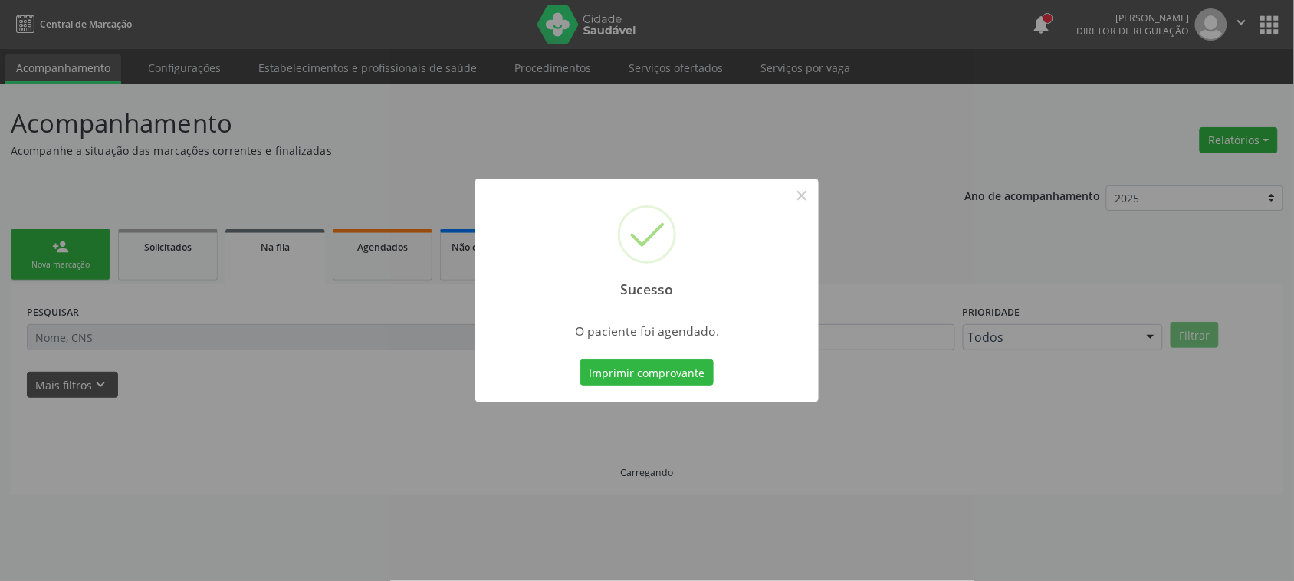
scroll to position [0, 0]
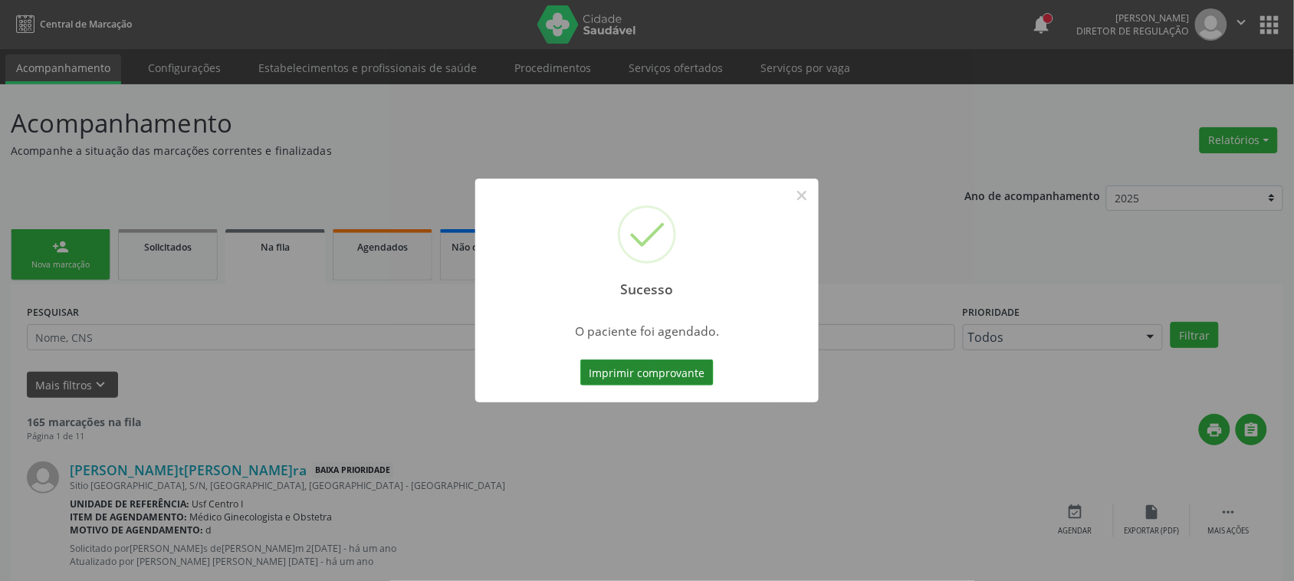
click at [631, 370] on button "Imprimir comprovante" at bounding box center [646, 373] width 133 height 26
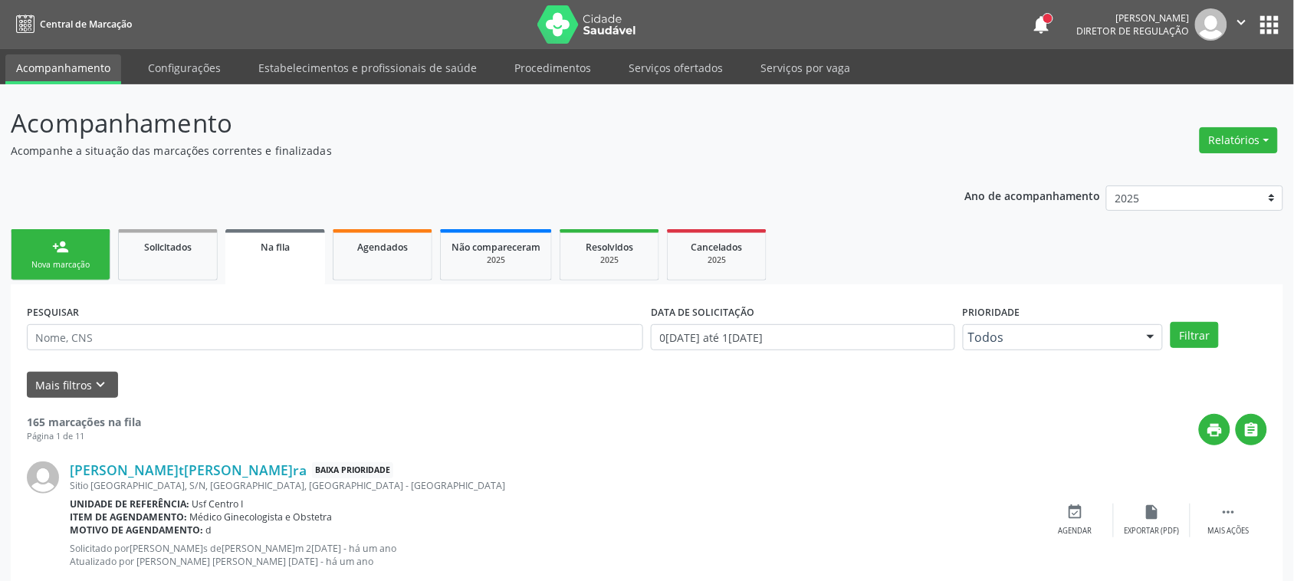
click at [92, 272] on link "person_add Nova marcação" at bounding box center [61, 254] width 100 height 51
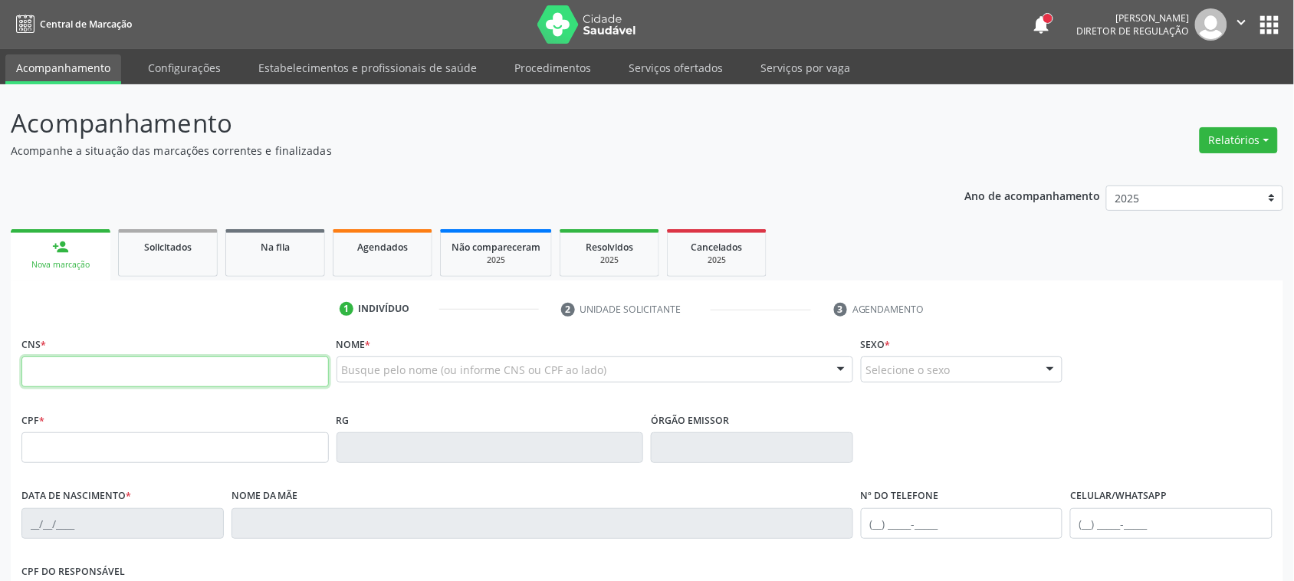
click at [257, 376] on input "text" at bounding box center [174, 372] width 307 height 31
paste input "706 4036 3694 3189"
type input "706 4036 3694 3189"
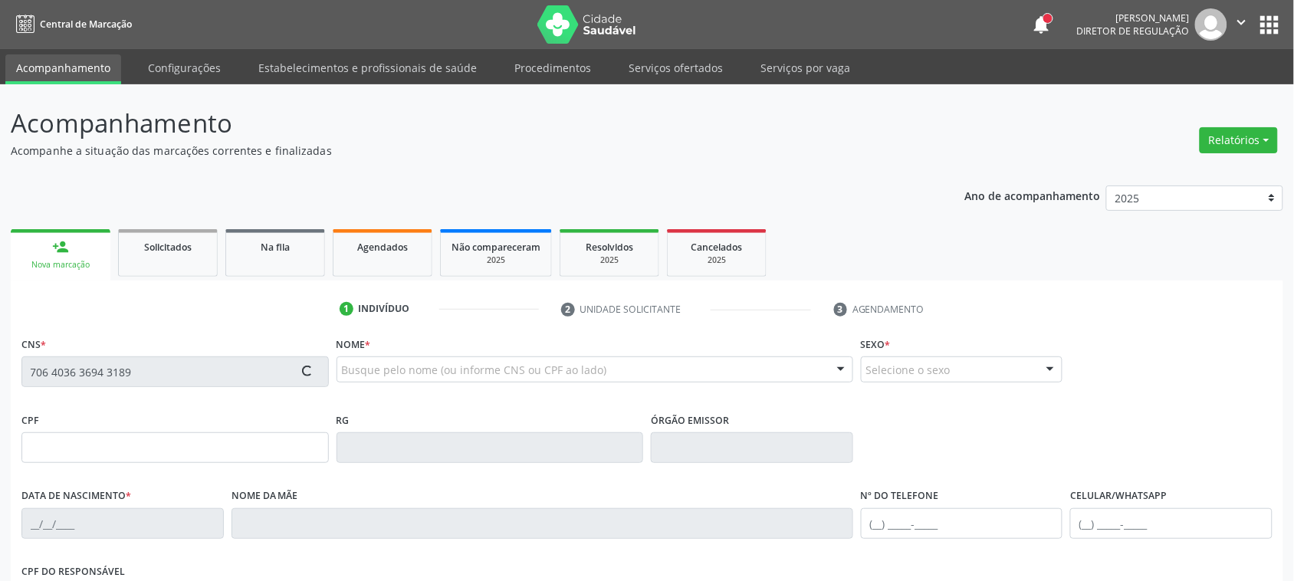
type input "19/02/1977"
type input "S/N"
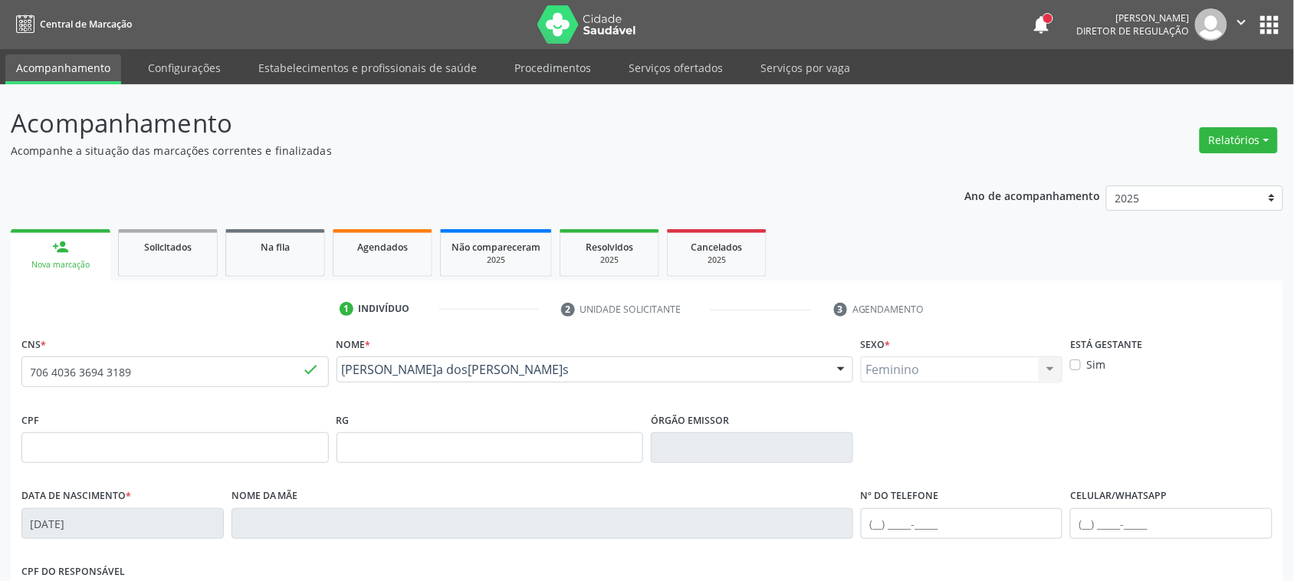
scroll to position [250, 0]
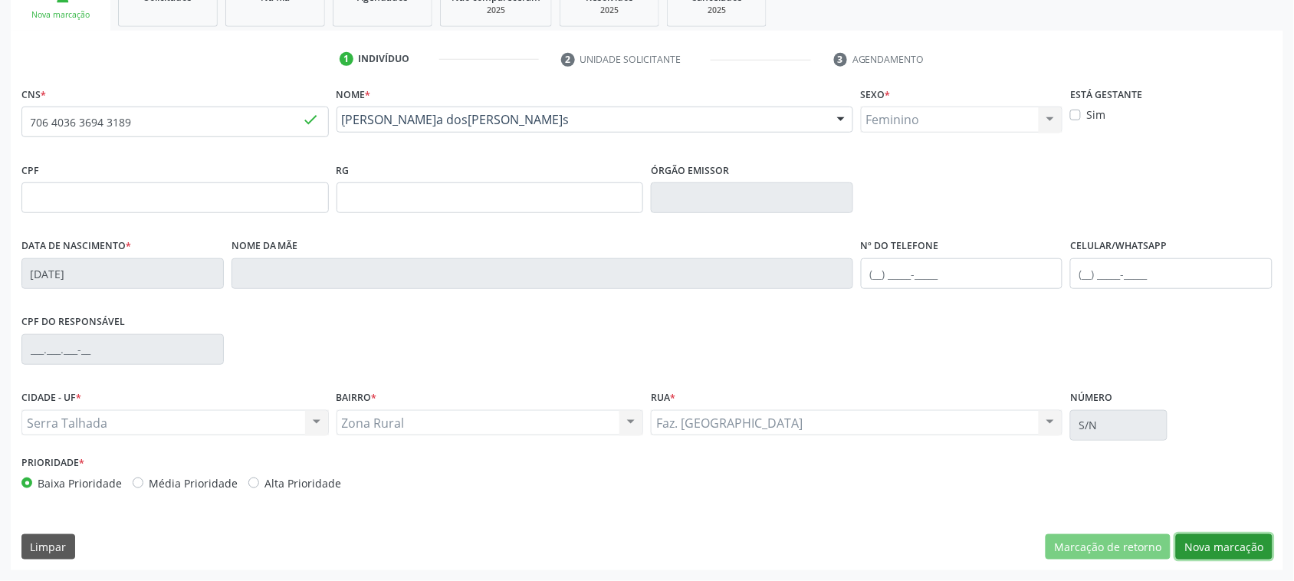
click at [1251, 554] on button "Nova marcação" at bounding box center [1224, 547] width 97 height 26
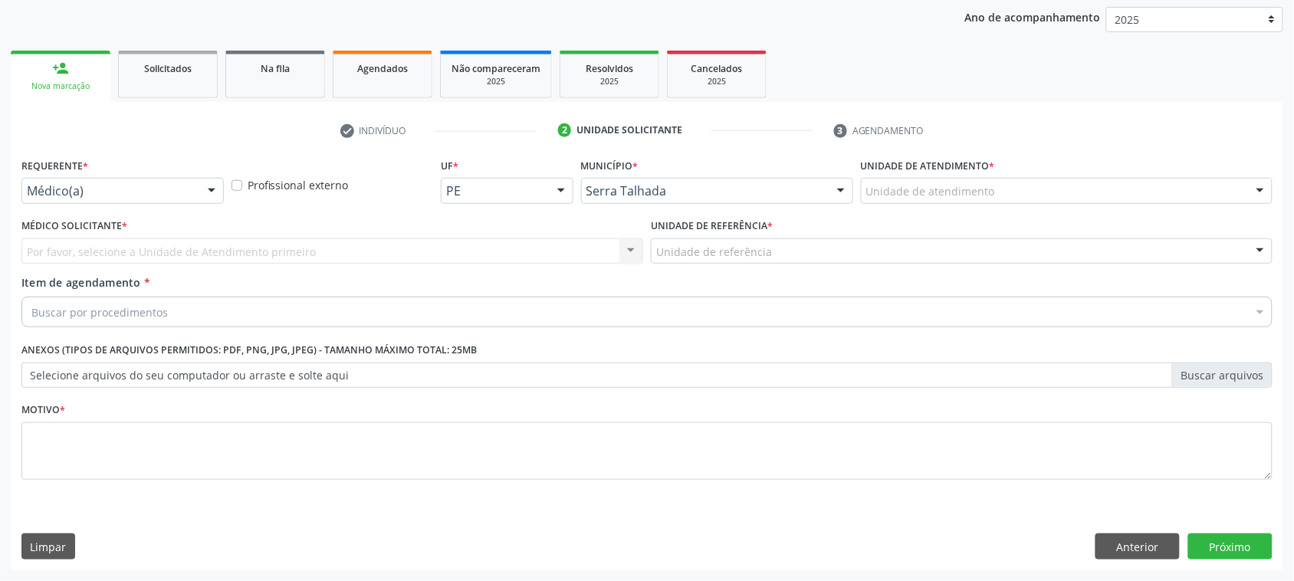
scroll to position [178, 0]
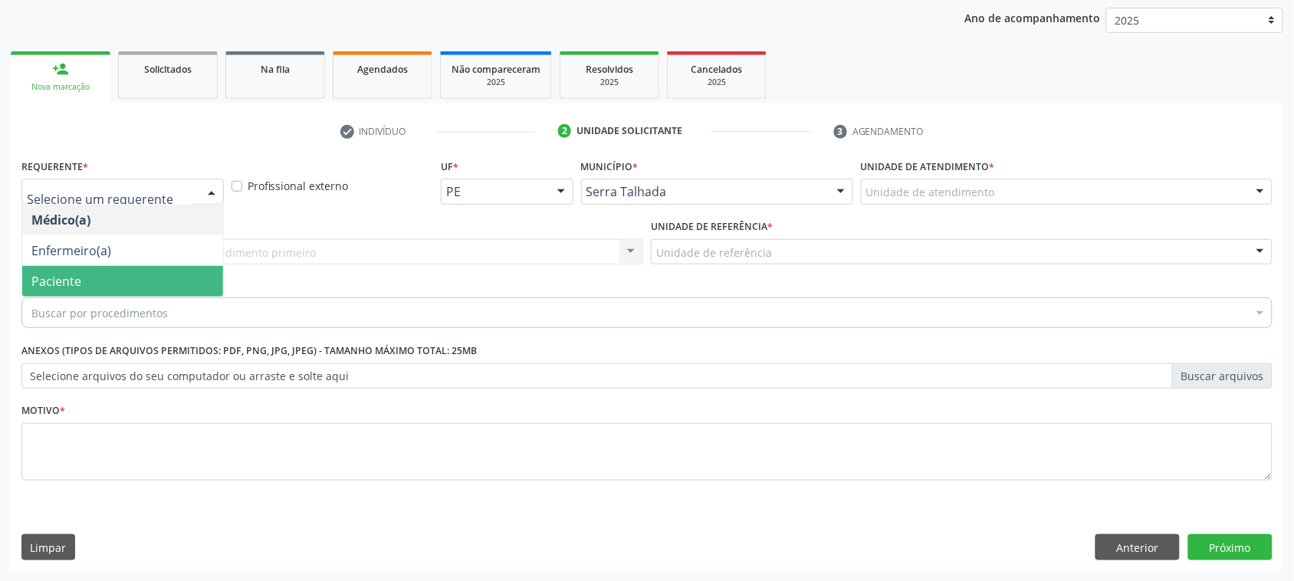
click at [94, 277] on span "Paciente" at bounding box center [122, 281] width 201 height 31
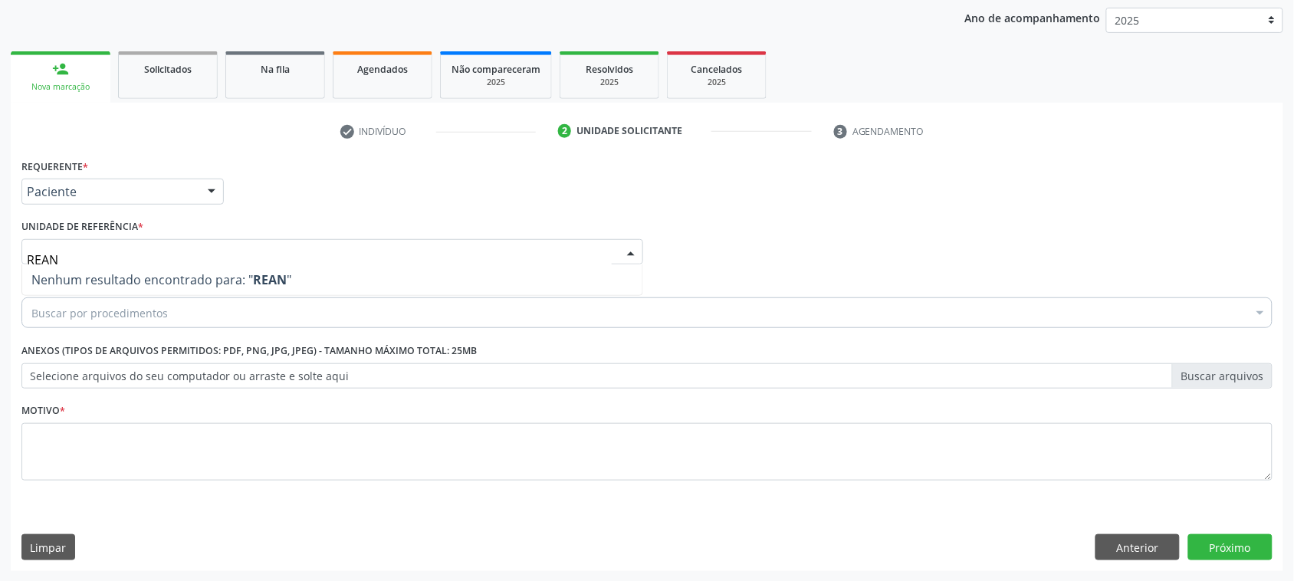
type input "REA"
click at [131, 284] on span "Item de agendamento" at bounding box center [81, 283] width 120 height 15
click at [31, 298] on input "Item de agendamento *" at bounding box center [31, 313] width 0 height 31
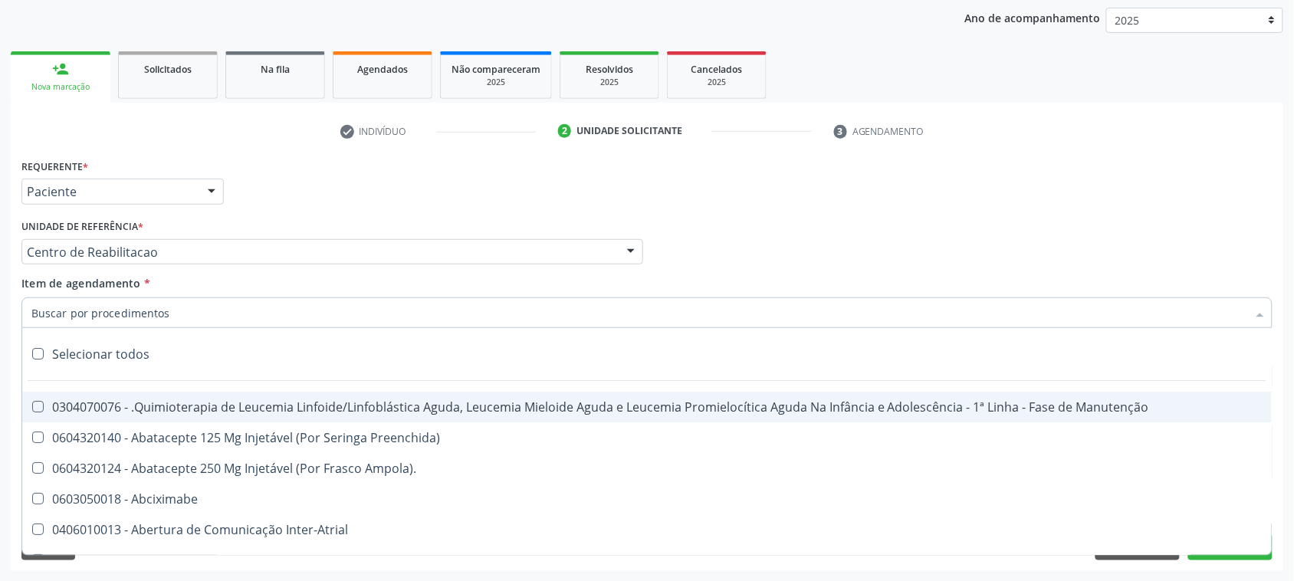
click at [134, 304] on input "Item de agendamento *" at bounding box center [639, 313] width 1216 height 31
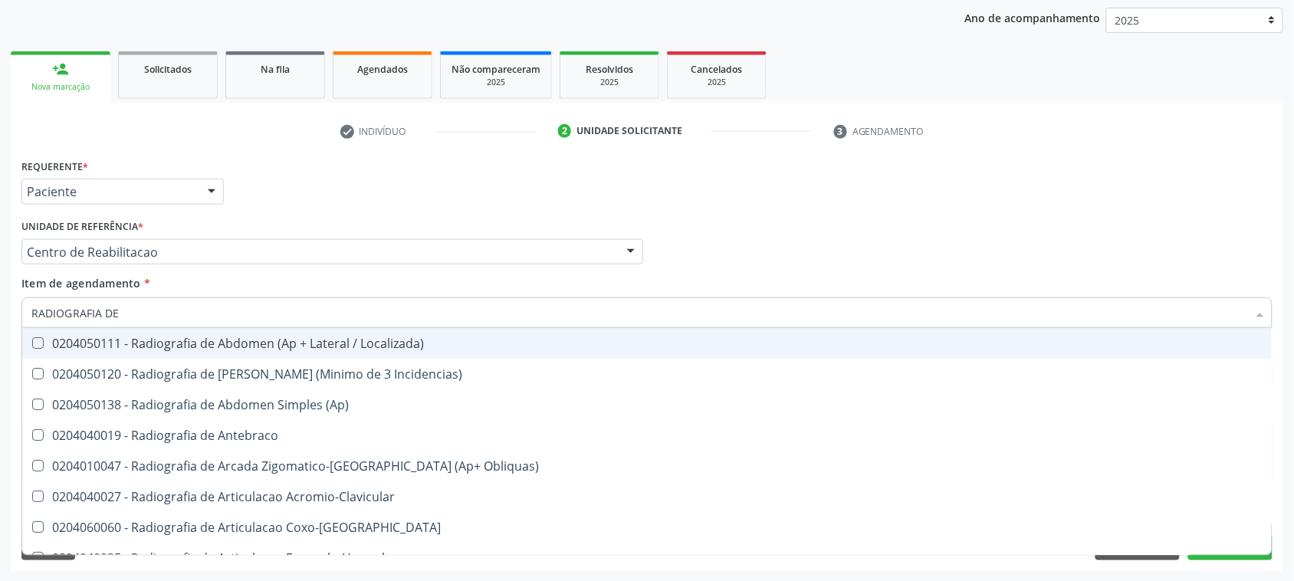
type input "RADIOGRAFIA DE T"
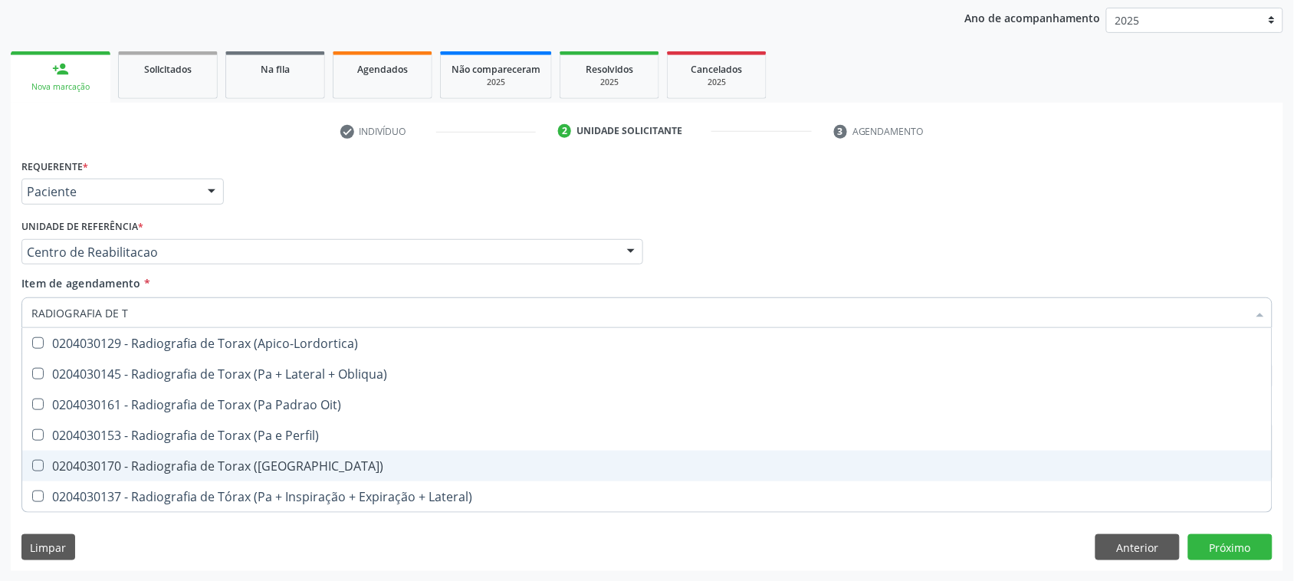
click at [97, 465] on div "0204030170 - Radiografia de Torax (Pa)" at bounding box center [647, 466] width 1232 height 12
checkbox \(Pa\) "true"
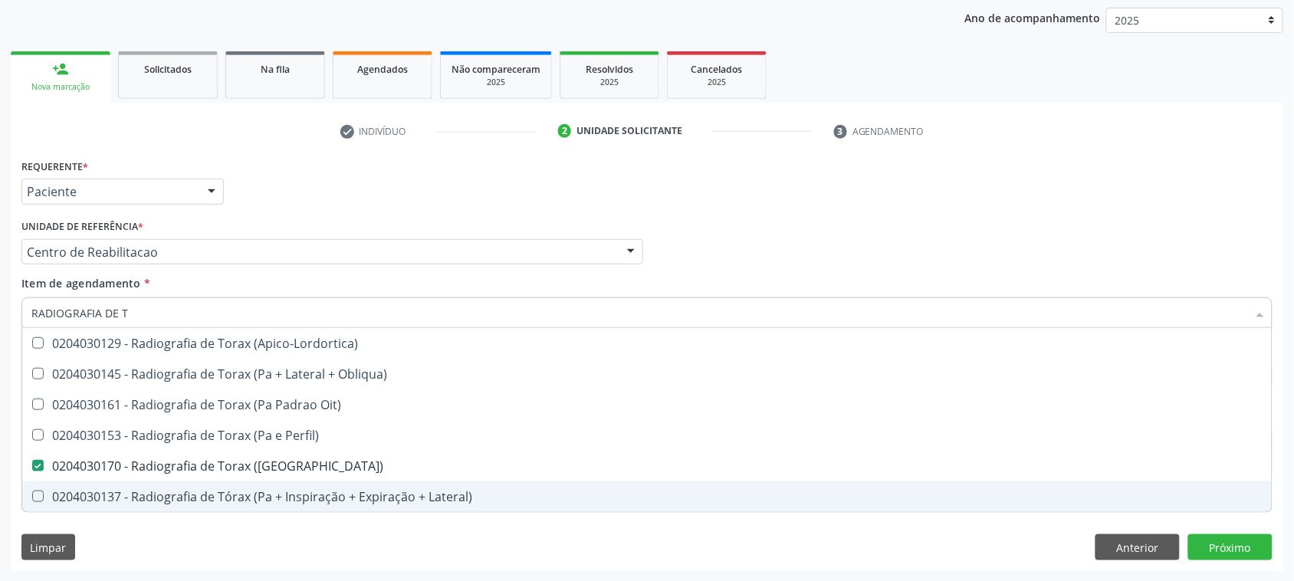
click at [782, 552] on div "Requerente * Paciente Médico(a) Enfermeiro(a) Paciente Nenhum resultado encontr…" at bounding box center [647, 363] width 1273 height 416
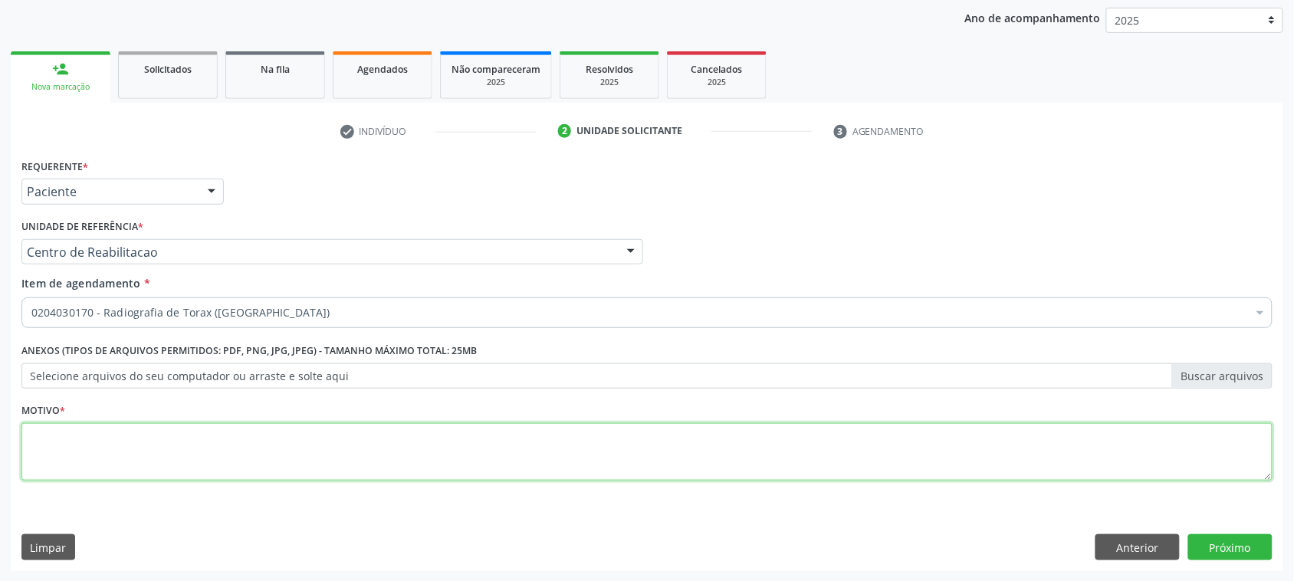
click at [121, 455] on textarea at bounding box center [646, 452] width 1251 height 58
type textarea "A"
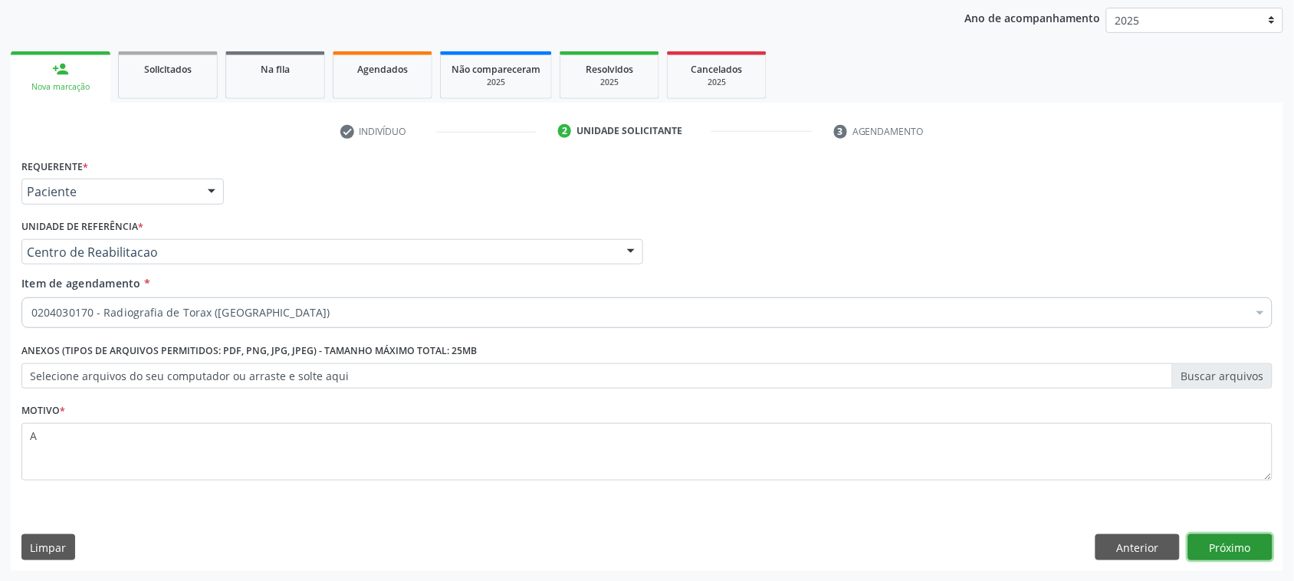
click at [1252, 541] on button "Próximo" at bounding box center [1231, 547] width 84 height 26
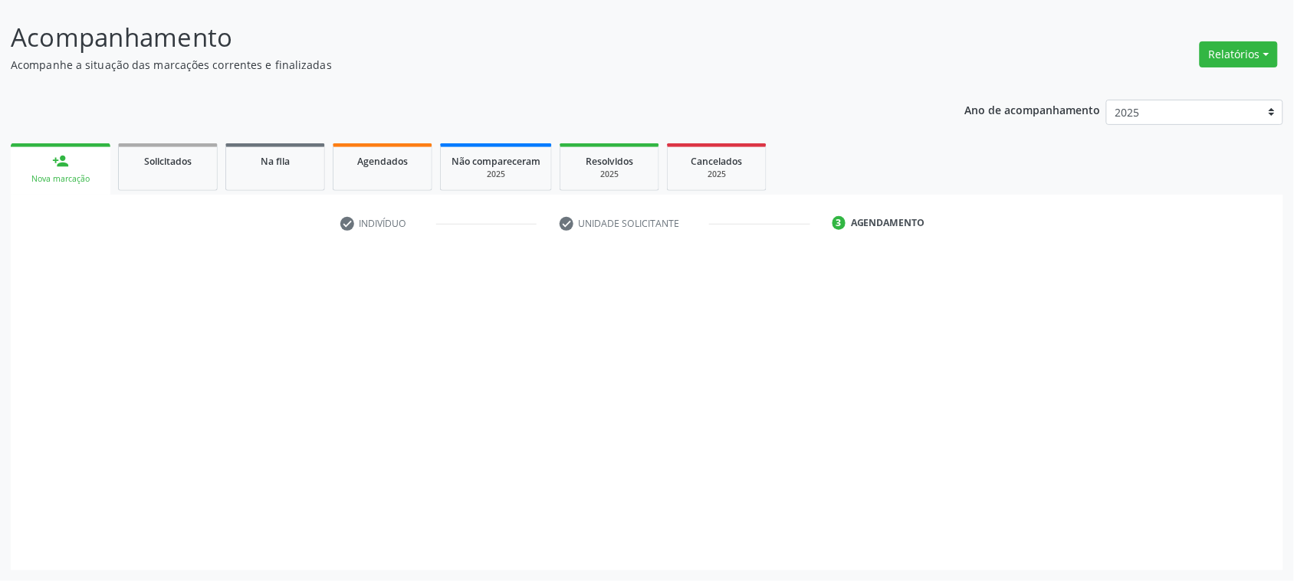
scroll to position [86, 0]
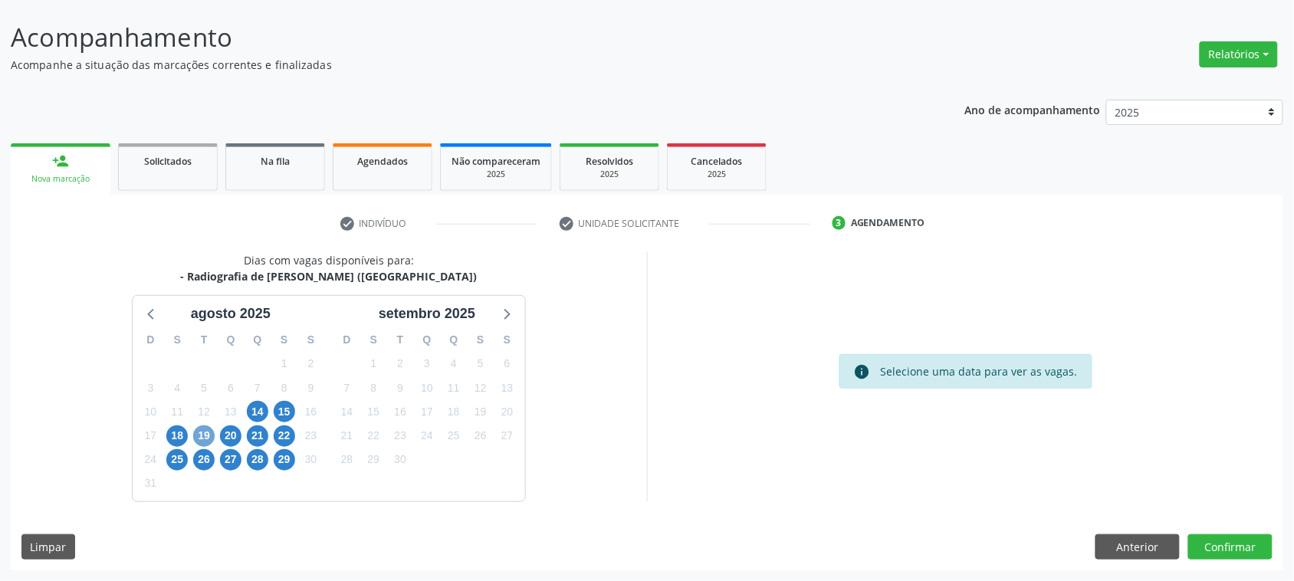
click at [212, 435] on span "19" at bounding box center [203, 436] width 21 height 21
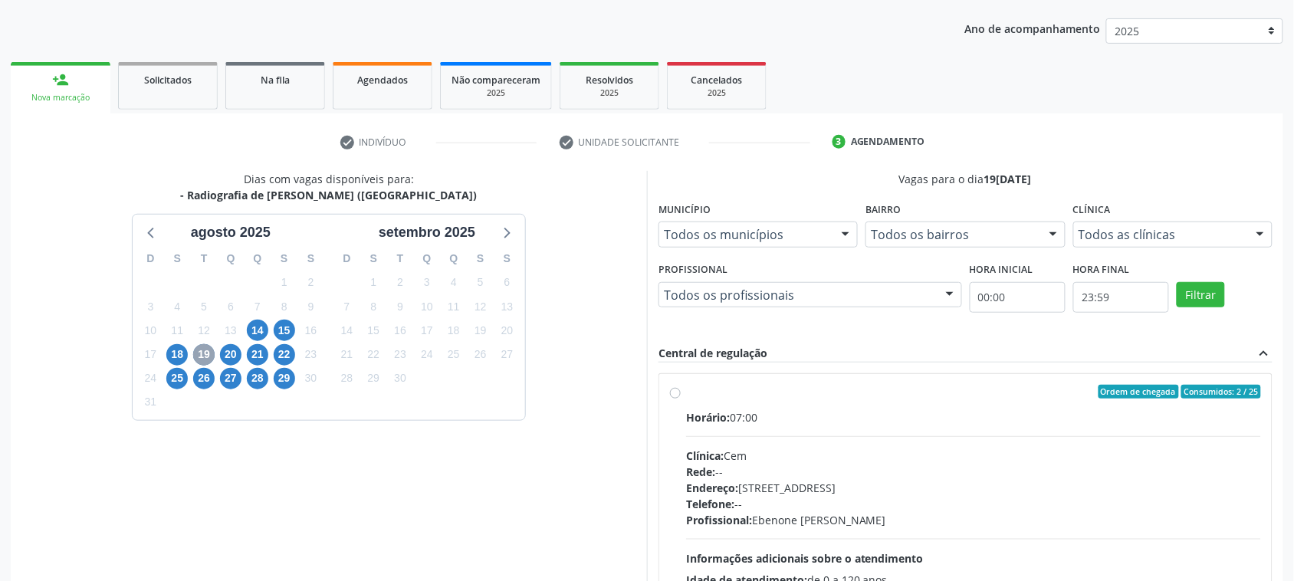
scroll to position [278, 0]
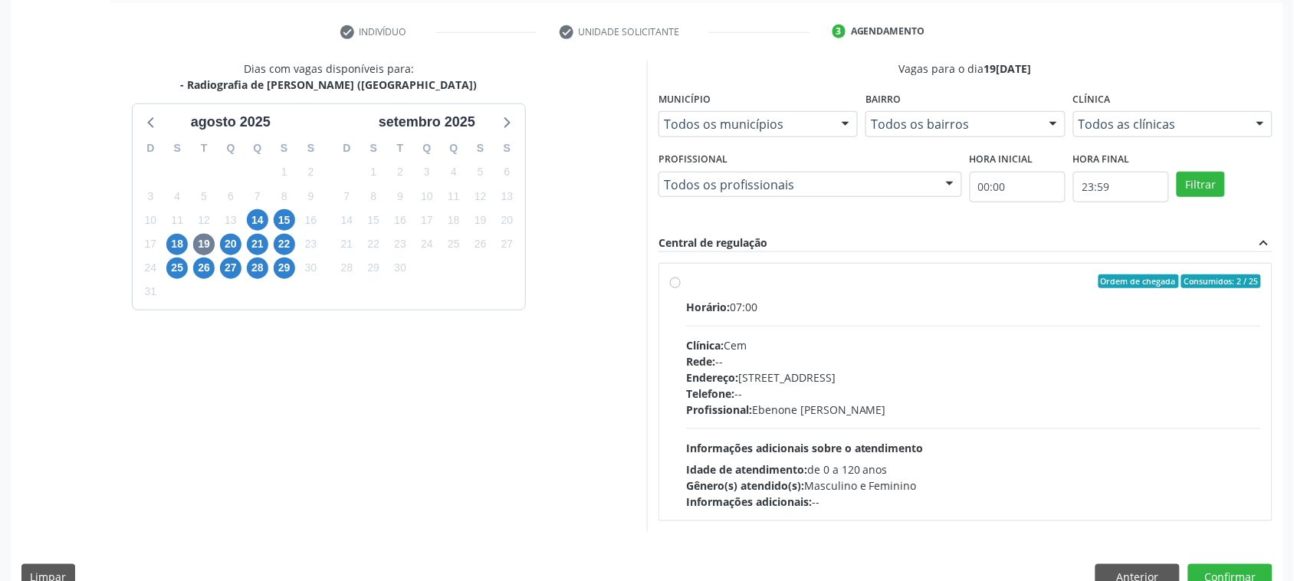
click at [920, 330] on div "Horário: 07:00 Clínica: Cem Rede: -- Endereço: Casa, nº 393, Nossa Senhora da P…" at bounding box center [973, 404] width 575 height 211
click at [681, 288] on input "Ordem de chegada Consumidos: 2 / 25 Horário: 07:00 Clínica: Cem Rede: -- Endere…" at bounding box center [675, 282] width 11 height 14
radio input "true"
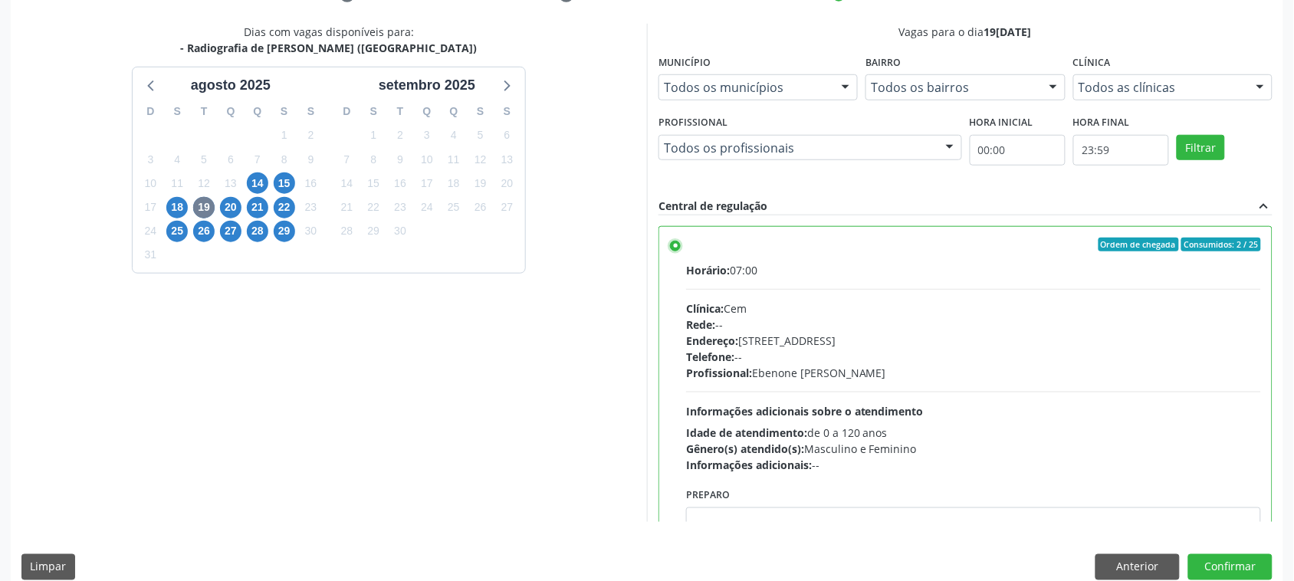
scroll to position [334, 0]
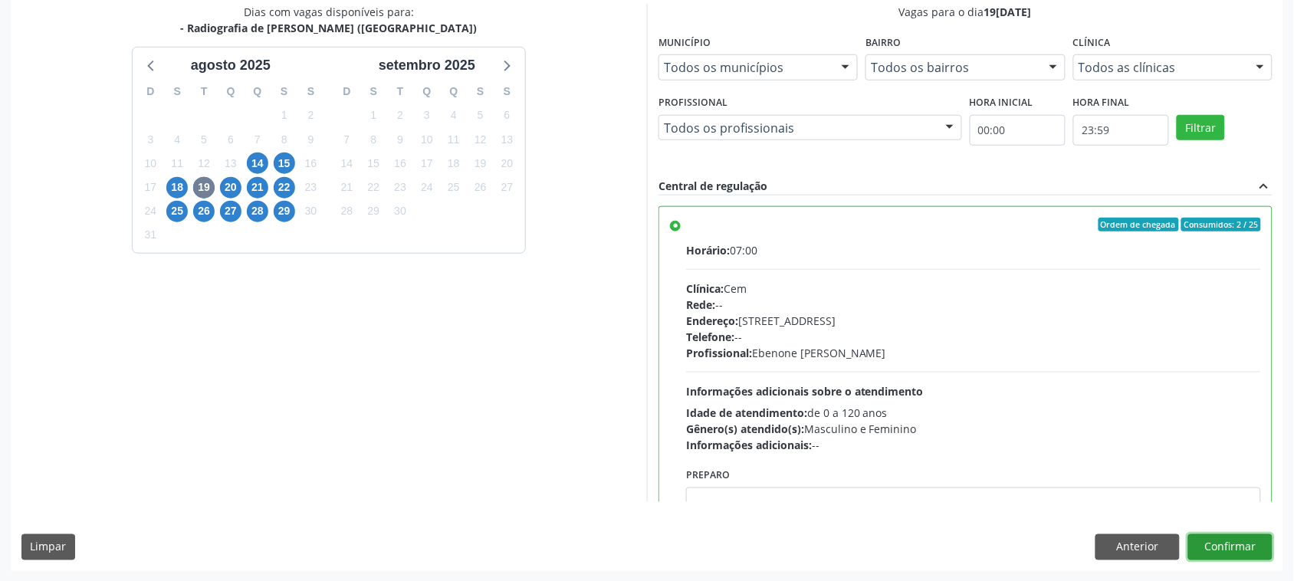
click at [1256, 546] on button "Confirmar" at bounding box center [1231, 547] width 84 height 26
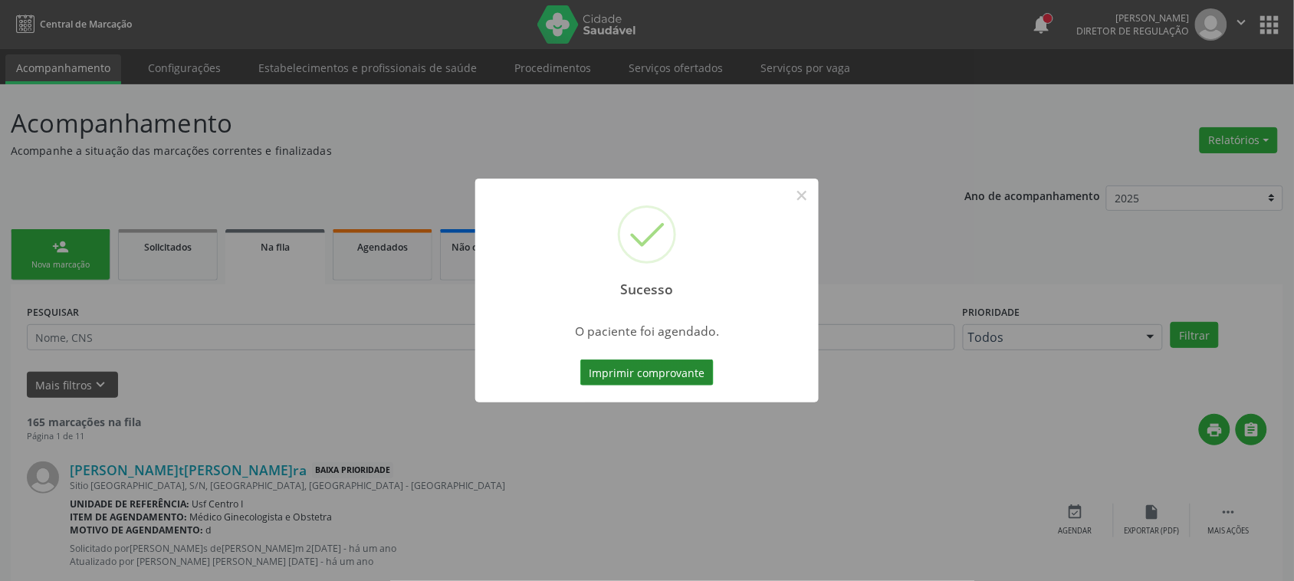
click at [664, 370] on button "Imprimir comprovante" at bounding box center [646, 373] width 133 height 26
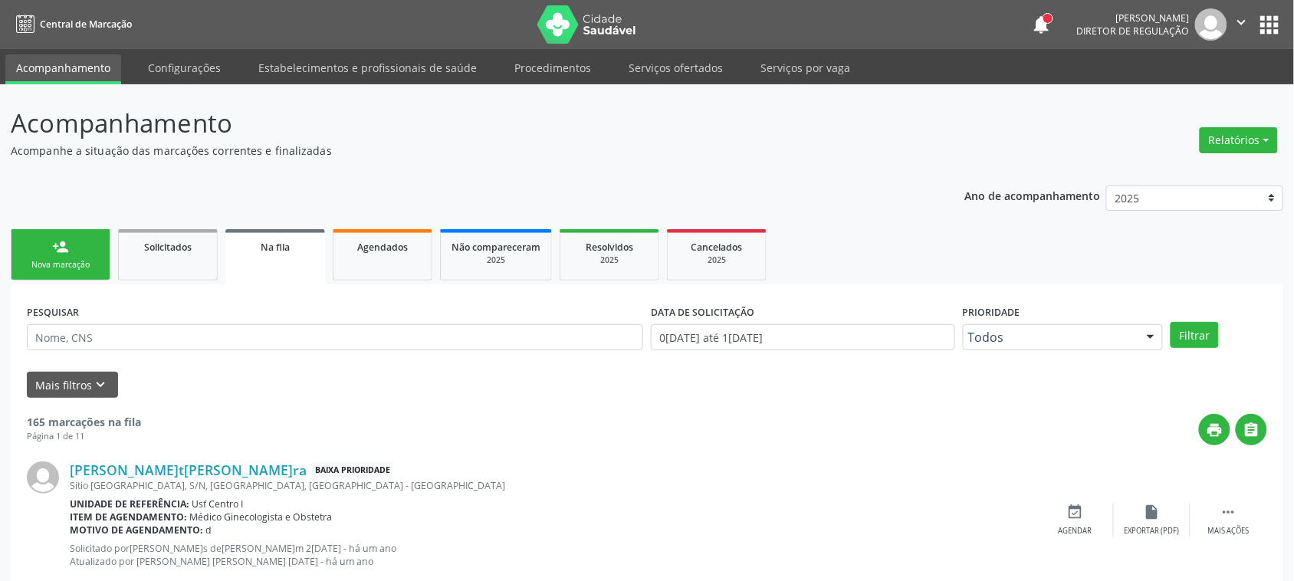
click at [75, 266] on div "Nova marcação" at bounding box center [60, 265] width 77 height 12
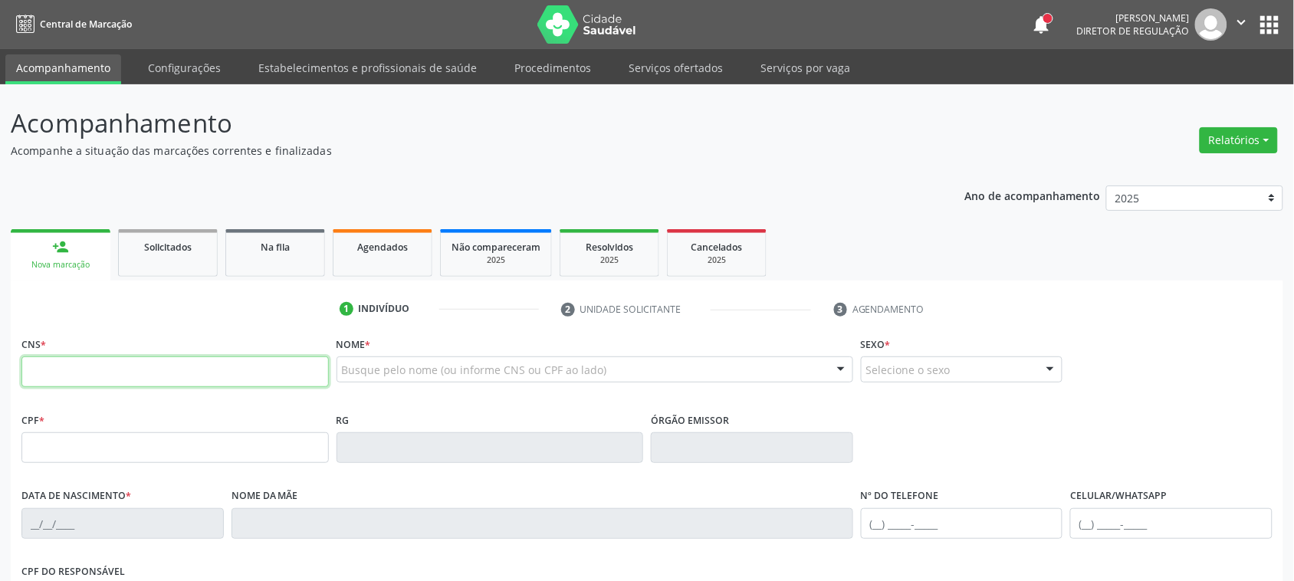
click at [102, 366] on input "text" at bounding box center [174, 372] width 307 height 31
type input "705 5094 3273 2410"
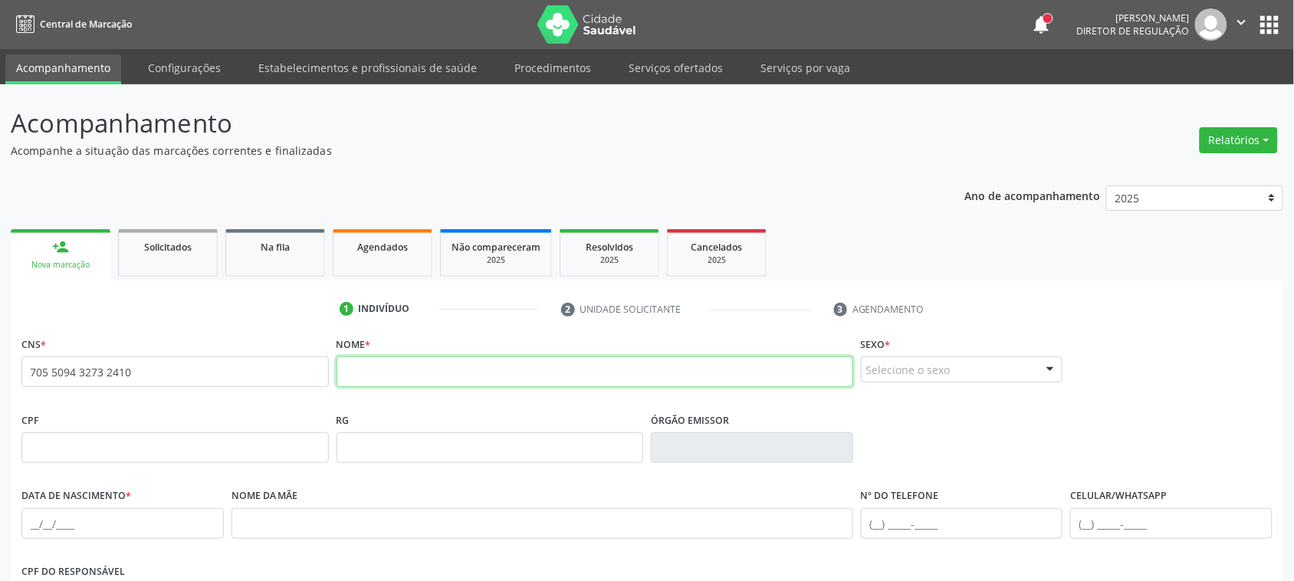
click at [502, 370] on input "text" at bounding box center [595, 372] width 517 height 31
type input "MARIA JOSE GAIA"
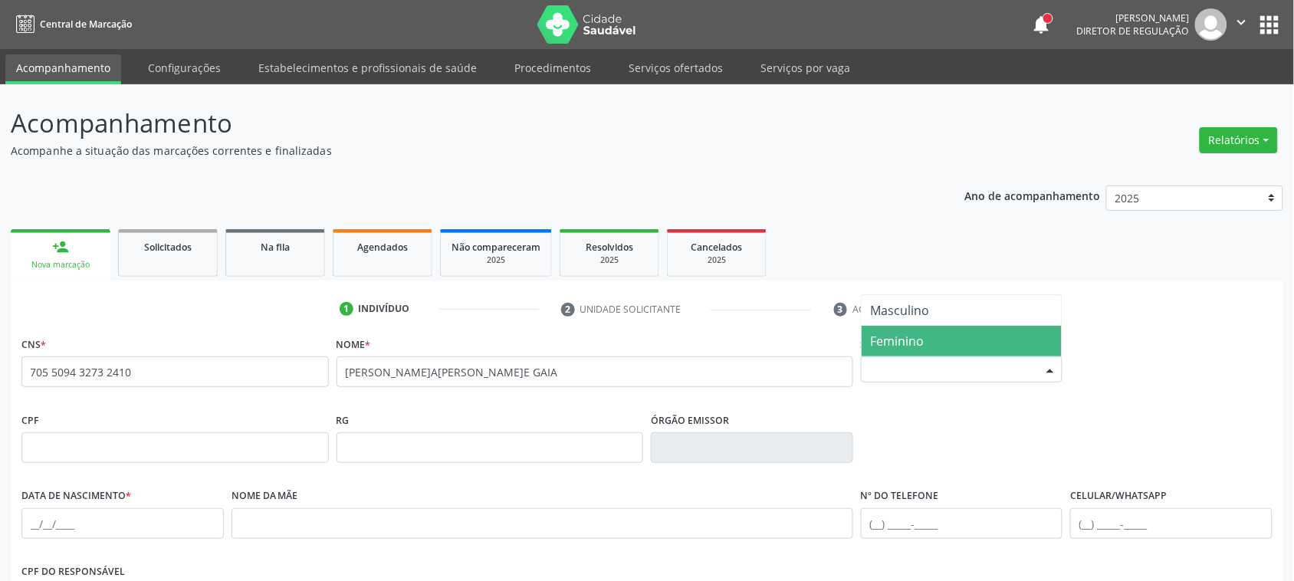
click at [906, 333] on span "Feminino" at bounding box center [898, 341] width 54 height 17
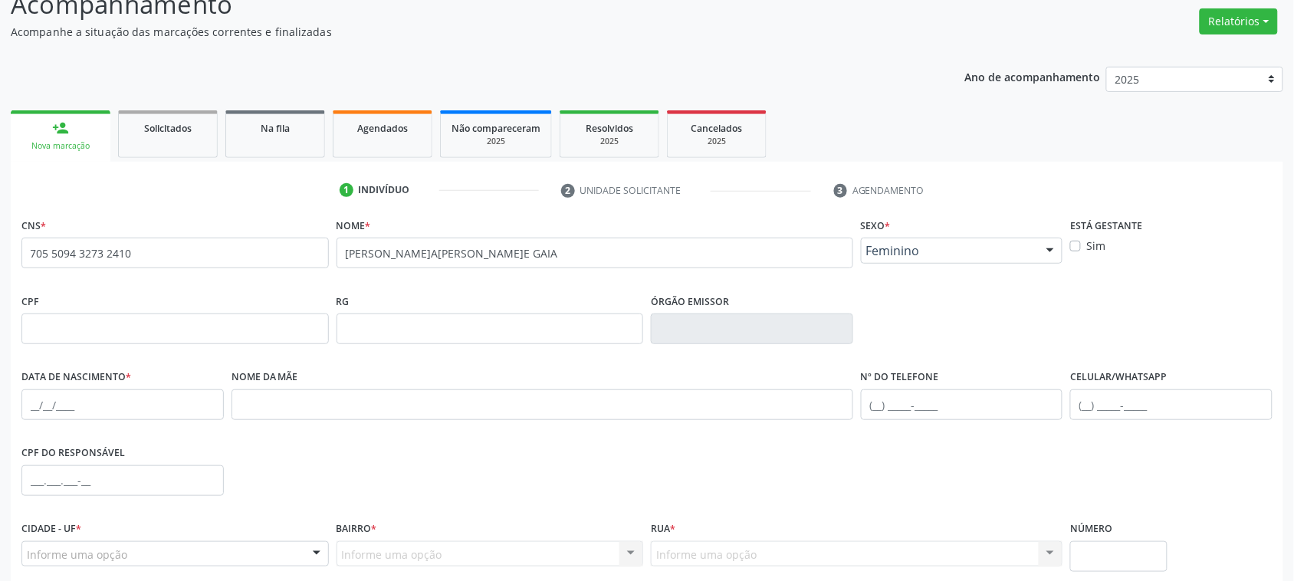
scroll to position [250, 0]
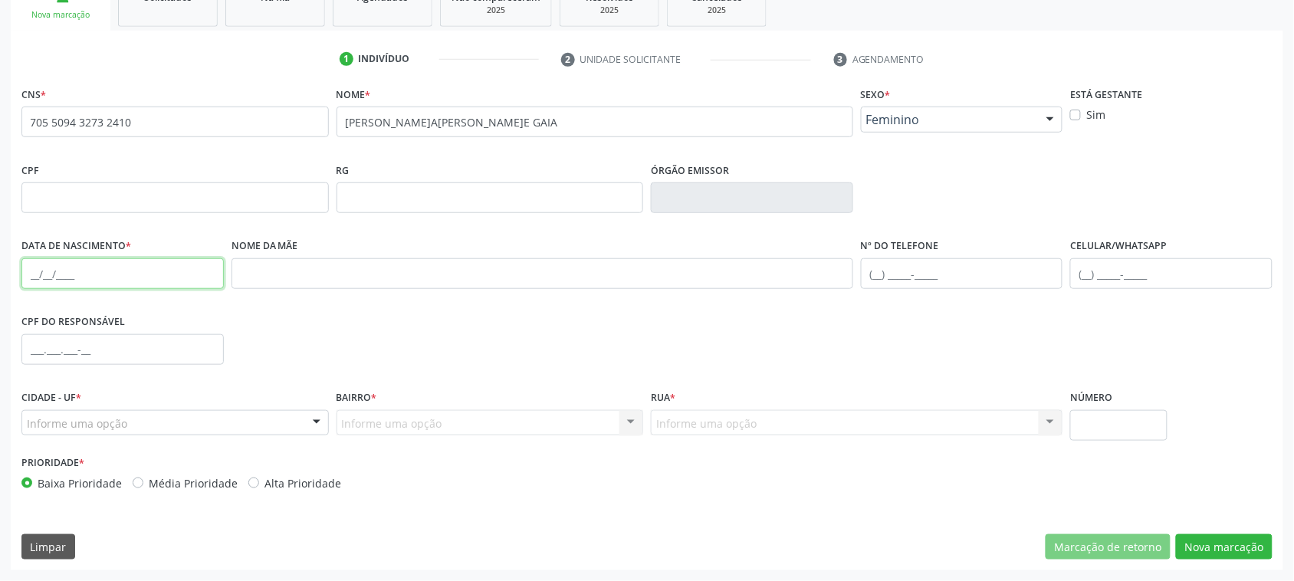
click at [35, 274] on input "text" at bounding box center [122, 273] width 202 height 31
type input "26/01/1953"
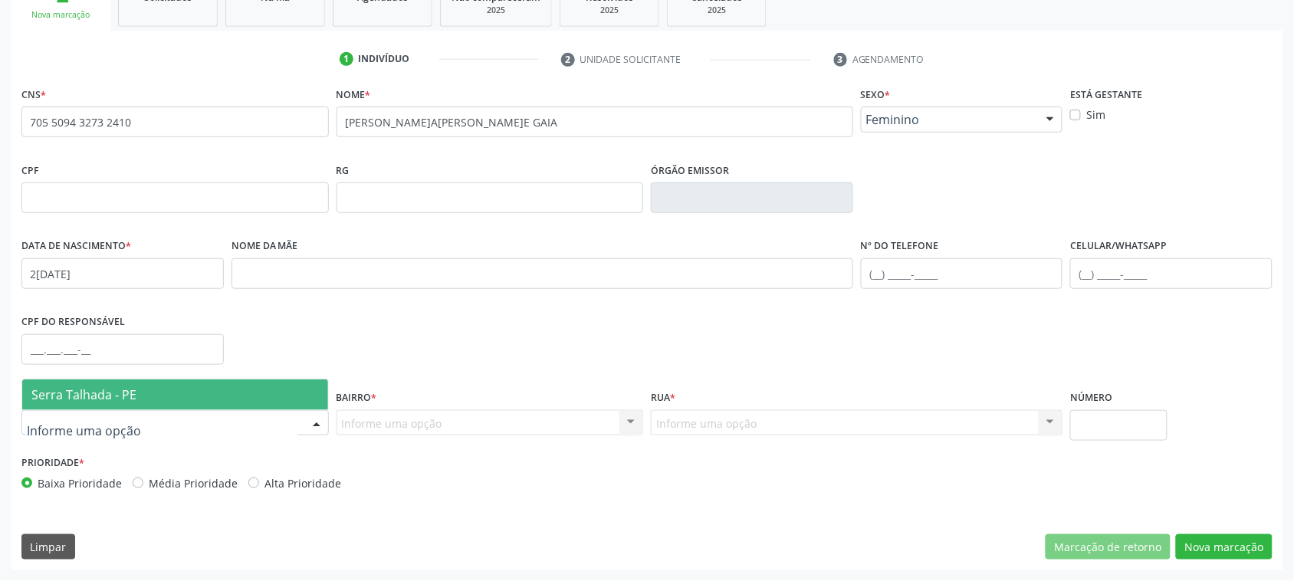
click at [120, 391] on span "Serra Talhada - PE" at bounding box center [83, 394] width 105 height 17
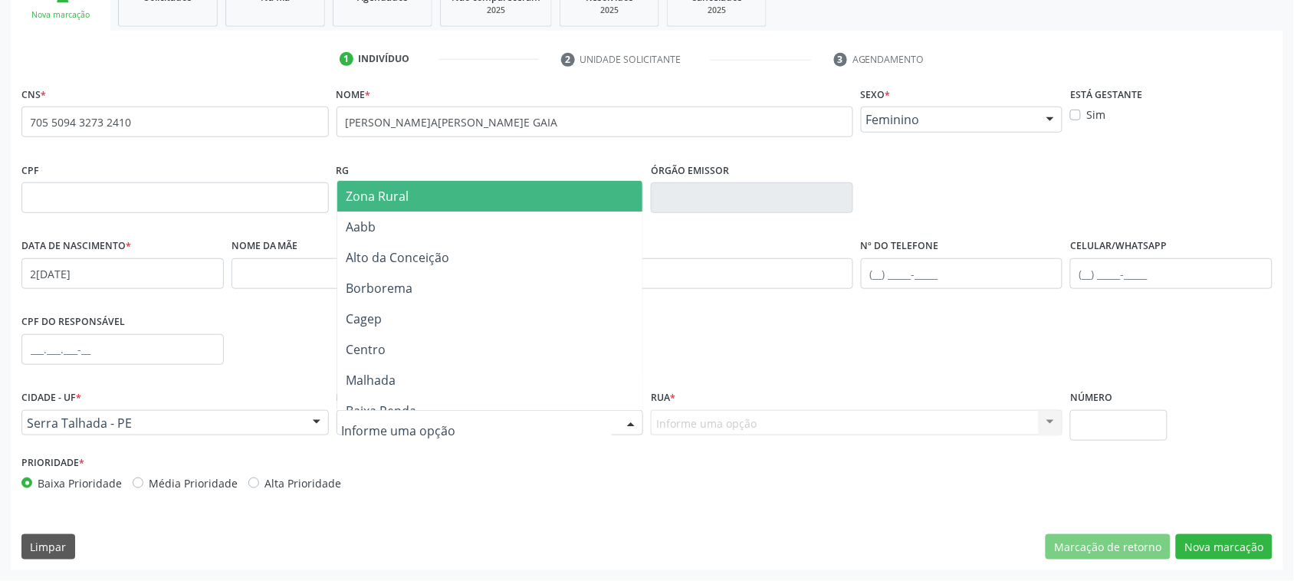
click at [405, 188] on span "Zona Rural" at bounding box center [378, 196] width 63 height 17
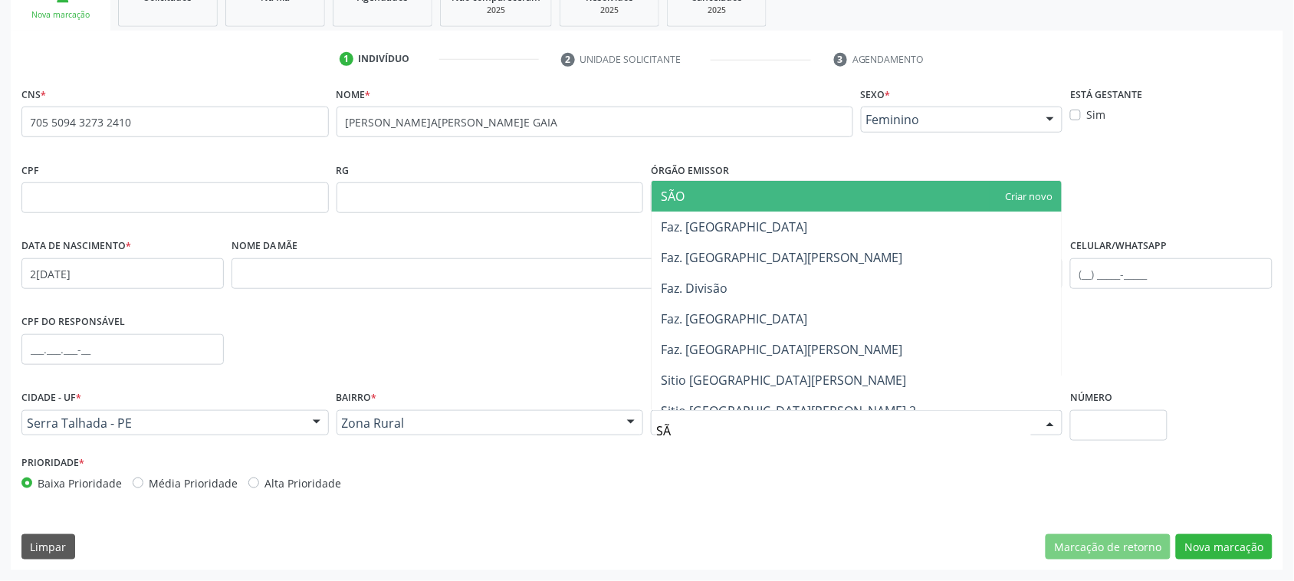
type input "S"
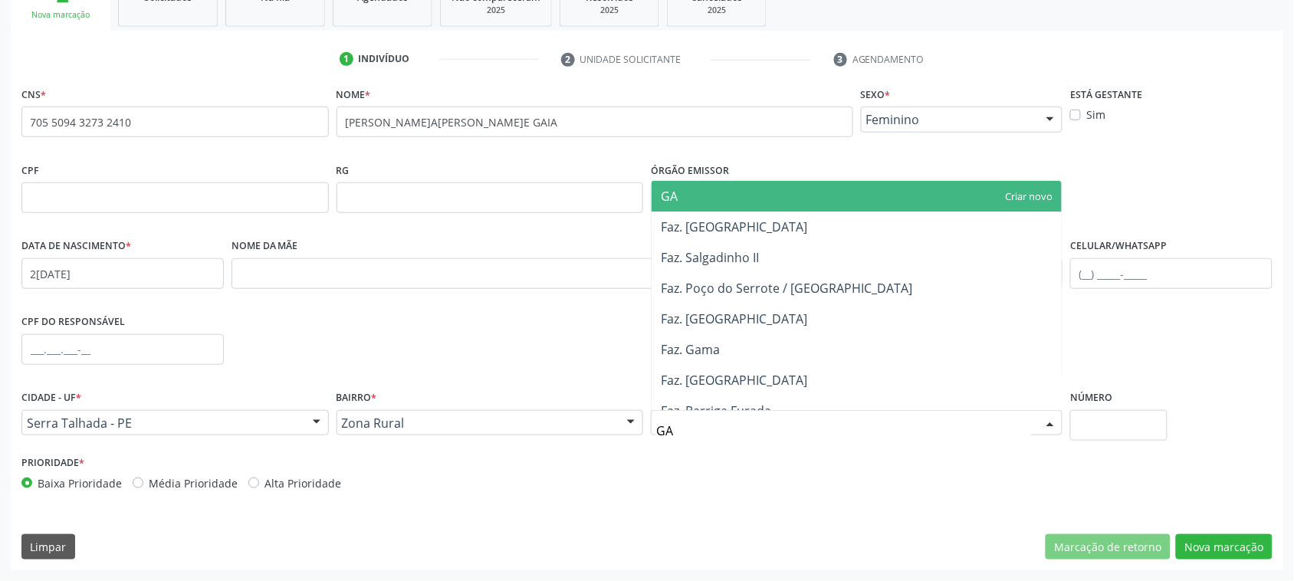
type input "G"
type input "S"
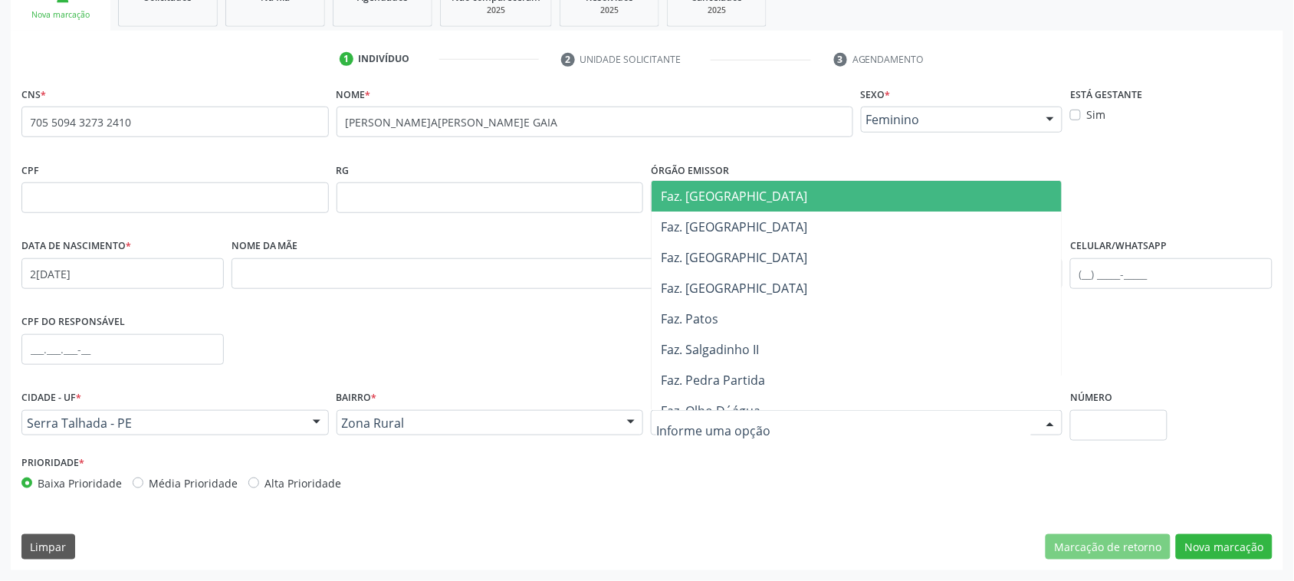
click at [764, 432] on input "text" at bounding box center [843, 431] width 375 height 31
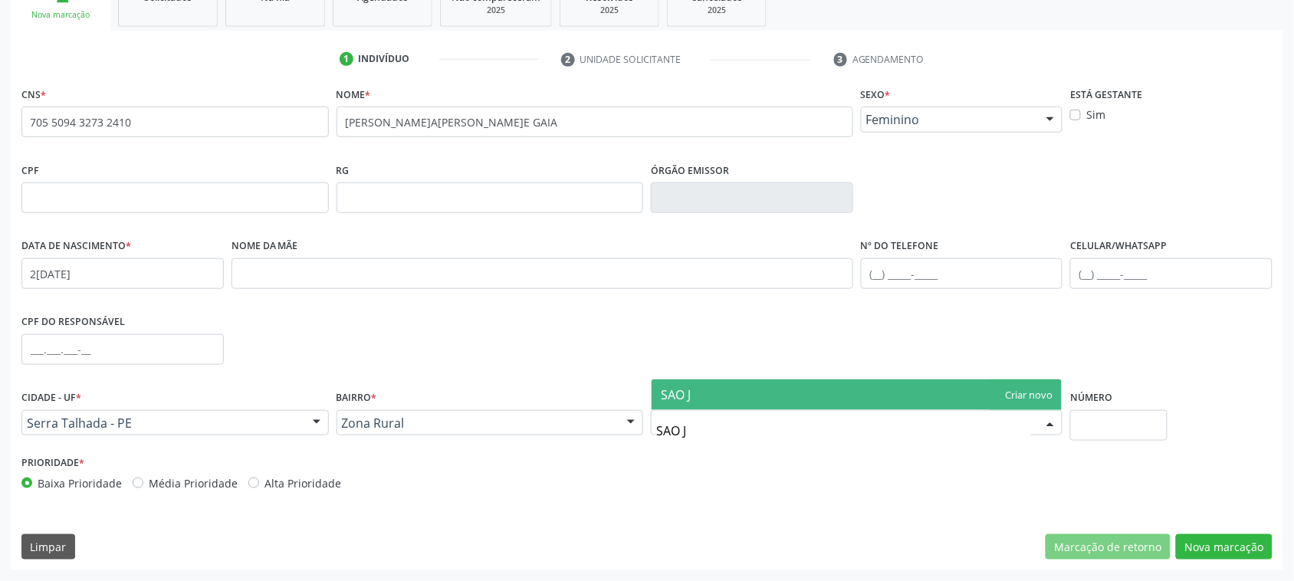
type input "SAO J"
click at [727, 454] on div "Prioridade * Baixa Prioridade Média Prioridade Alta Prioridade" at bounding box center [647, 477] width 1259 height 51
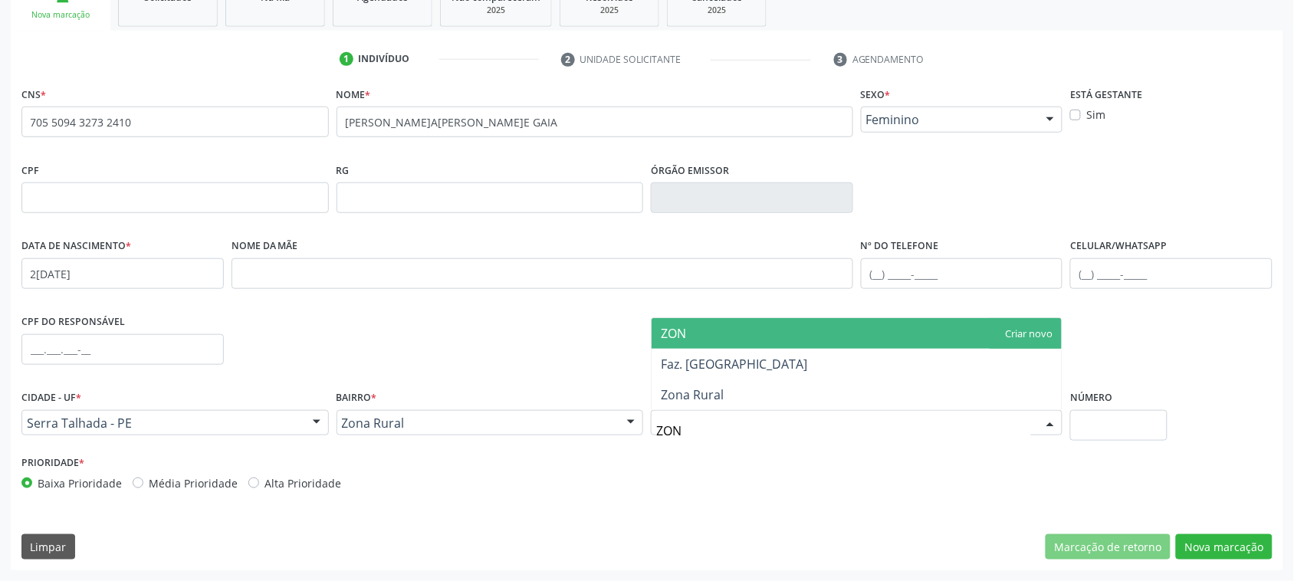
type input "ZONA"
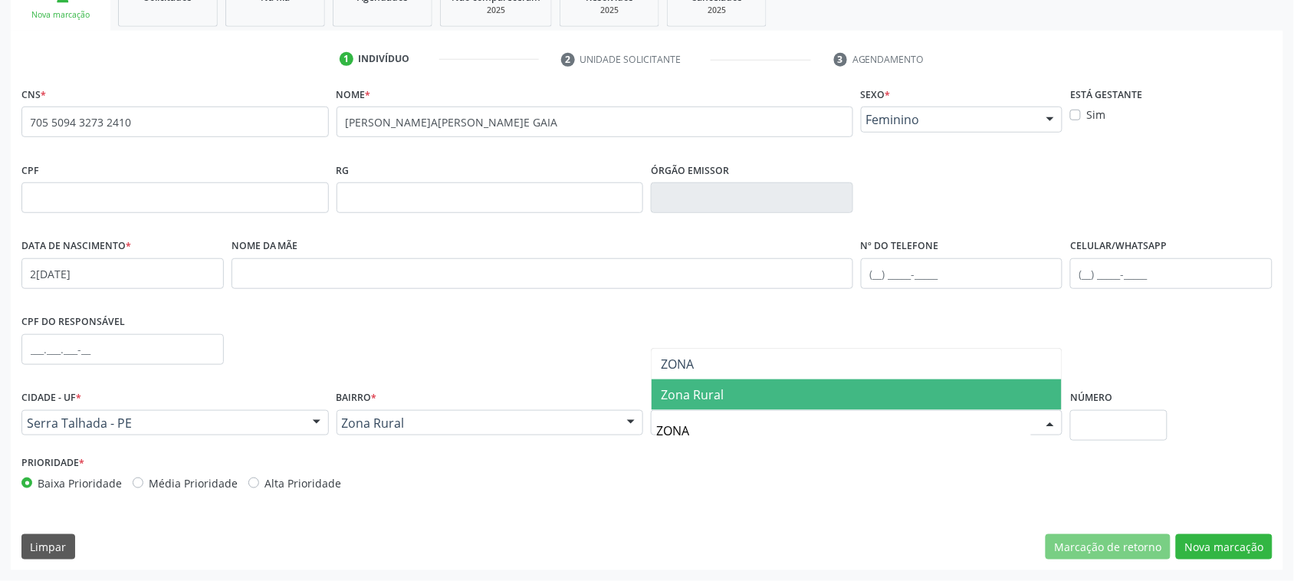
click at [738, 385] on span "Zona Rural" at bounding box center [857, 395] width 410 height 31
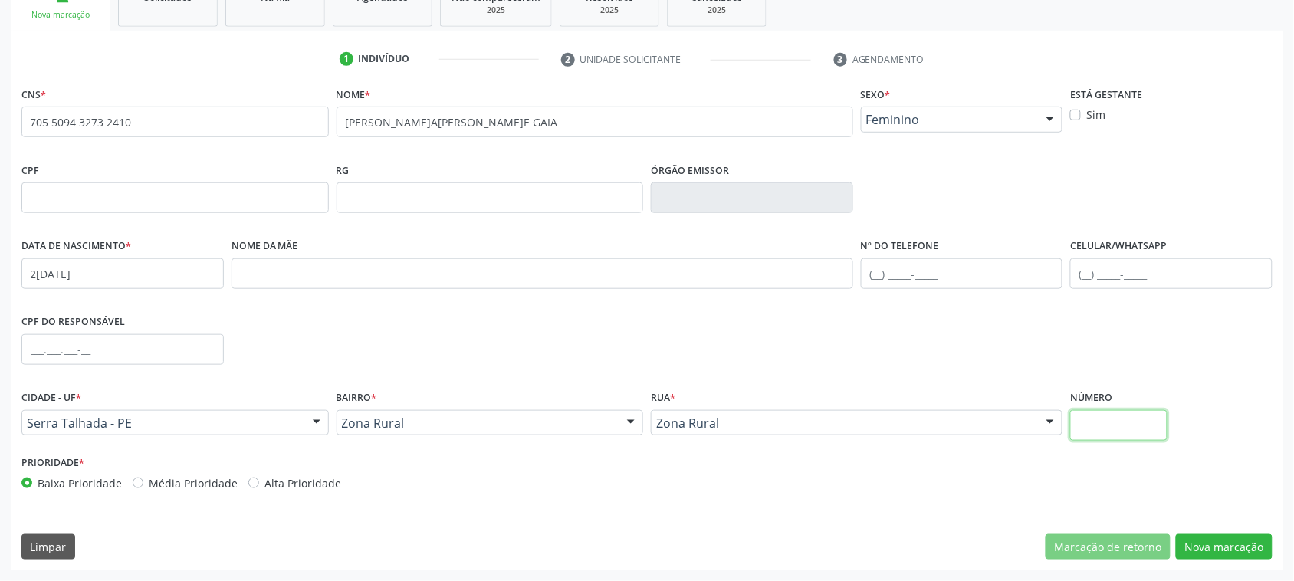
click at [1120, 433] on input "text" at bounding box center [1118, 425] width 97 height 31
click at [1209, 534] on button "Nova marcação" at bounding box center [1224, 547] width 97 height 26
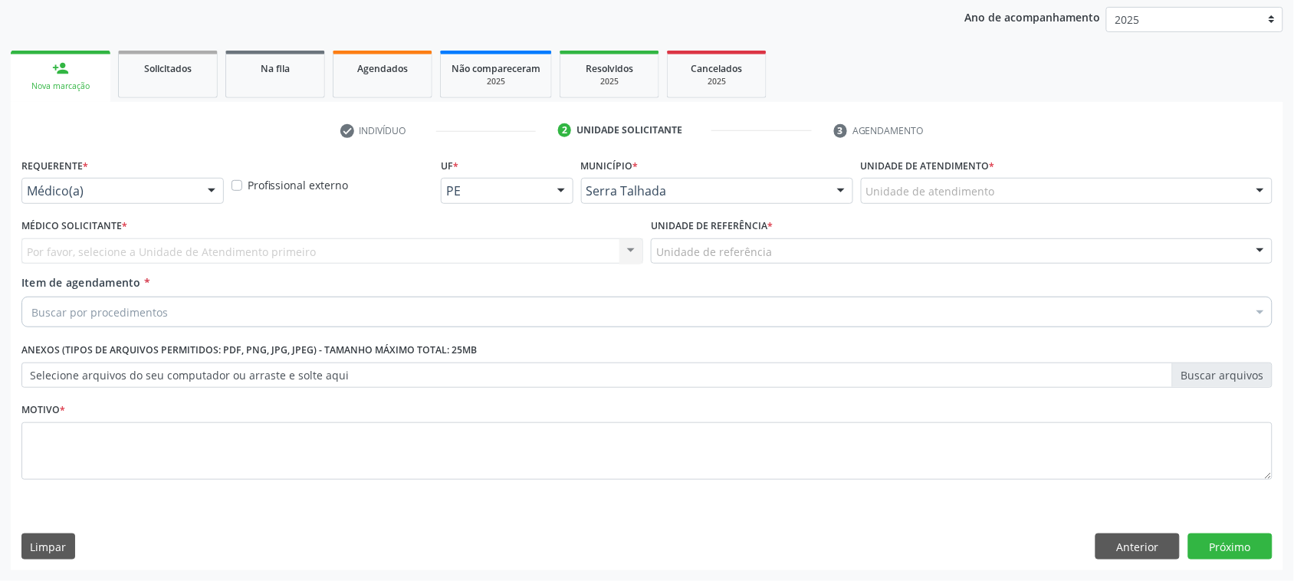
scroll to position [178, 0]
click at [152, 201] on div "Médico(a)" at bounding box center [122, 192] width 202 height 26
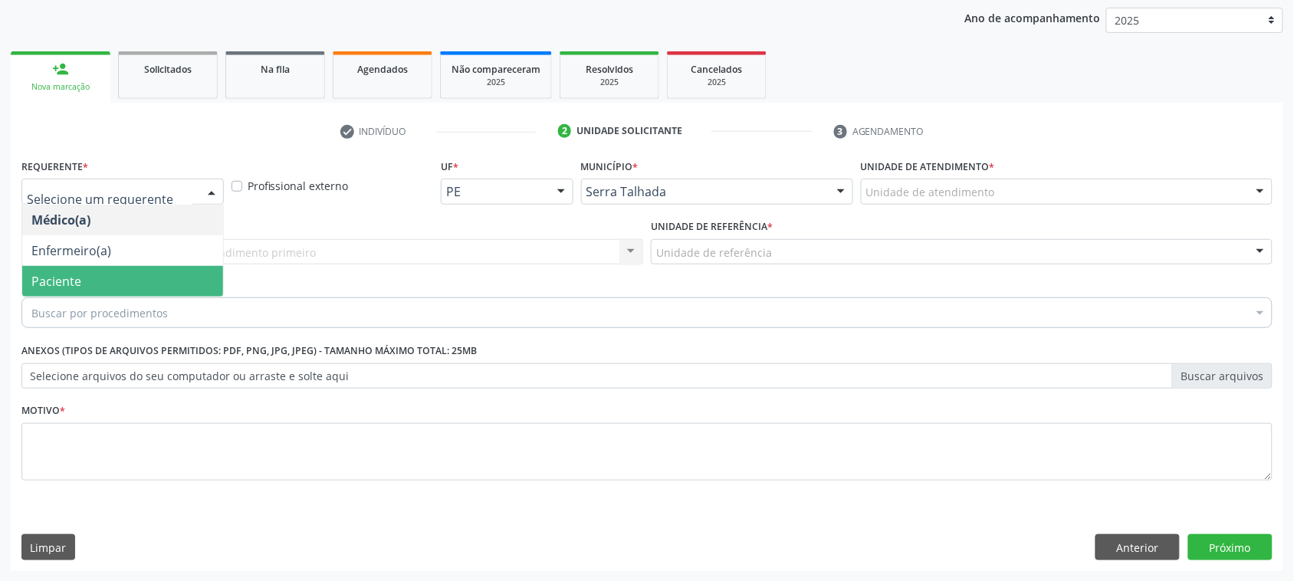
click at [98, 274] on span "Paciente" at bounding box center [122, 281] width 201 height 31
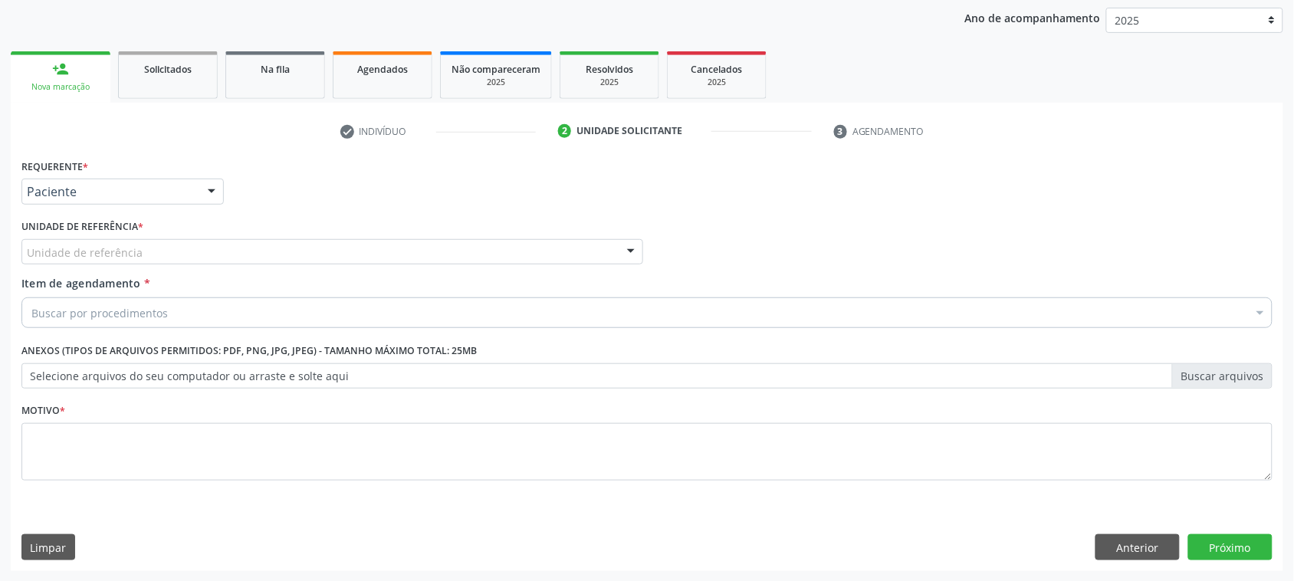
click at [119, 235] on label "Unidade de referência *" at bounding box center [82, 227] width 122 height 24
click at [117, 265] on div "Unidade de referência * Unidade de referência Usf do Mutirao Usf Cohab Usf Caic…" at bounding box center [333, 245] width 630 height 60
type input "REAB"
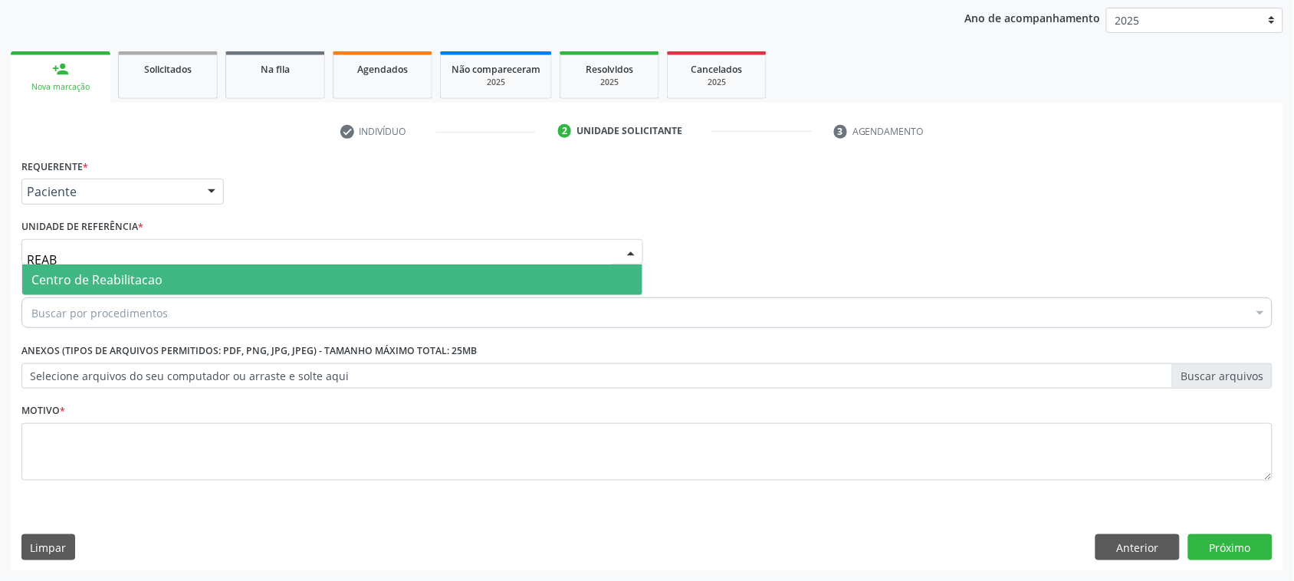
click at [121, 269] on span "Centro de Reabilitacao" at bounding box center [332, 280] width 620 height 31
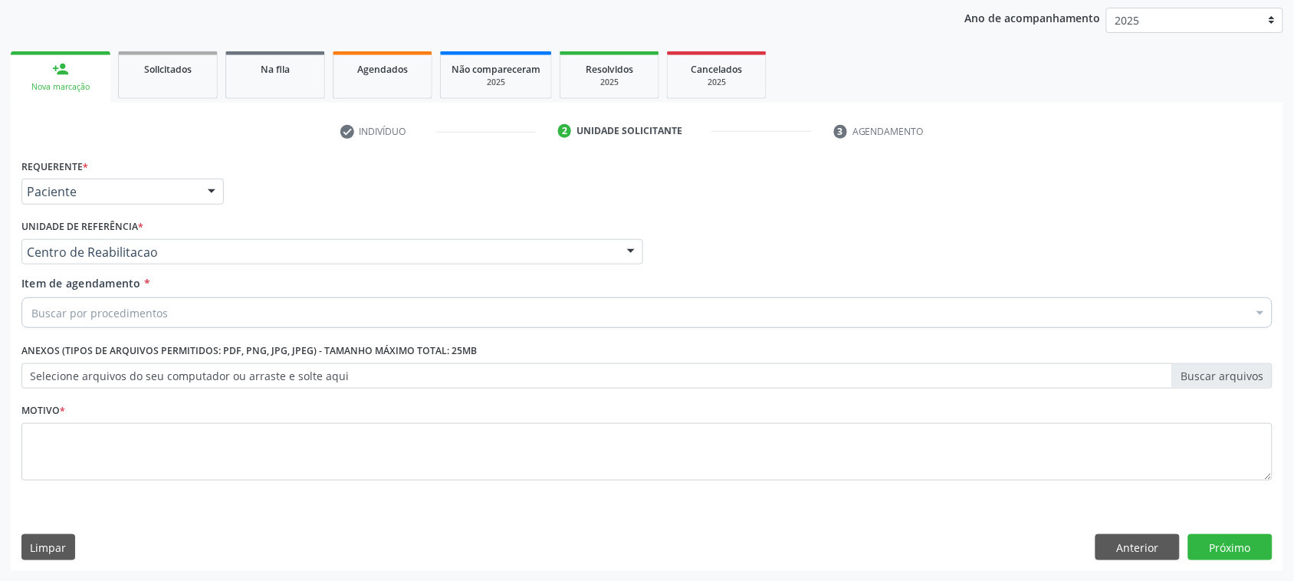
click at [121, 300] on div "Buscar por procedimentos" at bounding box center [646, 313] width 1251 height 31
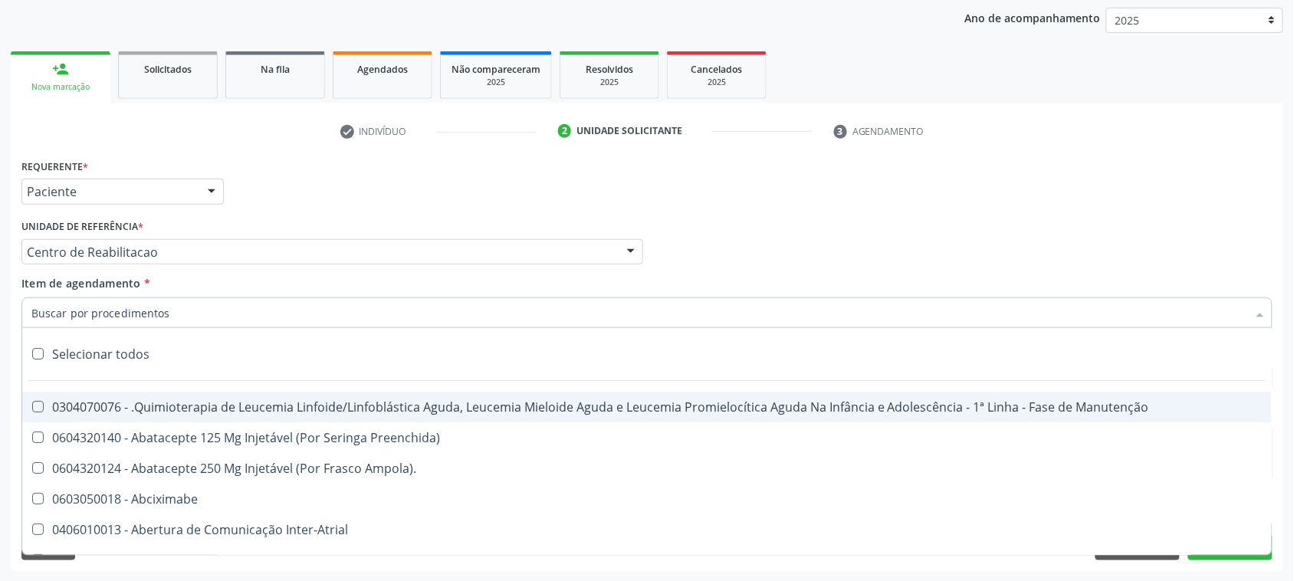
click at [121, 313] on input "Item de agendamento *" at bounding box center [639, 313] width 1216 height 31
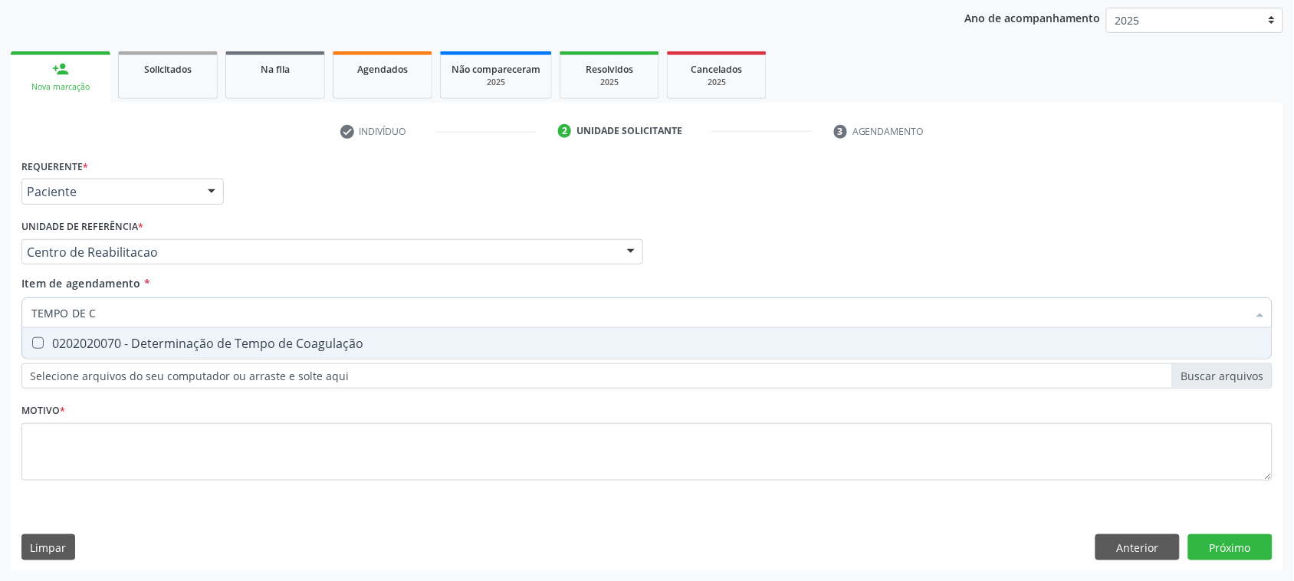
type input "TEMPO DE CO"
click at [55, 332] on span "0202020070 - Determinação de Tempo de Coagulação" at bounding box center [647, 343] width 1250 height 31
checkbox Coagulação "true"
click at [94, 309] on input "TEMPO DE CO" at bounding box center [639, 313] width 1216 height 31
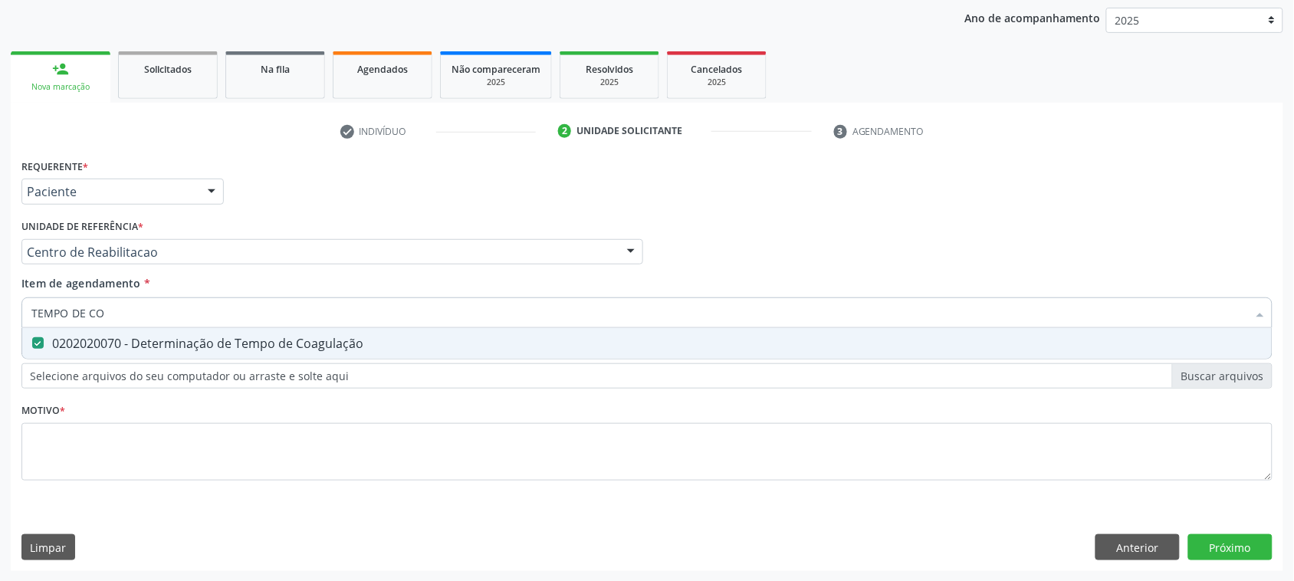
click at [94, 309] on input "TEMPO DE CO" at bounding box center [639, 313] width 1216 height 31
type input "TE"
checkbox Coagulação "false"
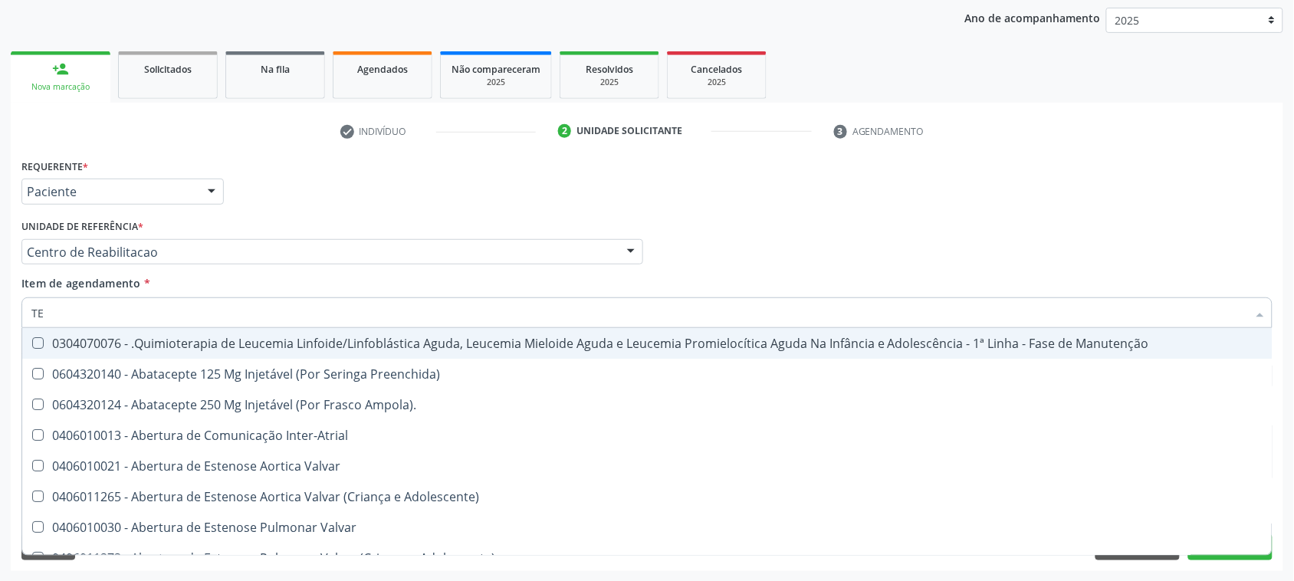
type input "TEM"
checkbox Bloco "true"
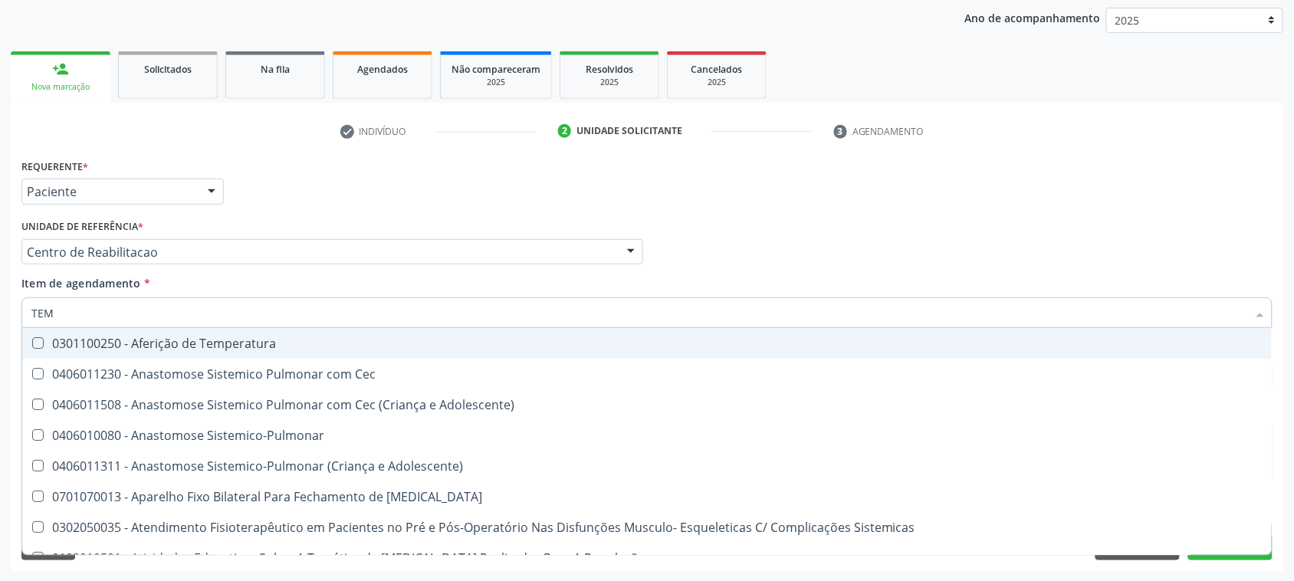
type input "TEMP"
checkbox Raiva\ "true"
type input "TEMPO"
checkbox Cólera\ "true"
checkbox Raiva\ "false"
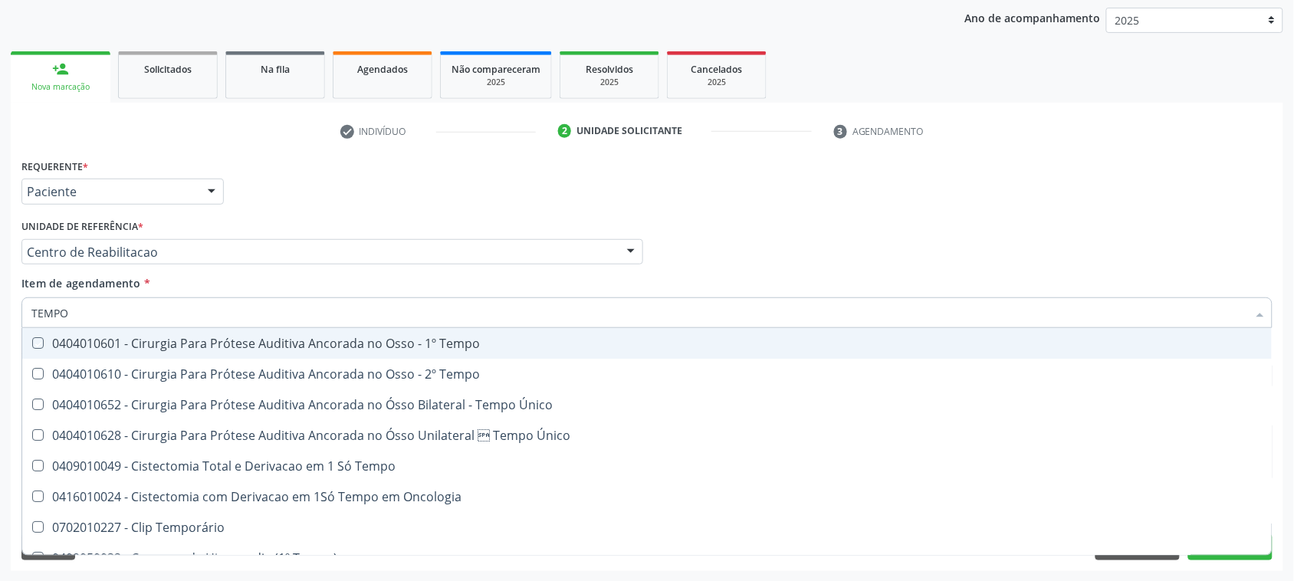
type input "TEMPO D"
checkbox Tempo "true"
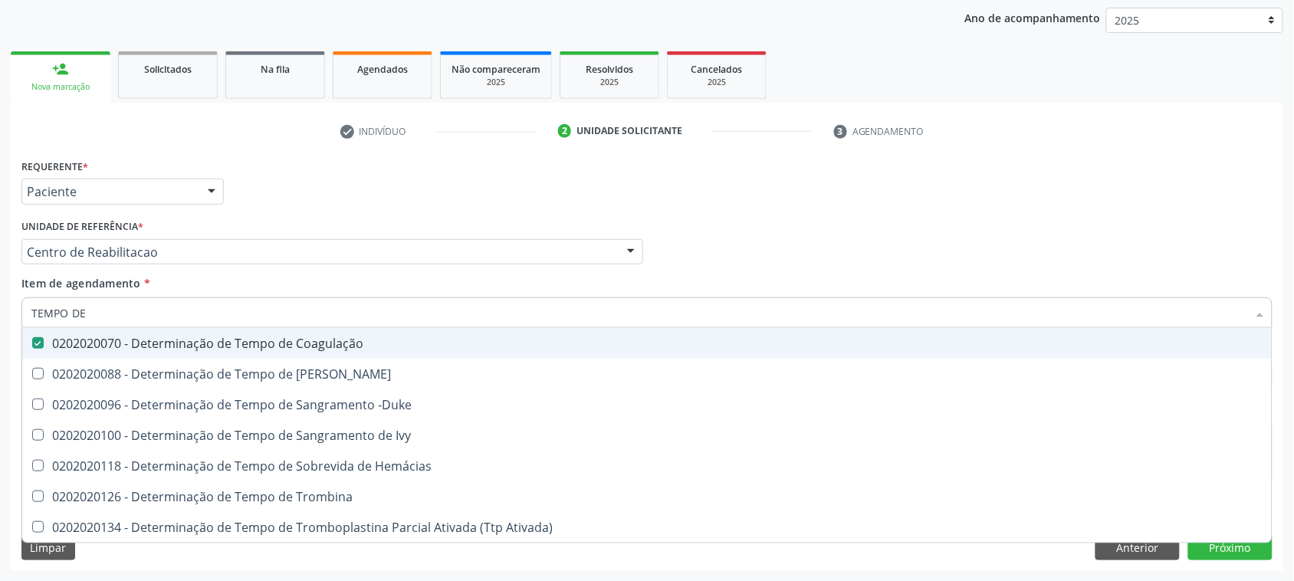
type input "TEMPO DE S"
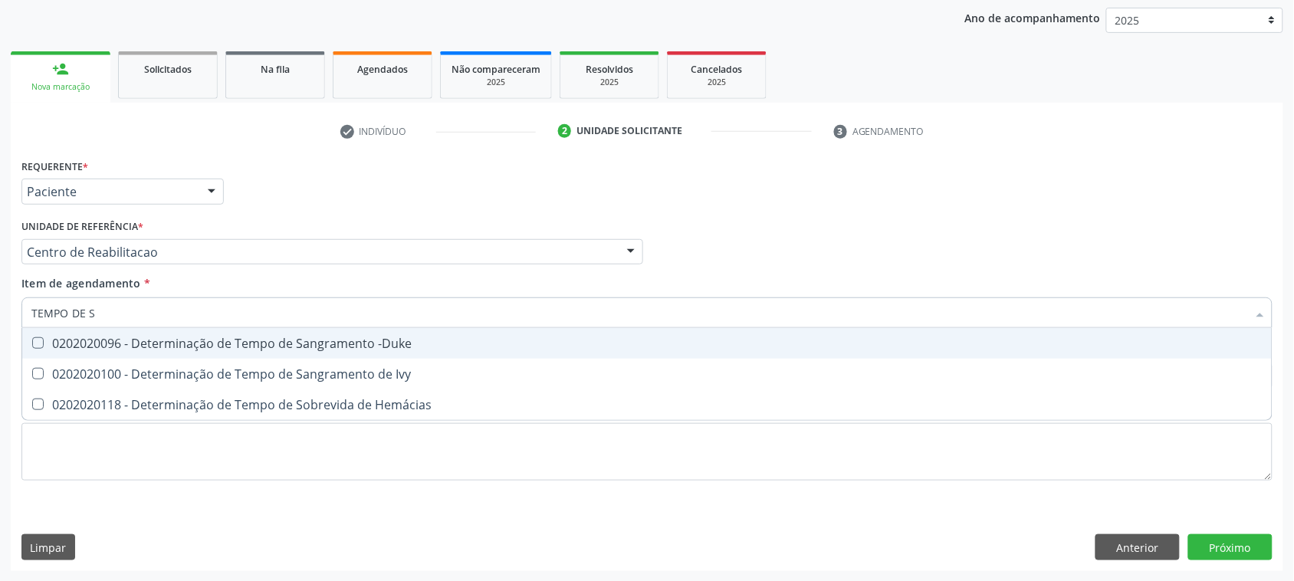
click at [54, 331] on span "0202020096 - Determinação de Tempo de Sangramento -Duke" at bounding box center [647, 343] width 1250 height 31
checkbox -Duke "true"
click at [79, 320] on input "TEMPO DE S" at bounding box center [639, 313] width 1216 height 31
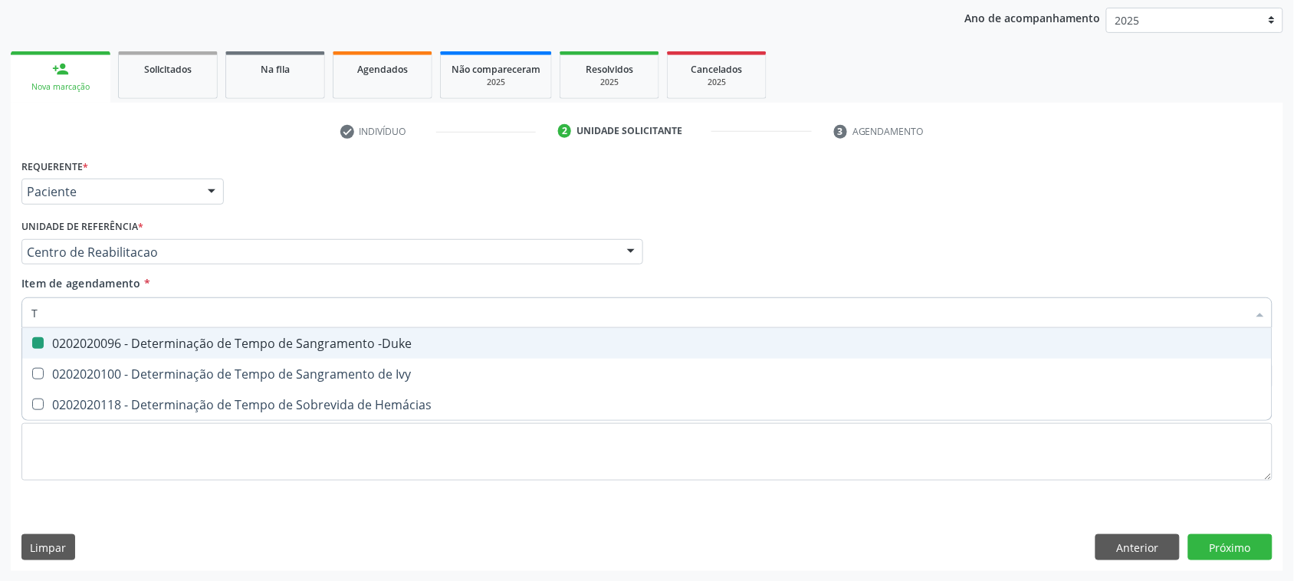
type input "TA"
checkbox -Duke "false"
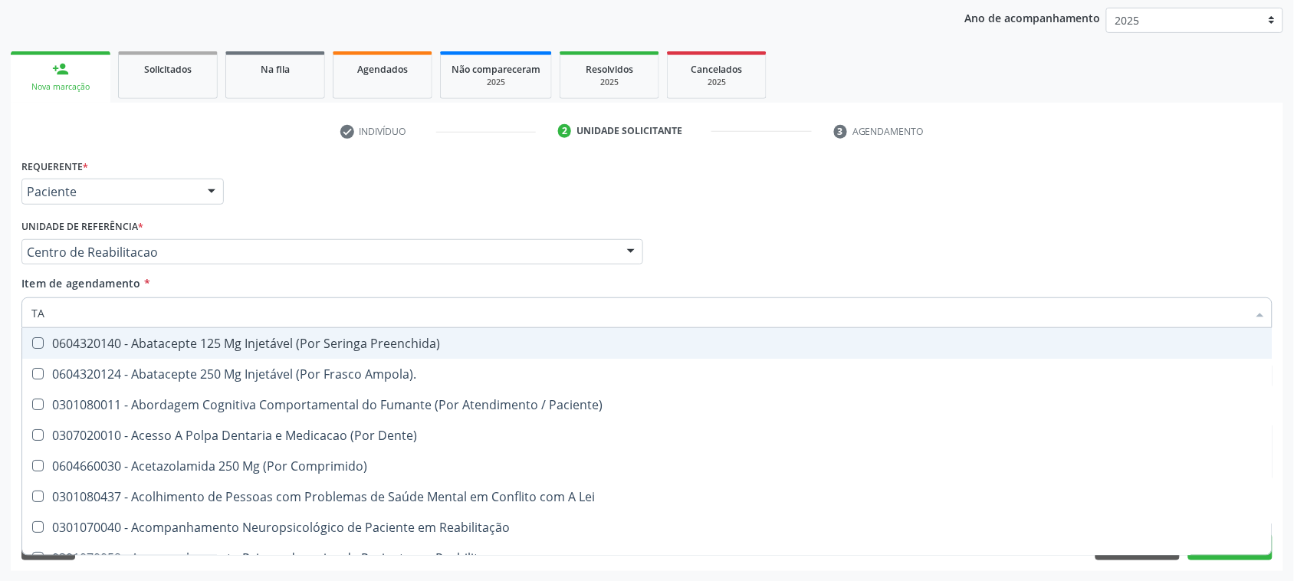
type input "TAP"
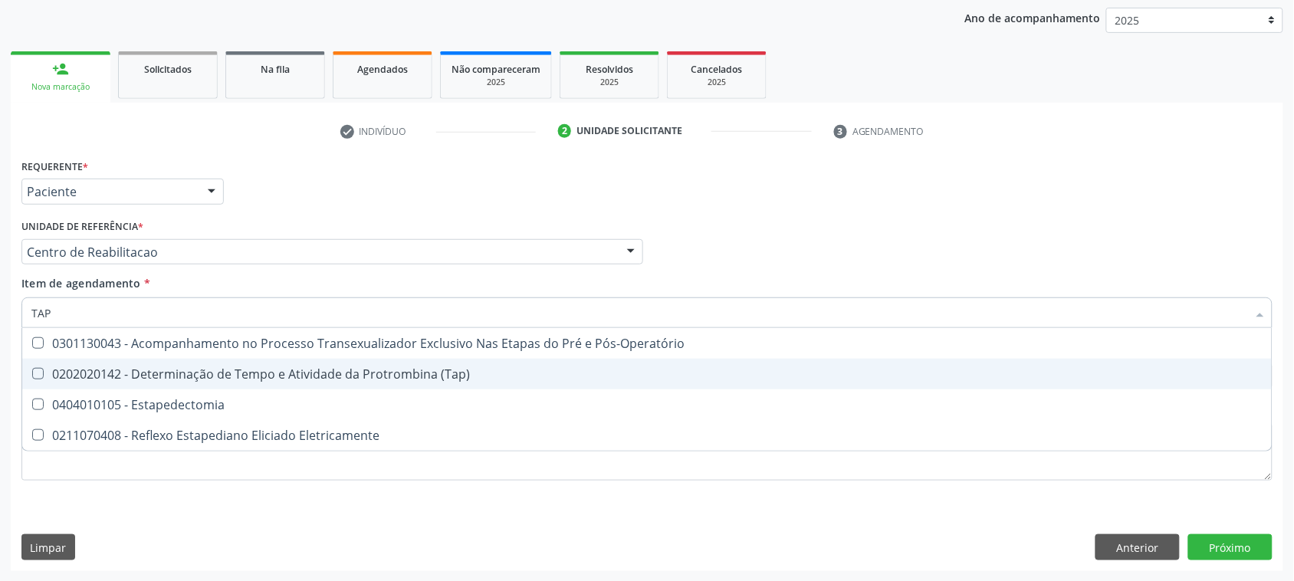
click at [262, 370] on div "0202020142 - Determinação de Tempo e Atividade da Protrombina (Tap)" at bounding box center [647, 374] width 1232 height 12
checkbox \(Tap\) "true"
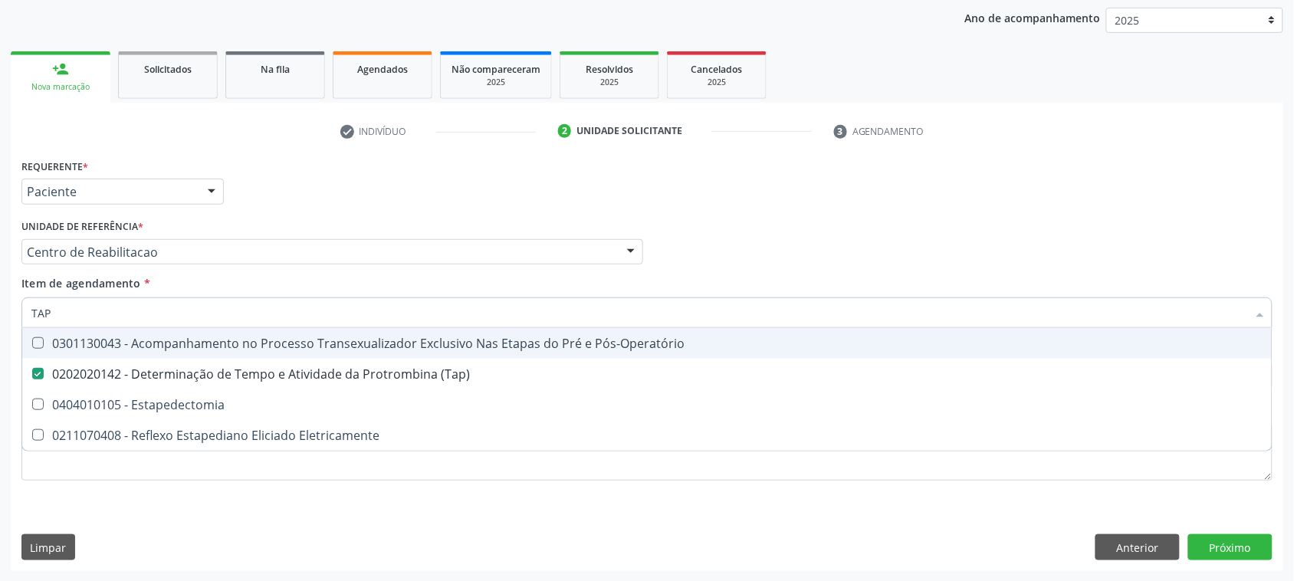
click at [173, 311] on input "TAP" at bounding box center [639, 313] width 1216 height 31
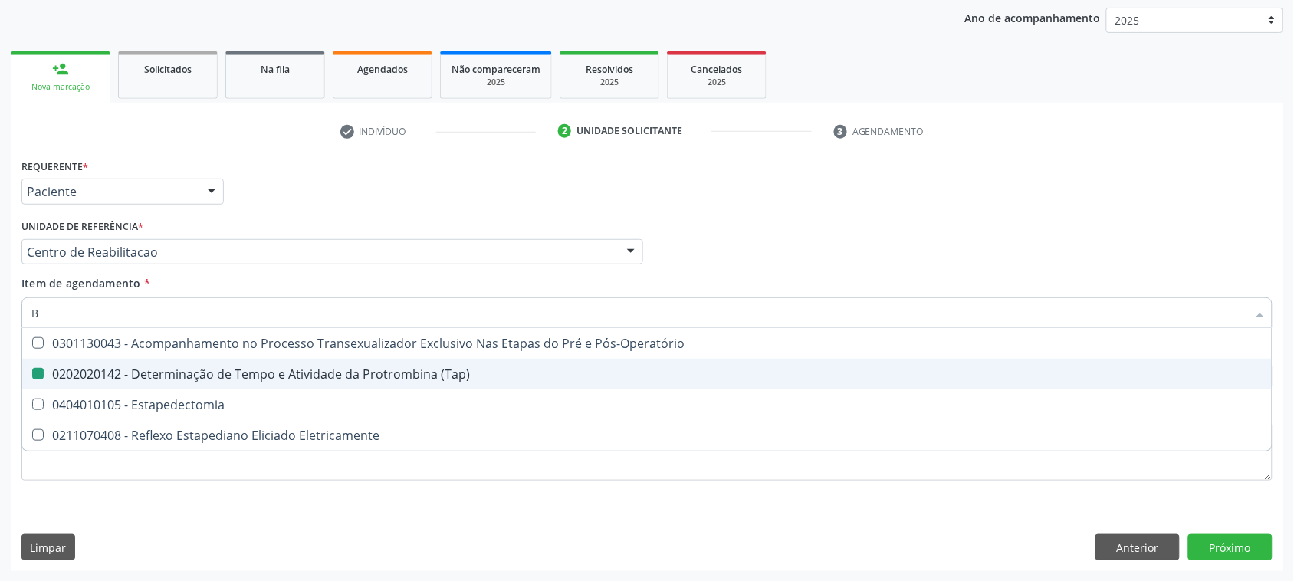
type input "BI"
checkbox \(Tap\) "false"
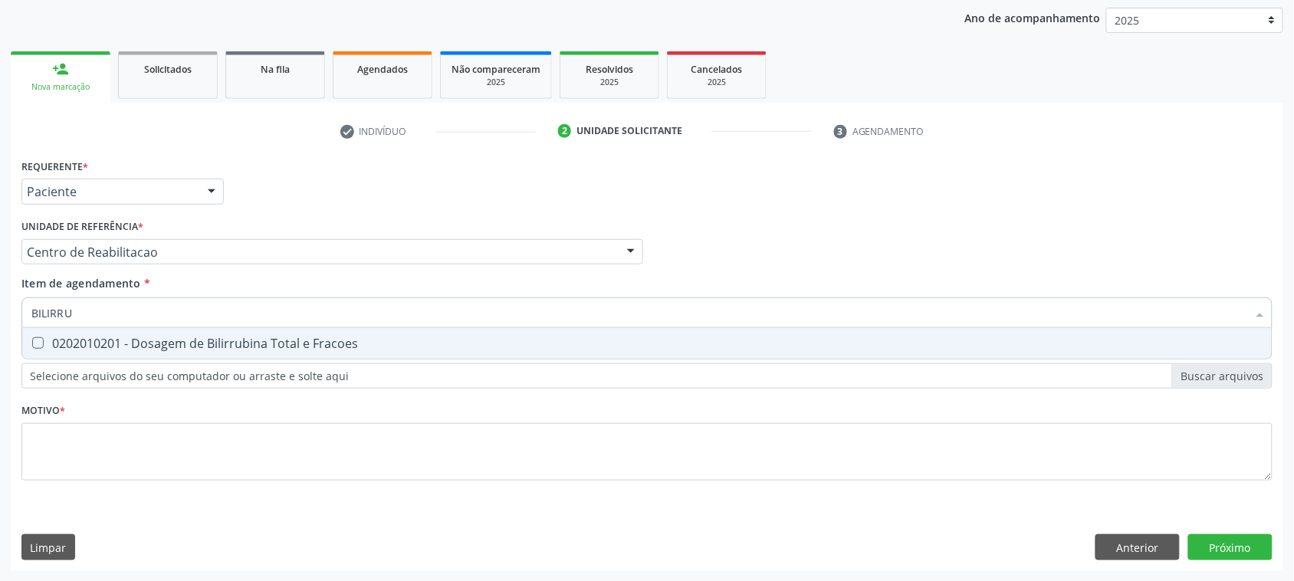
type input "BILIRRUB"
click at [173, 327] on input "BILIRRUB" at bounding box center [639, 313] width 1216 height 31
click at [173, 334] on span "0202010201 - Dosagem de Bilirrubina Total e Fracoes" at bounding box center [647, 343] width 1250 height 31
checkbox Fracoes "true"
click at [104, 370] on div "Requerente * Paciente Médico(a) Enfermeiro(a) Paciente Nenhum resultado encontr…" at bounding box center [646, 328] width 1251 height 347
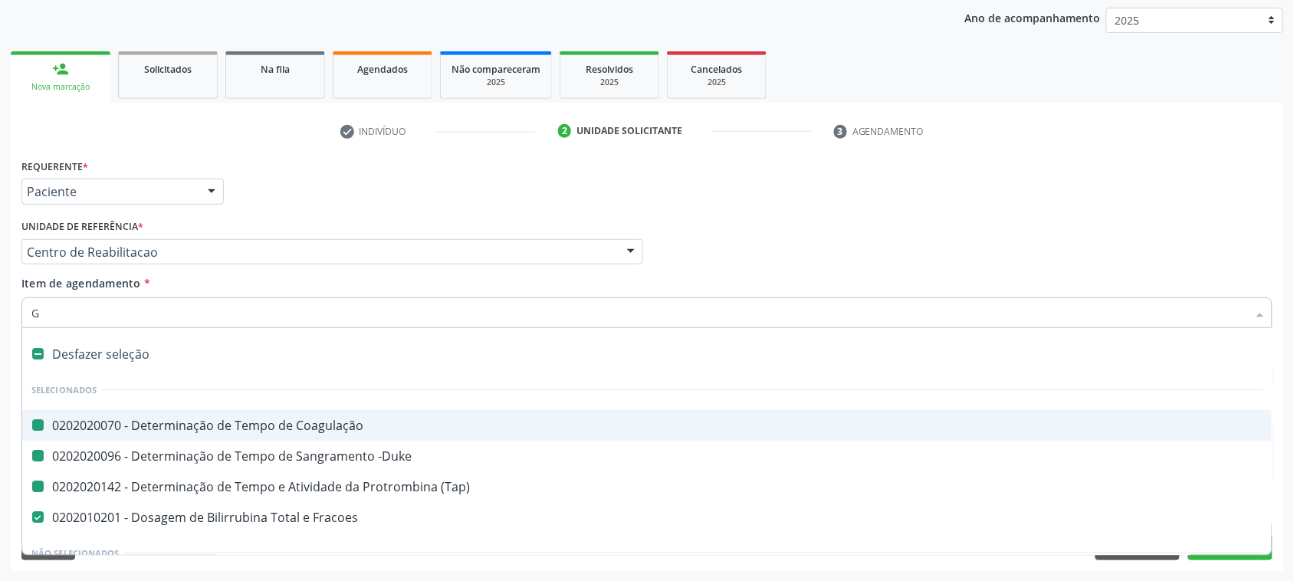
type input "GL"
checkbox Coagulação "false"
checkbox -Duke "false"
checkbox \(Tap\) "false"
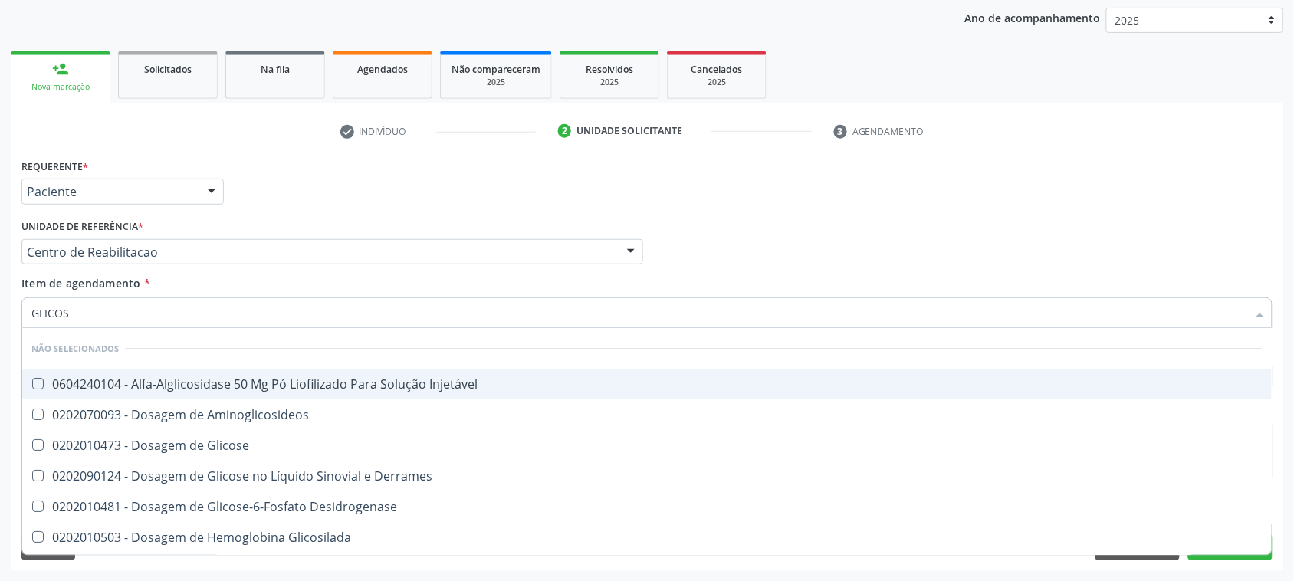
type input "GLICOSE"
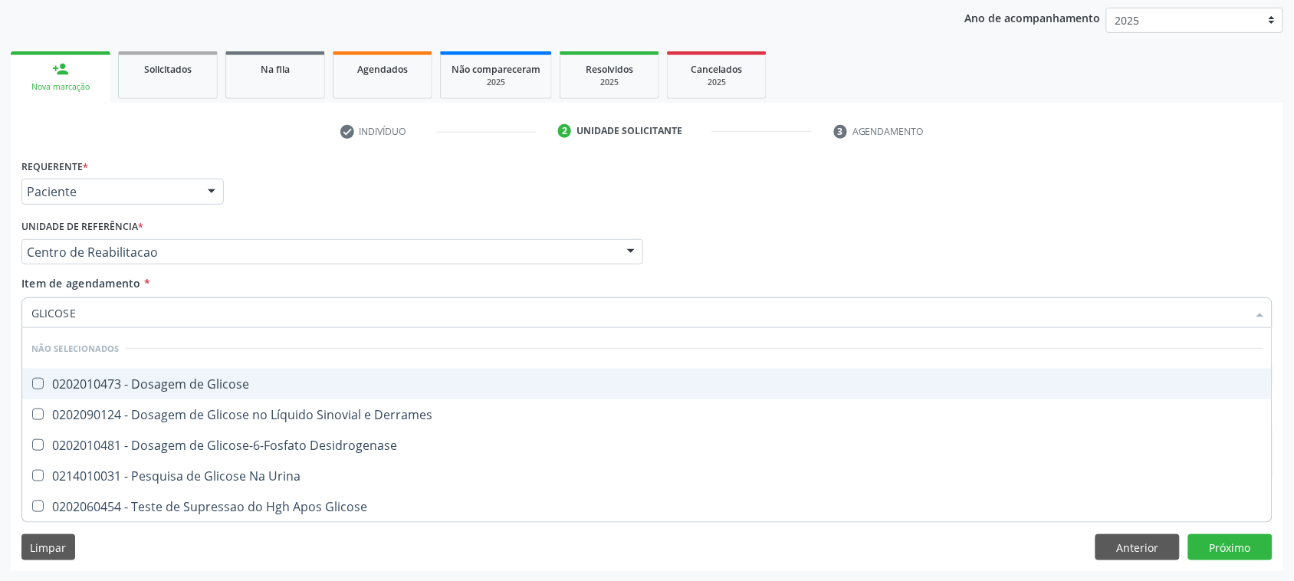
click at [108, 378] on div "0202010473 - Dosagem de Glicose" at bounding box center [647, 384] width 1232 height 12
checkbox Glicose "true"
click at [415, 273] on div "Unidade de referência * Centro de Reabilitacao Usf do Mutirao Usf Cohab Usf Cai…" at bounding box center [333, 245] width 630 height 60
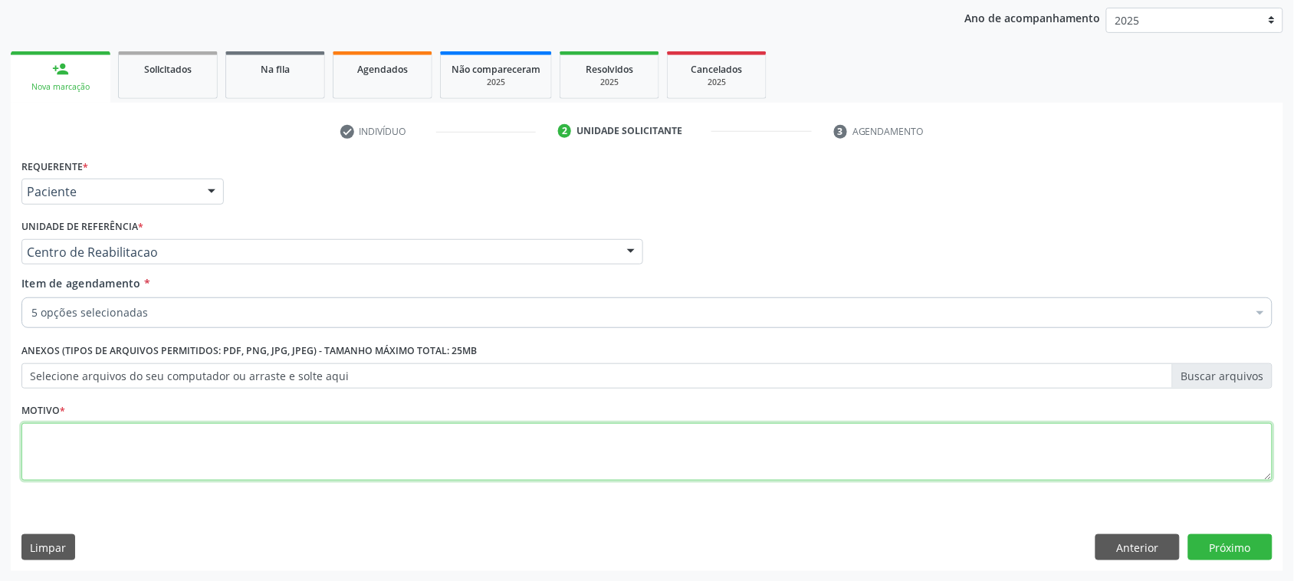
click at [178, 445] on textarea at bounding box center [646, 452] width 1251 height 58
type textarea "A"
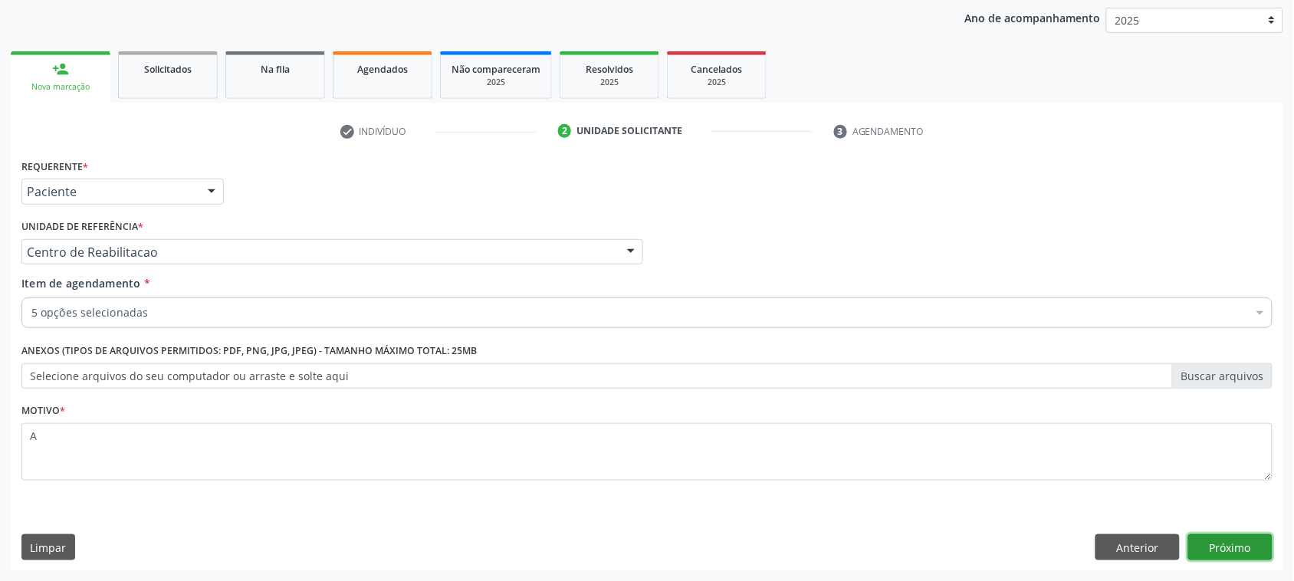
click at [1254, 557] on button "Próximo" at bounding box center [1231, 547] width 84 height 26
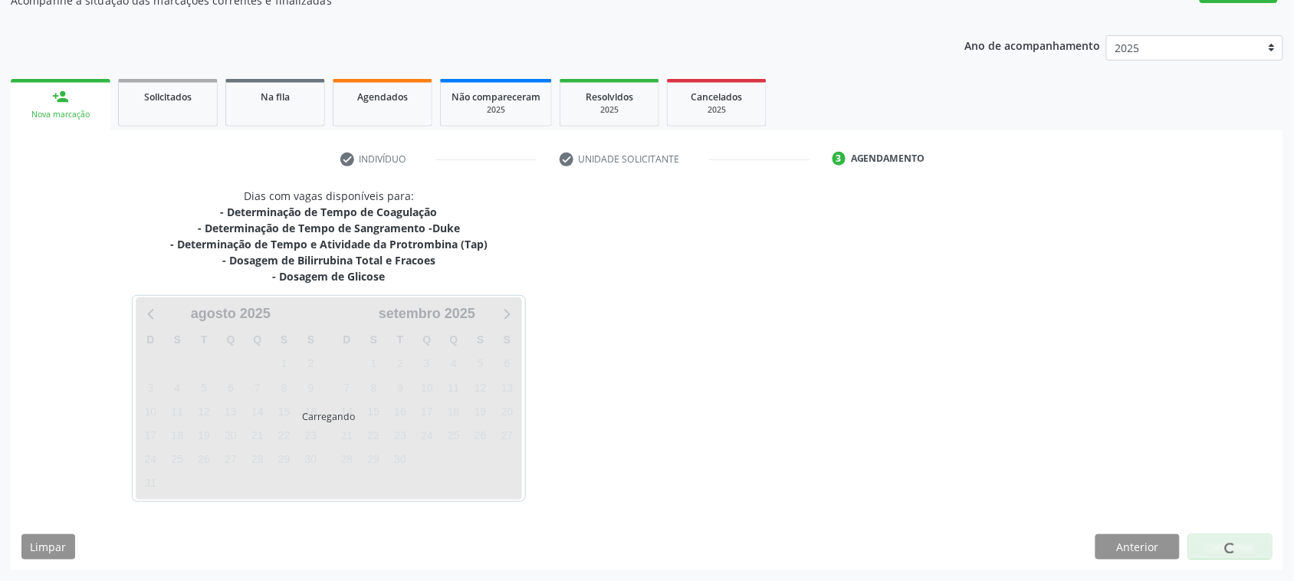
scroll to position [150, 0]
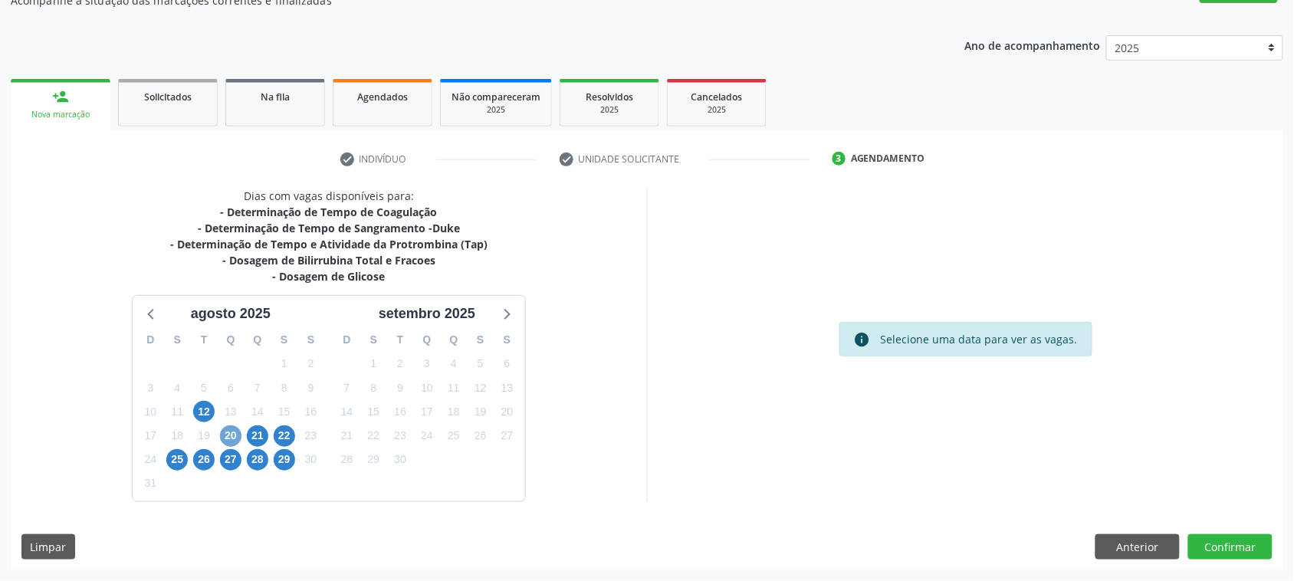
click at [225, 439] on span "20" at bounding box center [230, 436] width 21 height 21
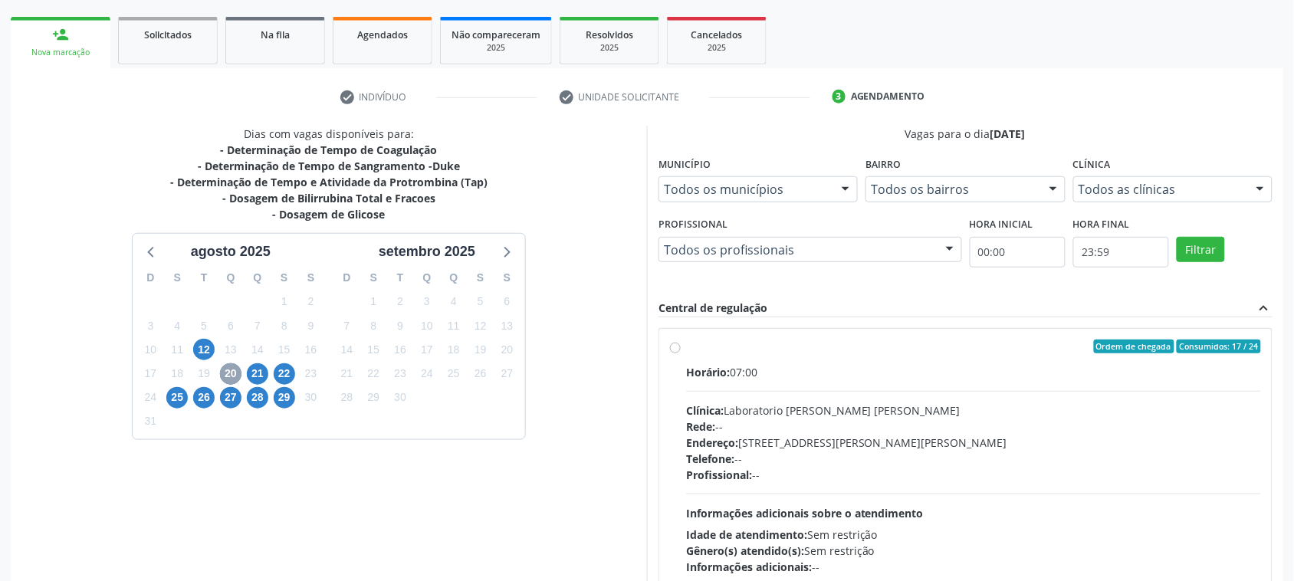
scroll to position [246, 0]
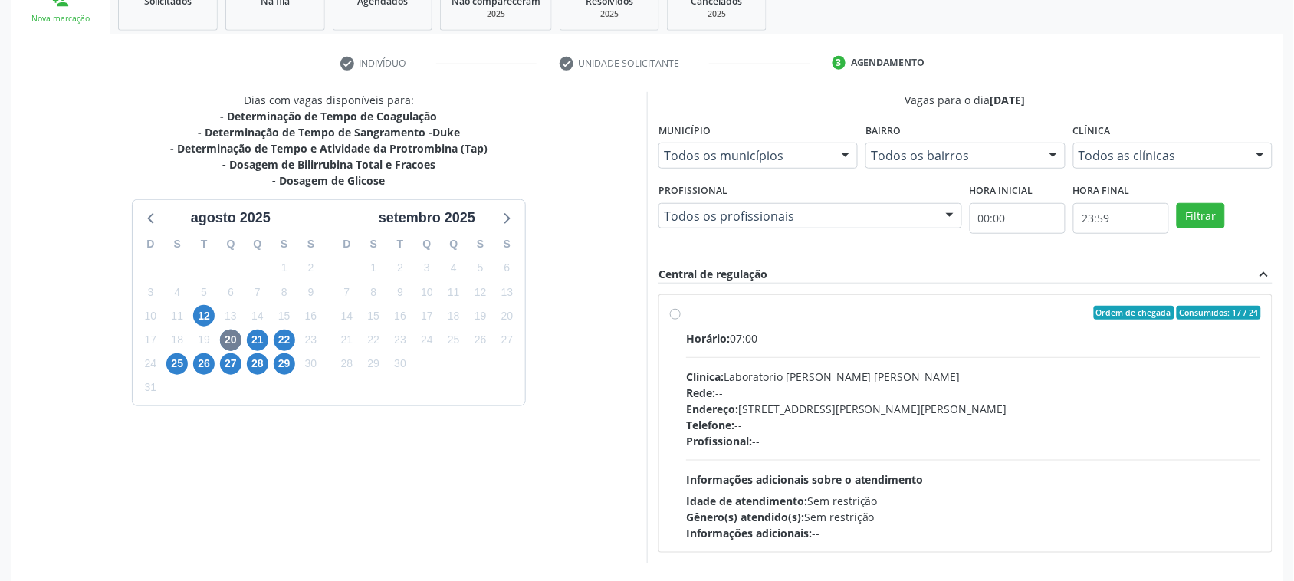
click at [768, 414] on div "Endereço: Casa, nº 409, N Senhora da Penha, Serra Talhada - PE" at bounding box center [973, 409] width 575 height 16
click at [681, 320] on input "Ordem de chegada Consumidos: 17 / 24 Horário: 07:00 Clínica: Laboratorio Jose P…" at bounding box center [675, 313] width 11 height 14
radio input "true"
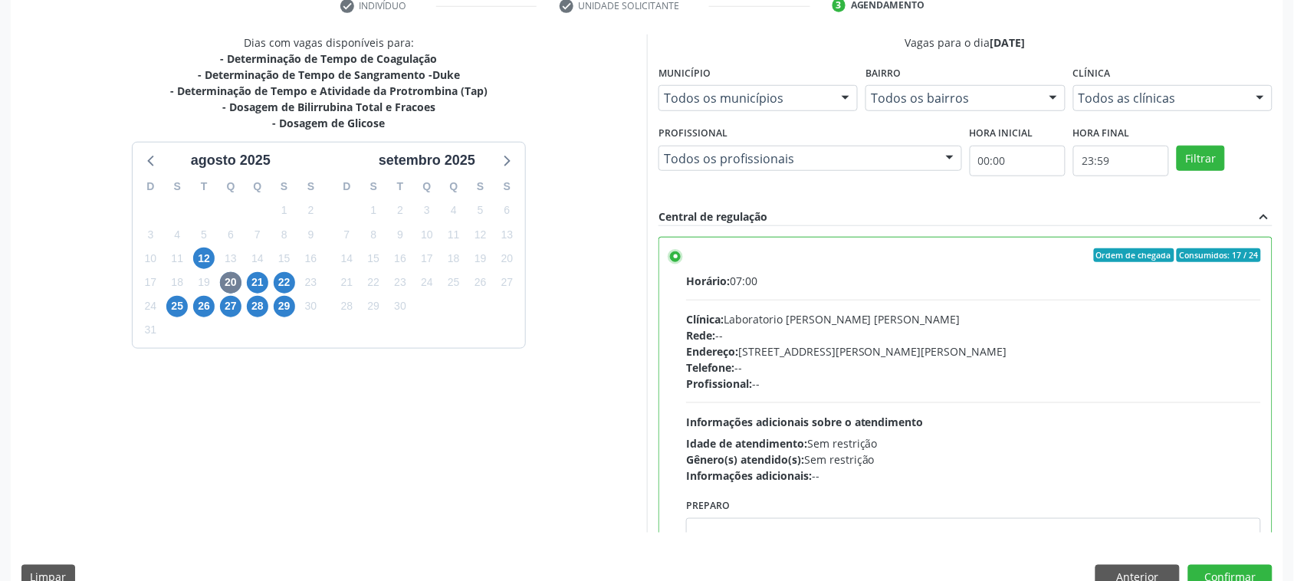
scroll to position [334, 0]
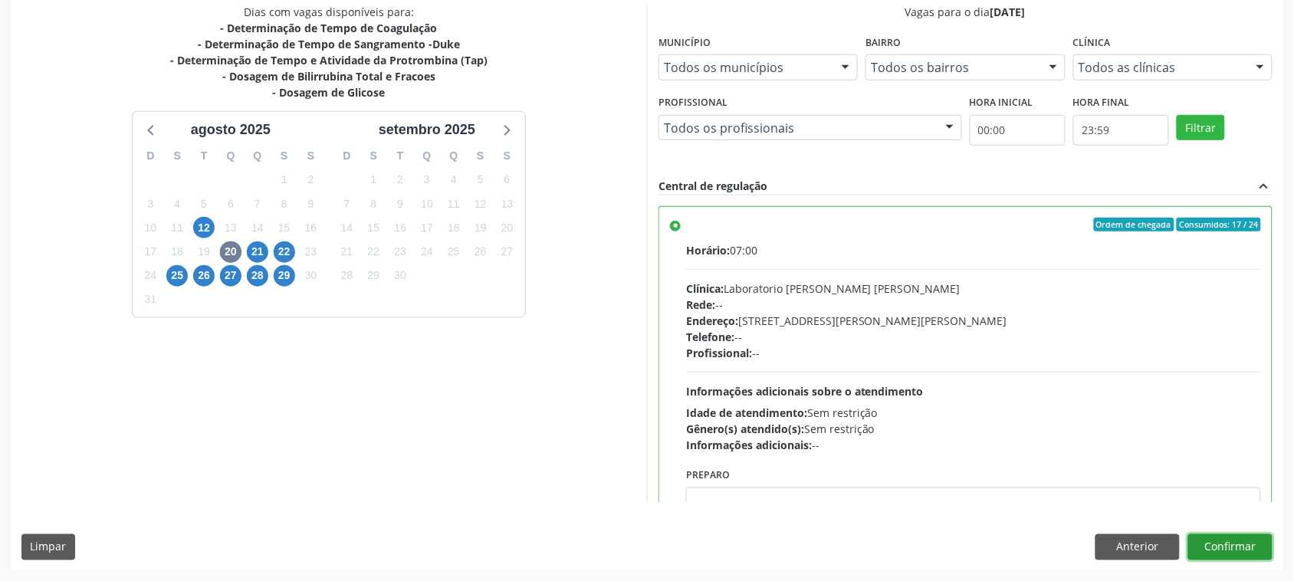
click at [1247, 544] on button "Confirmar" at bounding box center [1231, 547] width 84 height 26
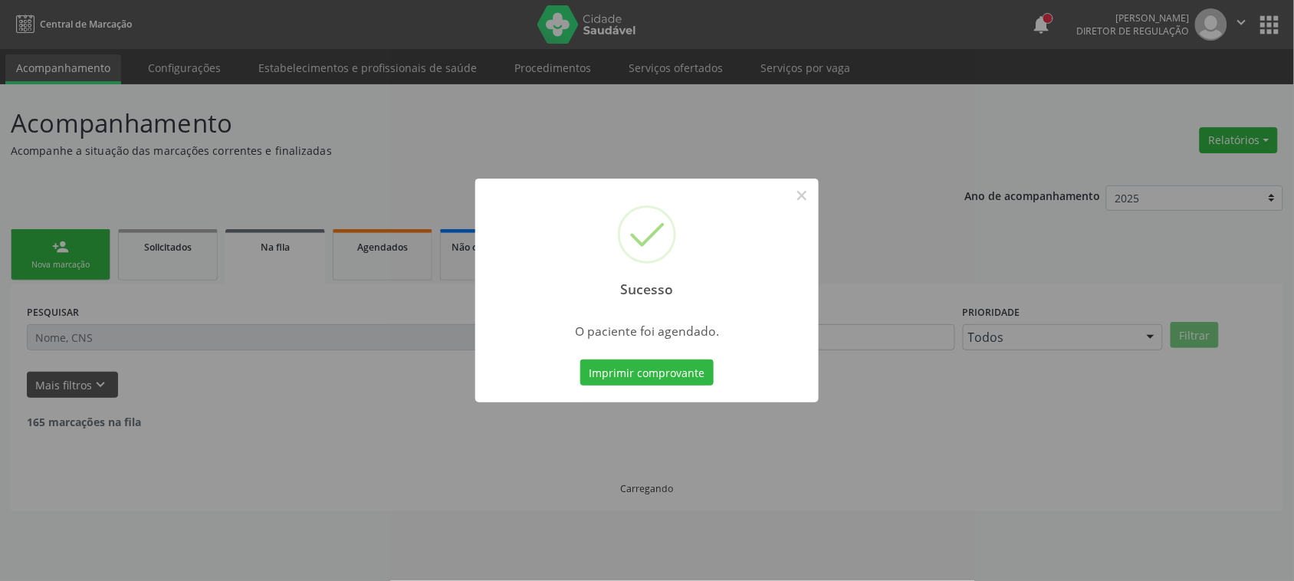
scroll to position [0, 0]
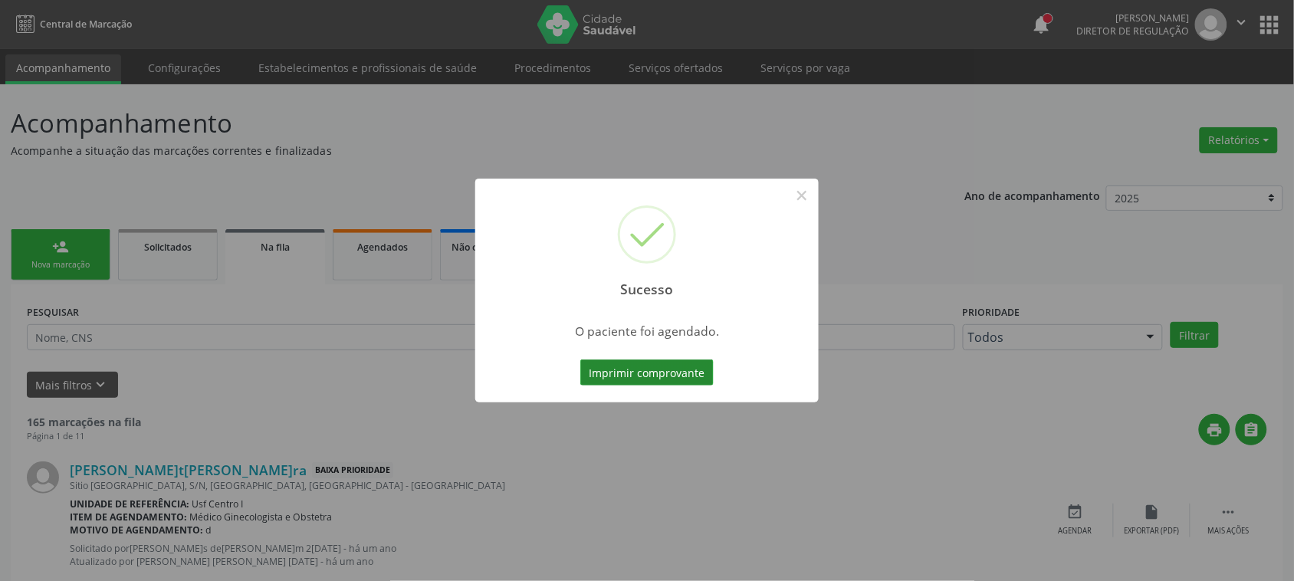
click at [658, 372] on button "Imprimir comprovante" at bounding box center [646, 373] width 133 height 26
